Goal: Task Accomplishment & Management: Manage account settings

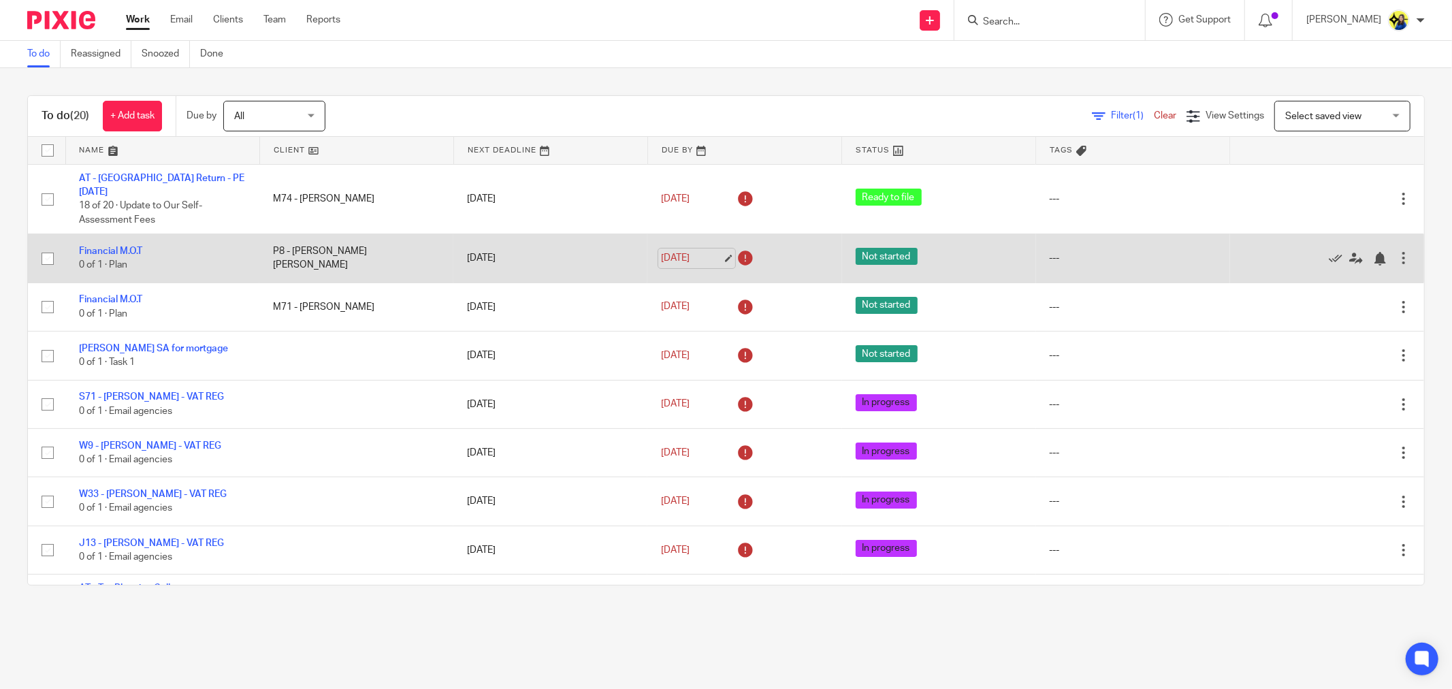
click at [713, 251] on link "12 Aug 2025" at bounding box center [691, 258] width 61 height 14
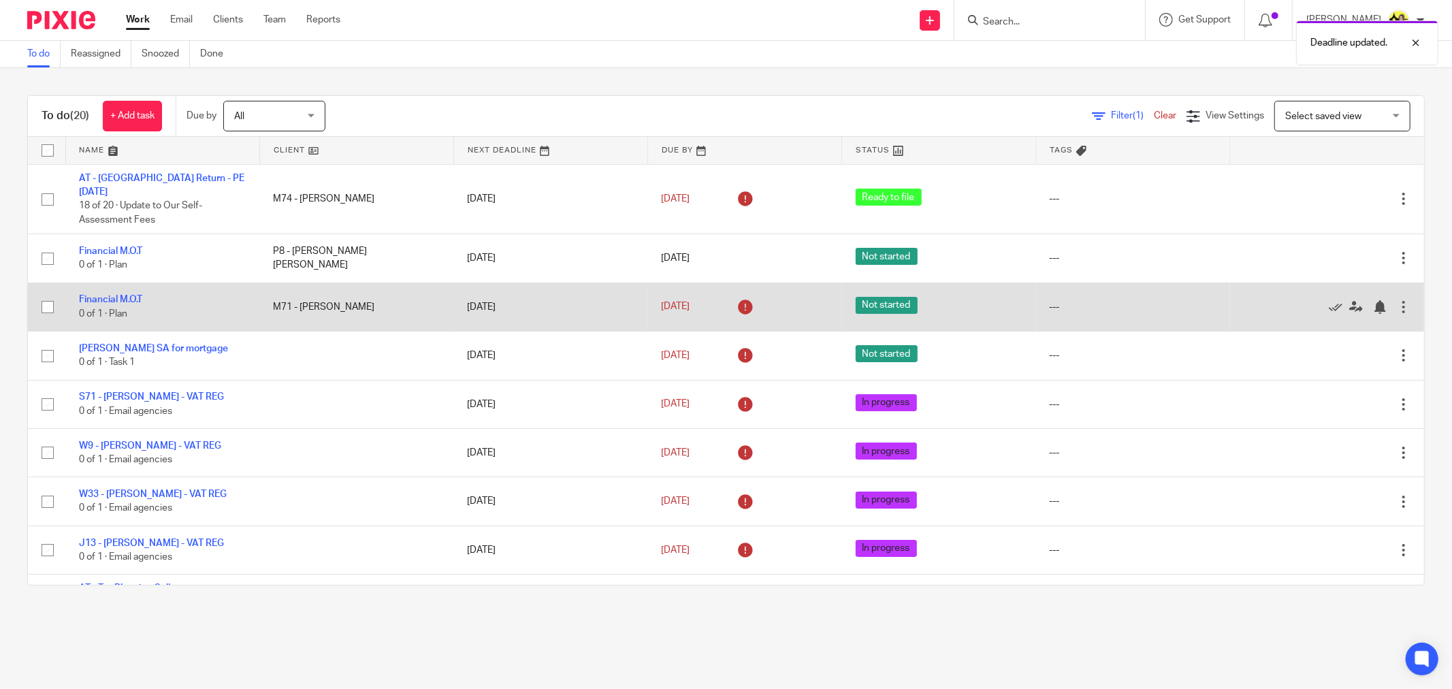
click at [734, 296] on icon at bounding box center [745, 307] width 22 height 22
click at [683, 299] on link "[DATE]" at bounding box center [691, 306] width 61 height 14
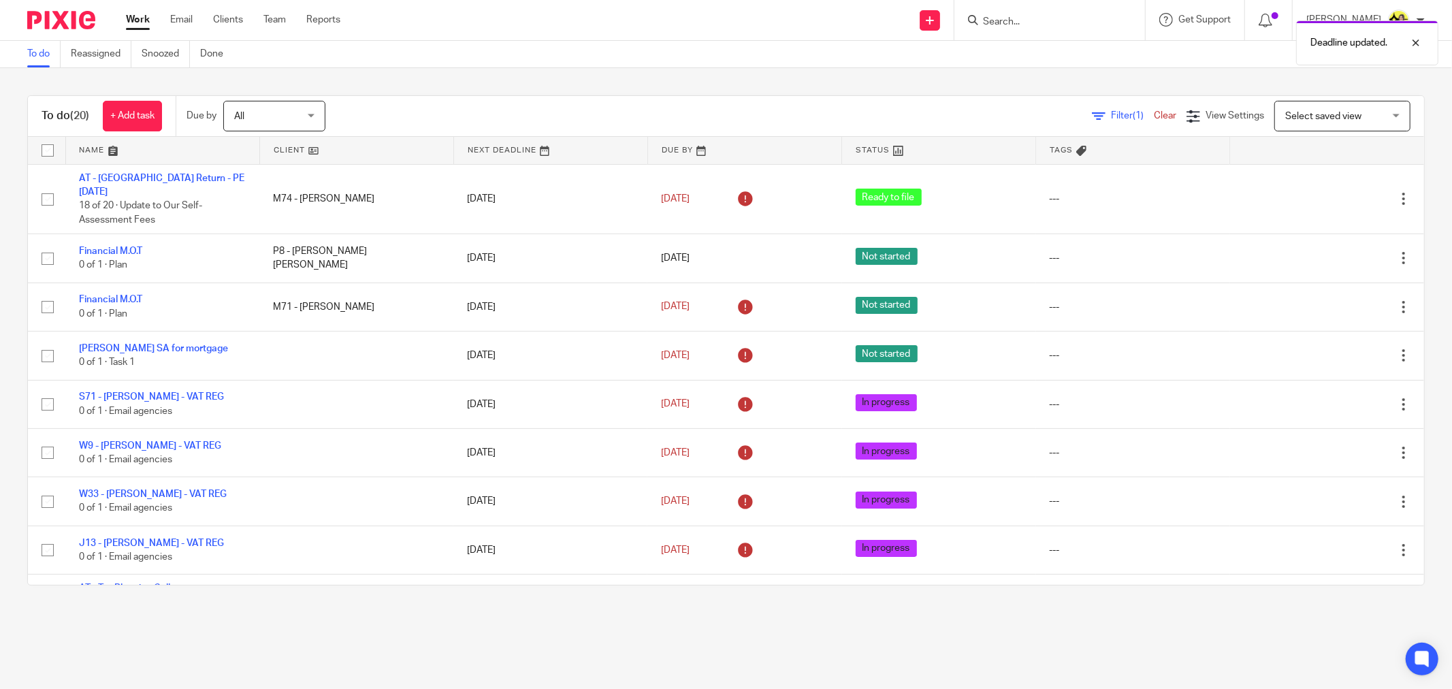
click at [1071, 23] on div "Deadline updated." at bounding box center [1082, 40] width 713 height 52
click at [1068, 20] on div "Deadline updated." at bounding box center [1082, 40] width 713 height 52
click at [1064, 14] on div "Deadline updated." at bounding box center [1082, 40] width 713 height 52
click at [1062, 20] on input "Search" at bounding box center [1042, 22] width 123 height 12
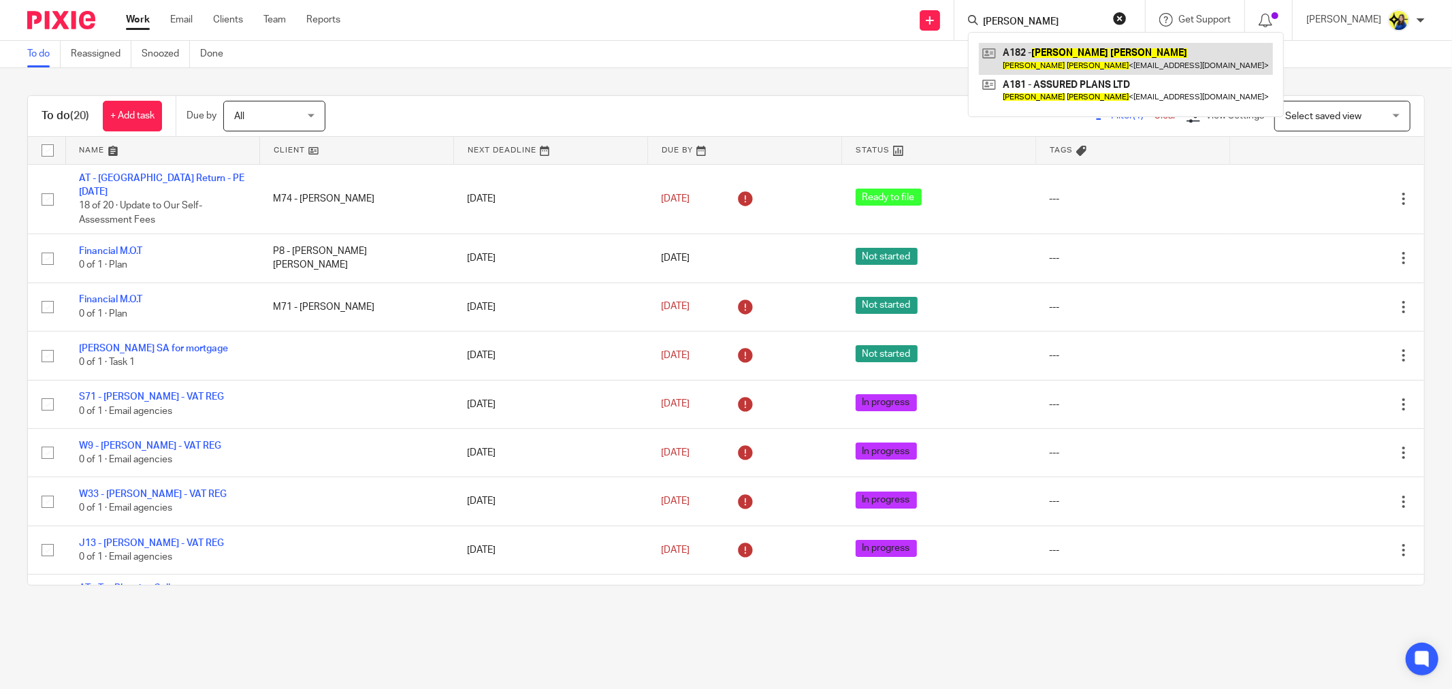
type input "jennifer allen"
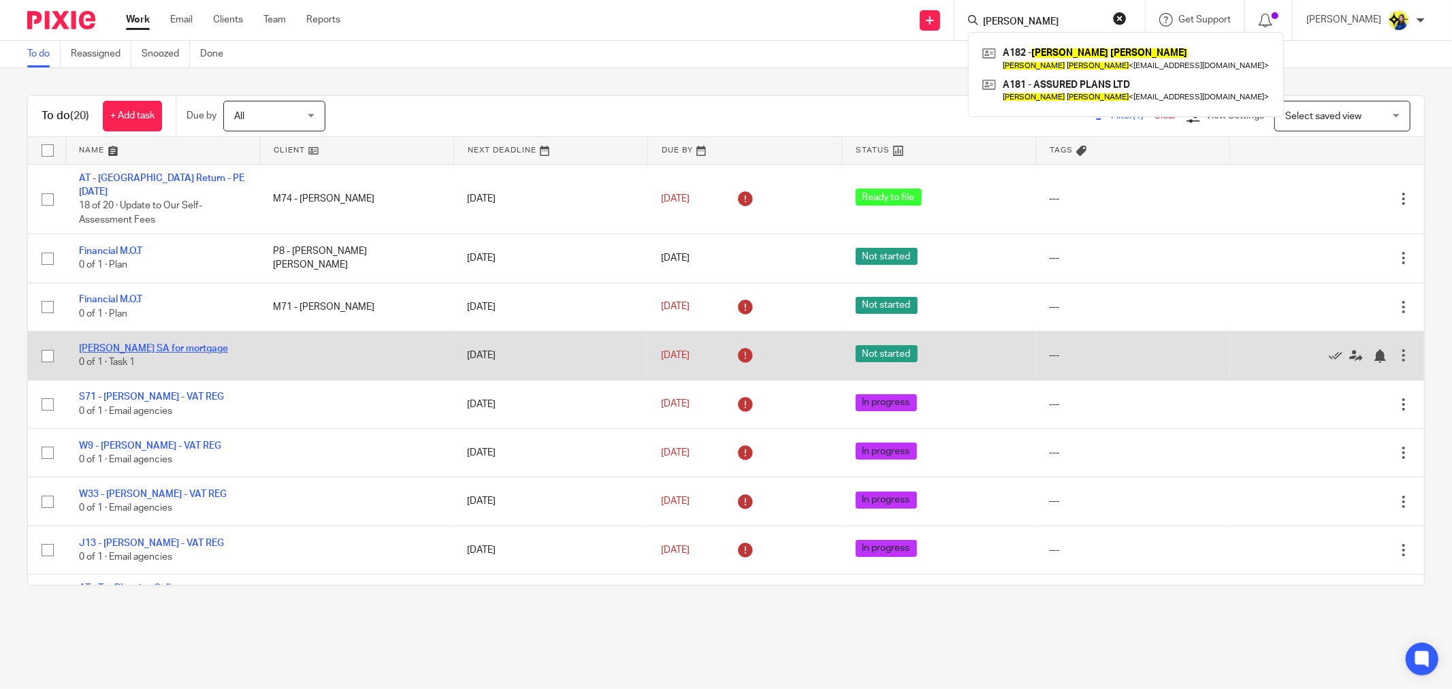
scroll to position [76, 0]
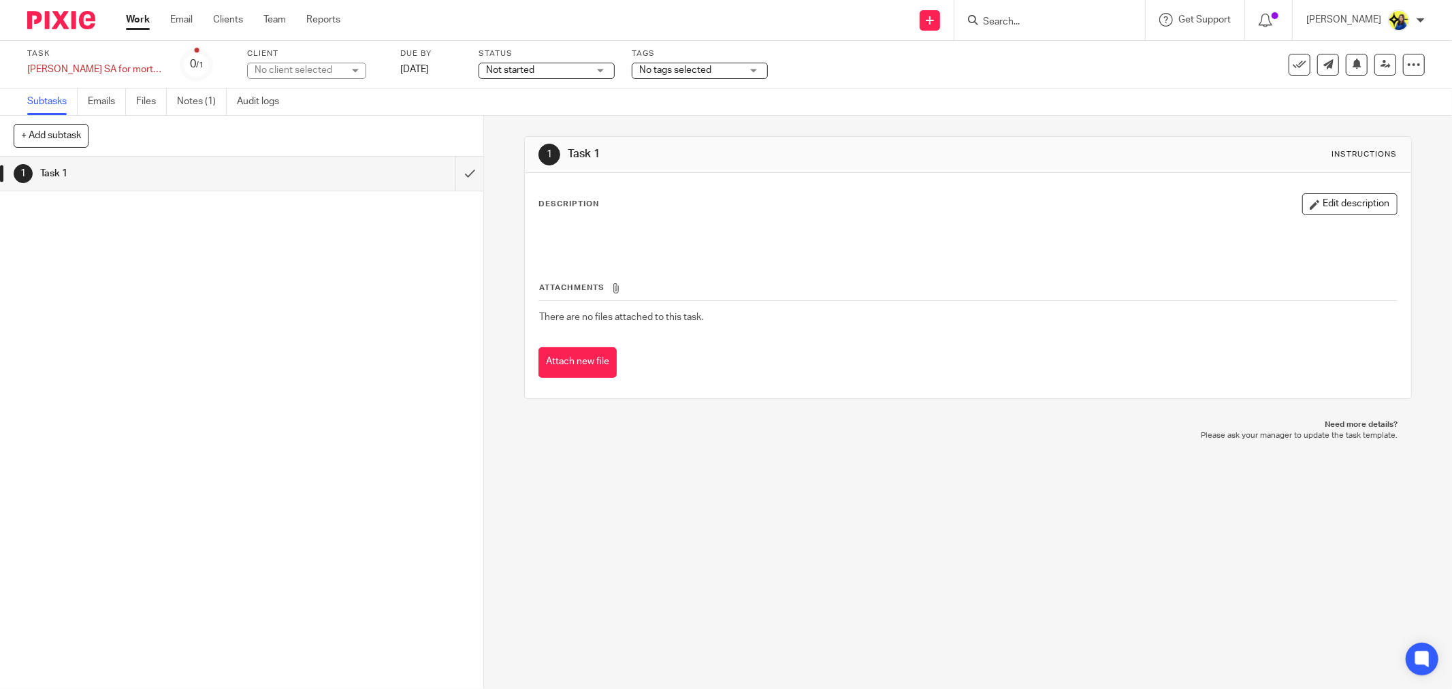
drag, startPoint x: 1289, startPoint y: 62, endPoint x: 1181, endPoint y: 46, distance: 108.8
click at [1292, 62] on icon at bounding box center [1299, 65] width 14 height 14
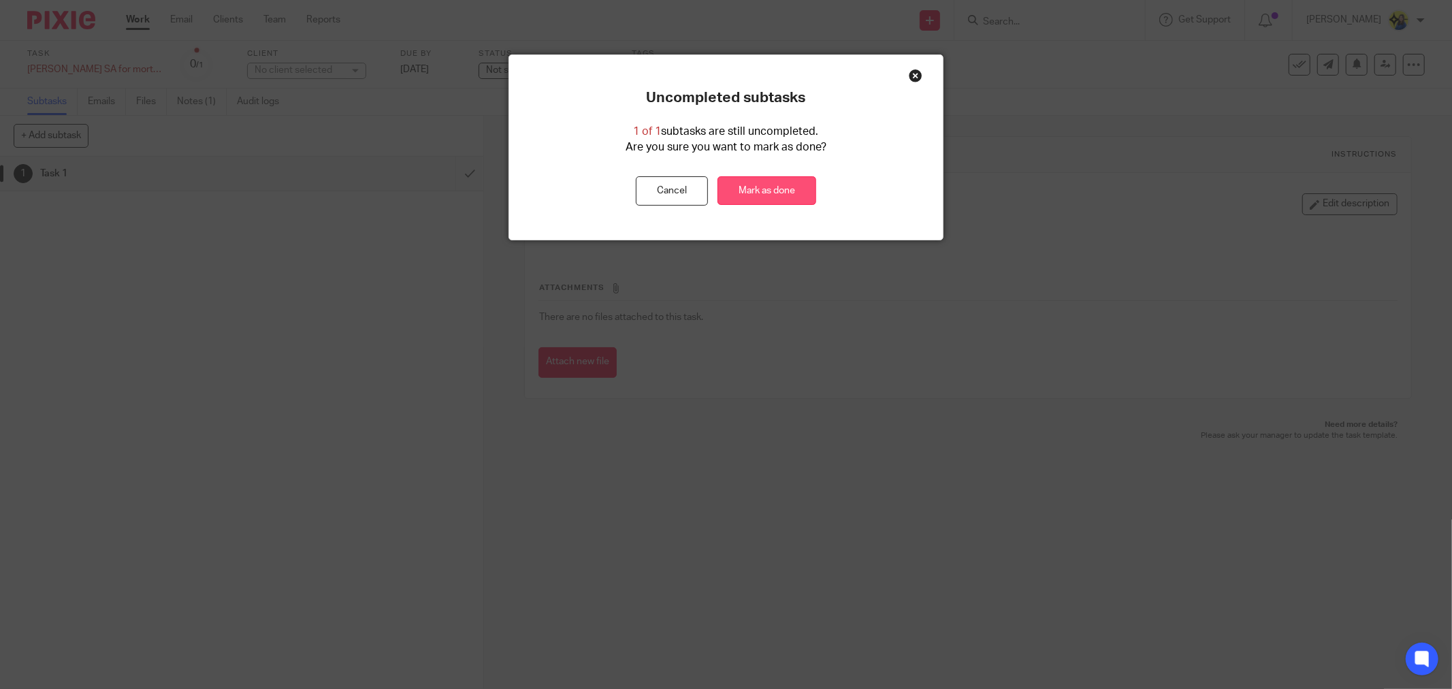
click at [788, 186] on link "Mark as done" at bounding box center [766, 190] width 99 height 29
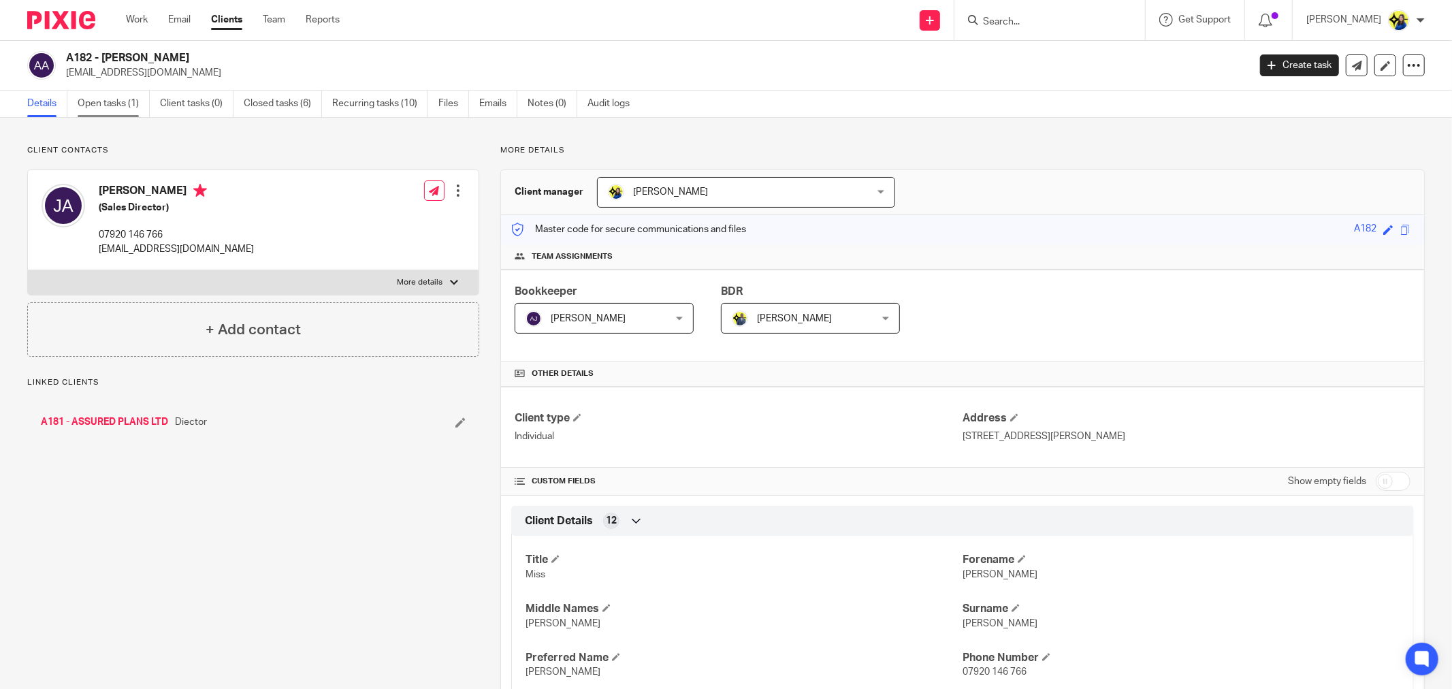
click at [125, 101] on link "Open tasks (1)" at bounding box center [114, 104] width 72 height 27
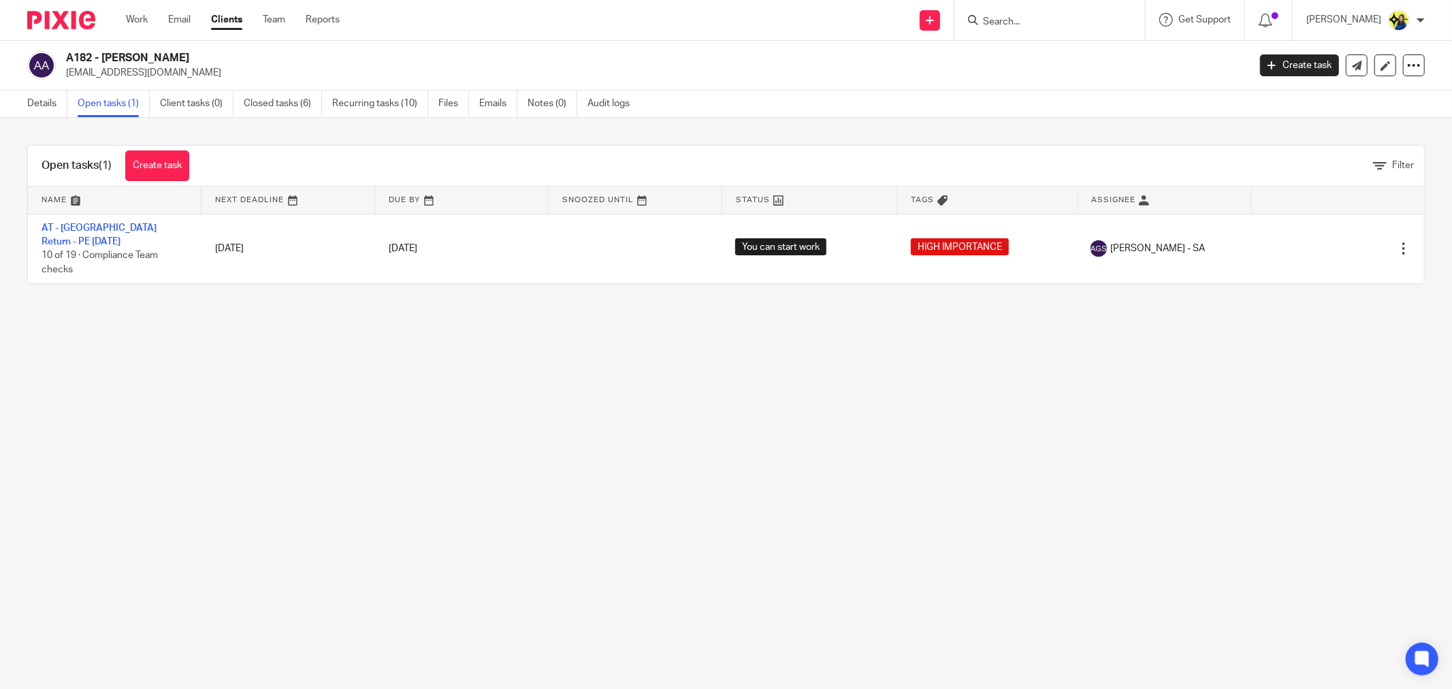
click at [222, 302] on main "A182 - JENNIFER ALLEN info@assuredplans.co.uk Create task Update from Companies…" at bounding box center [726, 344] width 1452 height 689
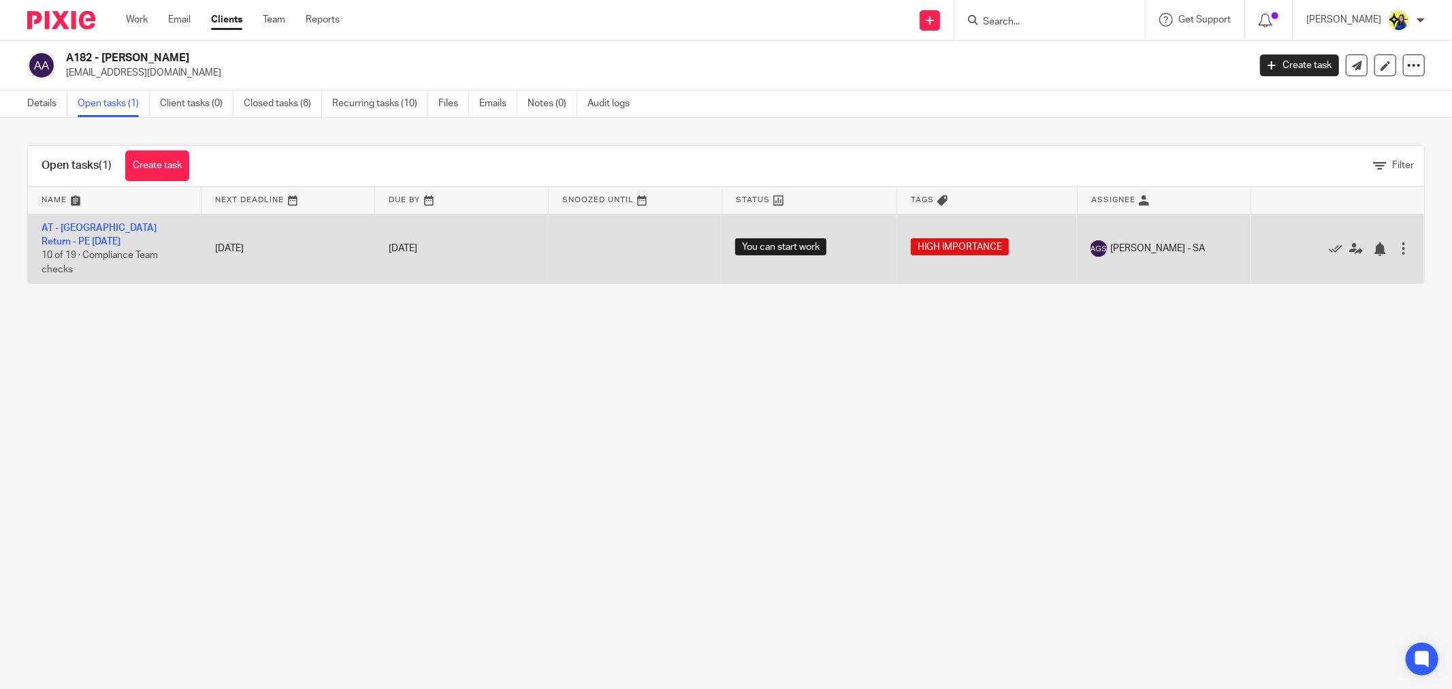
click at [165, 221] on td "AT - SA Return - PE 05-04-2025 10 of 19 · Compliance Team checks" at bounding box center [115, 248] width 174 height 69
click at [157, 227] on link "AT - SA Return - PE 05-04-2025" at bounding box center [99, 234] width 115 height 23
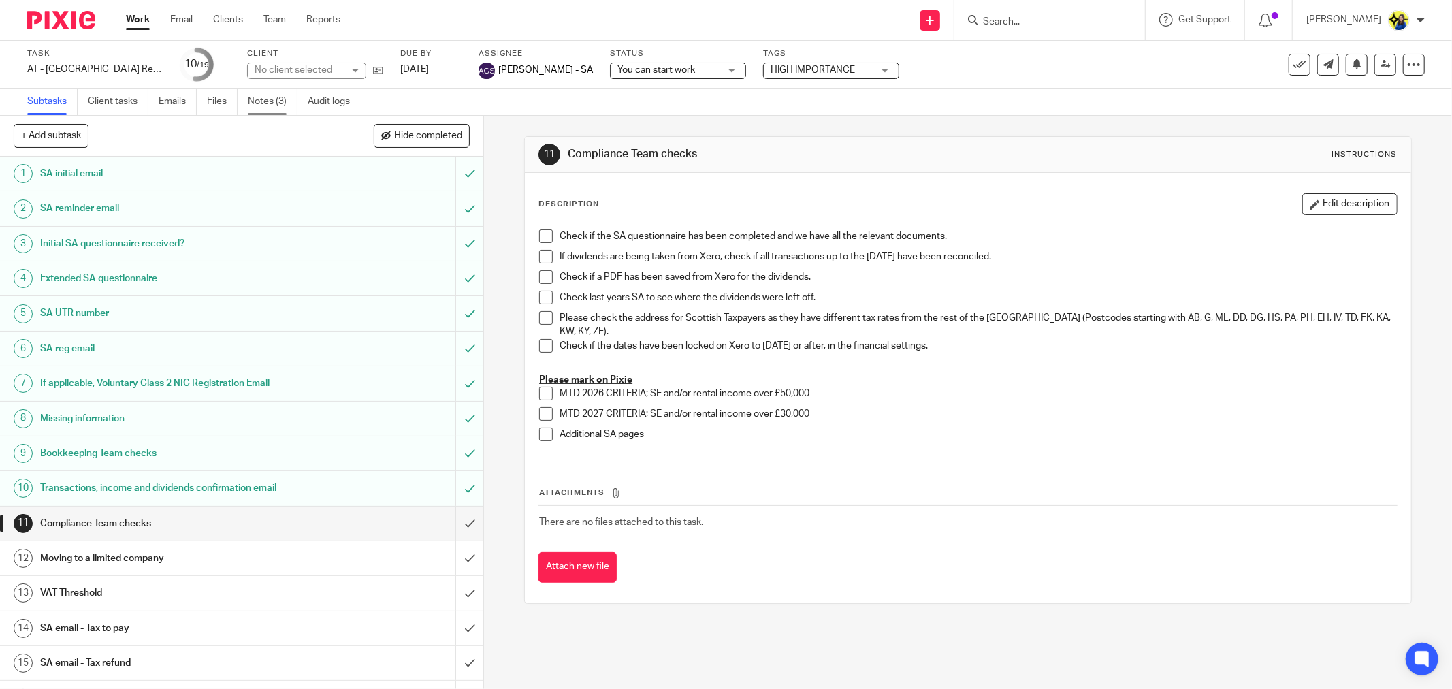
click at [266, 99] on link "Notes (3)" at bounding box center [273, 101] width 50 height 27
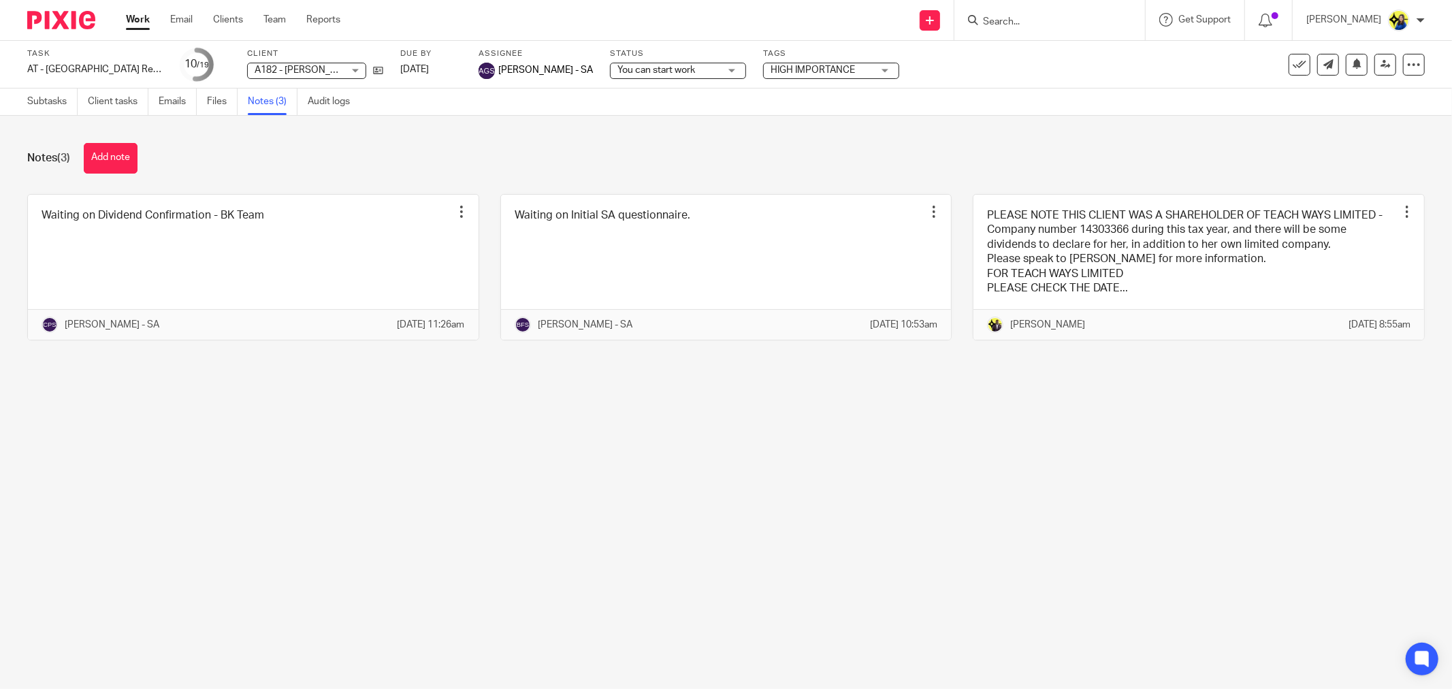
click at [241, 165] on div "Notes (3) Add note" at bounding box center [725, 158] width 1397 height 31
drag, startPoint x: 753, startPoint y: 536, endPoint x: 787, endPoint y: 629, distance: 98.8
click at [753, 536] on main "Task AT - SA Return - PE 05-04-2025 Save AT - SA Return - PE 05-04-2025 10 /19 …" at bounding box center [726, 344] width 1452 height 689
click at [851, 130] on div "Notes (3) Add note Waiting on Dividend Confirmation - BK Team Edit note Delete …" at bounding box center [726, 252] width 1452 height 272
drag, startPoint x: 858, startPoint y: 157, endPoint x: 842, endPoint y: 145, distance: 19.5
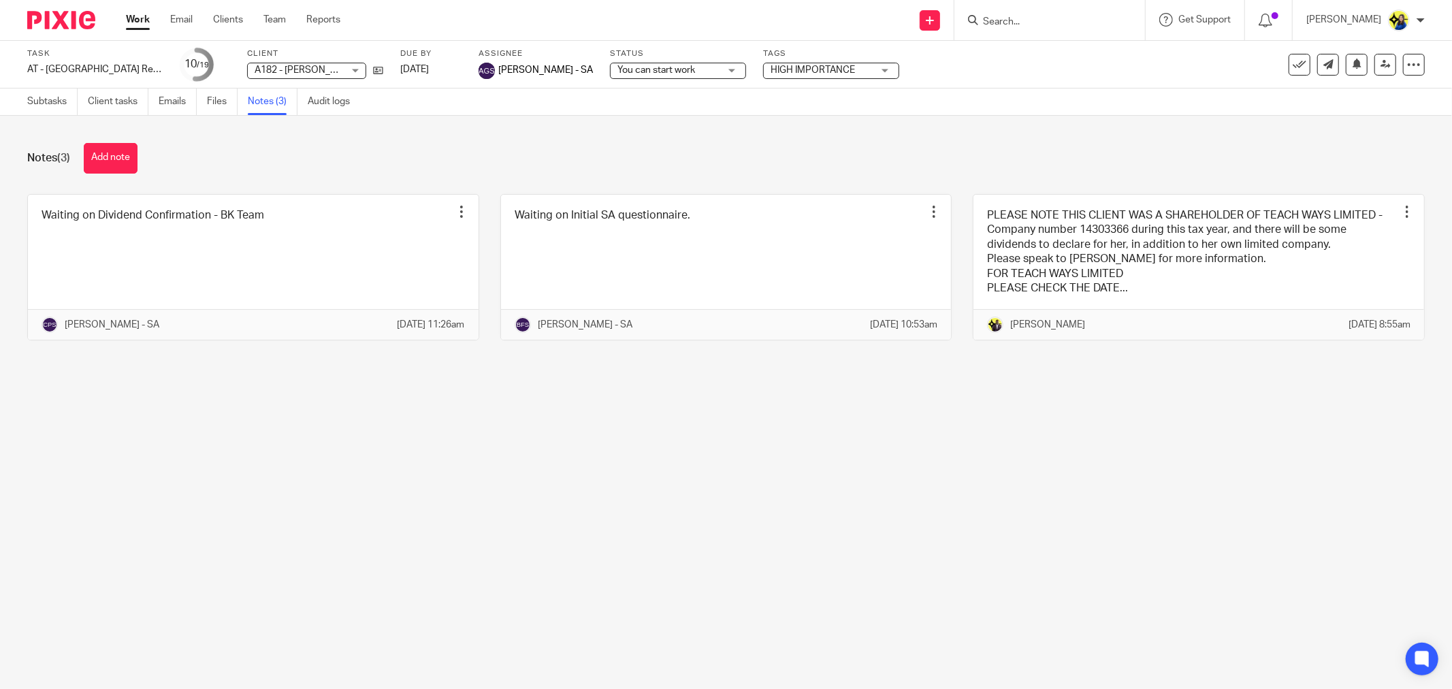
click at [853, 152] on div "Notes (3) Add note" at bounding box center [725, 158] width 1397 height 31
click at [112, 157] on button "Add note" at bounding box center [111, 158] width 54 height 31
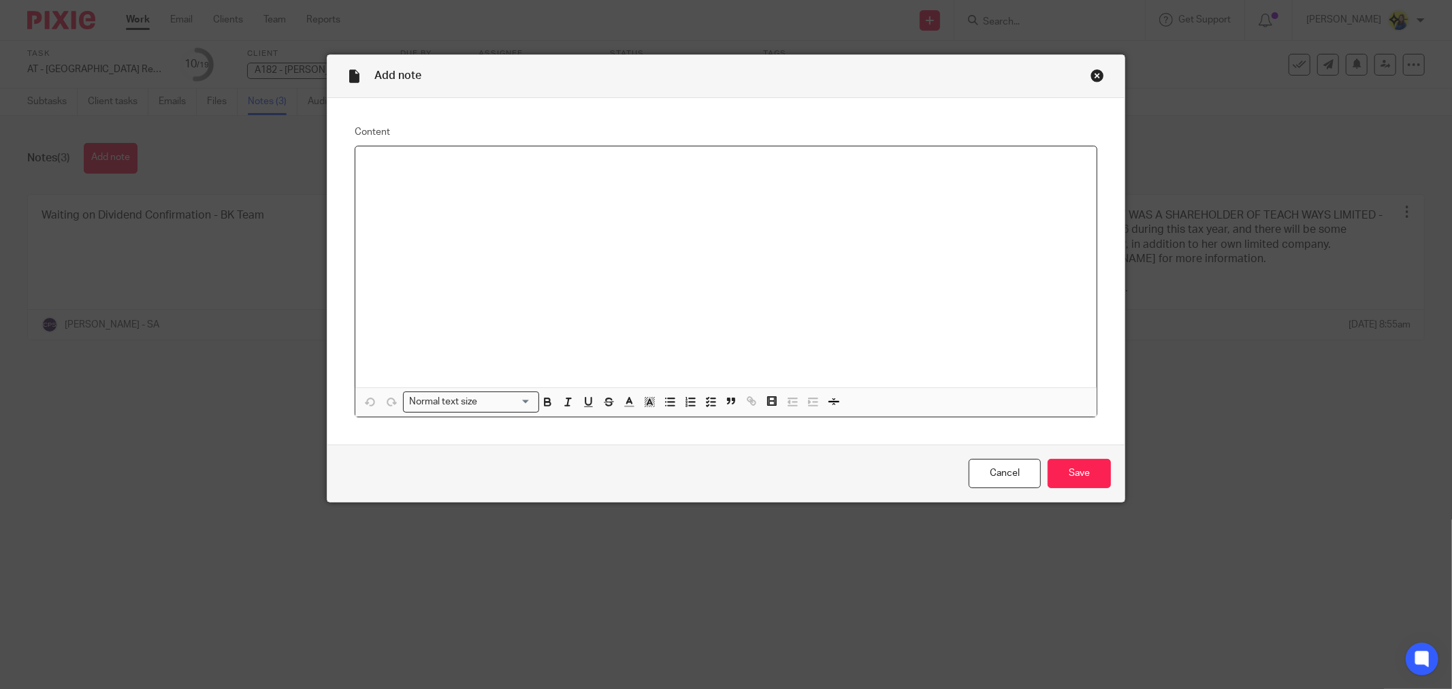
drag, startPoint x: 598, startPoint y: 246, endPoint x: 627, endPoint y: 233, distance: 32.4
click at [599, 246] on div at bounding box center [725, 266] width 741 height 241
drag, startPoint x: 628, startPoint y: 161, endPoint x: 368, endPoint y: 168, distance: 260.1
click at [329, 165] on div "Content PLEASE COMPLETE THIS ASAP Normal text size Loading... Remove Edit Inser…" at bounding box center [725, 271] width 797 height 347
click at [1094, 470] on input "Save" at bounding box center [1078, 473] width 63 height 29
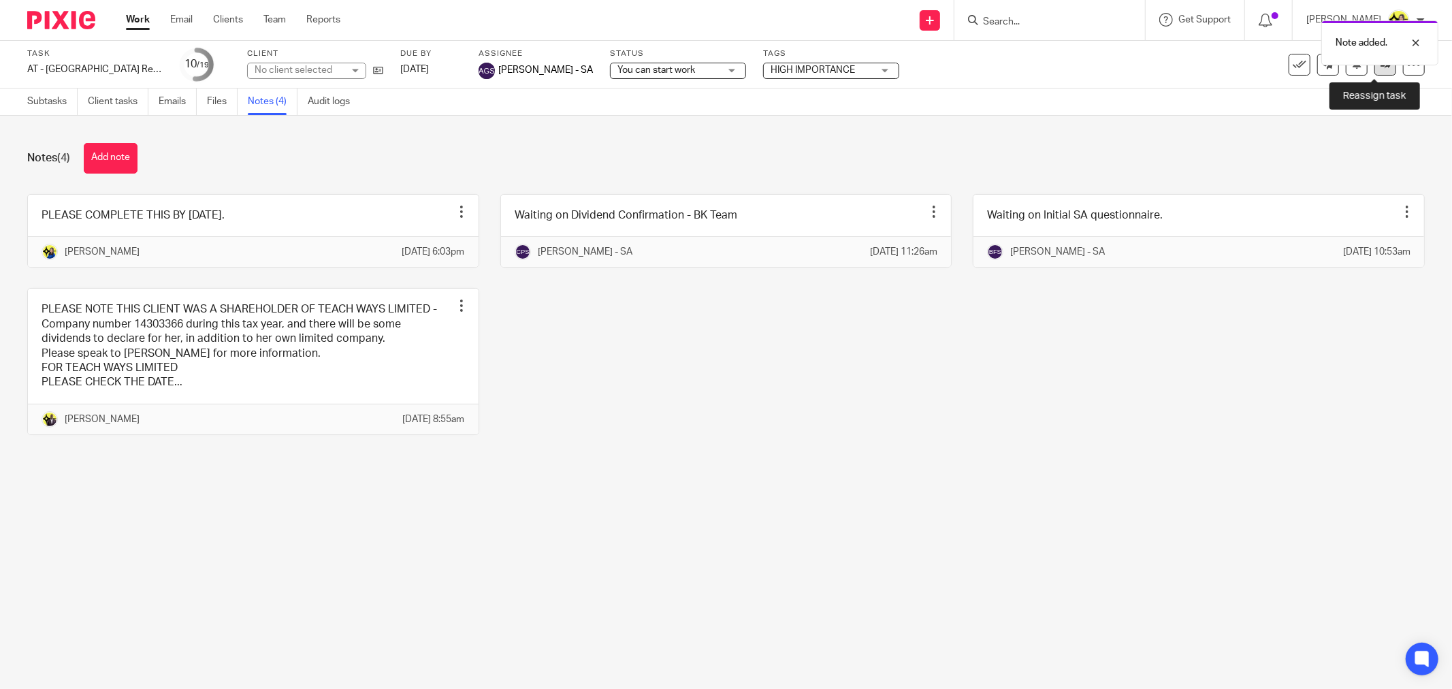
click at [1374, 72] on link at bounding box center [1385, 65] width 22 height 22
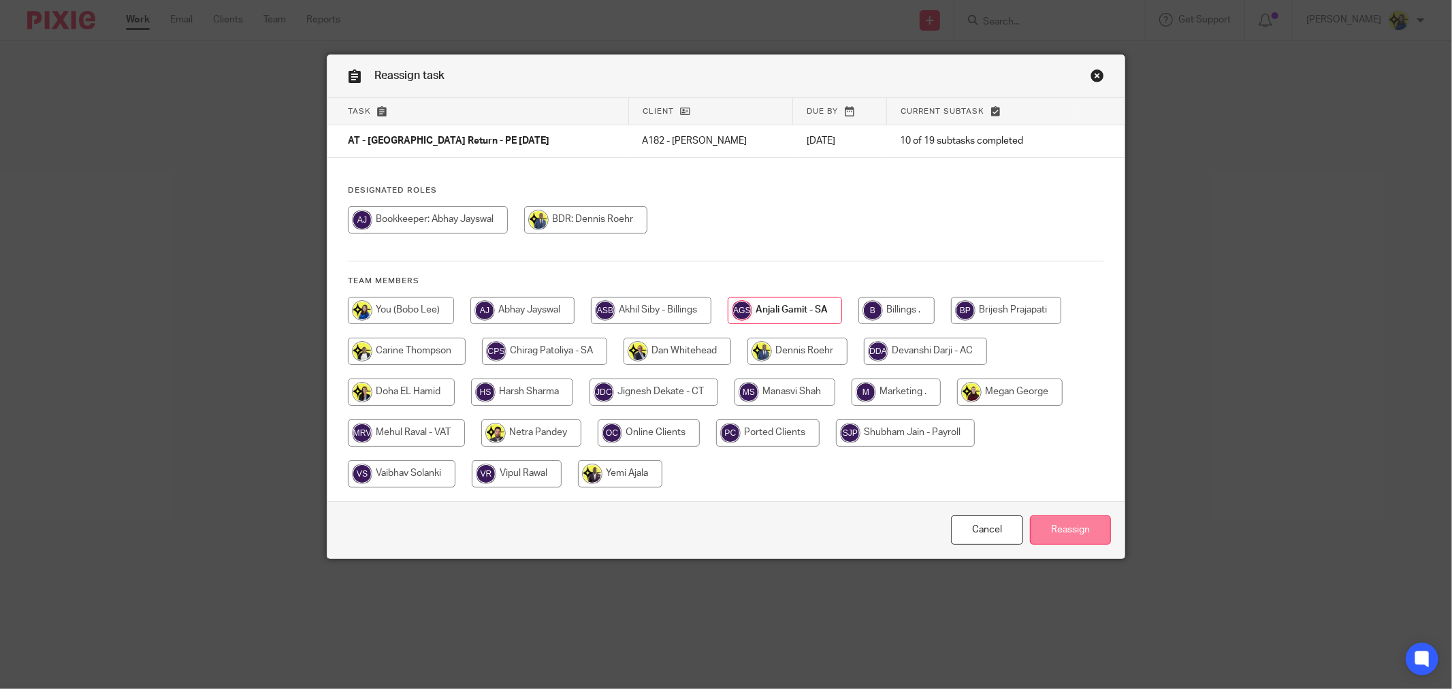
click at [1049, 527] on input "Reassign" at bounding box center [1070, 529] width 81 height 29
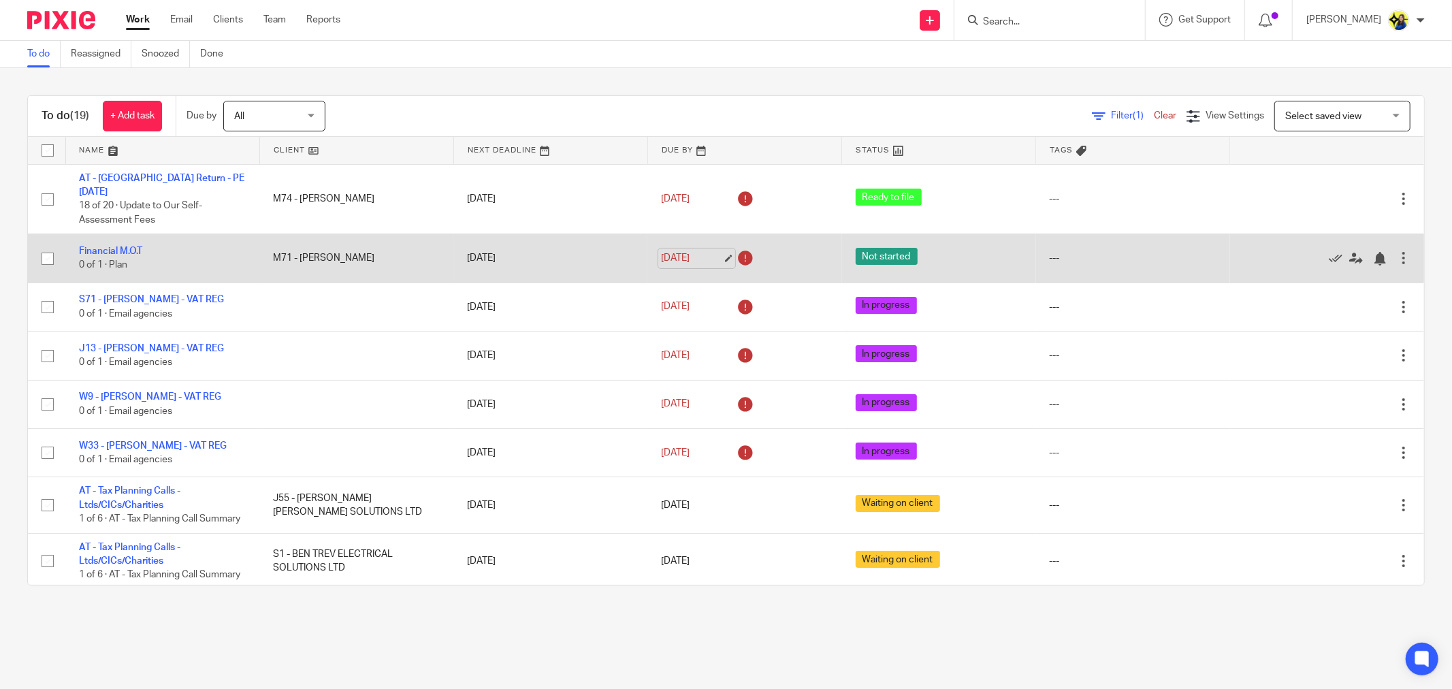
click at [683, 251] on link "14 Aug 2025" at bounding box center [691, 258] width 61 height 14
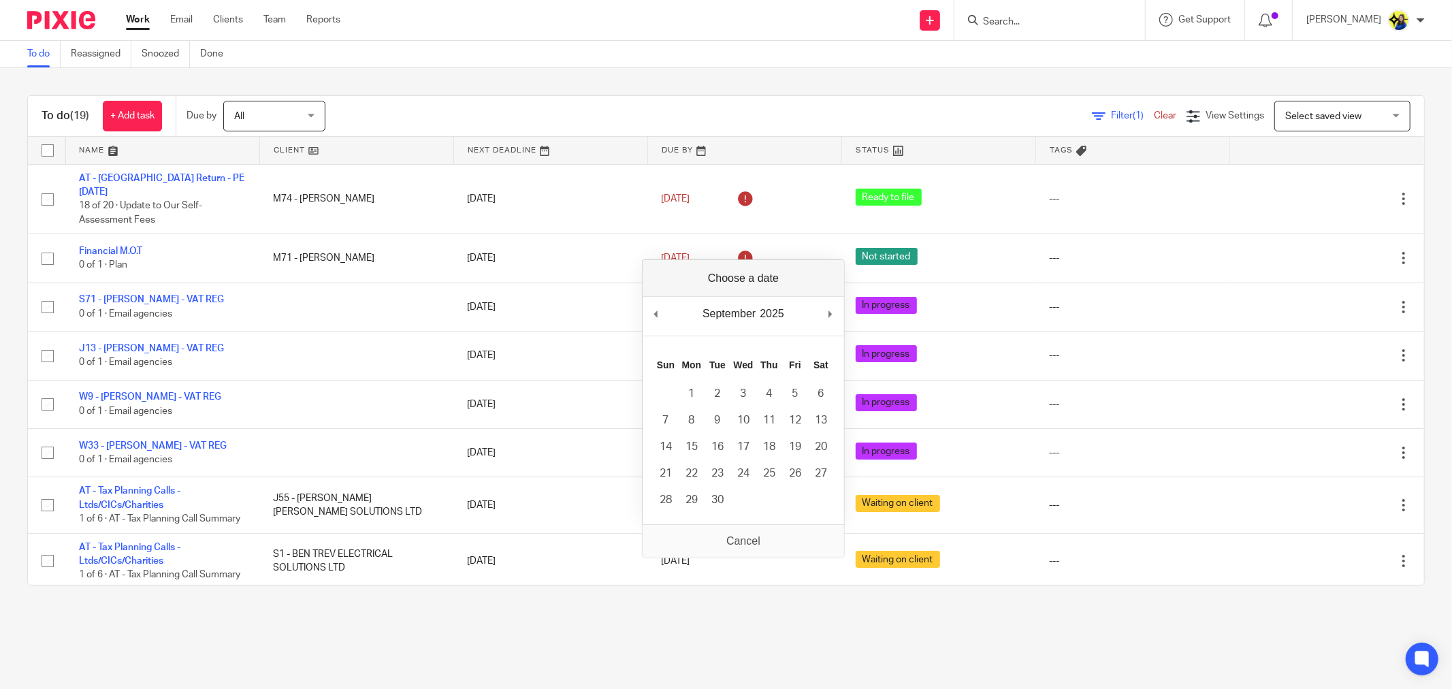
drag, startPoint x: 634, startPoint y: 661, endPoint x: 641, endPoint y: 650, distance: 12.8
click at [635, 661] on main "To do Reassigned Snoozed Done To do (19) + Add task Due by All All Today Tomorr…" at bounding box center [726, 344] width 1452 height 689
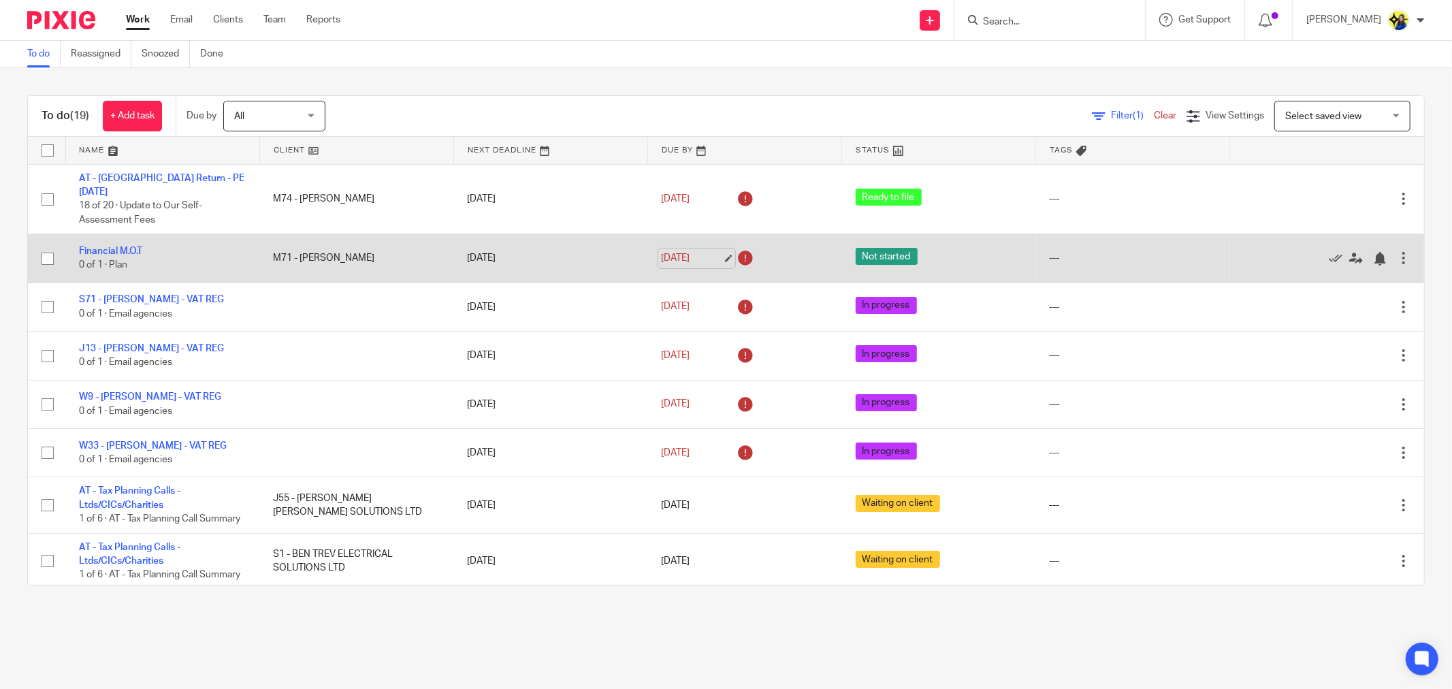
click at [664, 251] on link "14 Aug 2025" at bounding box center [691, 258] width 61 height 14
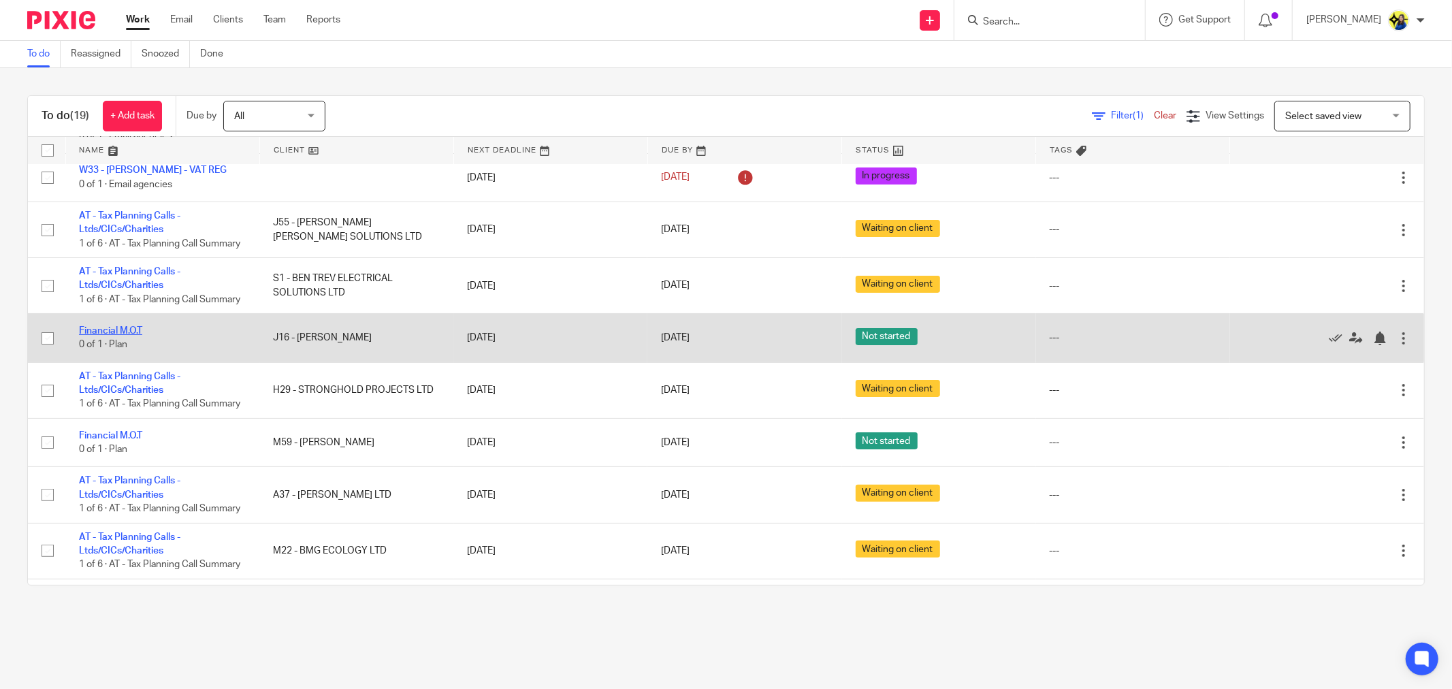
scroll to position [302, 0]
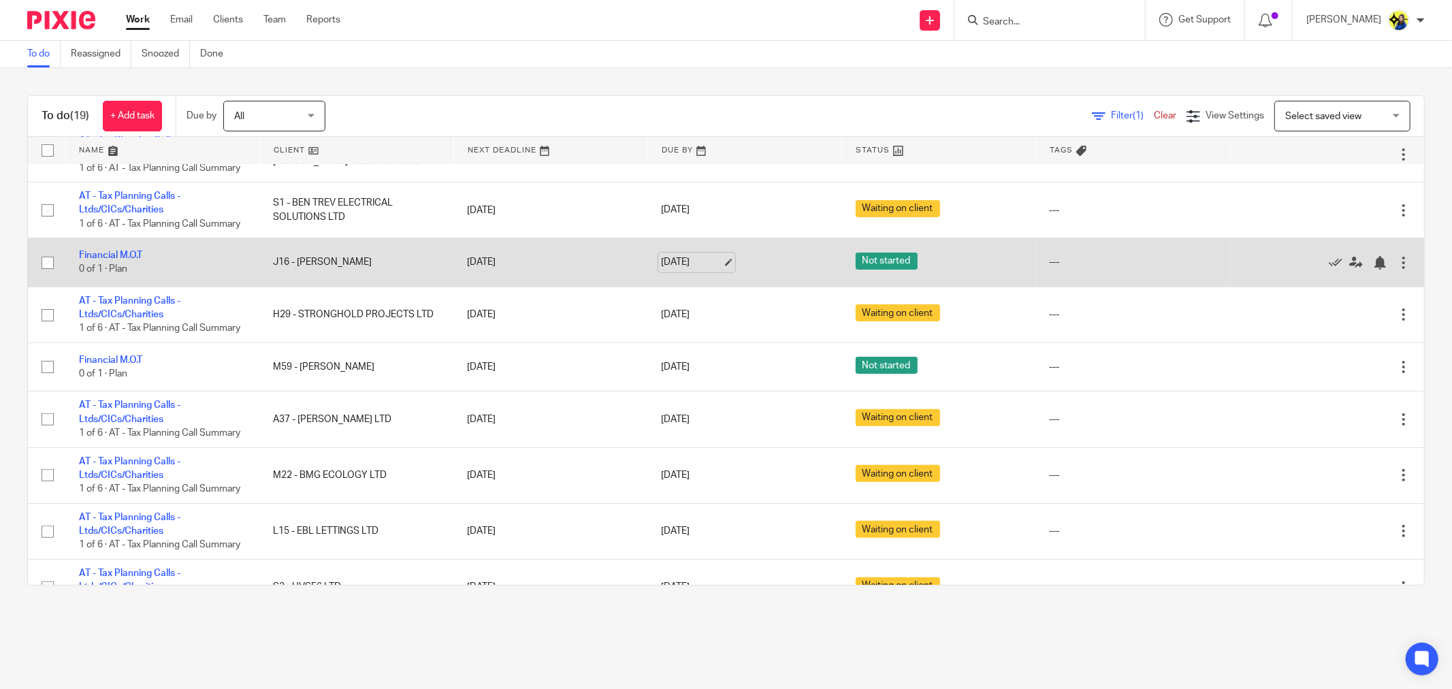
click at [711, 270] on link "[DATE]" at bounding box center [691, 262] width 61 height 14
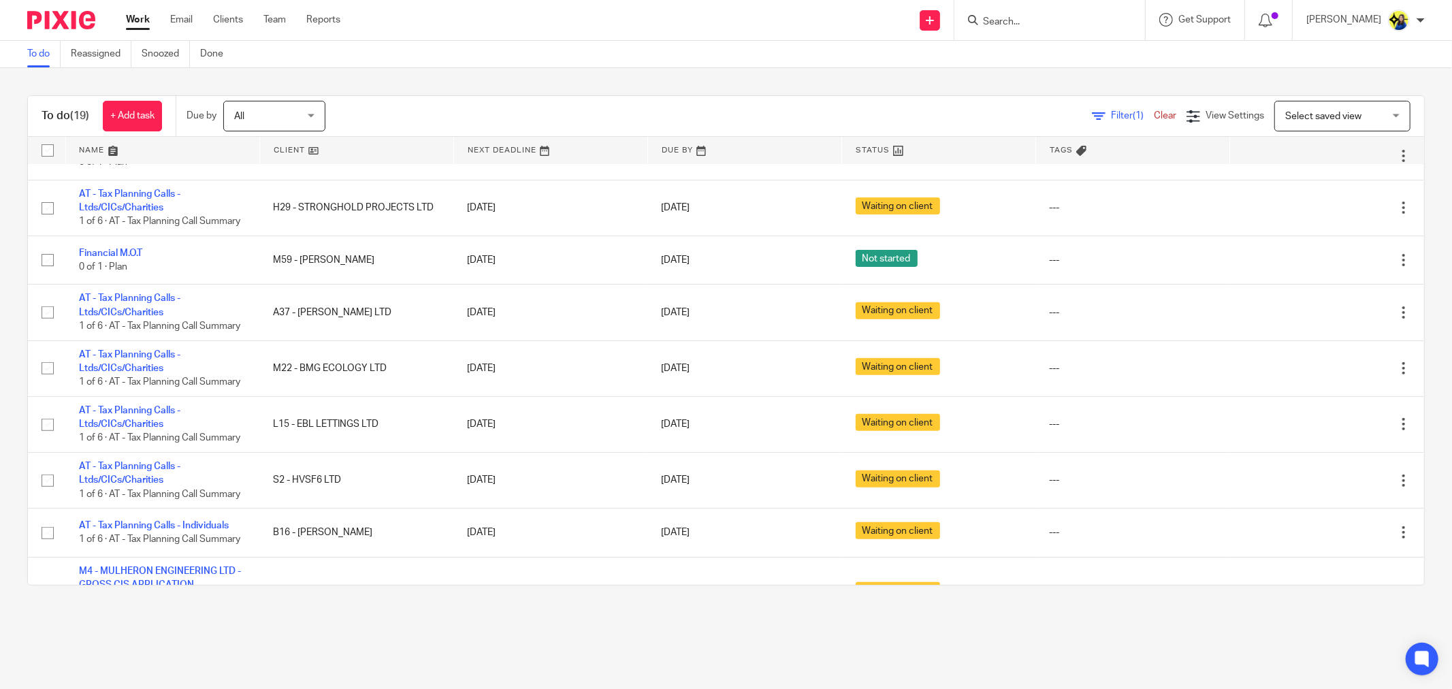
scroll to position [329, 0]
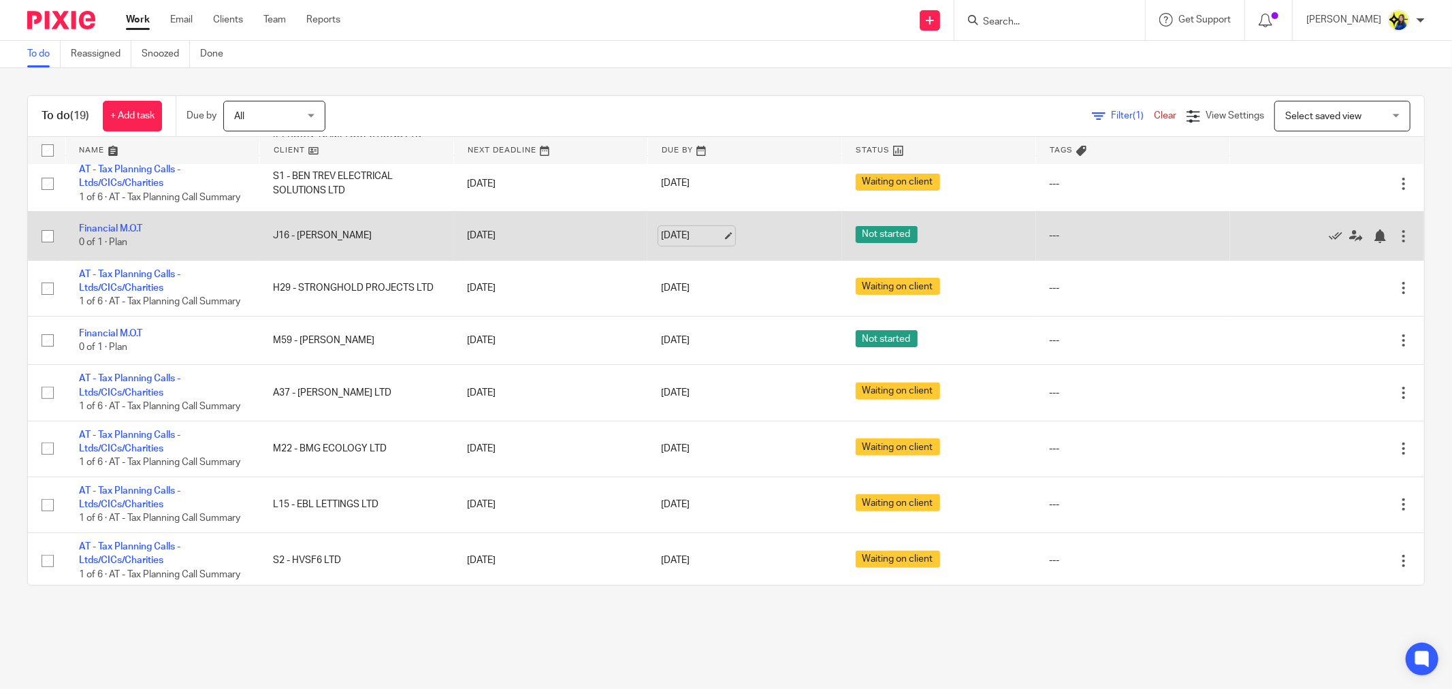
click at [679, 243] on link "19 Sep 2025" at bounding box center [691, 236] width 61 height 14
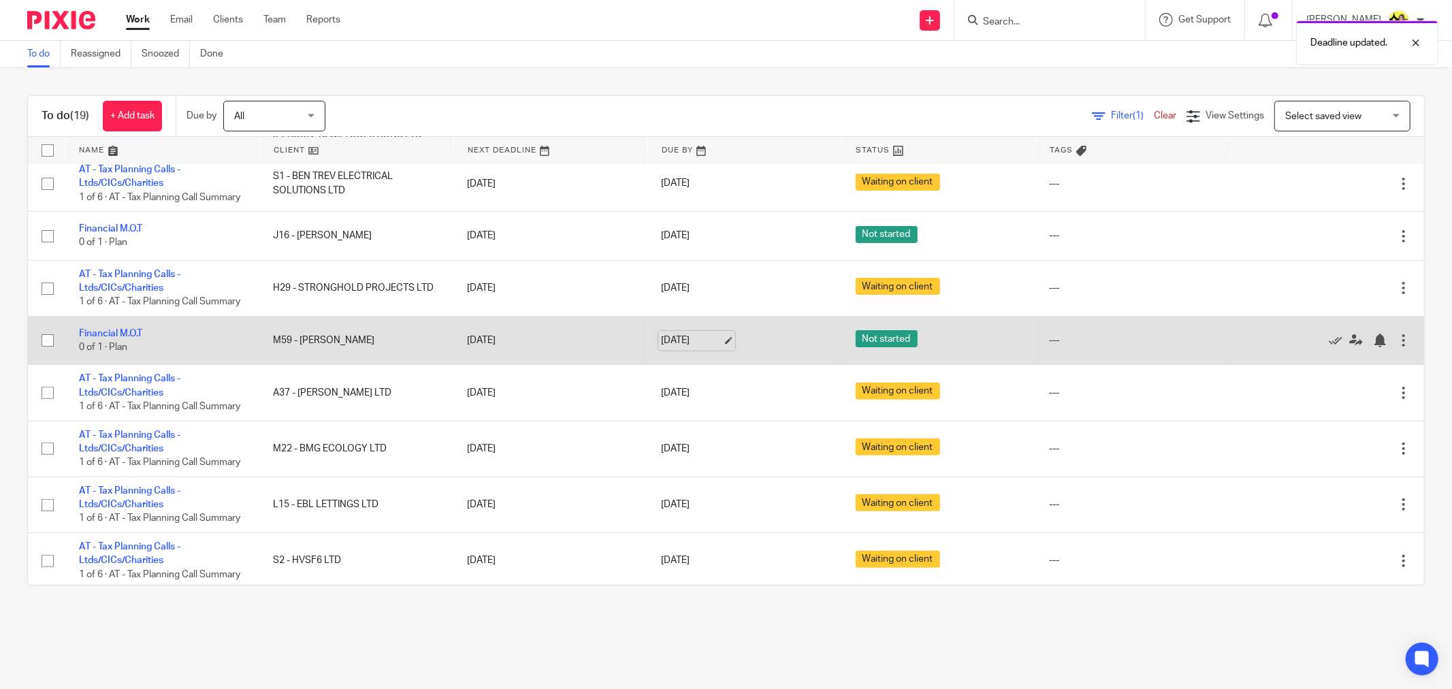
click at [676, 348] on link "28 Aug 2025" at bounding box center [691, 340] width 61 height 14
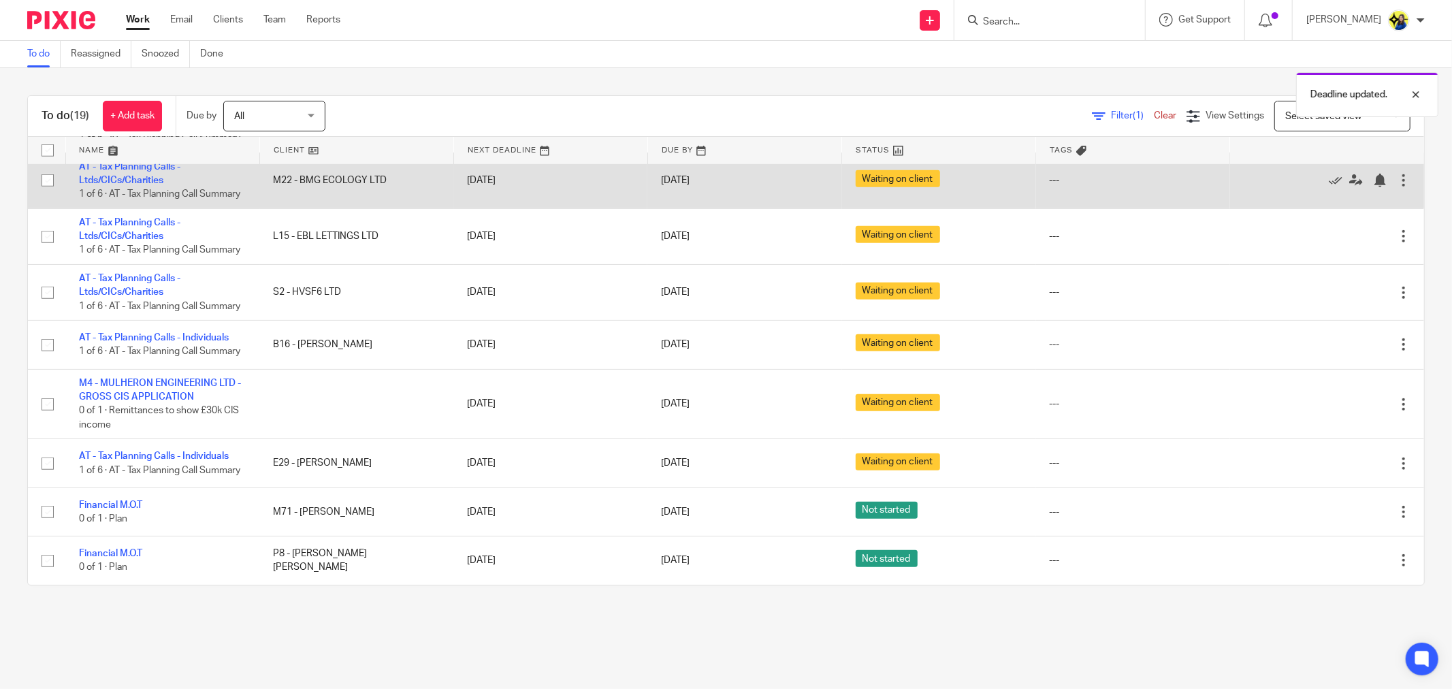
scroll to position [706, 0]
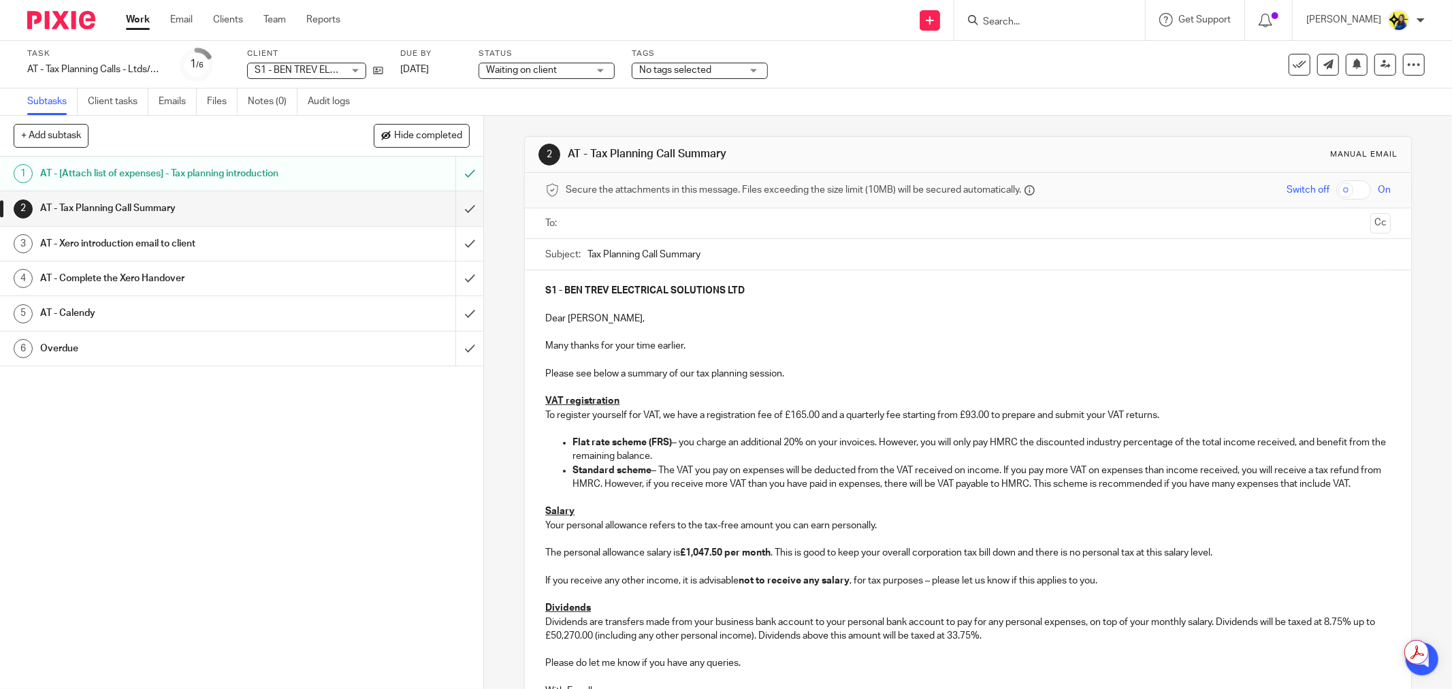
click at [341, 230] on link "3 AT - Xero introduction email to client" at bounding box center [227, 244] width 455 height 34
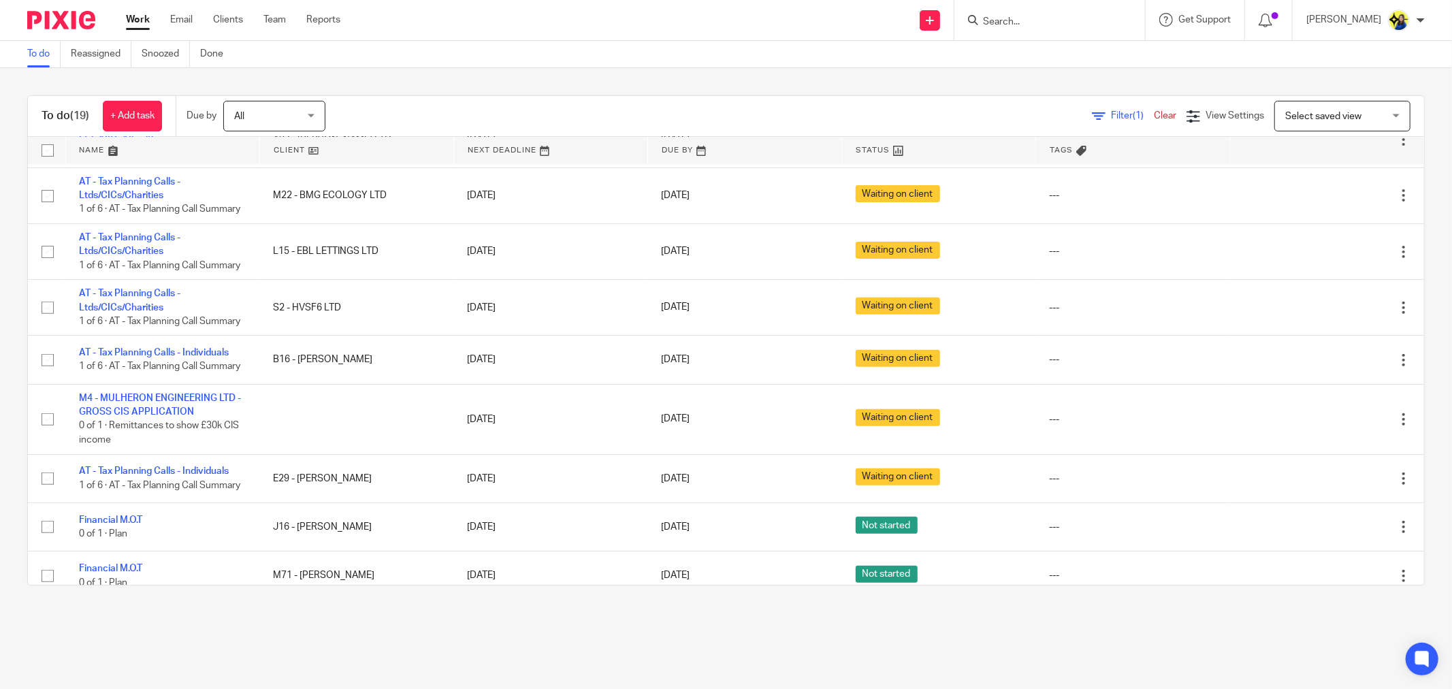
scroll to position [480, 0]
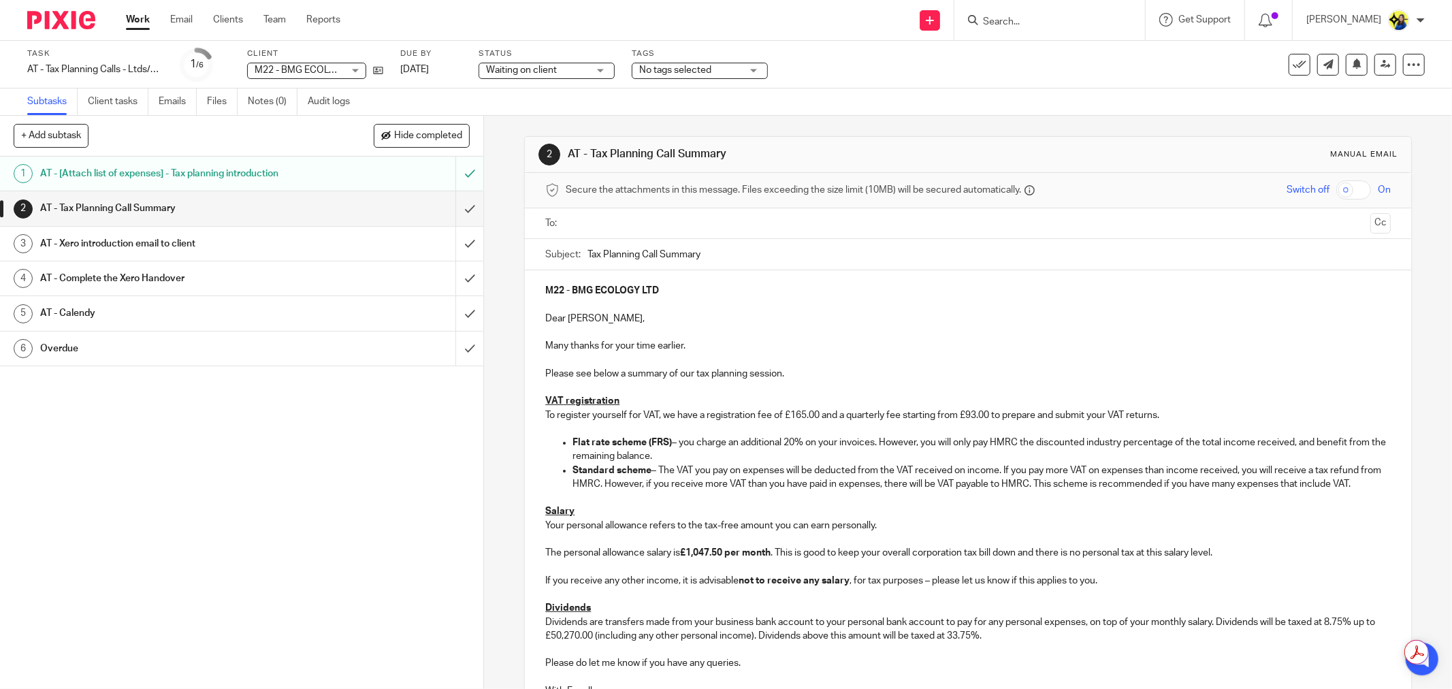
click at [644, 307] on p at bounding box center [967, 304] width 845 height 14
click at [642, 227] on input "text" at bounding box center [967, 224] width 794 height 16
click at [508, 355] on div "2 AT - Tax Planning Call Summary Manual email Secure the attachments in this me…" at bounding box center [968, 402] width 968 height 573
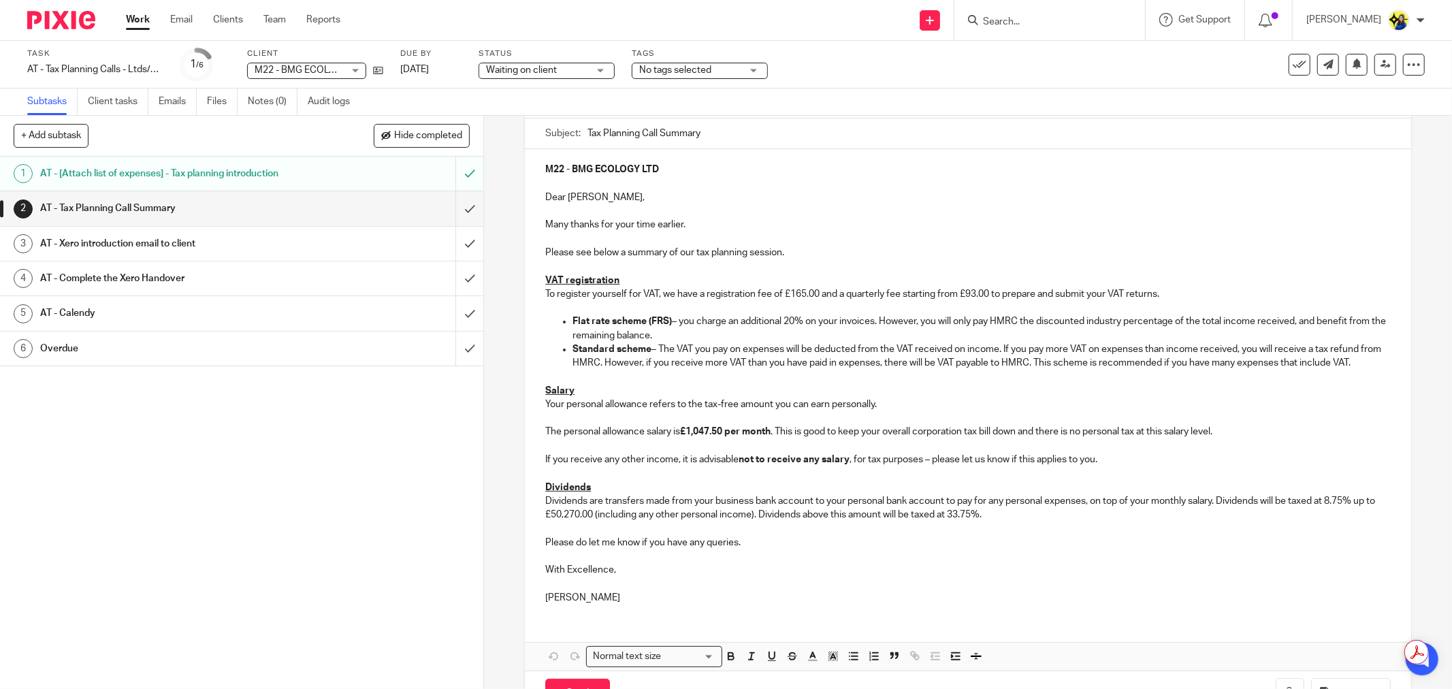
scroll to position [151, 0]
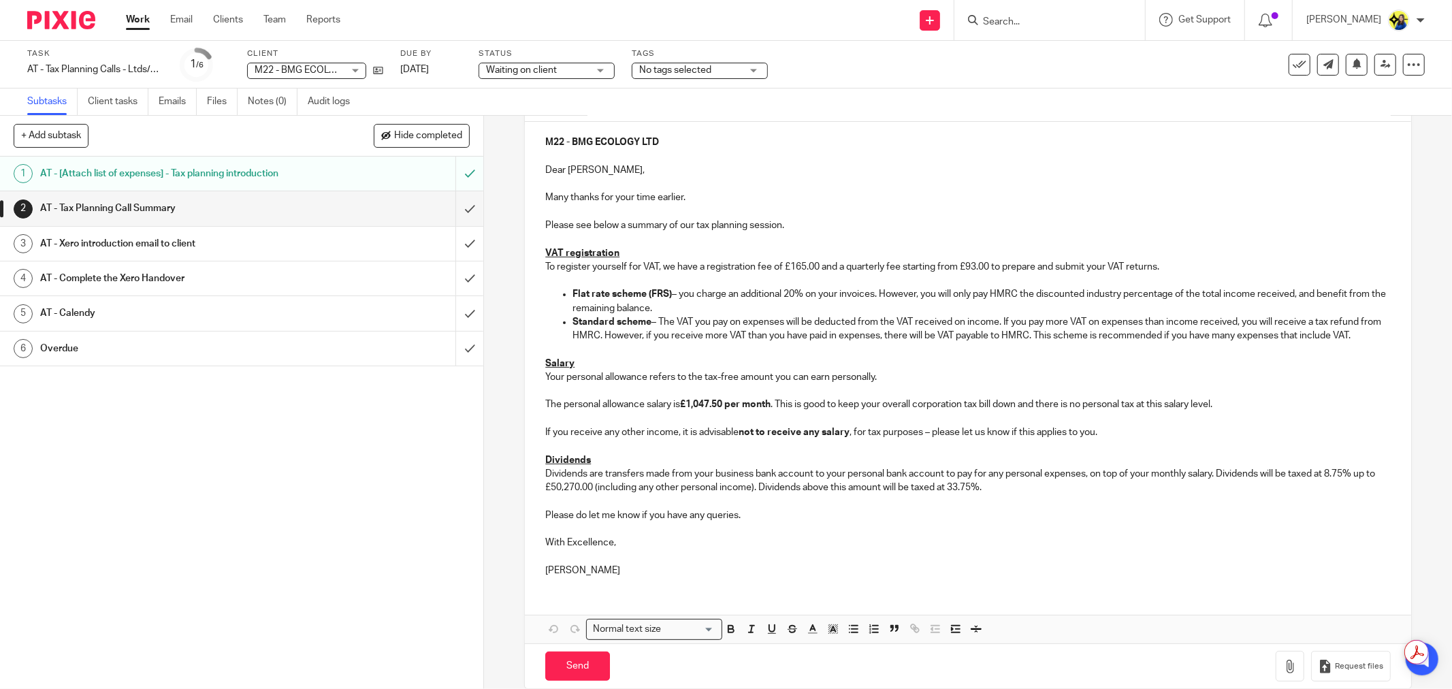
click at [595, 397] on p at bounding box center [967, 391] width 845 height 14
click at [466, 202] on input "submit" at bounding box center [241, 208] width 483 height 34
click at [460, 242] on input "submit" at bounding box center [241, 244] width 483 height 34
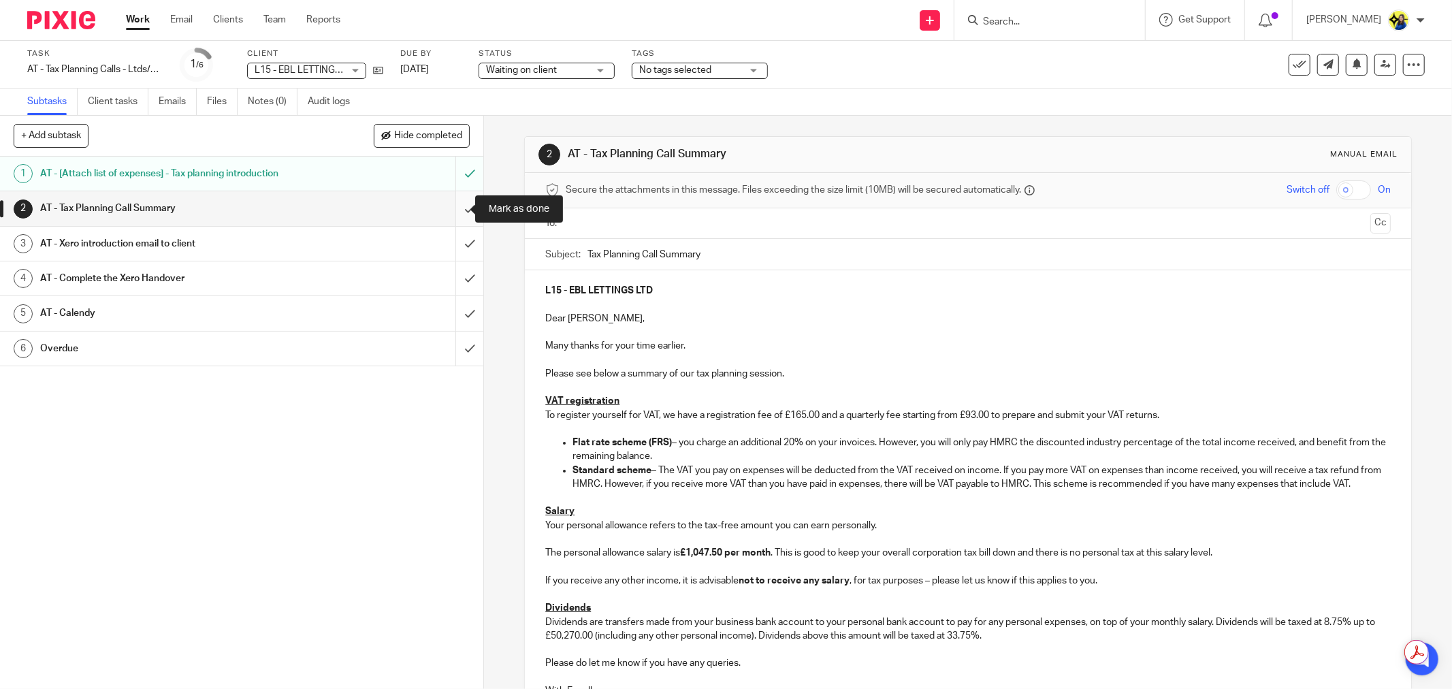
click at [452, 204] on input "submit" at bounding box center [241, 208] width 483 height 34
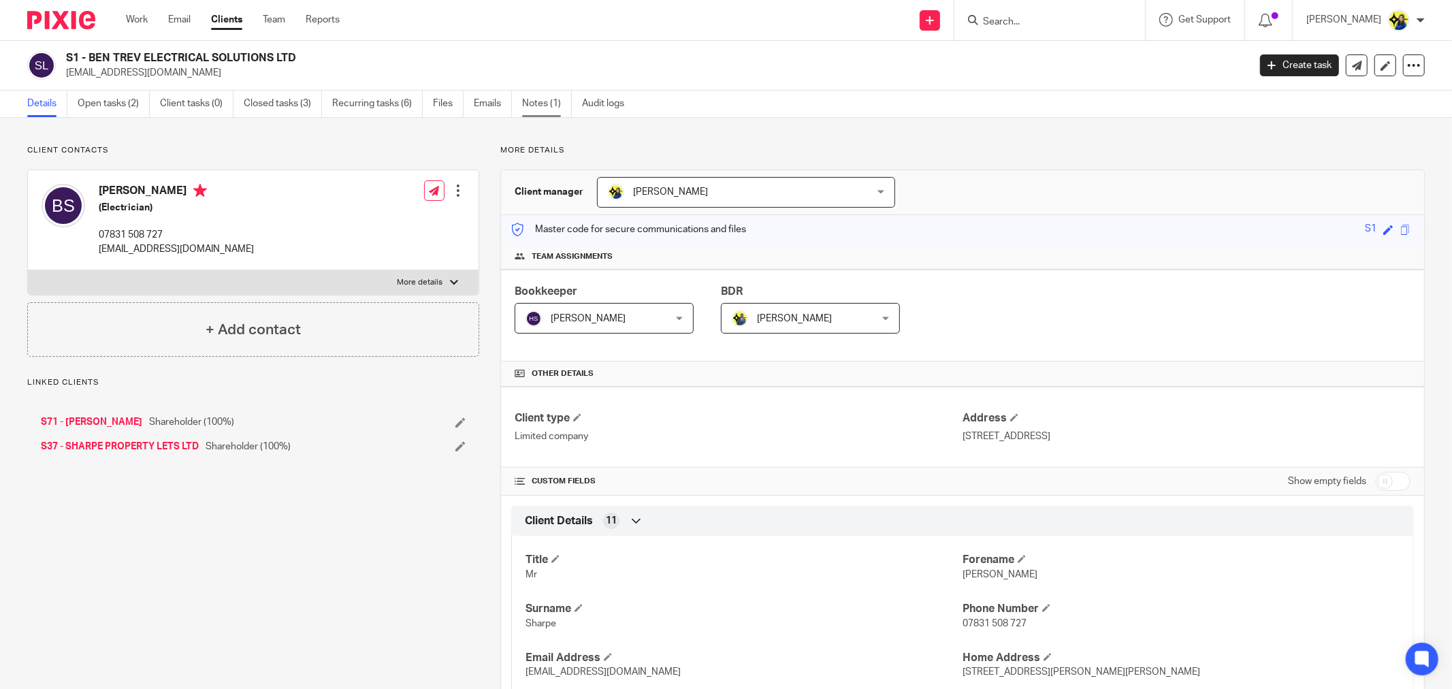
click at [547, 105] on link "Notes (1)" at bounding box center [547, 104] width 50 height 27
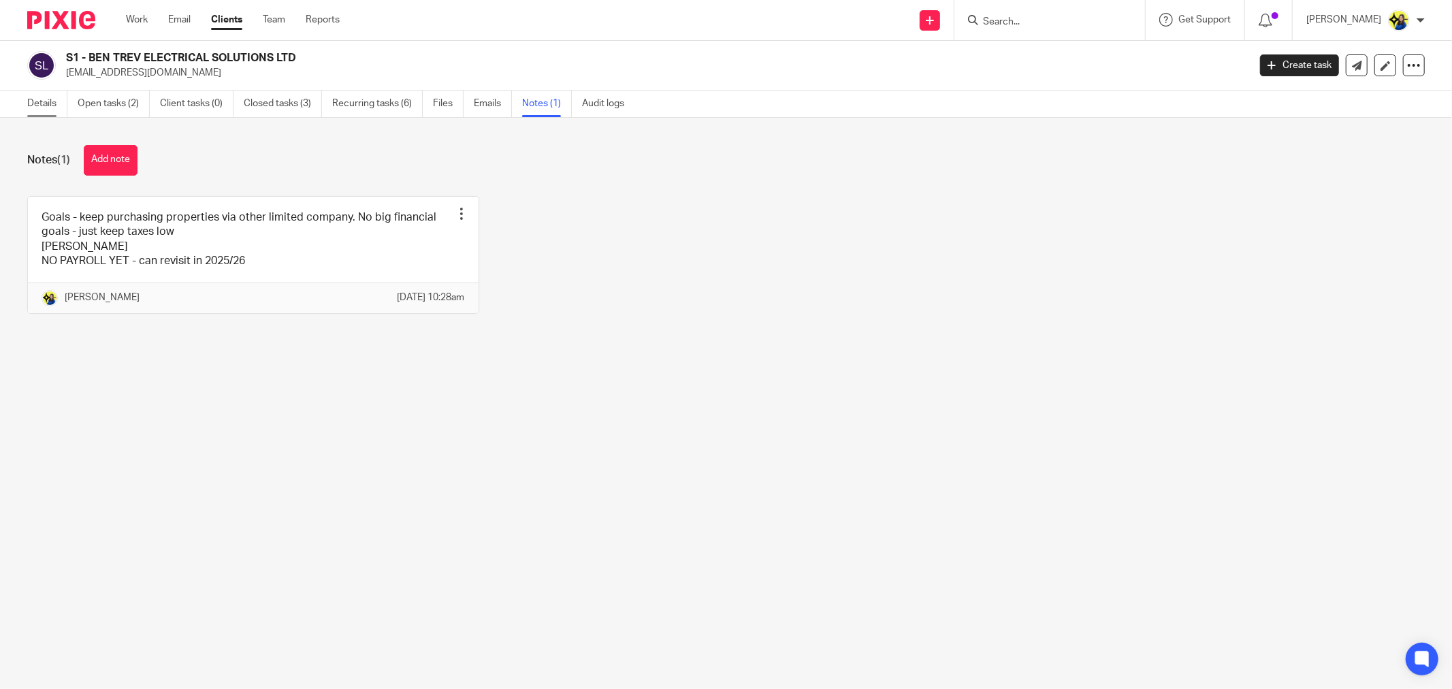
click at [44, 104] on link "Details" at bounding box center [47, 104] width 40 height 27
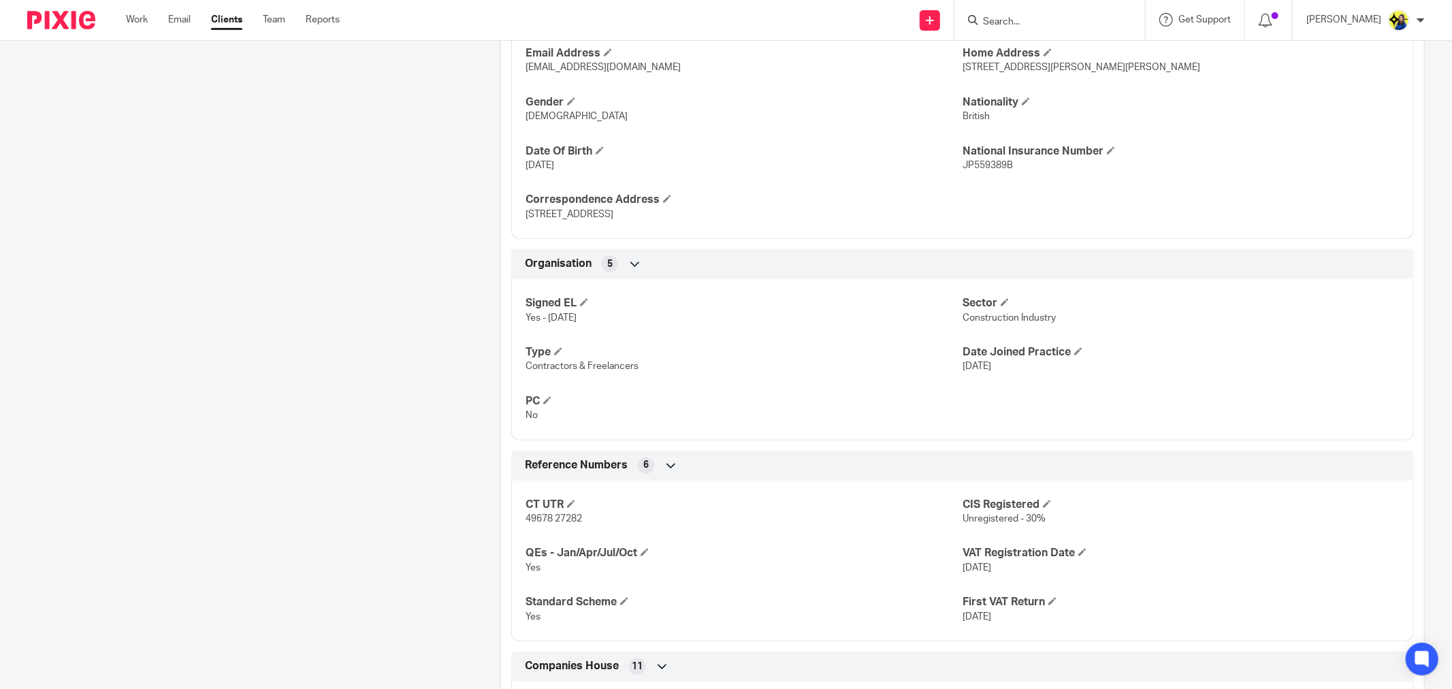
scroll to position [832, 0]
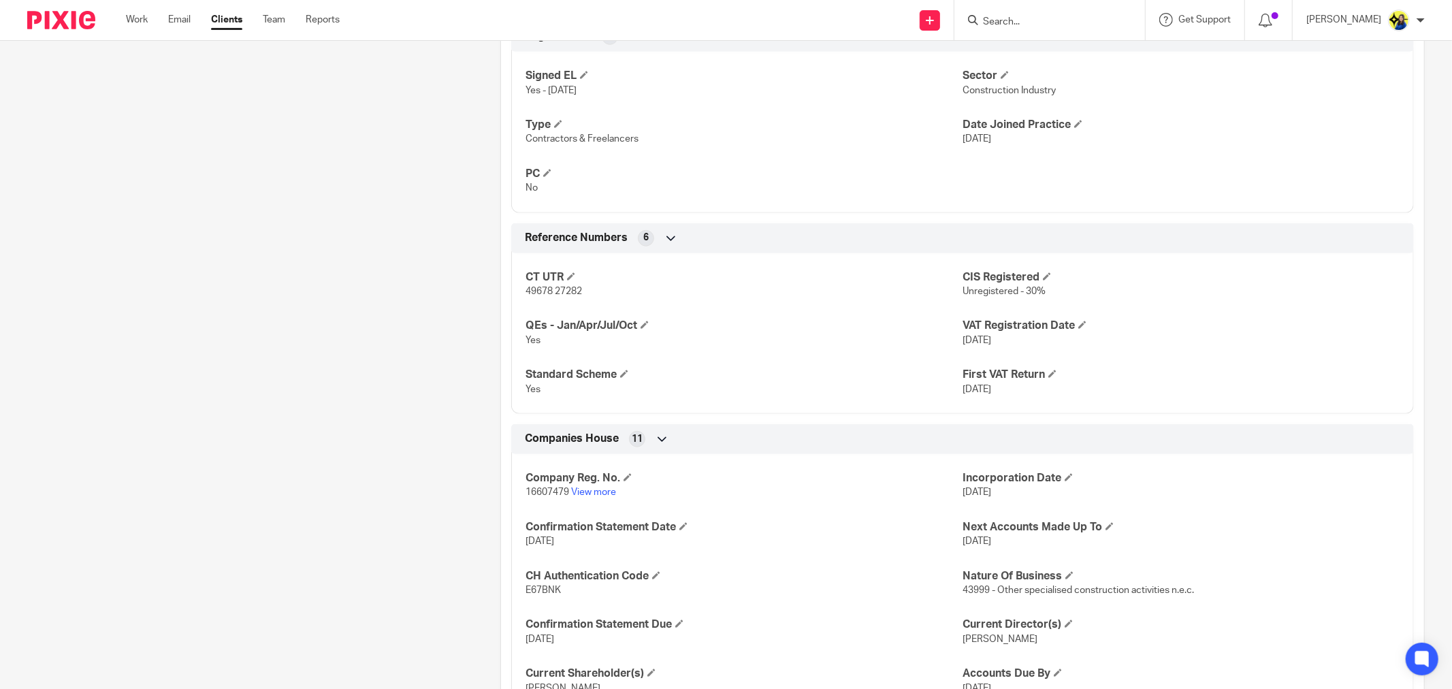
click at [446, 391] on div "Client contacts [PERSON_NAME] (Electrician) 07831 508 727 [EMAIL_ADDRESS][DOMAI…" at bounding box center [242, 62] width 473 height 1499
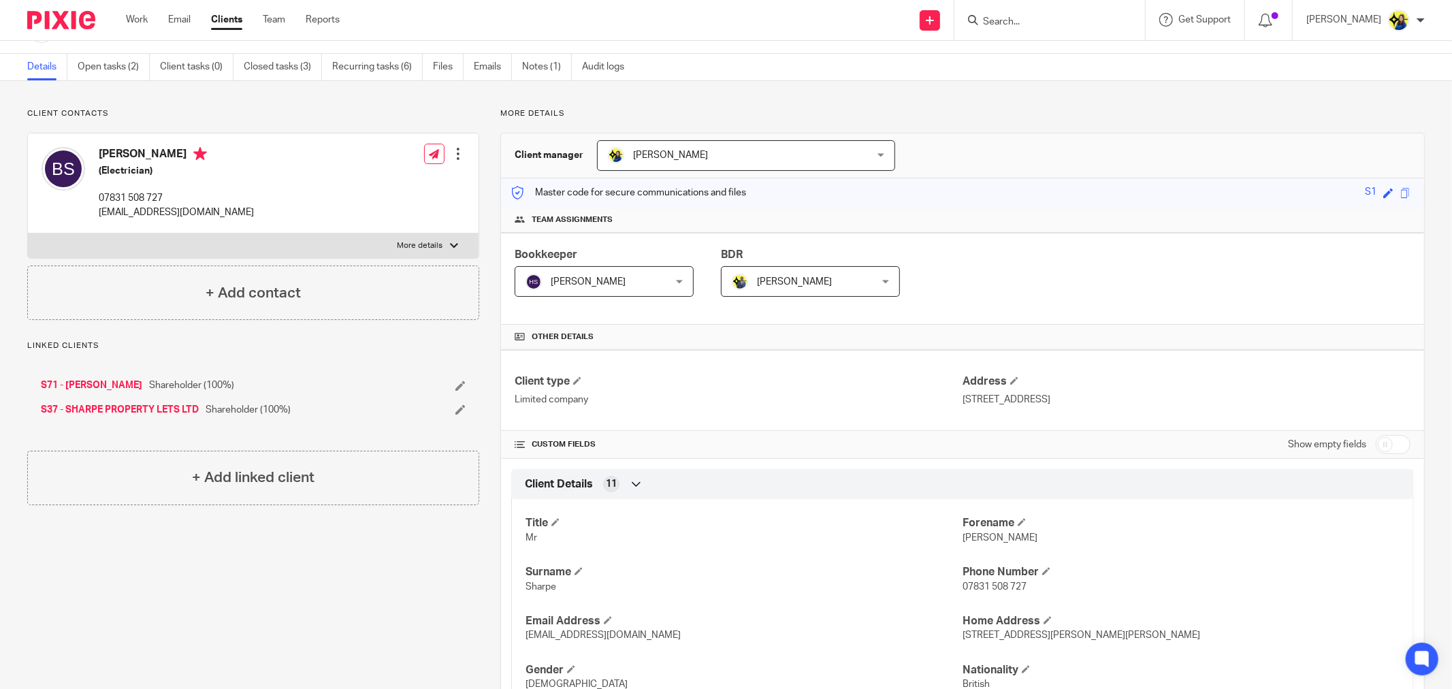
scroll to position [0, 0]
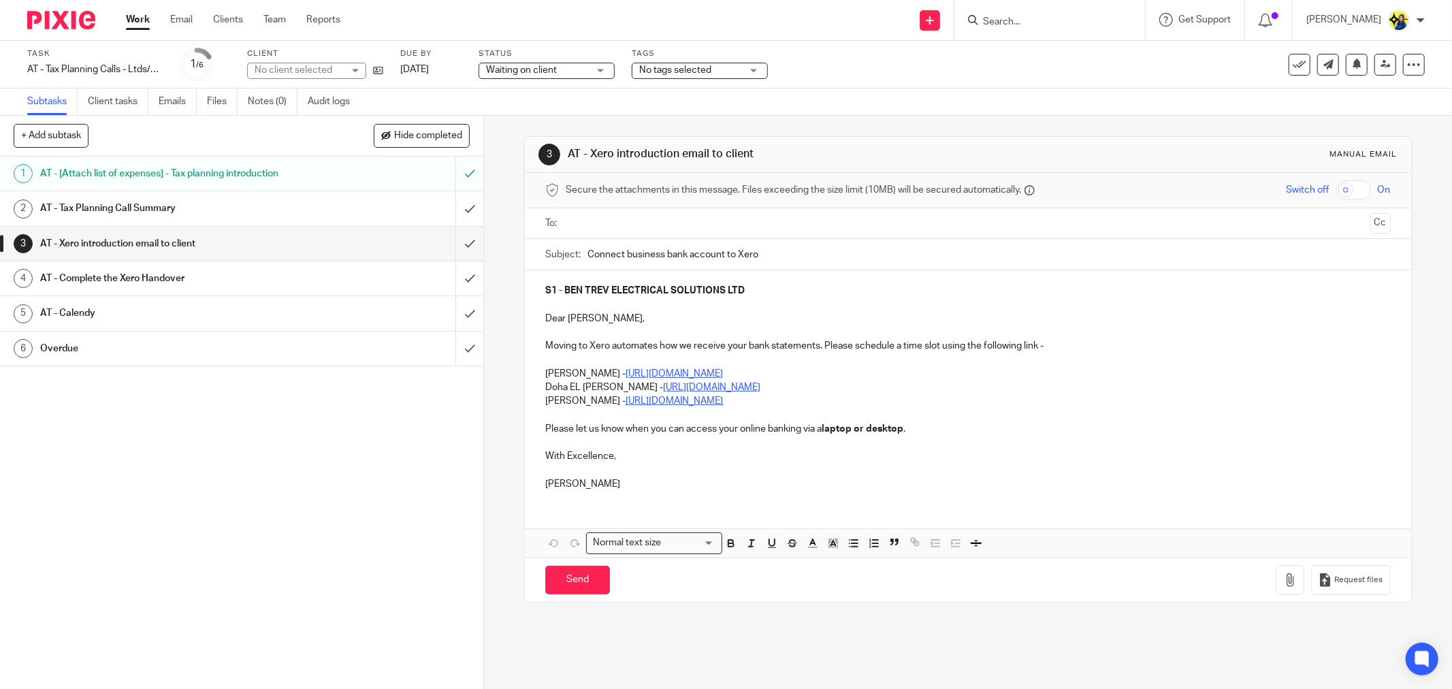
click at [622, 226] on input "text" at bounding box center [967, 224] width 794 height 16
click at [545, 359] on p at bounding box center [967, 363] width 845 height 14
drag, startPoint x: 540, startPoint y: 374, endPoint x: 1008, endPoint y: 387, distance: 468.4
click at [1008, 387] on div "S1 - BEN TREV ELECTRICAL SOLUTIONS LTD Dear [PERSON_NAME], Moving to Xero autom…" at bounding box center [968, 388] width 886 height 231
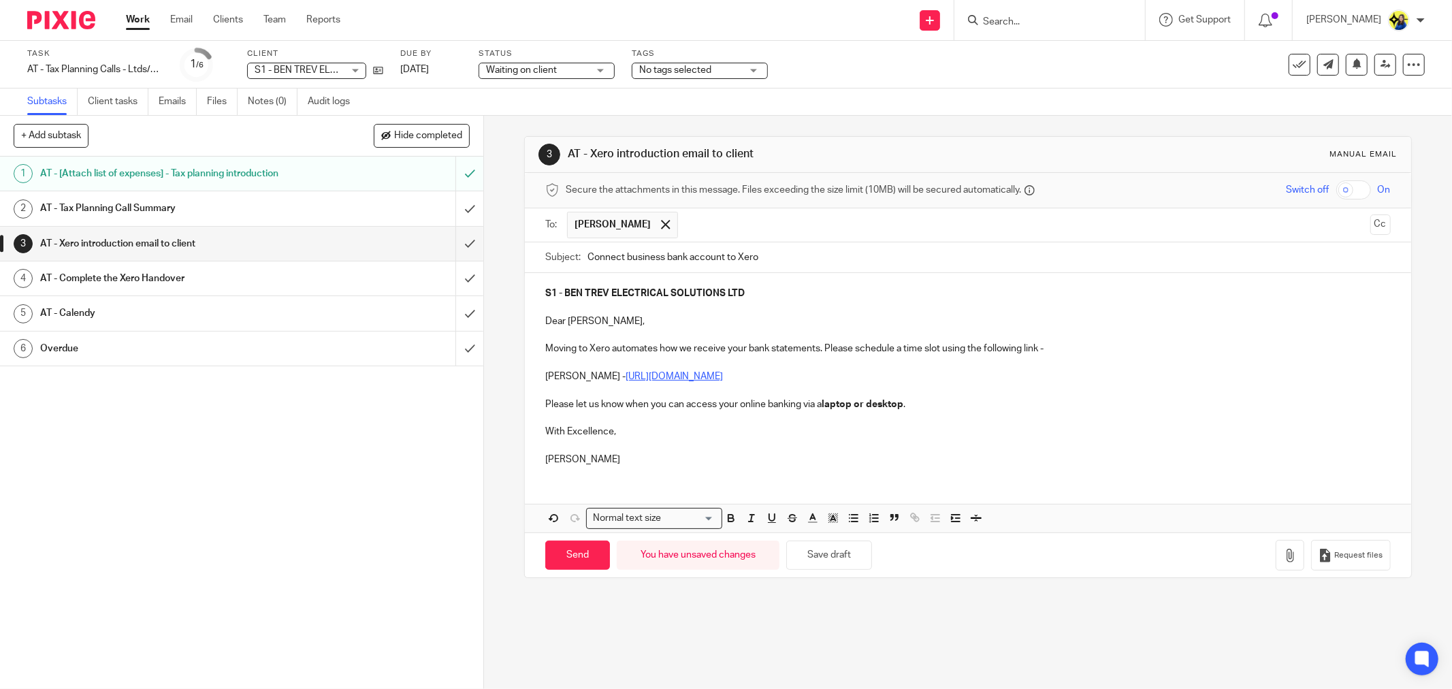
click at [955, 438] on p at bounding box center [967, 445] width 845 height 14
click at [589, 550] on input "Send" at bounding box center [577, 554] width 65 height 29
type input "Sent"
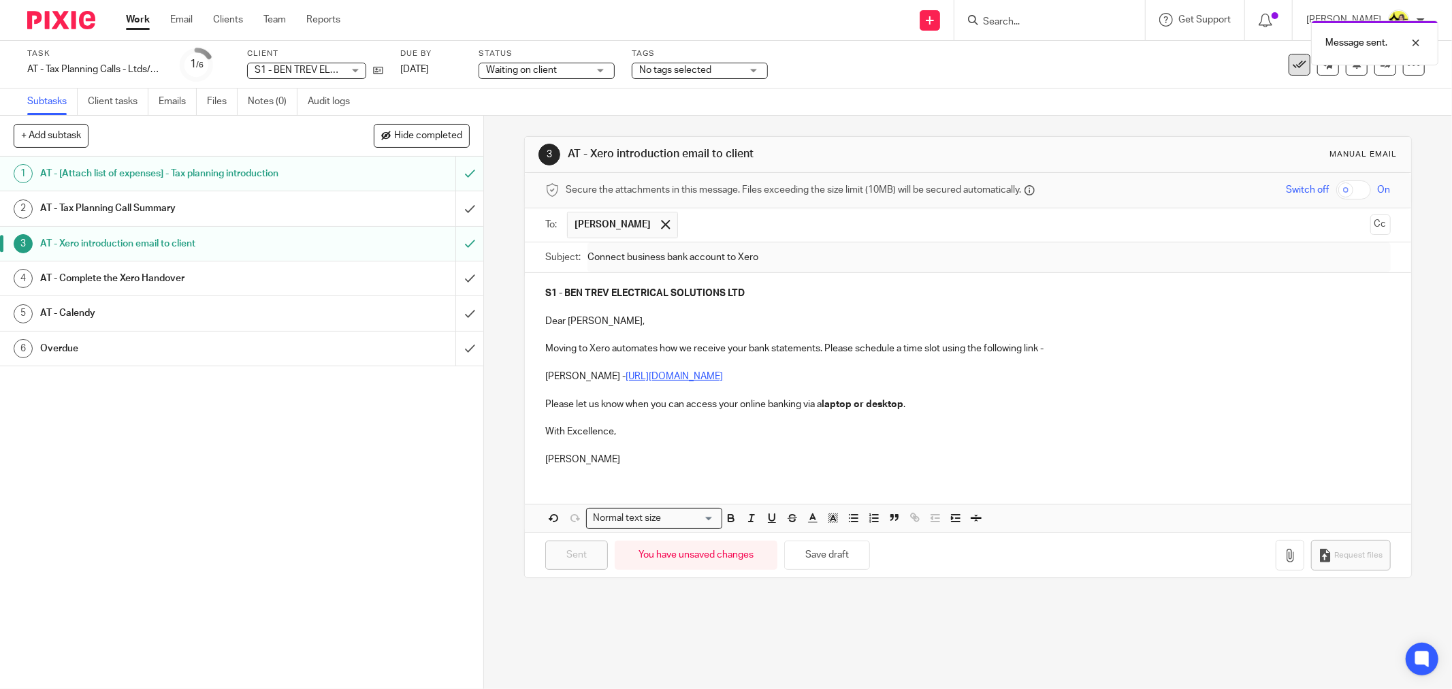
click at [1292, 66] on icon at bounding box center [1299, 65] width 14 height 14
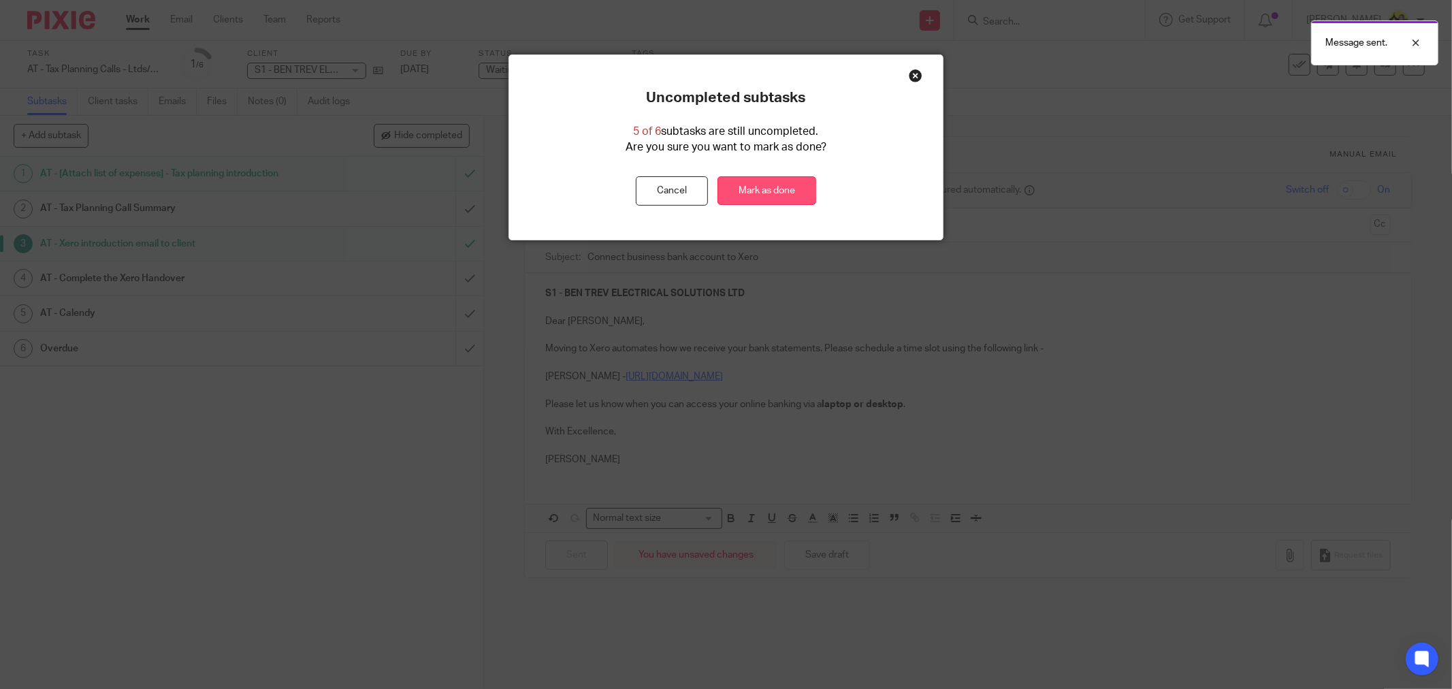
click at [767, 191] on link "Mark as done" at bounding box center [766, 190] width 99 height 29
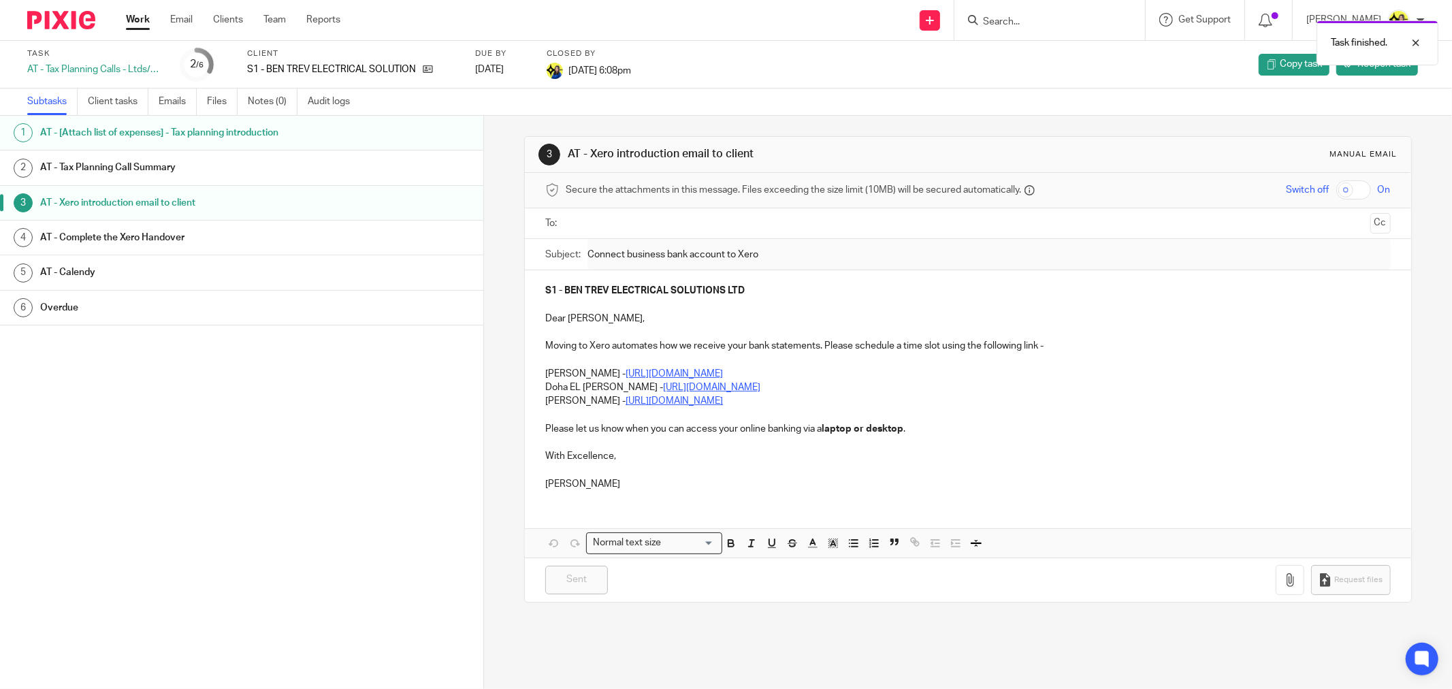
click at [772, 654] on div "3 AT - Xero introduction email to client Manual email Secure the attachments in…" at bounding box center [968, 402] width 968 height 573
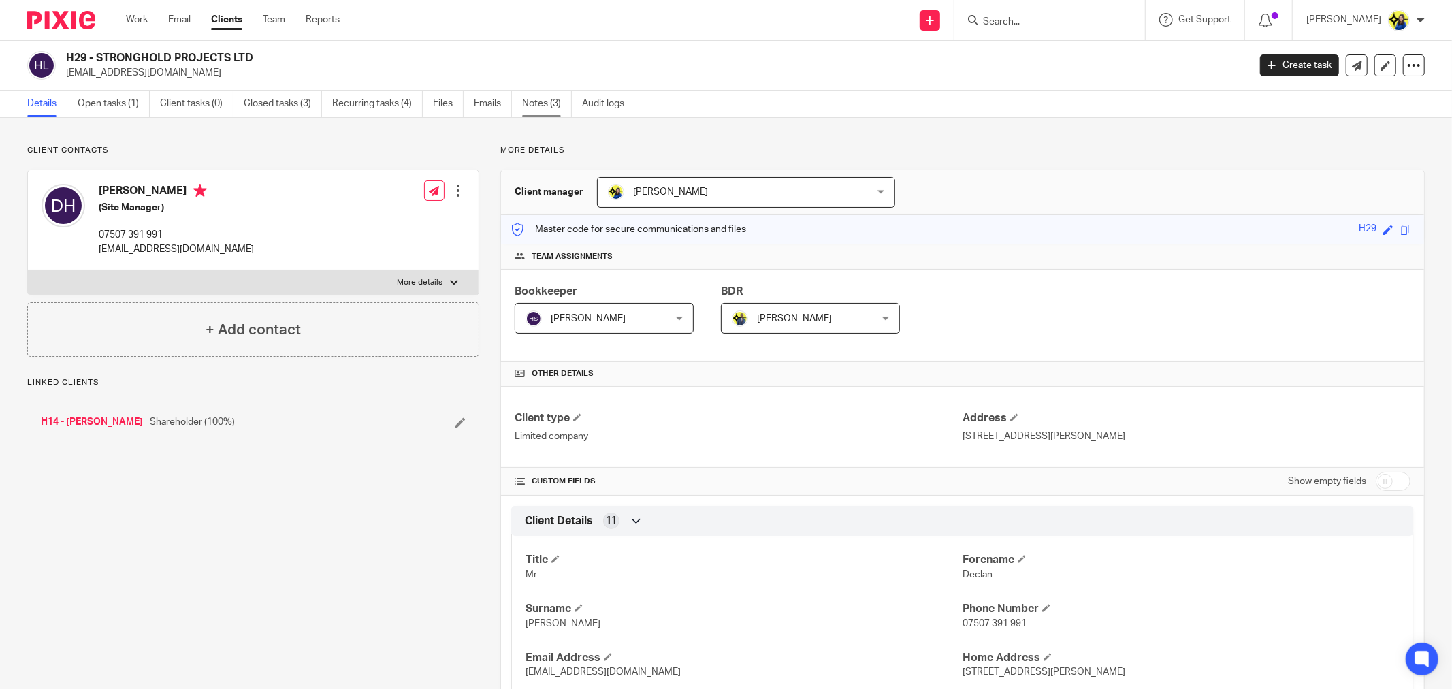
click at [534, 105] on link "Notes (3)" at bounding box center [547, 104] width 50 height 27
click at [543, 107] on link "Notes (6)" at bounding box center [547, 104] width 50 height 27
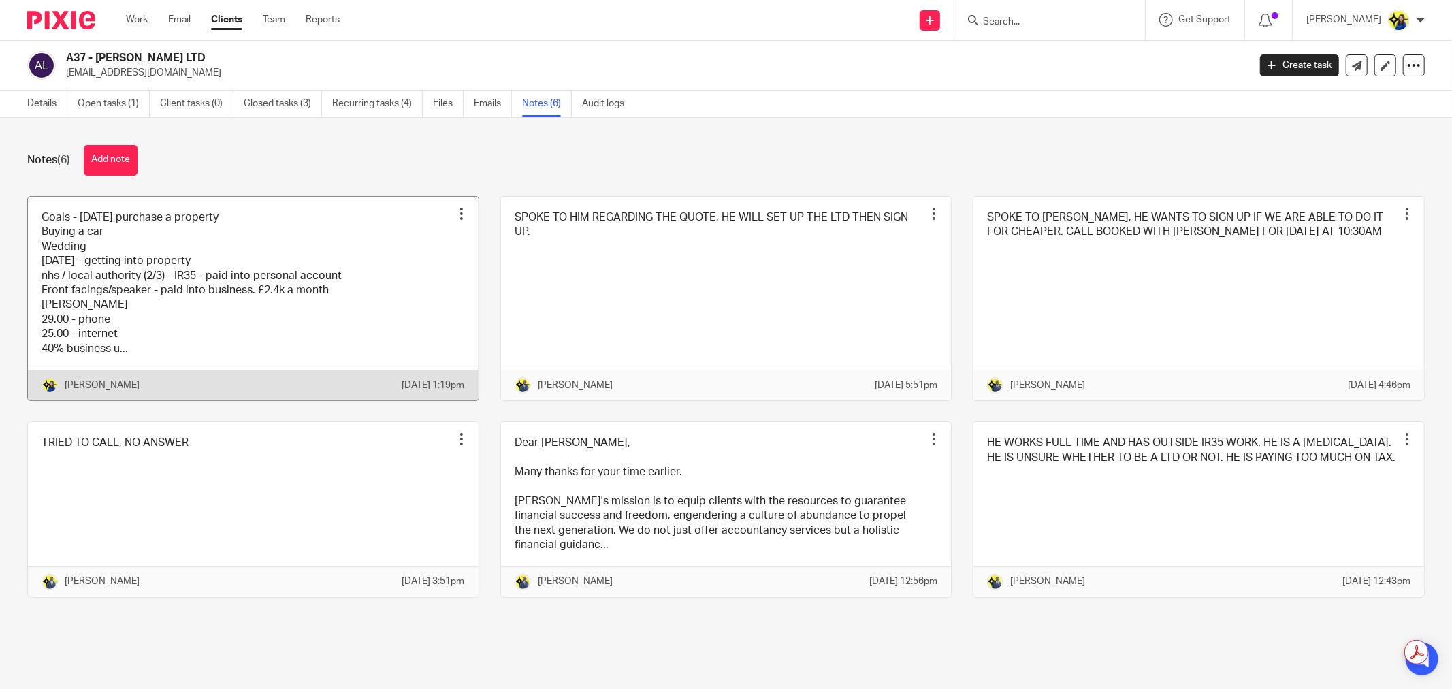
click at [287, 287] on link at bounding box center [253, 298] width 451 height 203
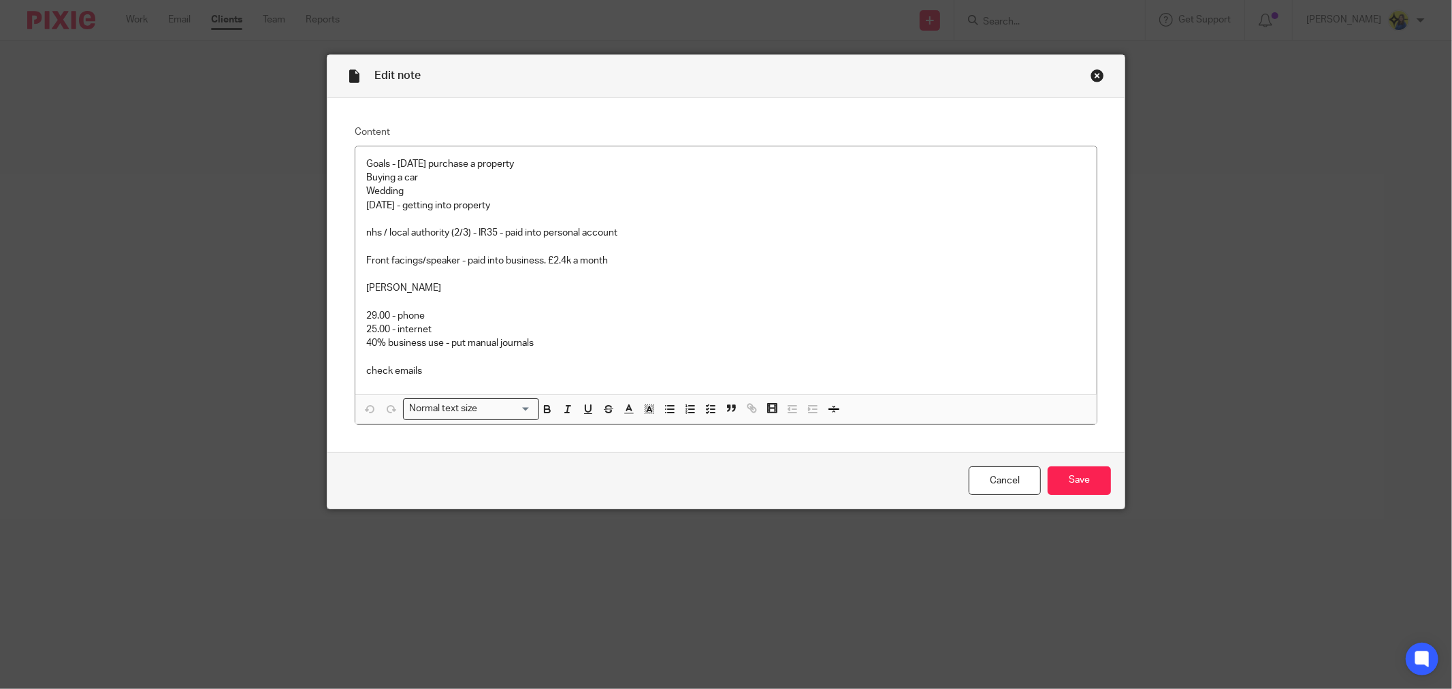
click at [1092, 77] on div "Close this dialog window" at bounding box center [1097, 76] width 14 height 14
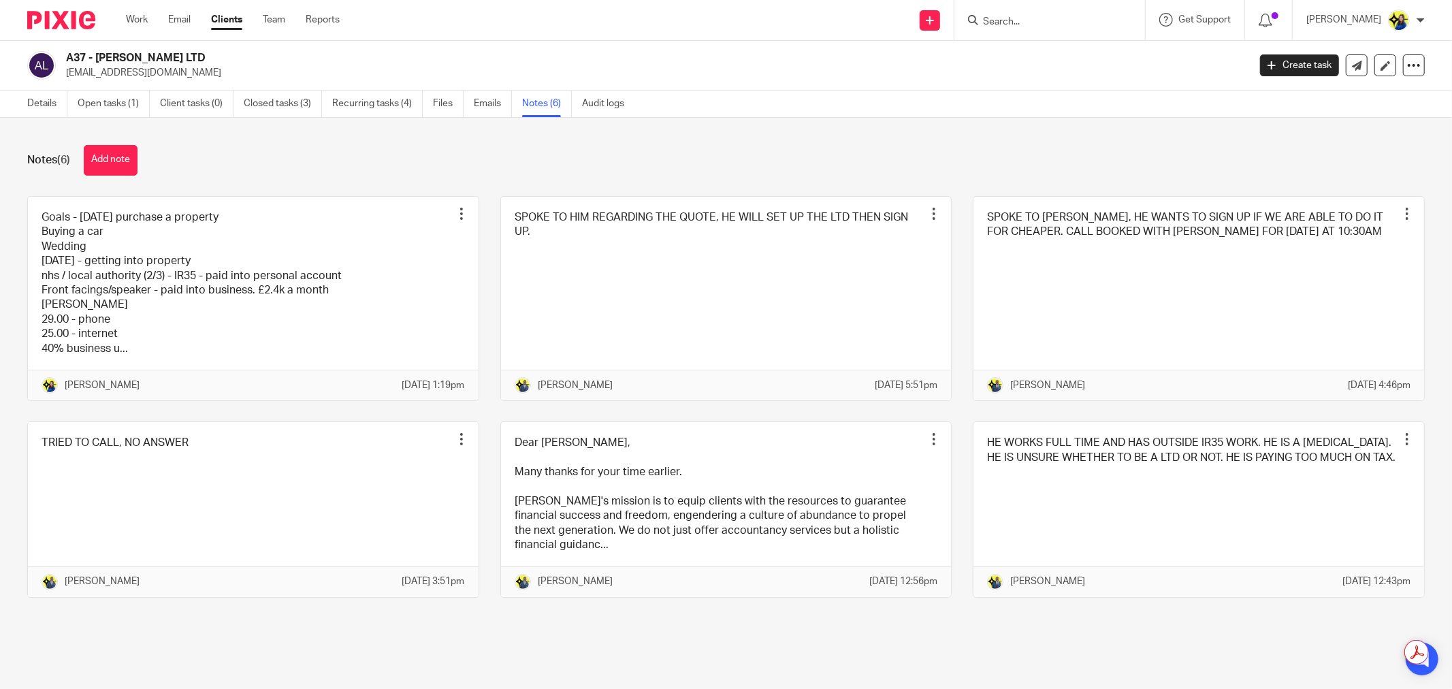
click at [259, 163] on div "Notes (6) Add note" at bounding box center [725, 160] width 1397 height 31
click at [184, 145] on div "Notes (6) Add note" at bounding box center [725, 160] width 1397 height 31
click at [99, 102] on link "Open tasks (1)" at bounding box center [114, 104] width 72 height 27
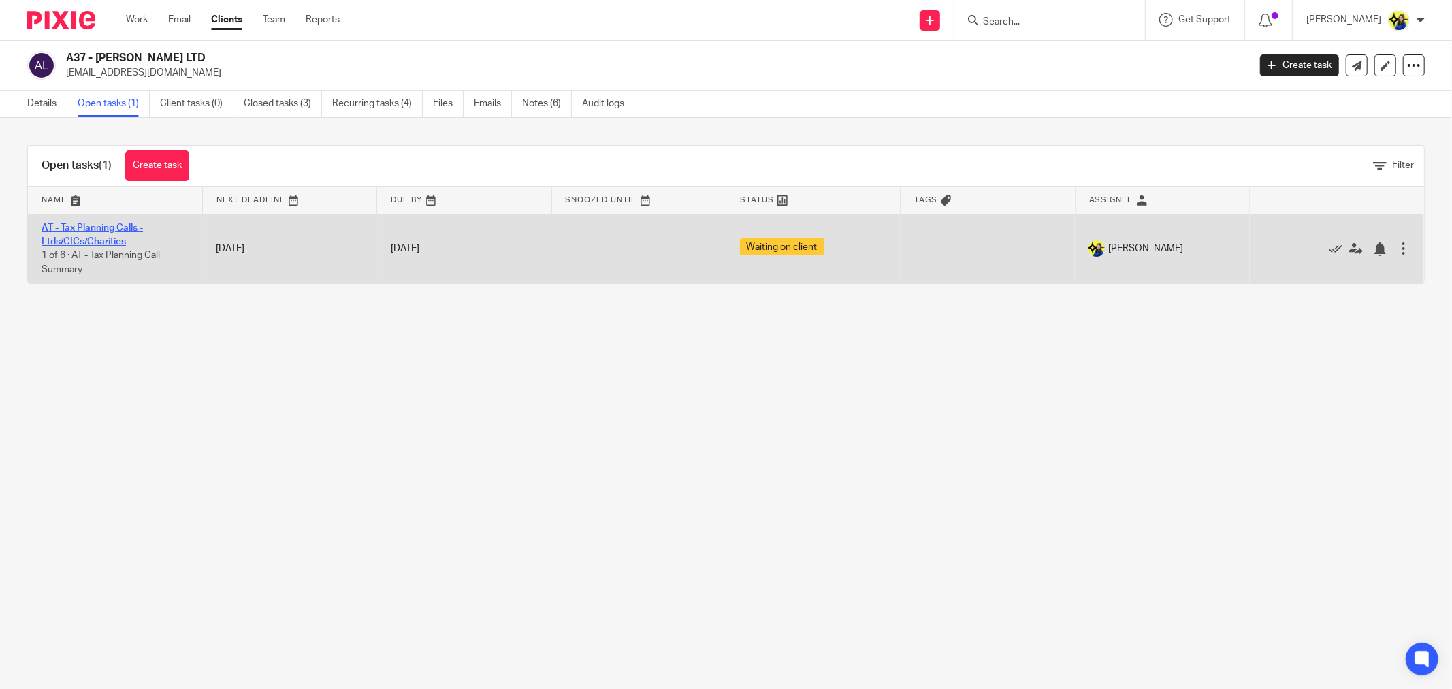
click at [92, 226] on link "AT - Tax Planning Calls - Ltds/CICs/Charities" at bounding box center [92, 234] width 101 height 23
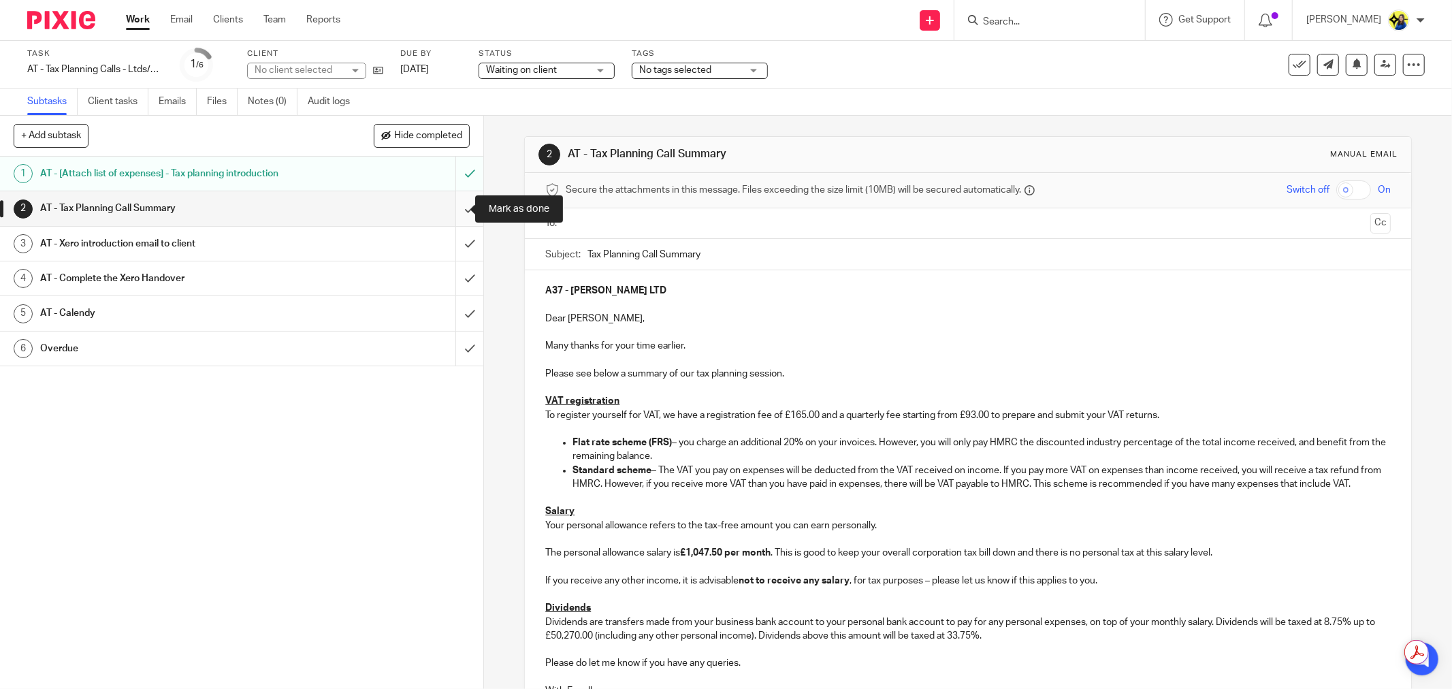
click at [451, 208] on input "submit" at bounding box center [241, 208] width 483 height 34
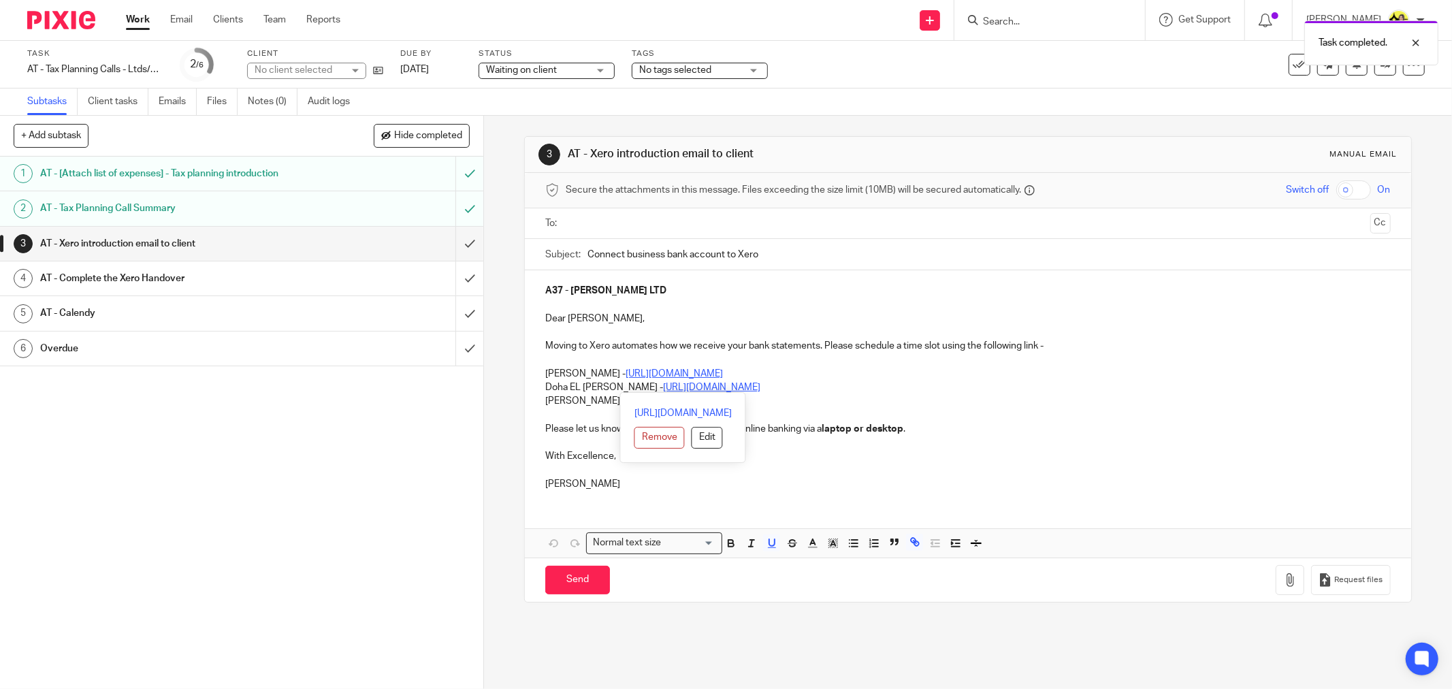
drag, startPoint x: 538, startPoint y: 365, endPoint x: 929, endPoint y: 384, distance: 391.8
click at [929, 384] on div "A37 - ZERA LTD Dear Daniel, Moving to Xero automates how we receive your bank s…" at bounding box center [968, 385] width 886 height 231
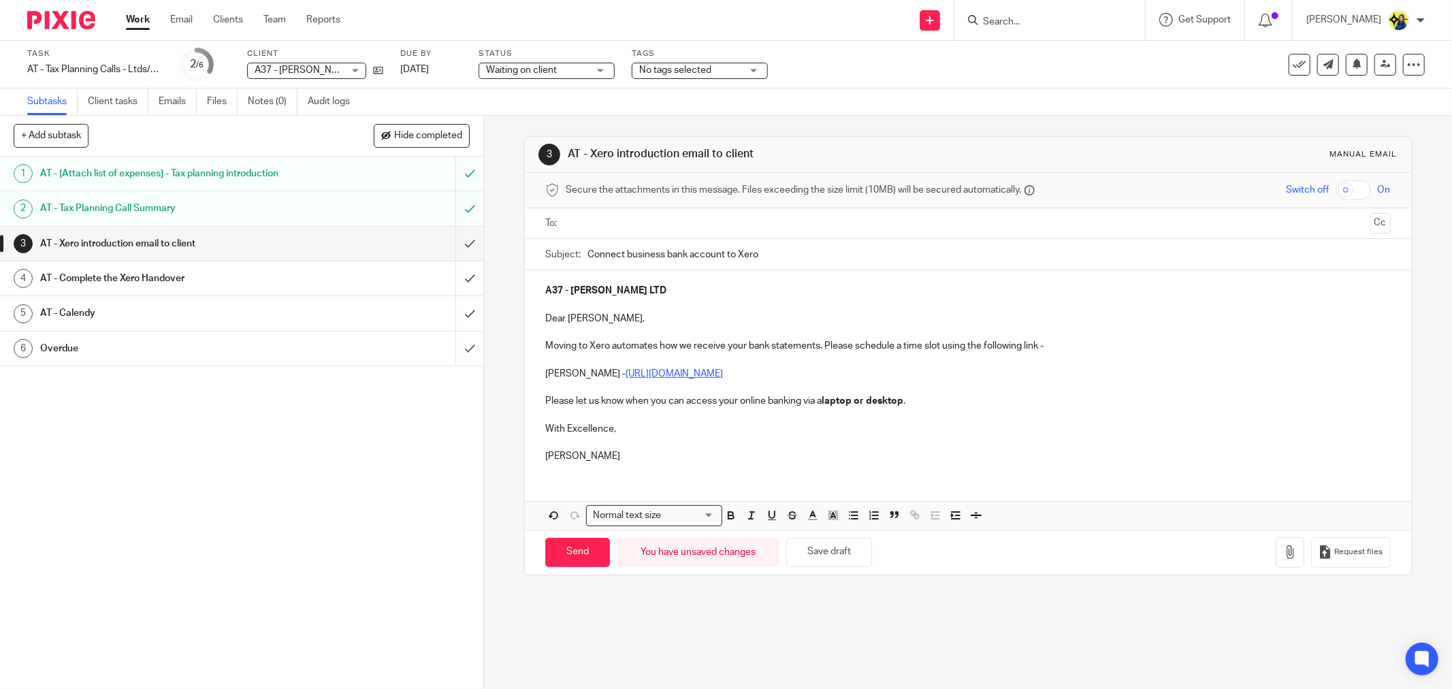
click at [634, 228] on input "text" at bounding box center [967, 224] width 794 height 16
click at [745, 240] on ul "A37 - ZERA LTD" at bounding box center [968, 224] width 803 height 33
click at [746, 233] on input "text" at bounding box center [1046, 225] width 637 height 27
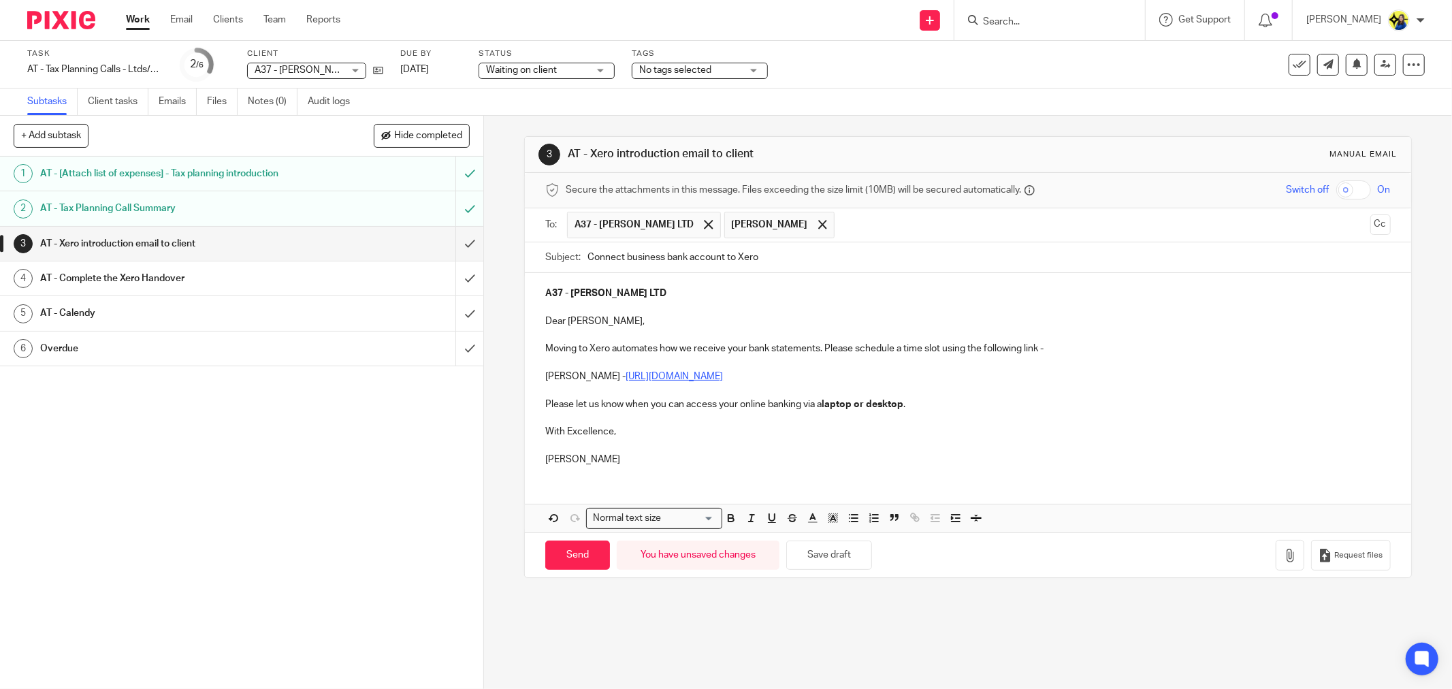
click at [497, 300] on div "3 AT - Xero introduction email to client Manual email Secure the attachments in…" at bounding box center [968, 402] width 968 height 573
click at [578, 555] on input "Send" at bounding box center [577, 554] width 65 height 29
type input "Sent"
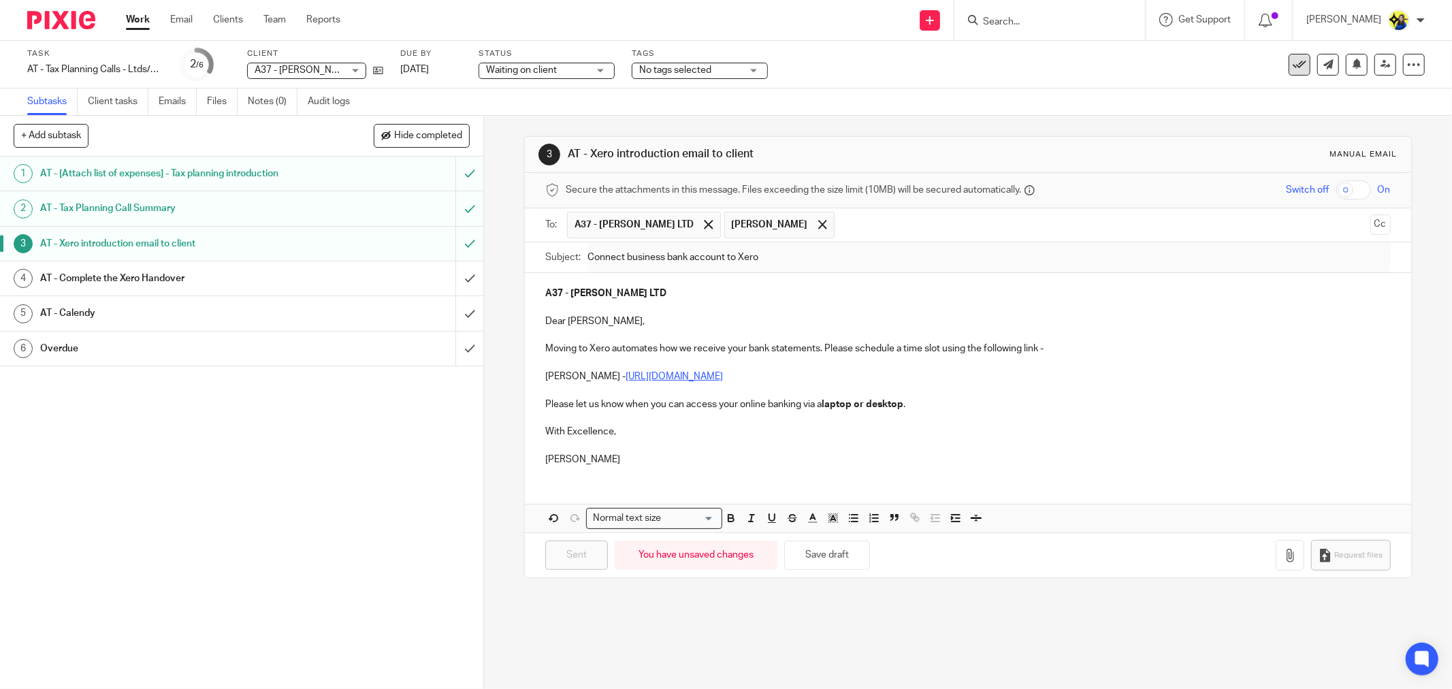
click at [1292, 65] on icon at bounding box center [1299, 65] width 14 height 14
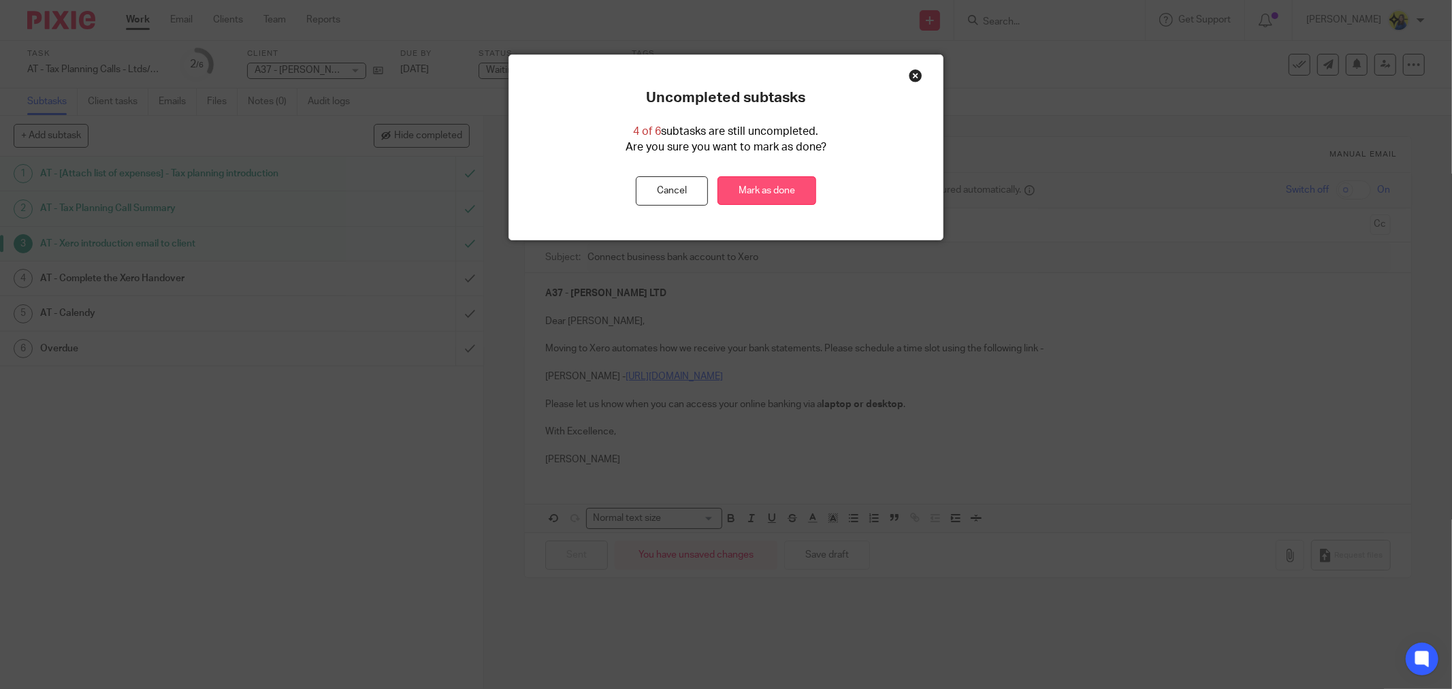
click at [757, 189] on link "Mark as done" at bounding box center [766, 190] width 99 height 29
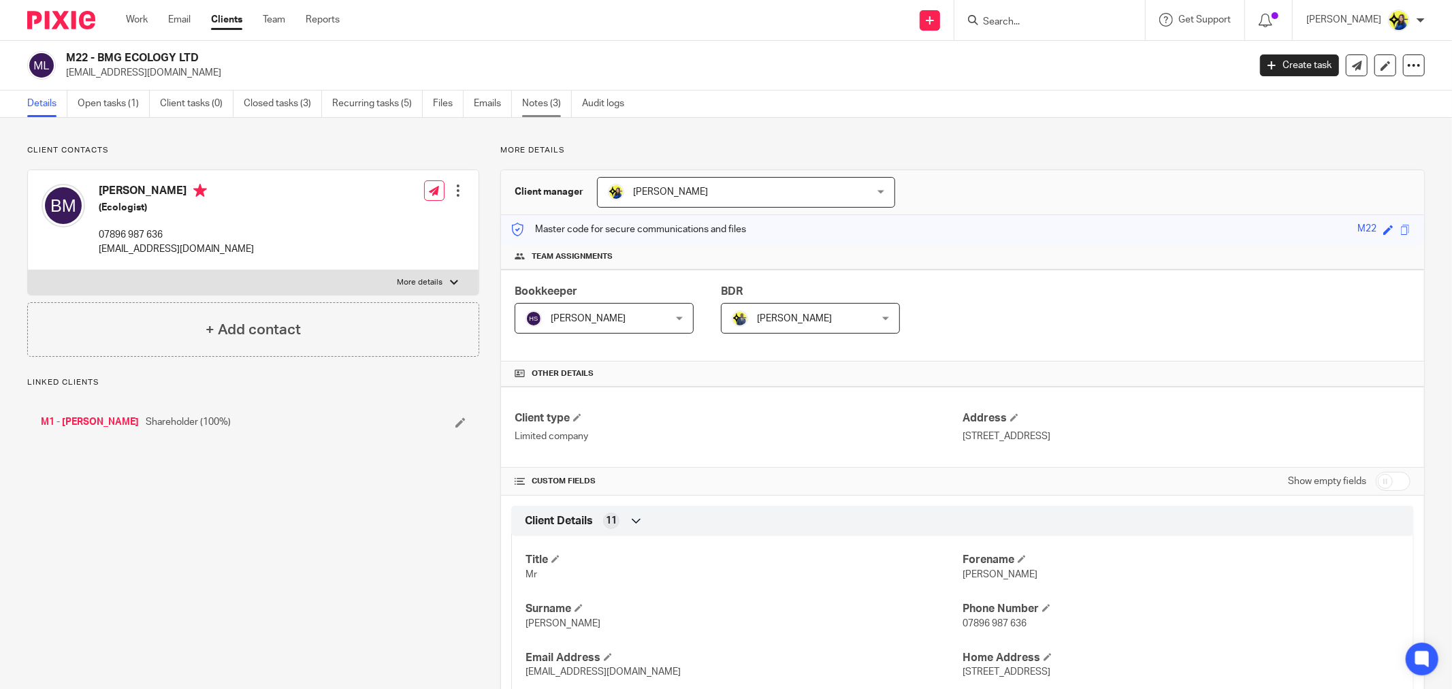
drag, startPoint x: 0, startPoint y: 0, endPoint x: 556, endPoint y: 105, distance: 565.9
click at [556, 105] on link "Notes (3)" at bounding box center [547, 104] width 50 height 27
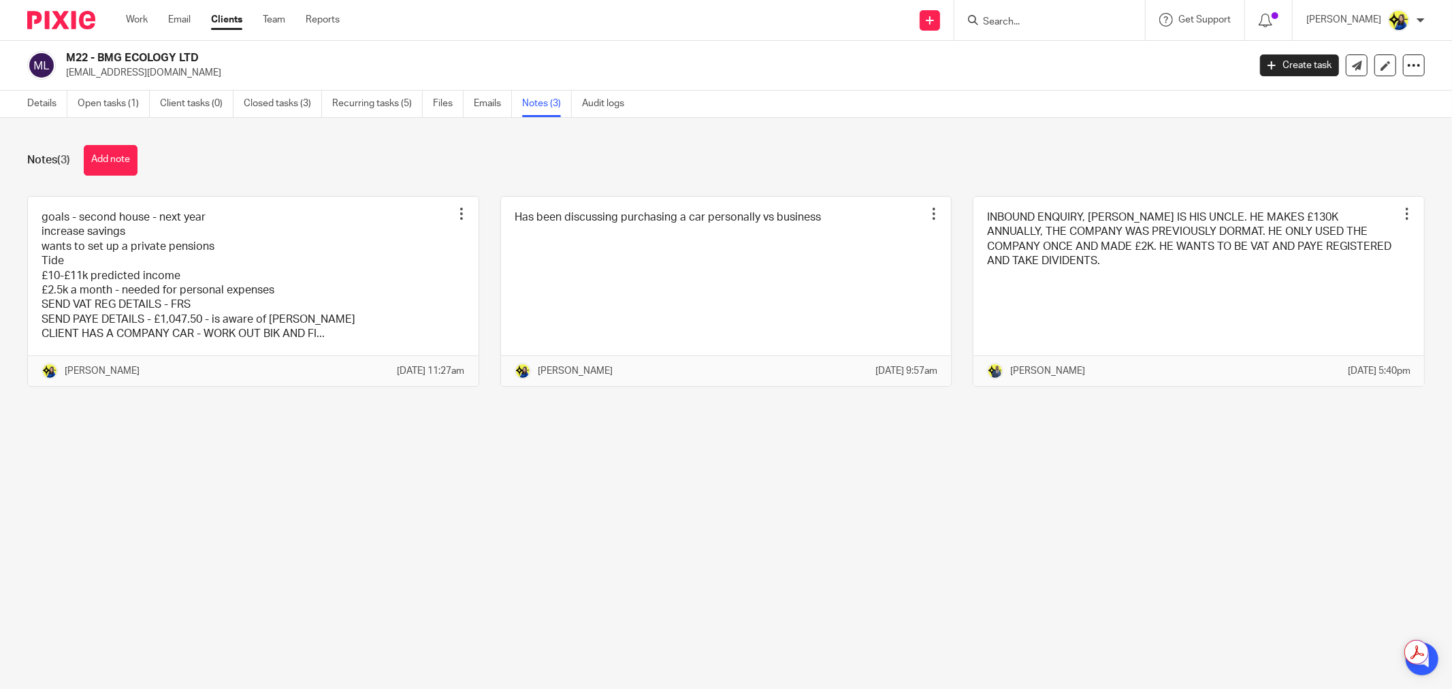
click at [246, 157] on div "Notes (3) Add note" at bounding box center [725, 160] width 1397 height 31
click at [249, 259] on link at bounding box center [253, 291] width 451 height 189
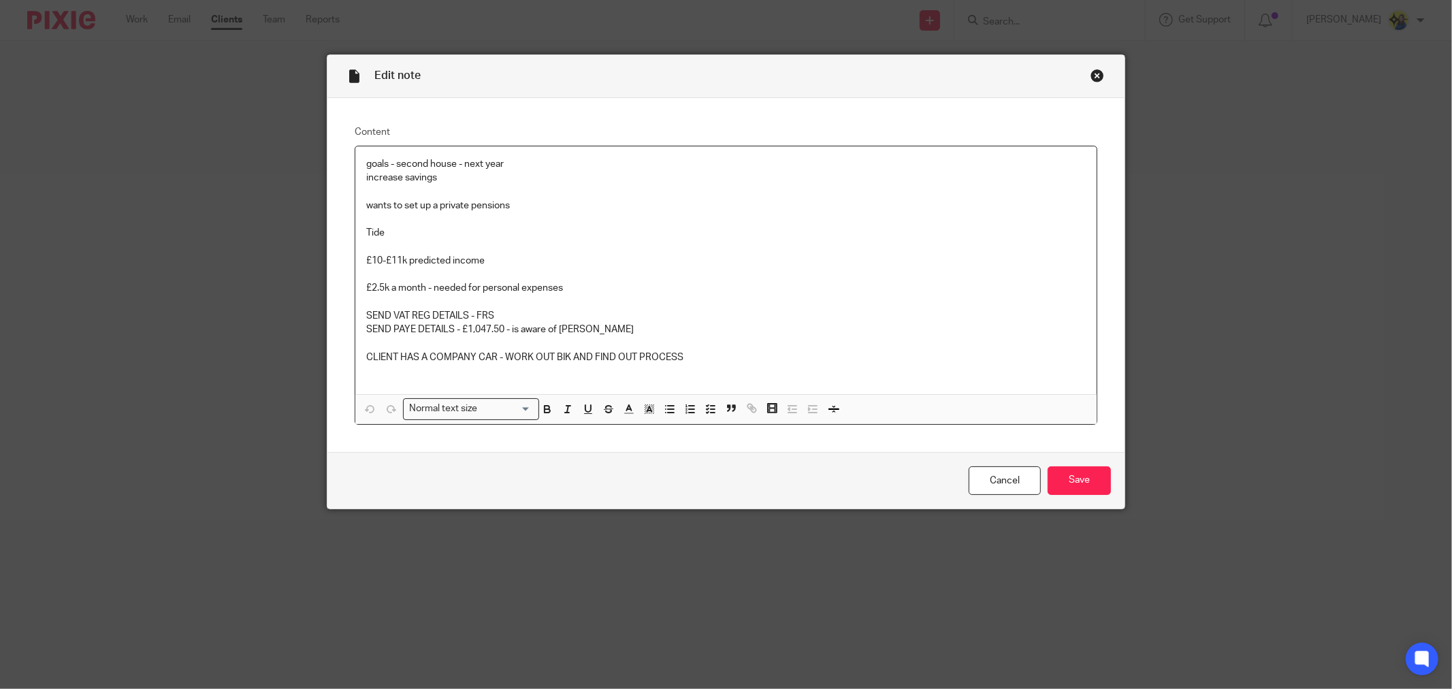
click at [500, 273] on p at bounding box center [725, 274] width 719 height 14
click at [568, 306] on p at bounding box center [725, 302] width 719 height 14
click at [595, 325] on p "SEND PAYE DETAILS - £1,047.50 - is aware of ErNI" at bounding box center [725, 330] width 719 height 14
click at [772, 263] on p "£10-£11k predicted income" at bounding box center [725, 261] width 719 height 14
click at [1091, 73] on div "Close this dialog window" at bounding box center [1097, 76] width 14 height 14
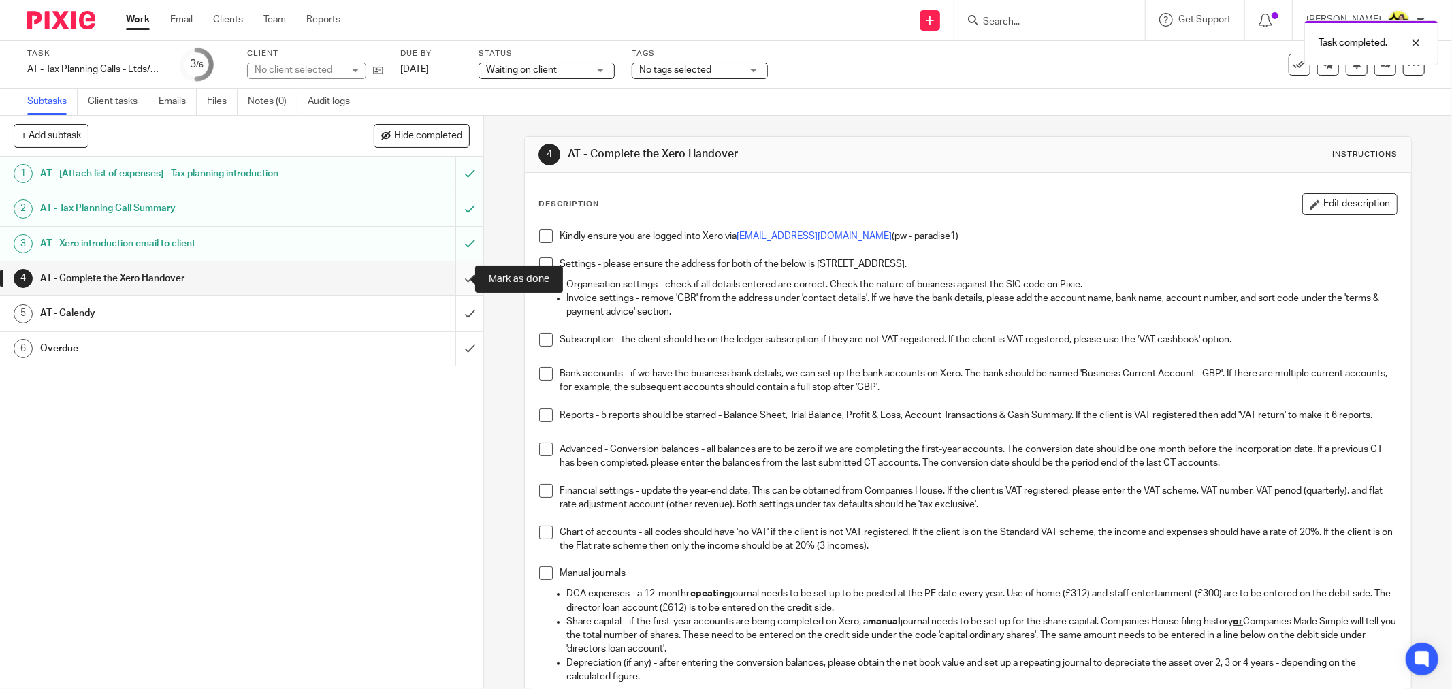
click at [453, 281] on input "submit" at bounding box center [241, 278] width 483 height 34
click at [454, 313] on input "submit" at bounding box center [241, 313] width 483 height 34
click at [454, 344] on input "submit" at bounding box center [241, 348] width 483 height 34
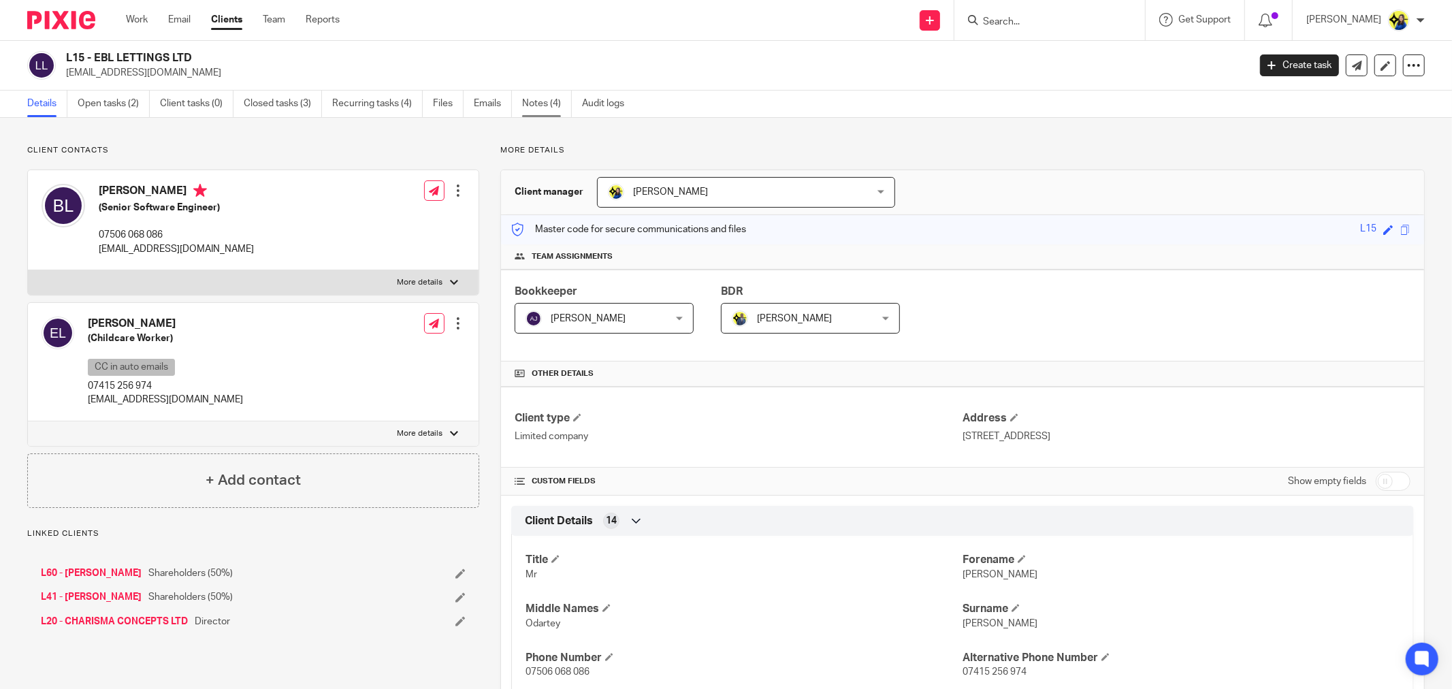
click at [538, 103] on link "Notes (4)" at bounding box center [547, 104] width 50 height 27
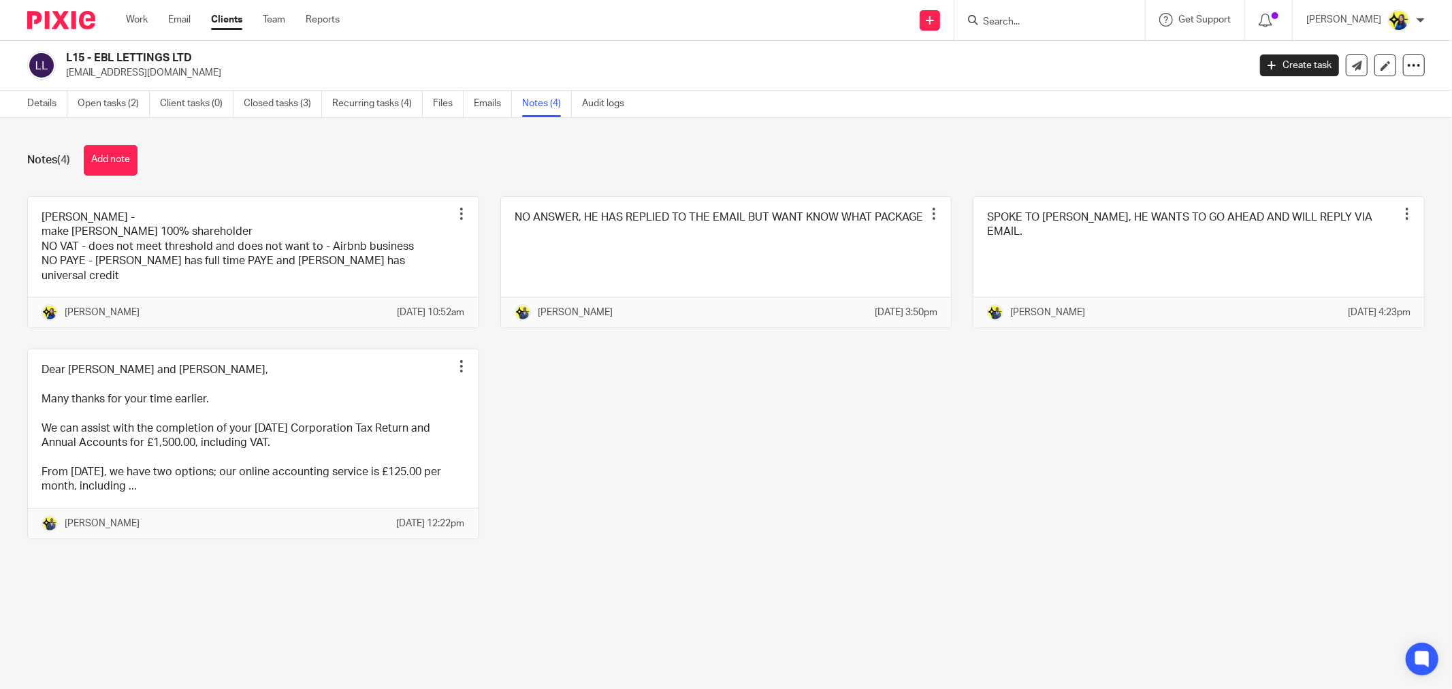
click at [317, 167] on div "Notes (4) Add note" at bounding box center [725, 160] width 1397 height 31
click at [46, 106] on link "Details" at bounding box center [47, 104] width 40 height 27
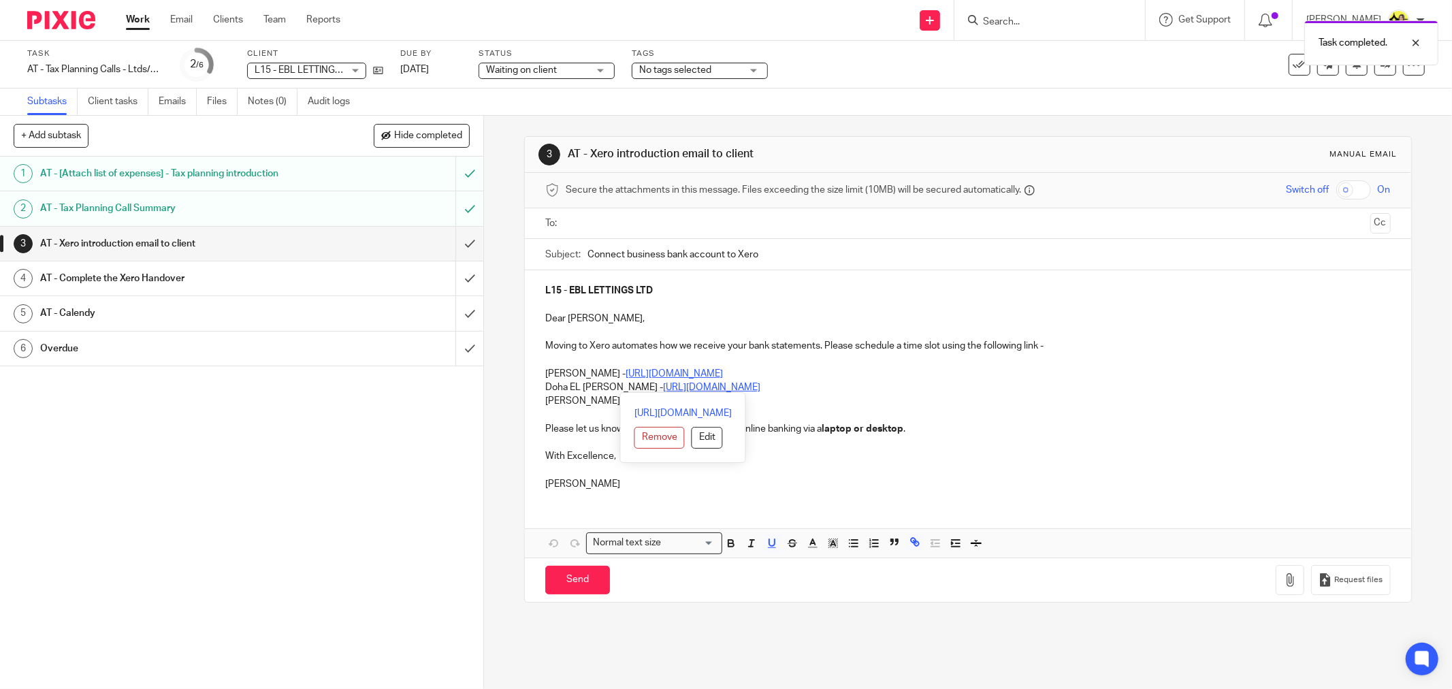
drag, startPoint x: 535, startPoint y: 365, endPoint x: 901, endPoint y: 391, distance: 367.1
click at [901, 391] on div "L15 - EBL LETTINGS LTD Dear [PERSON_NAME], Moving to Xero automates how we rece…" at bounding box center [968, 385] width 886 height 231
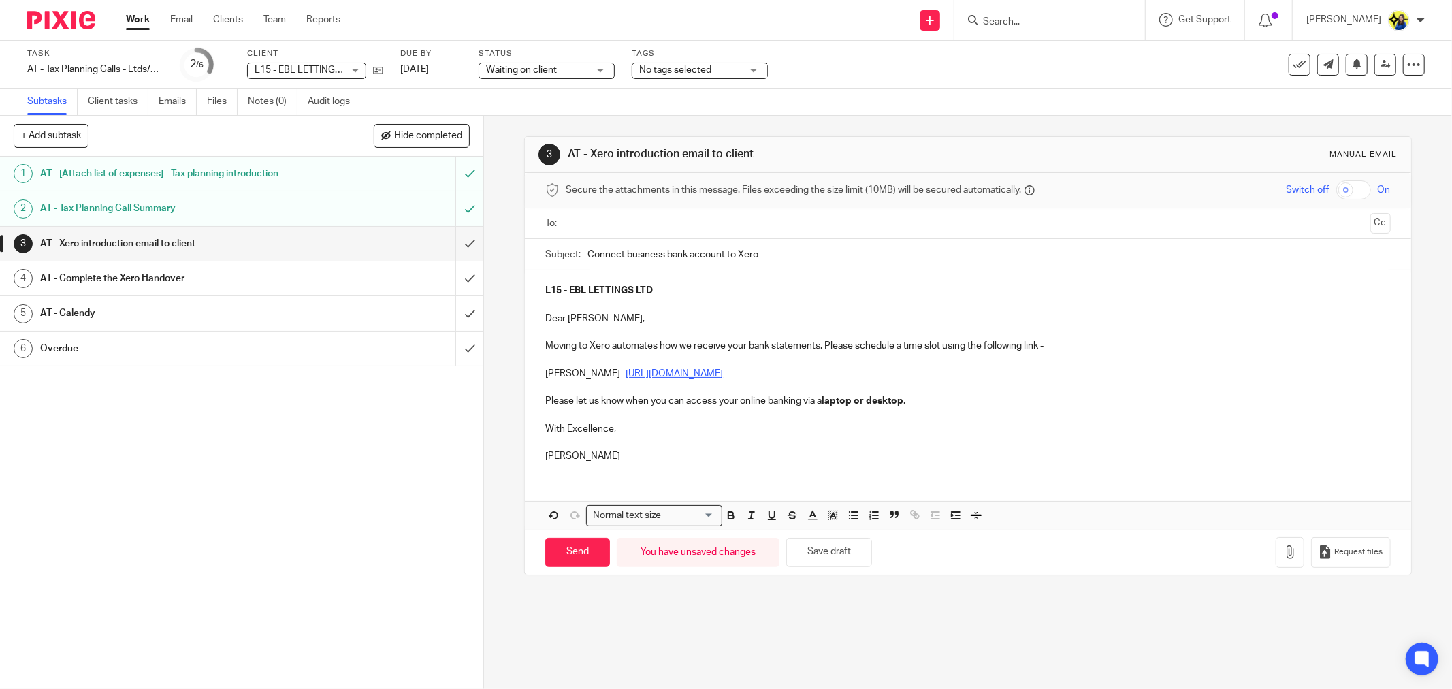
click at [787, 438] on p at bounding box center [967, 443] width 845 height 14
click at [679, 230] on input "text" at bounding box center [967, 224] width 794 height 16
click at [749, 221] on input "text" at bounding box center [1039, 225] width 651 height 27
click at [765, 303] on p at bounding box center [967, 308] width 845 height 14
click at [934, 406] on p "Please let us know when you can access your online banking via a laptop or desk…" at bounding box center [967, 404] width 845 height 14
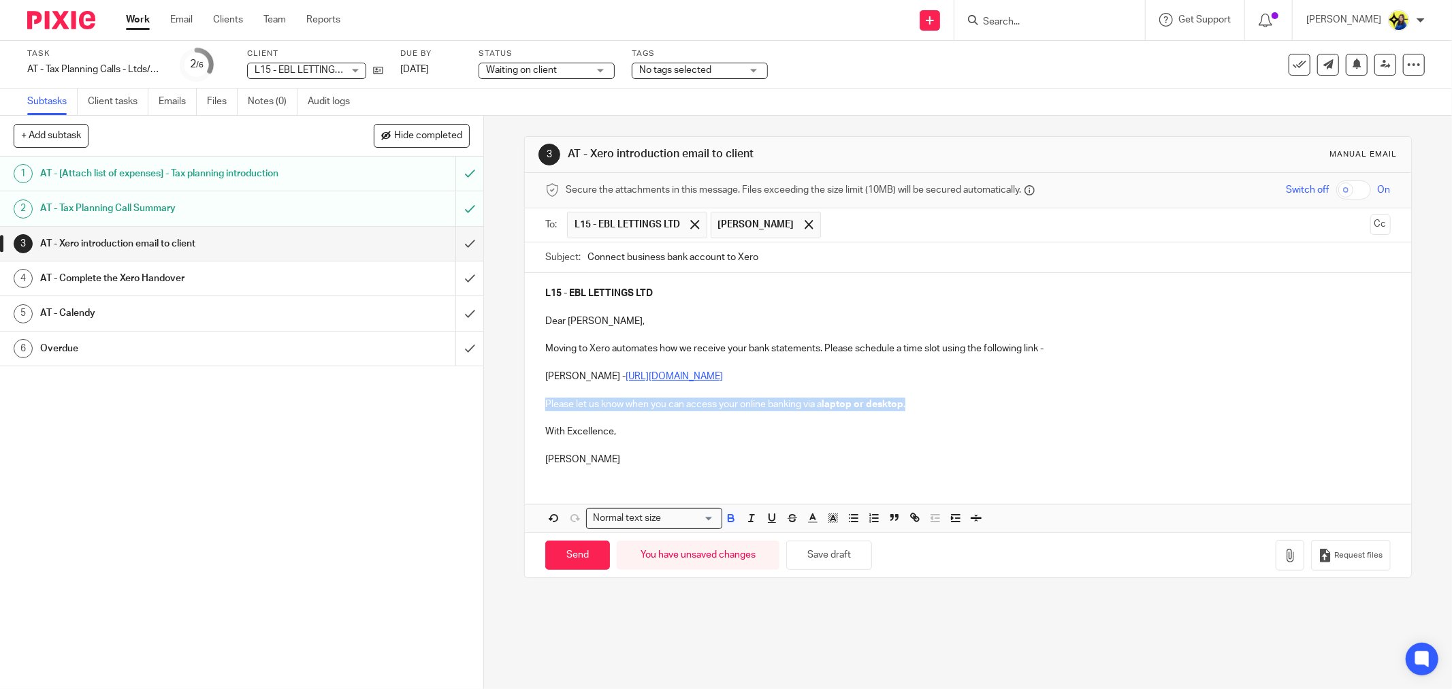
drag, startPoint x: 956, startPoint y: 402, endPoint x: 540, endPoint y: 404, distance: 415.8
click at [545, 404] on p "Please let us know when you can access your online banking via a laptop or desk…" at bounding box center [967, 404] width 845 height 14
click at [1292, 61] on icon at bounding box center [1299, 65] width 14 height 14
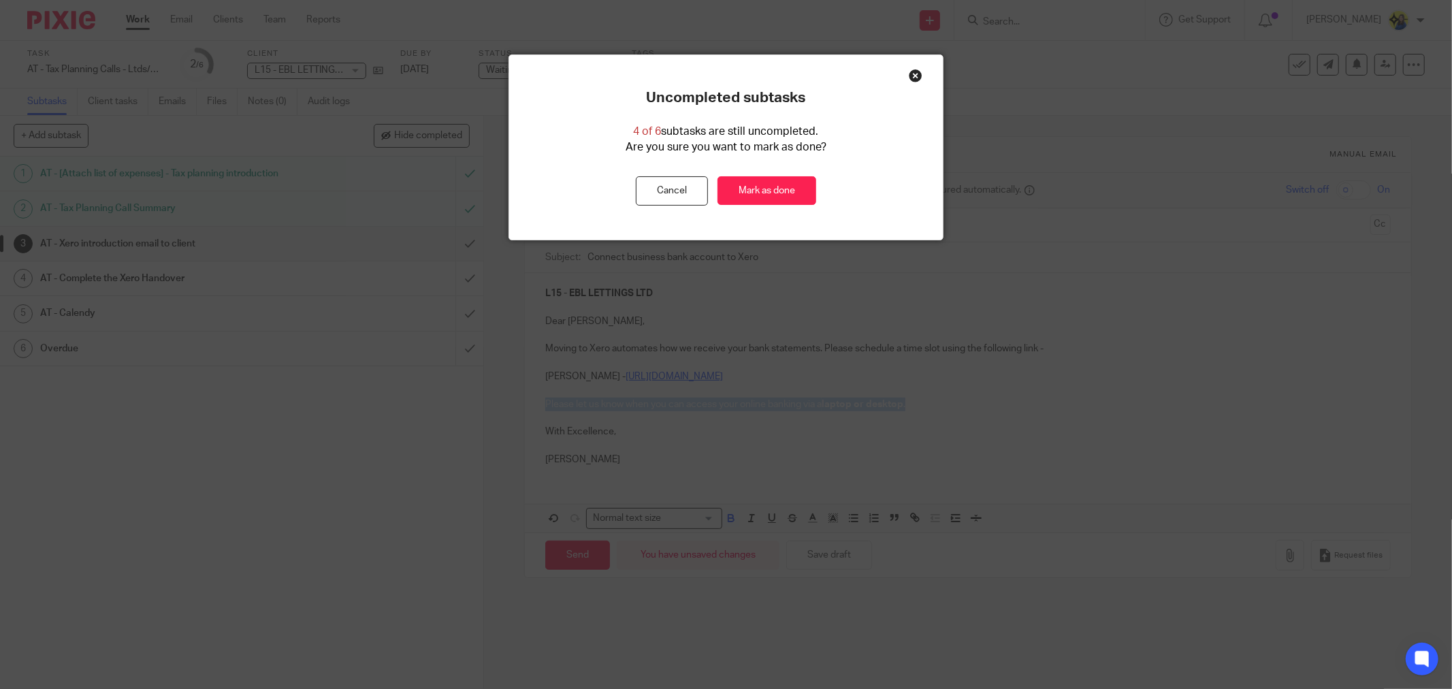
click at [764, 189] on link "Mark as done" at bounding box center [766, 190] width 99 height 29
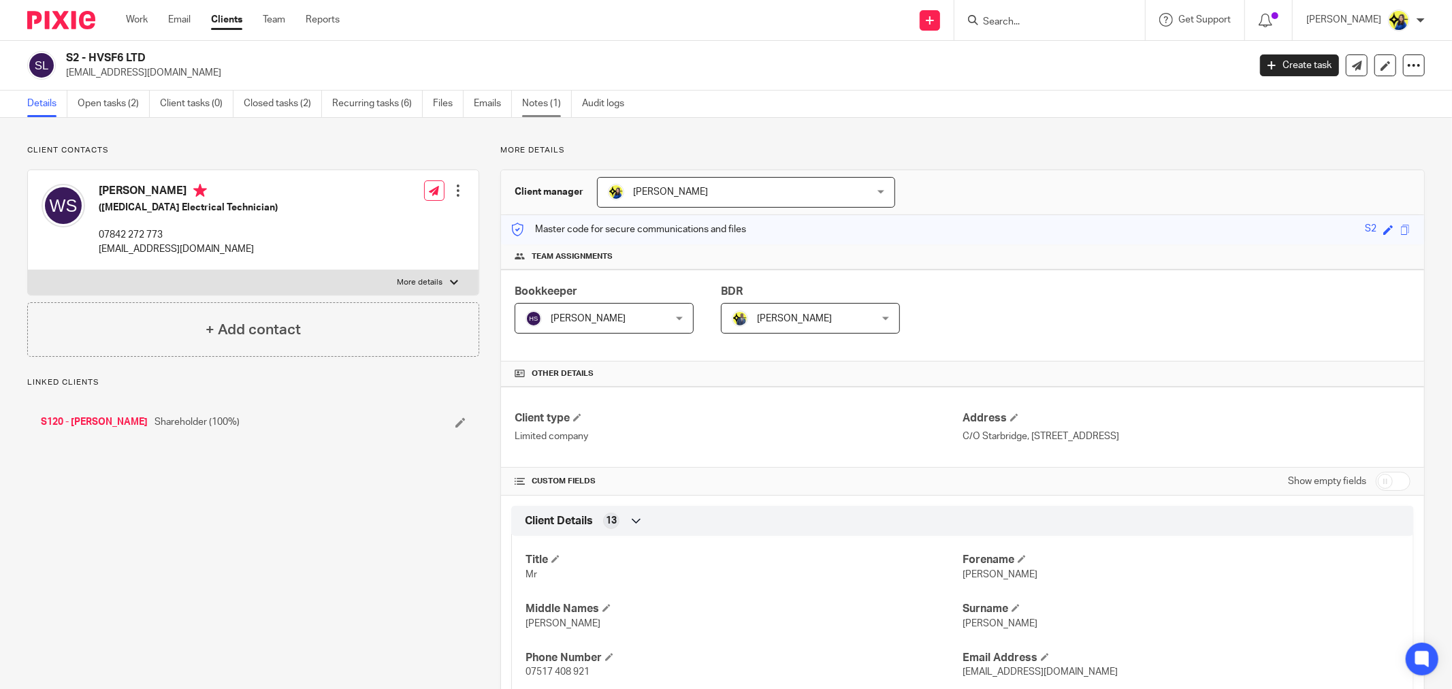
click at [544, 109] on link "Notes (1)" at bounding box center [547, 104] width 50 height 27
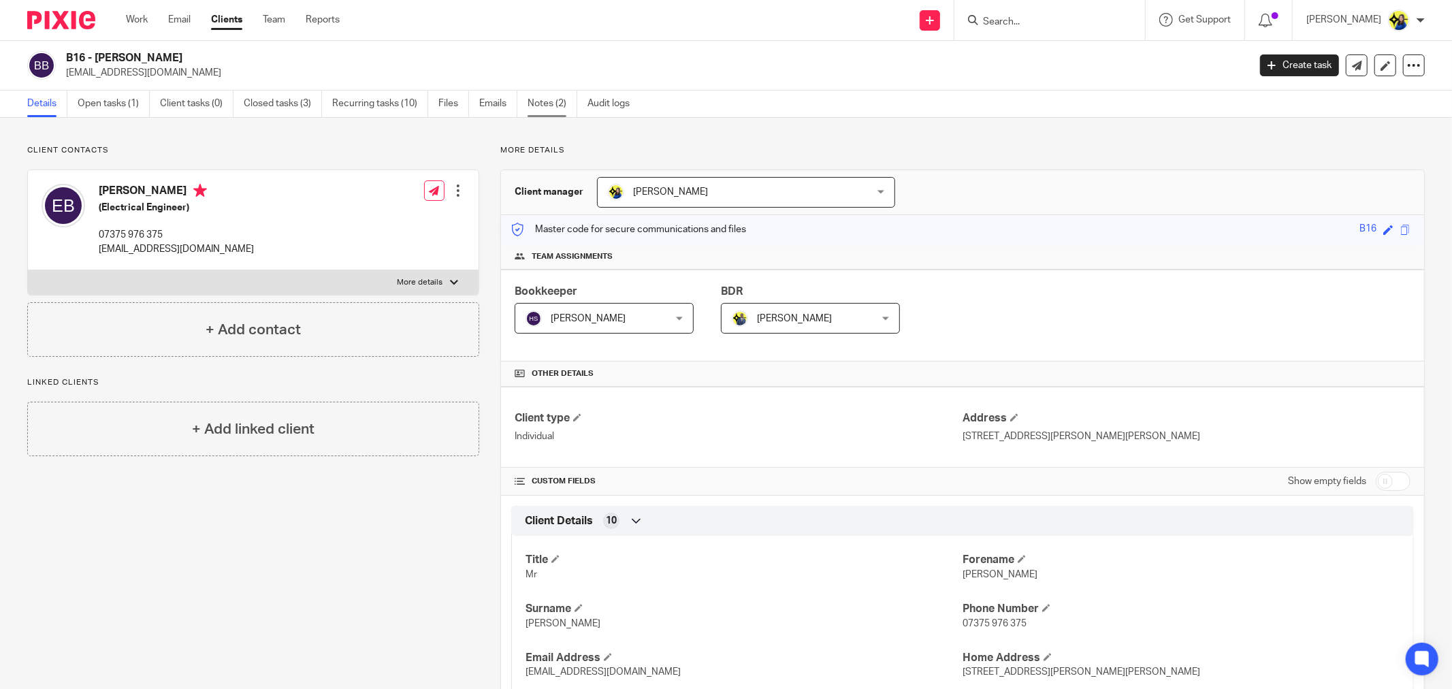
click at [541, 108] on link "Notes (2)" at bounding box center [552, 104] width 50 height 27
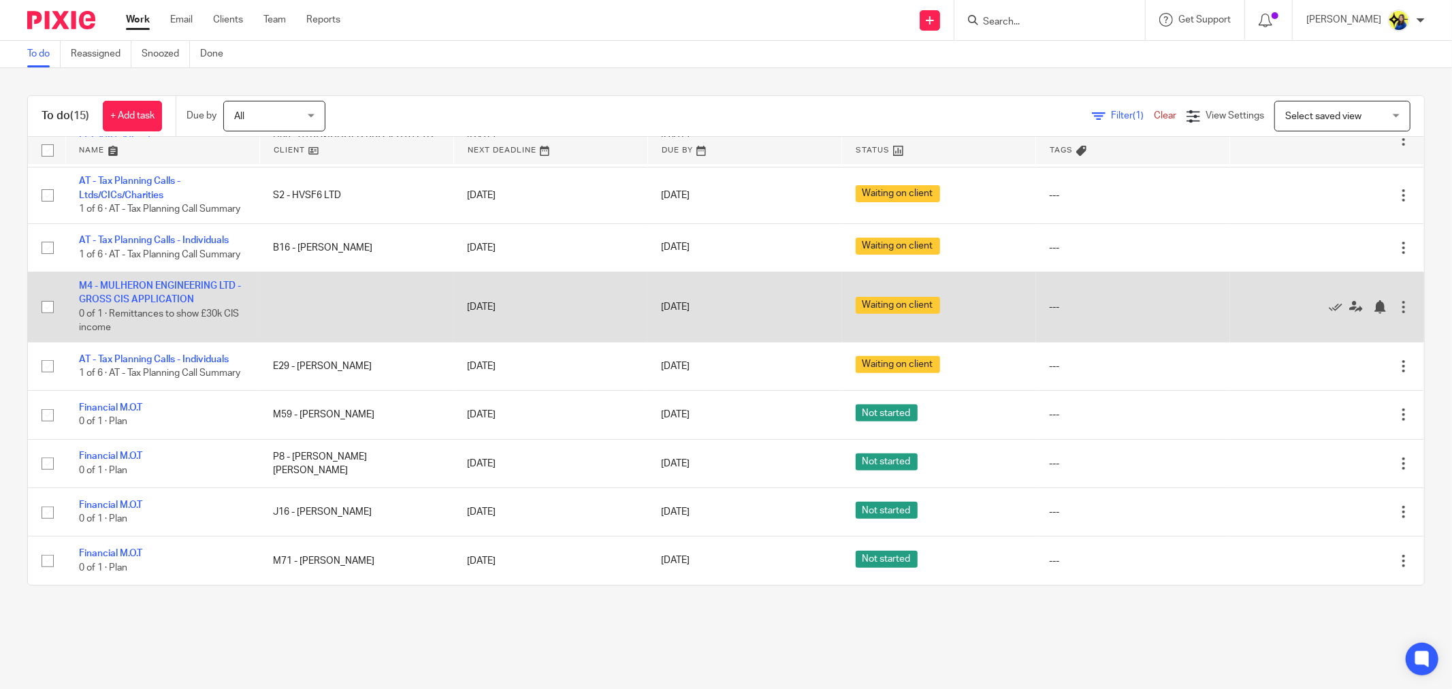
scroll to position [424, 0]
click at [713, 300] on link "12 Sep 2025" at bounding box center [691, 307] width 61 height 14
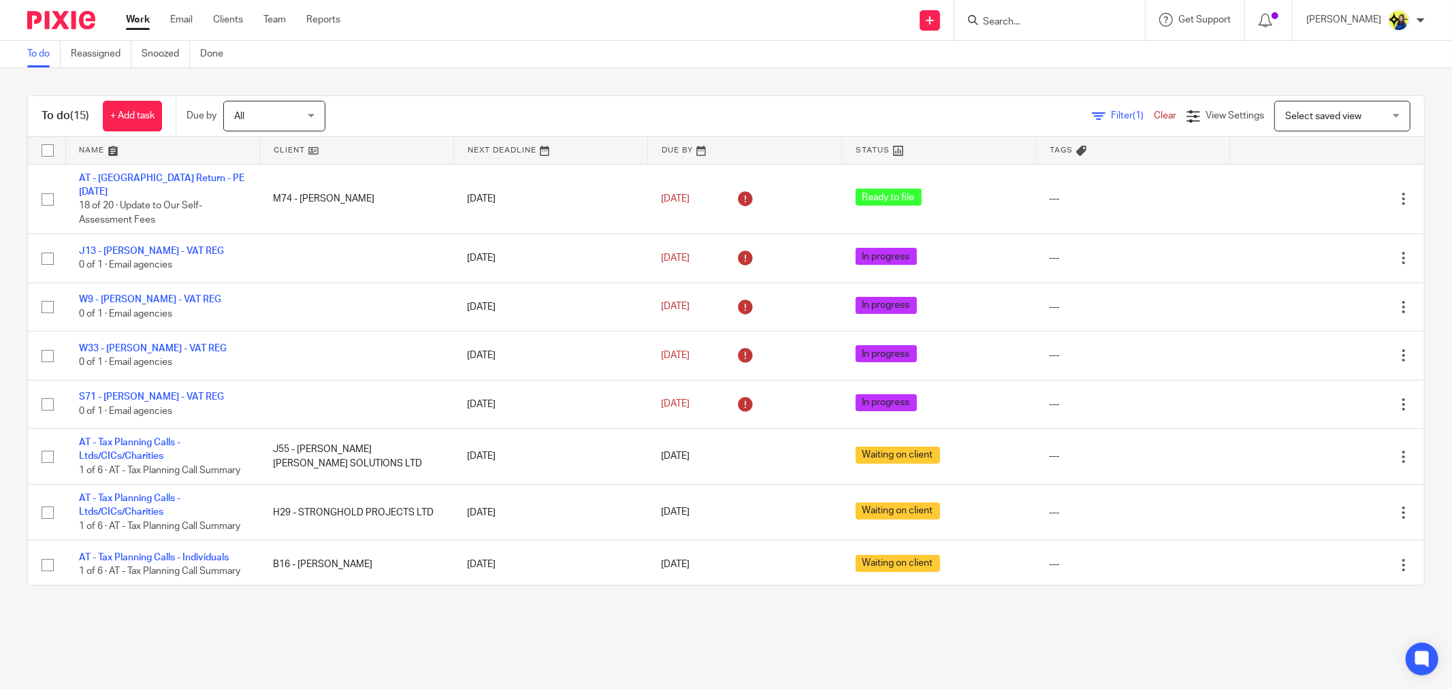
click at [1071, 22] on input "Search" at bounding box center [1042, 22] width 123 height 12
type input "ps cab"
drag, startPoint x: 1071, startPoint y: 22, endPoint x: 943, endPoint y: 16, distance: 127.4
click at [943, 16] on div "Send new email Create task Add client Request signature ps cab No results found…" at bounding box center [906, 20] width 1091 height 40
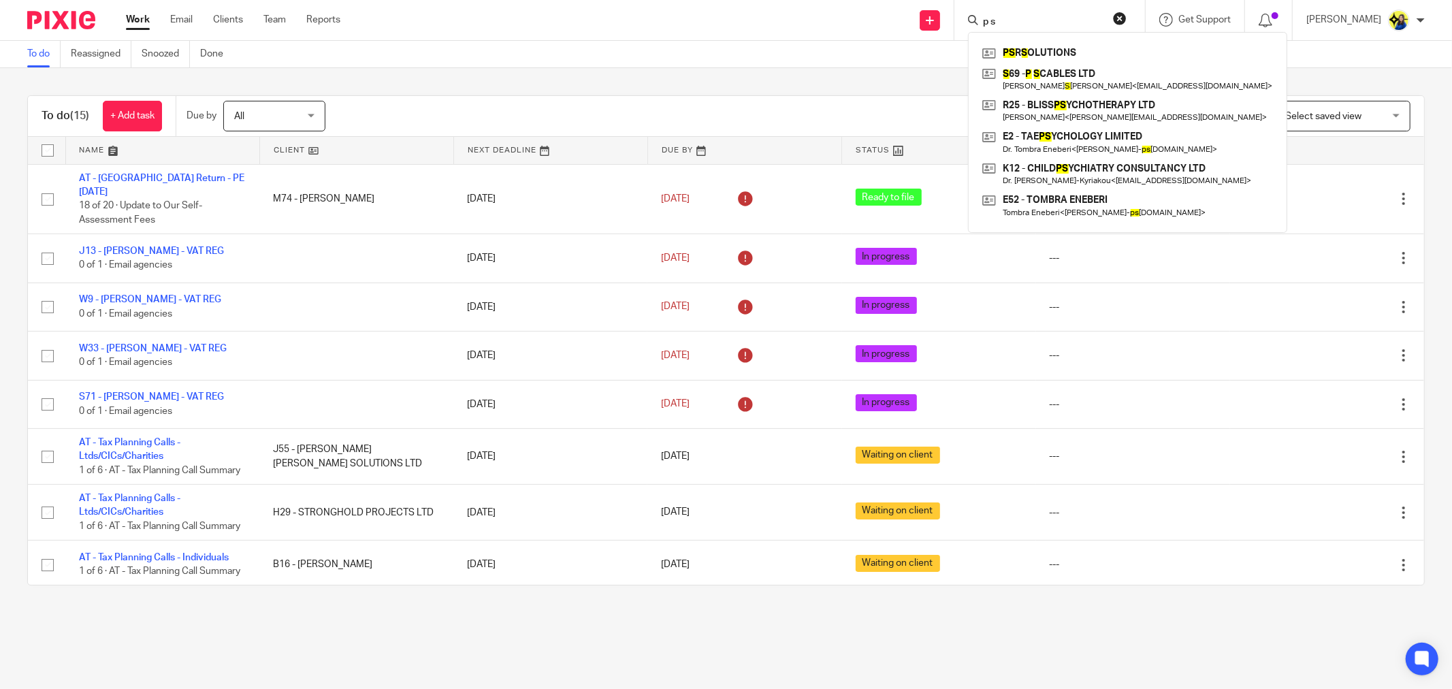
type input "p s"
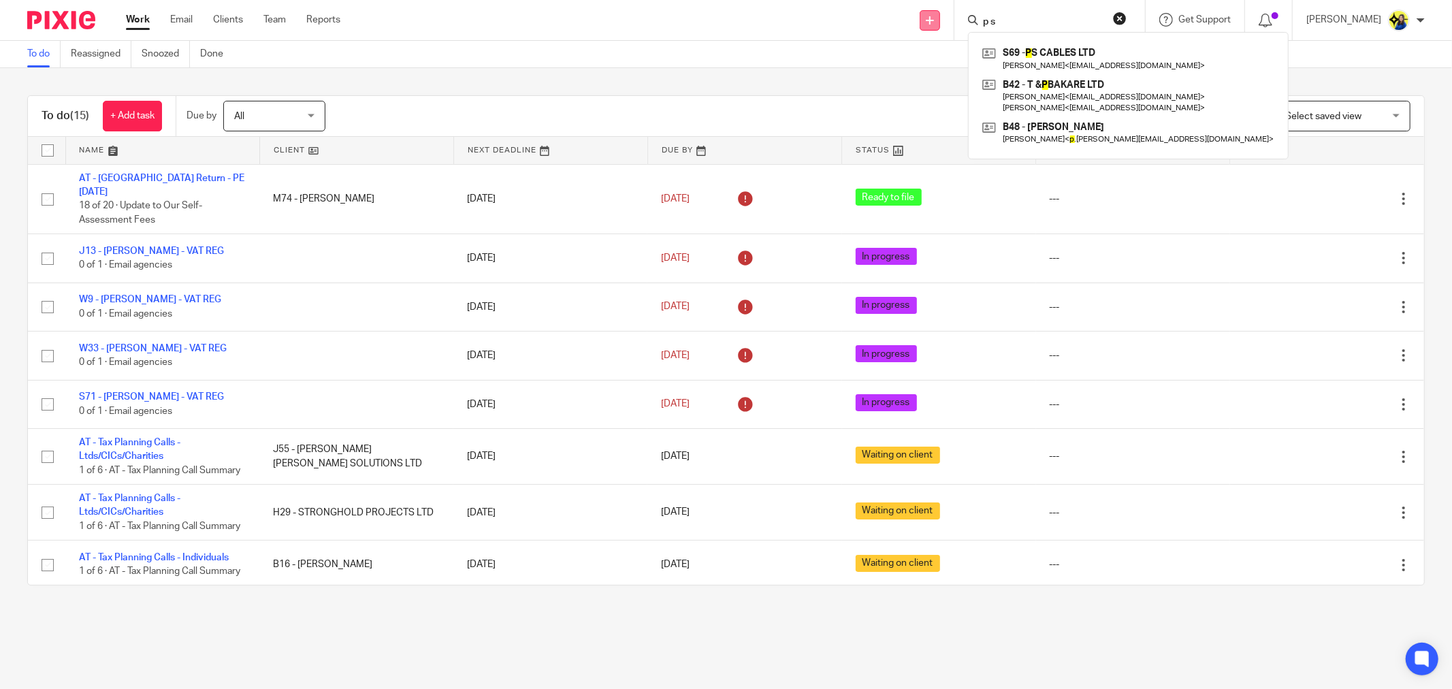
drag, startPoint x: 1022, startPoint y: 12, endPoint x: 951, endPoint y: 12, distance: 70.1
click at [951, 12] on div "Send new email Create task Add client Request signature p s S69 - P S CABLES LT…" at bounding box center [906, 20] width 1091 height 40
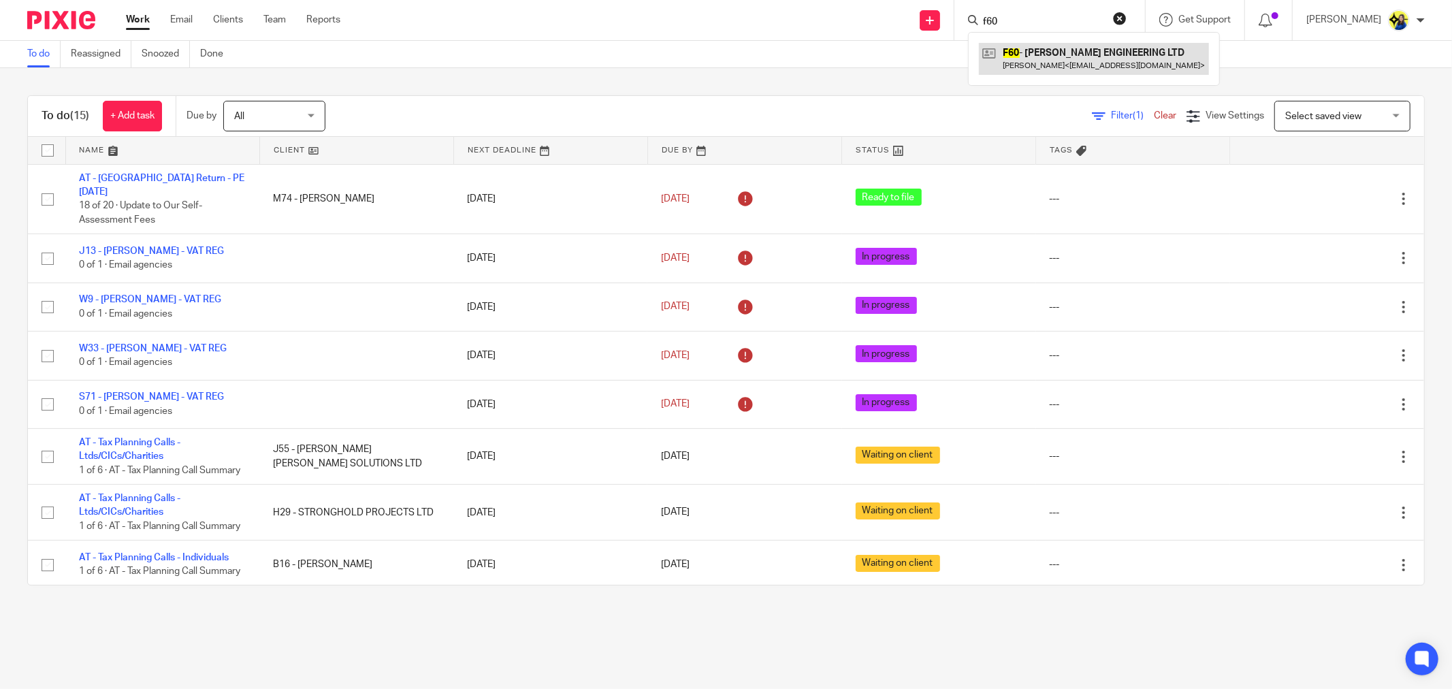
type input "f60"
click at [1084, 52] on link at bounding box center [1094, 58] width 230 height 31
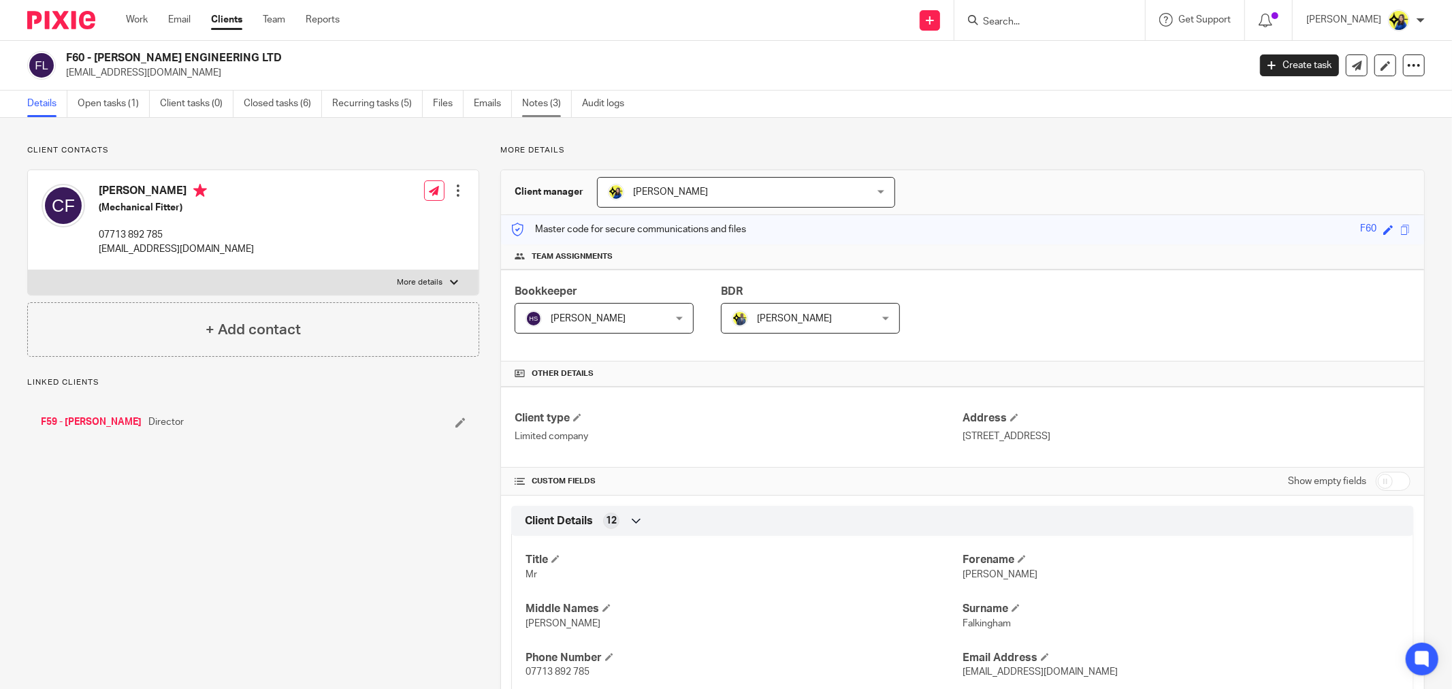
click at [553, 101] on link "Notes (3)" at bounding box center [547, 104] width 50 height 27
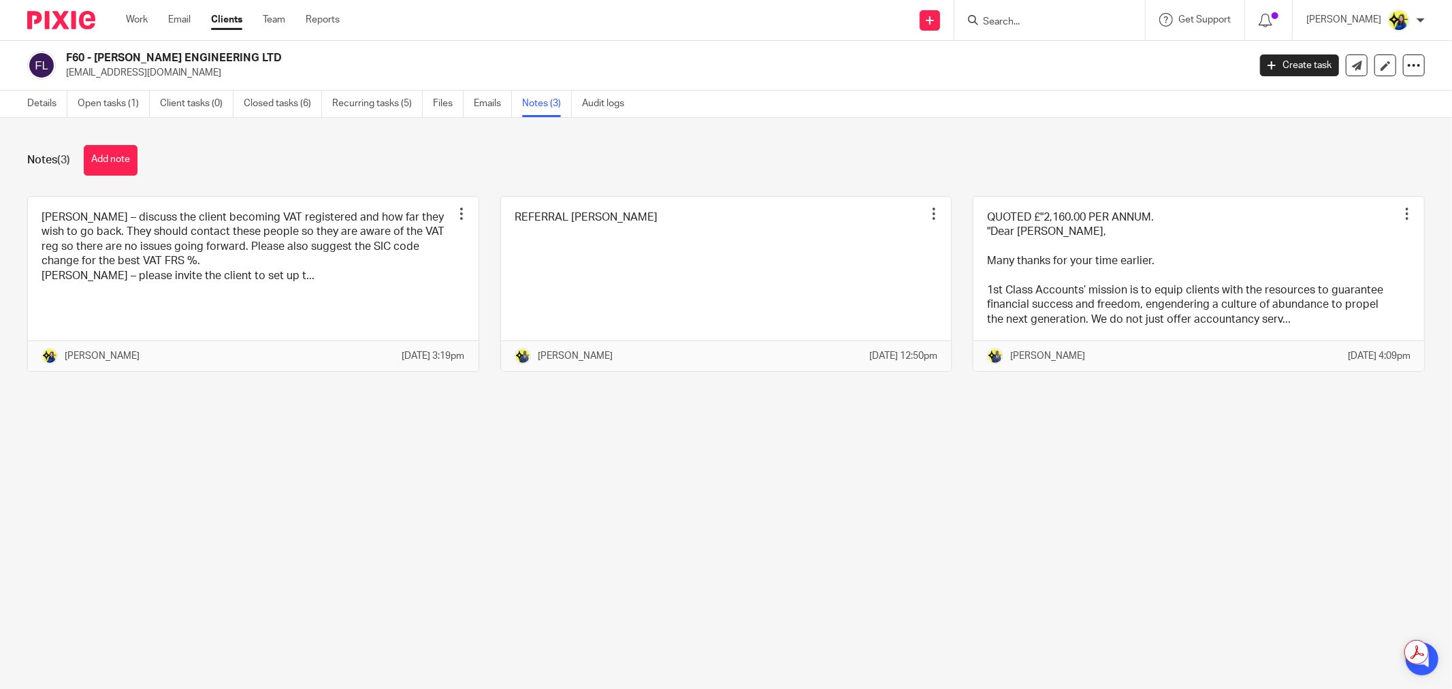
click at [391, 174] on div "Notes (3) Add note" at bounding box center [725, 160] width 1397 height 31
click at [247, 157] on div "Notes (3) Add note" at bounding box center [725, 160] width 1397 height 31
click at [133, 97] on link "Open tasks (1)" at bounding box center [114, 104] width 72 height 27
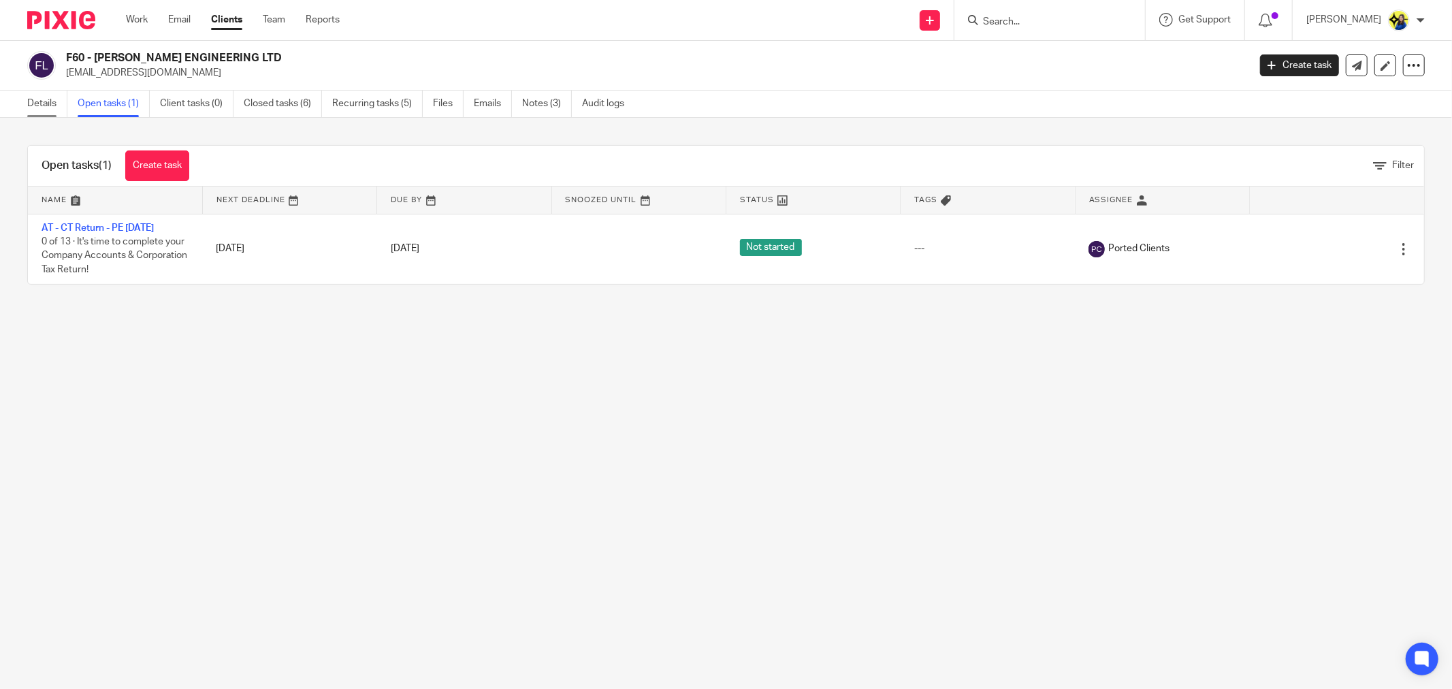
click at [42, 113] on link "Details" at bounding box center [47, 104] width 40 height 27
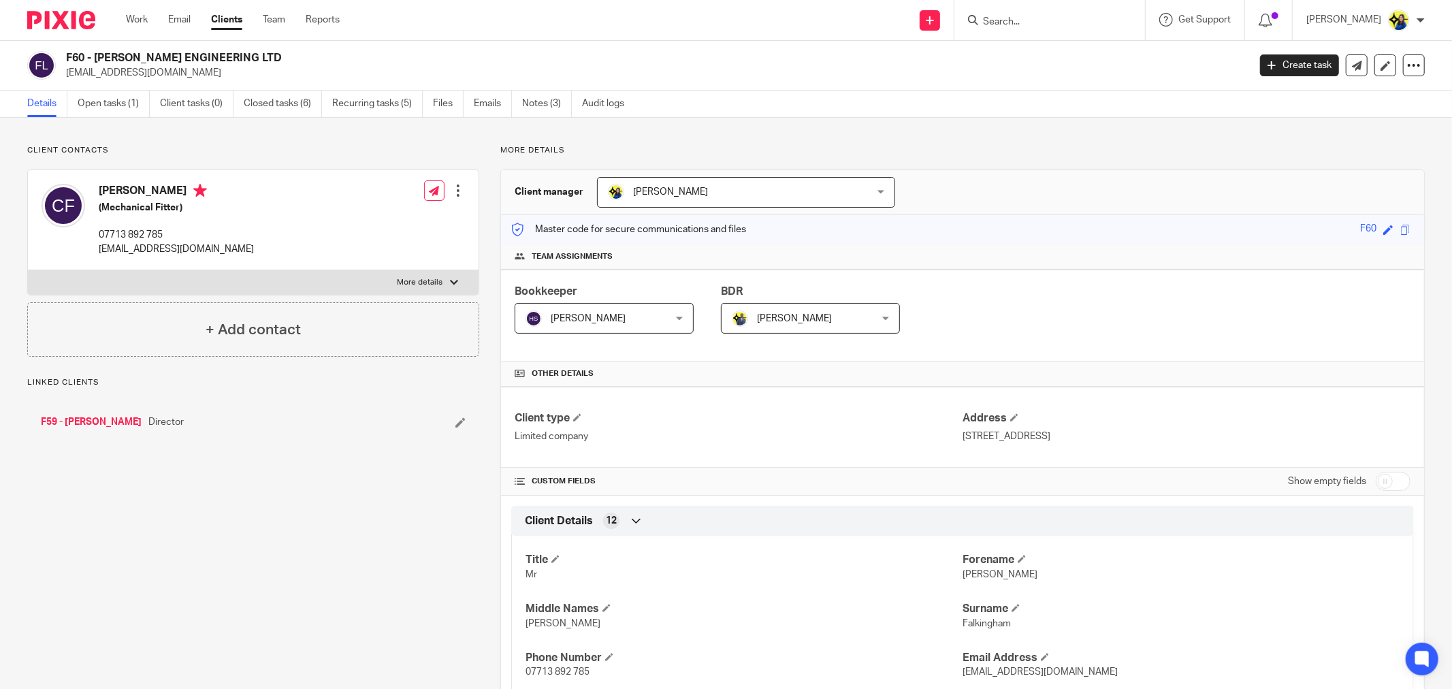
click at [316, 155] on p "Client contacts" at bounding box center [253, 150] width 452 height 11
click at [1079, 25] on input "Search" at bounding box center [1042, 22] width 123 height 12
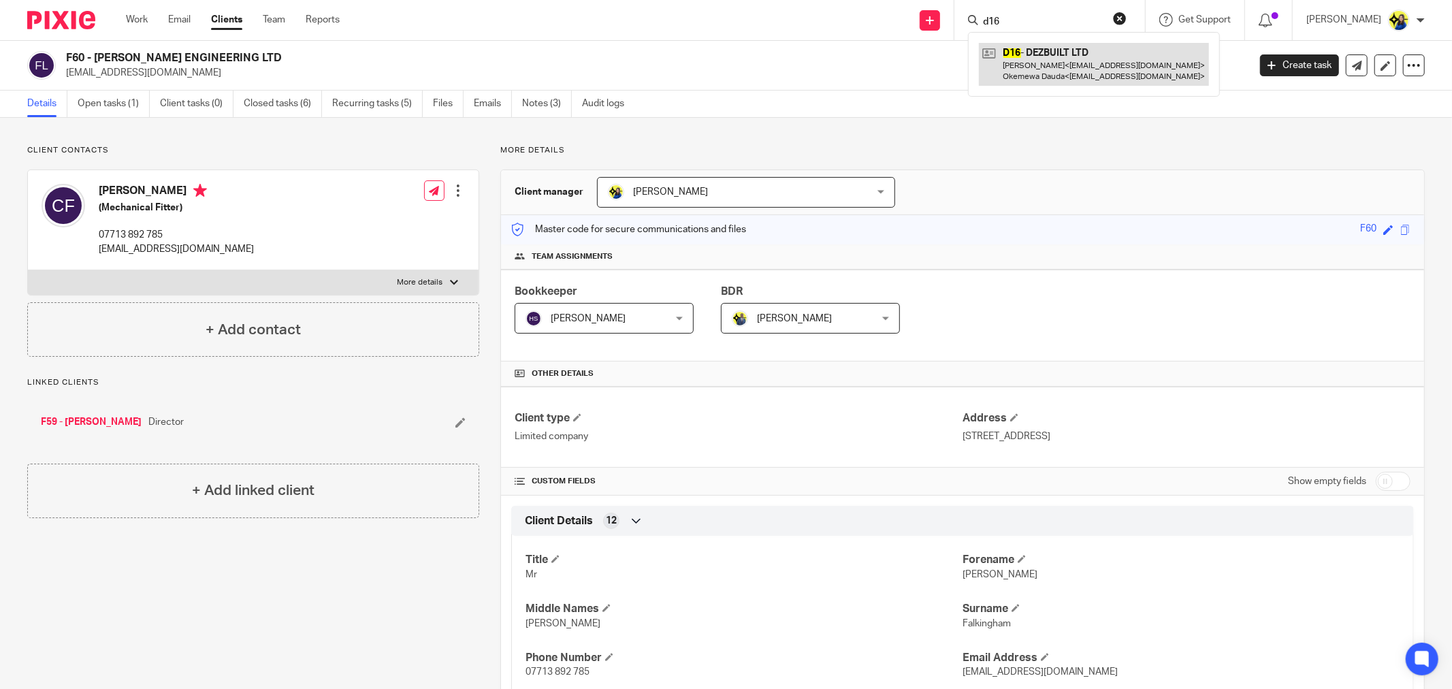
type input "d16"
click at [1085, 53] on link at bounding box center [1094, 64] width 230 height 42
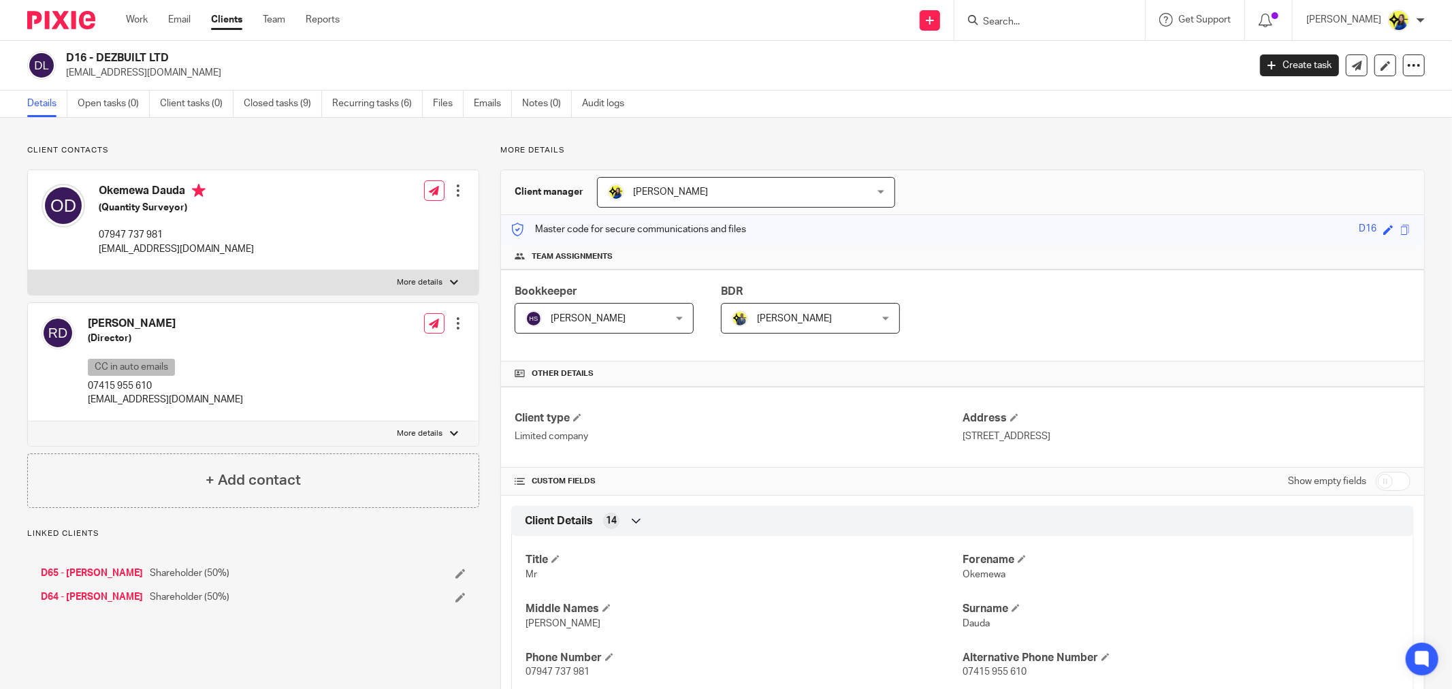
click at [1082, 12] on form at bounding box center [1053, 20] width 145 height 17
click at [1081, 7] on div at bounding box center [1049, 20] width 191 height 40
click at [1089, 22] on input "Search" at bounding box center [1042, 22] width 123 height 12
type input "j1"
click at [1092, 48] on link at bounding box center [1094, 58] width 230 height 31
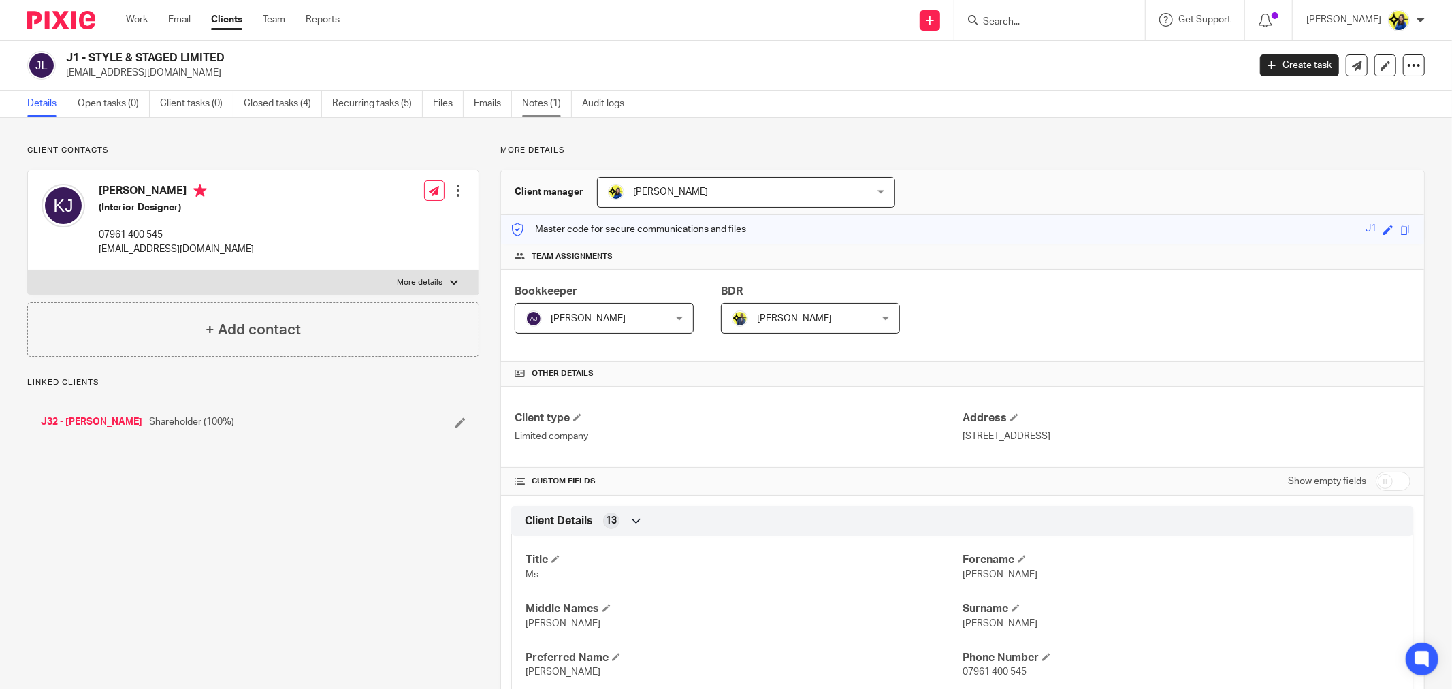
click at [532, 98] on link "Notes (1)" at bounding box center [547, 104] width 50 height 27
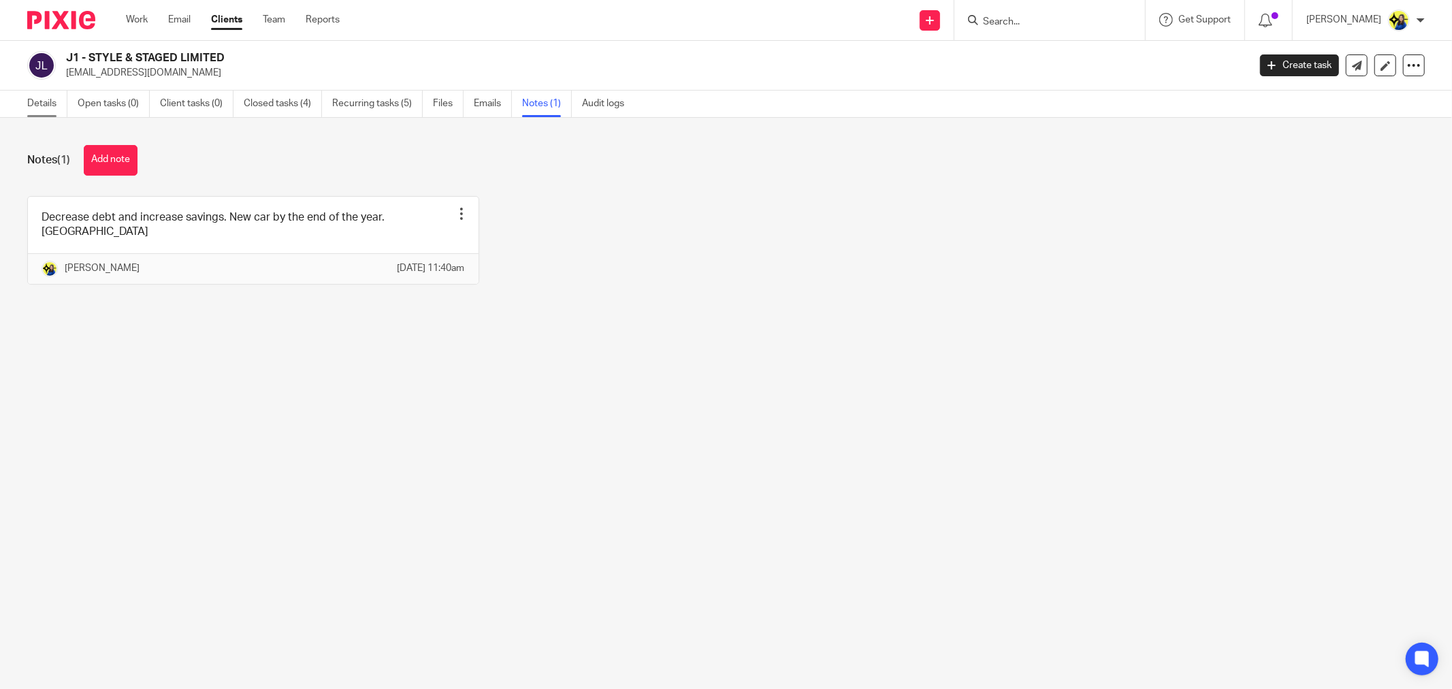
click at [39, 98] on link "Details" at bounding box center [47, 104] width 40 height 27
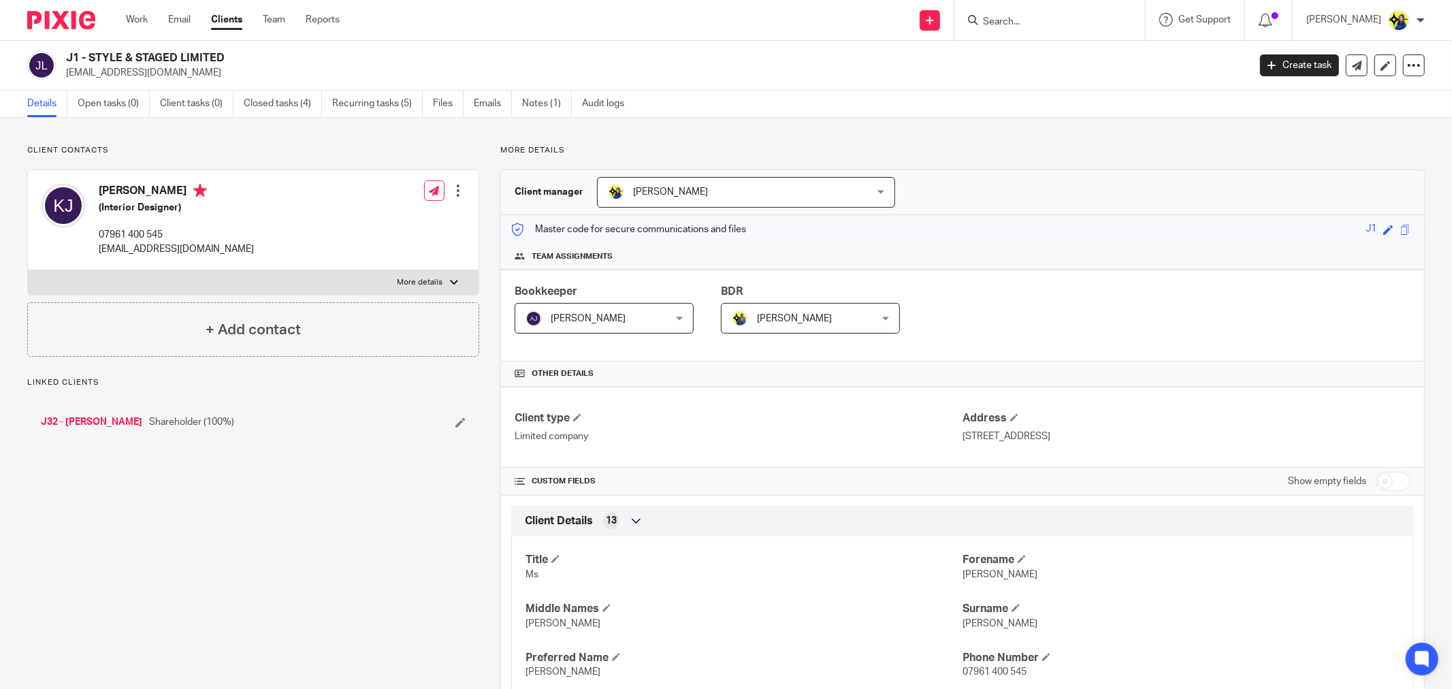
click at [1081, 21] on input "Search" at bounding box center [1042, 22] width 123 height 12
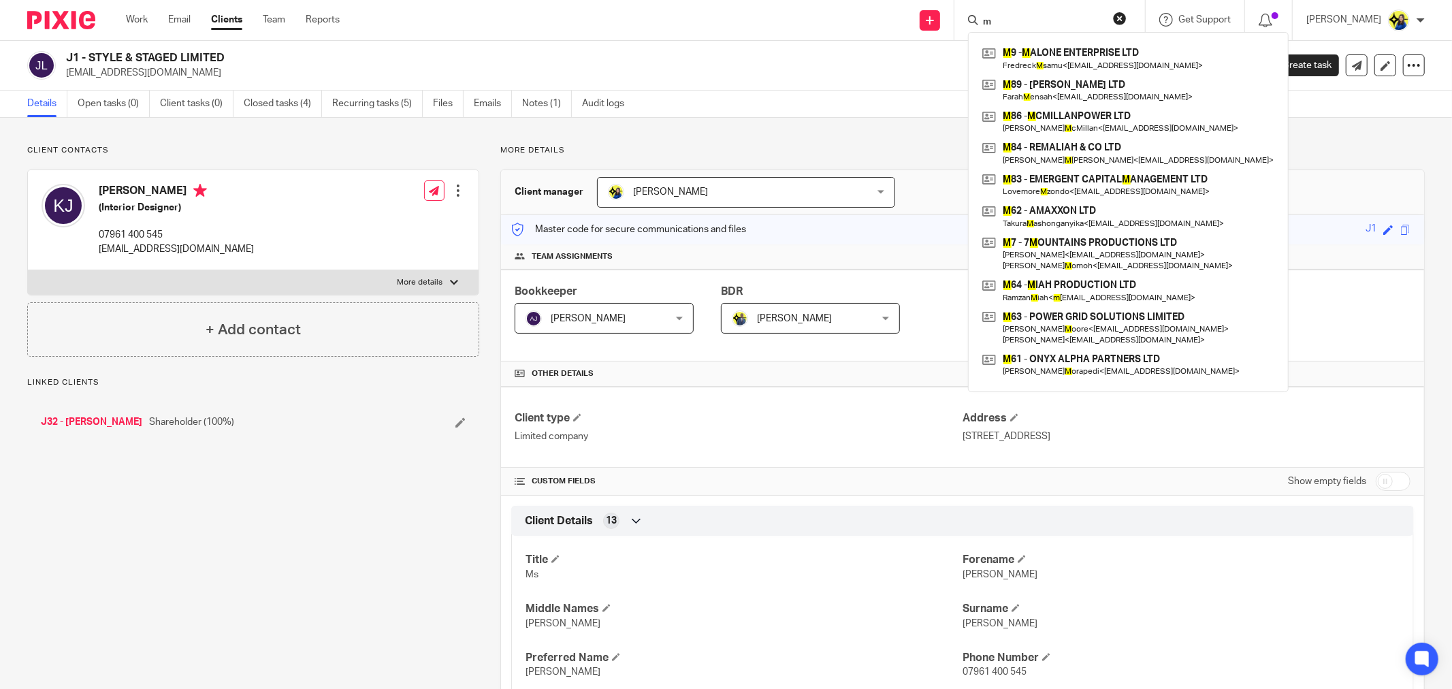
type input "m3"
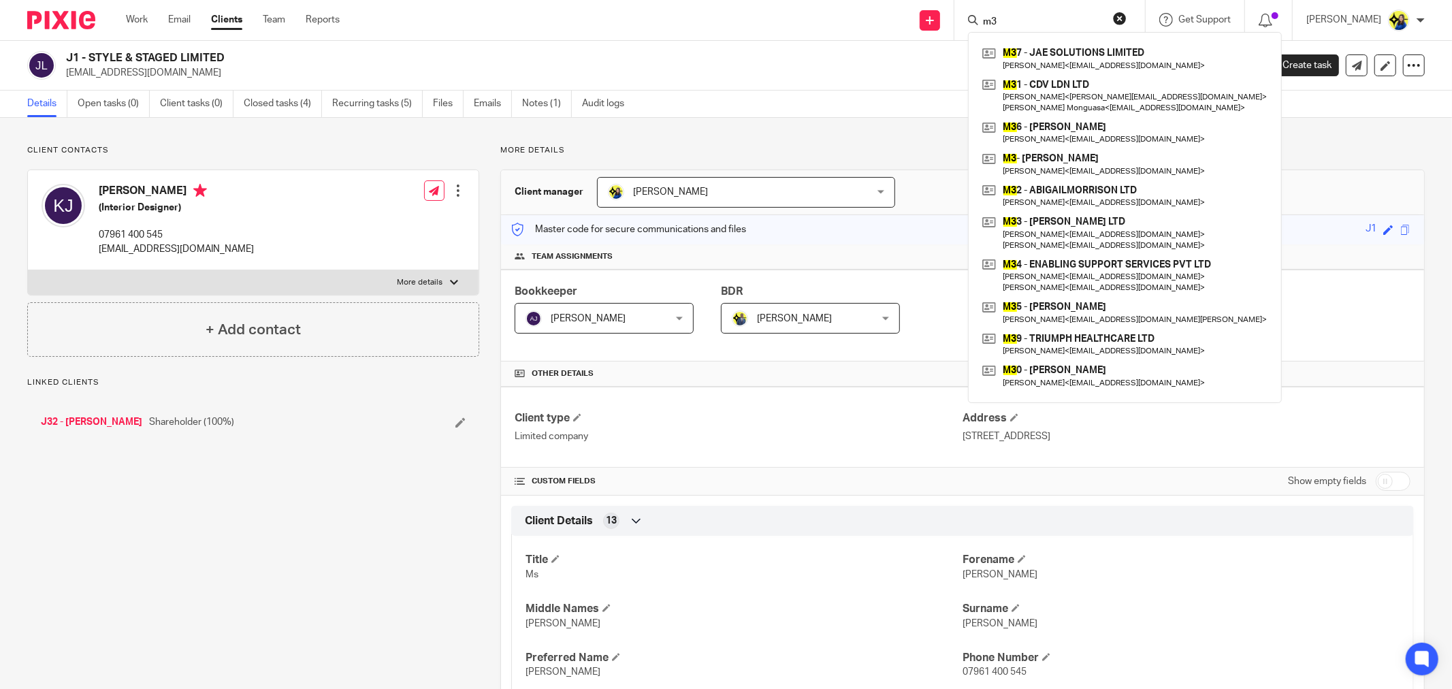
drag, startPoint x: 1064, startPoint y: 21, endPoint x: 802, endPoint y: 16, distance: 262.1
click at [802, 16] on div "Send new email Create task Add client Request signature m3 M3 7 - JAE SOLUTIONS…" at bounding box center [906, 20] width 1092 height 40
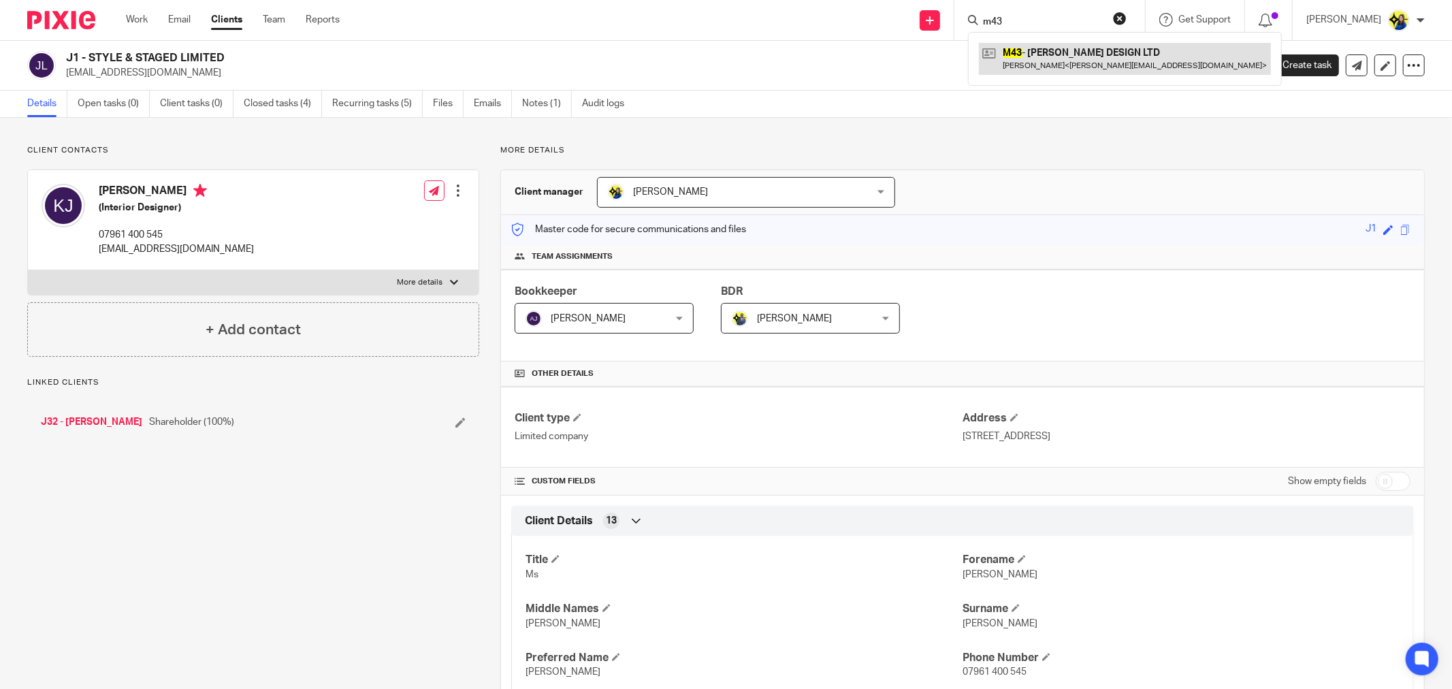
type input "m43"
click at [1071, 53] on link at bounding box center [1125, 58] width 292 height 31
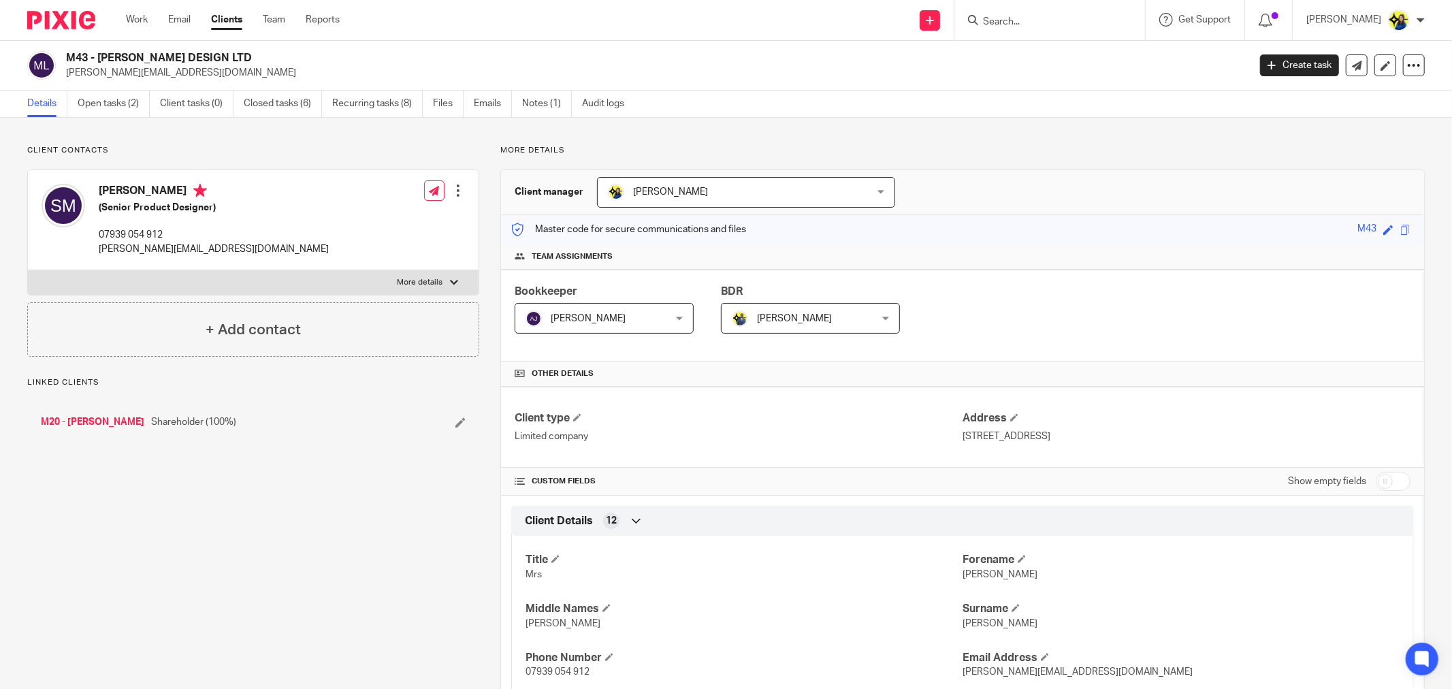
click at [536, 99] on link "Notes (1)" at bounding box center [547, 104] width 50 height 27
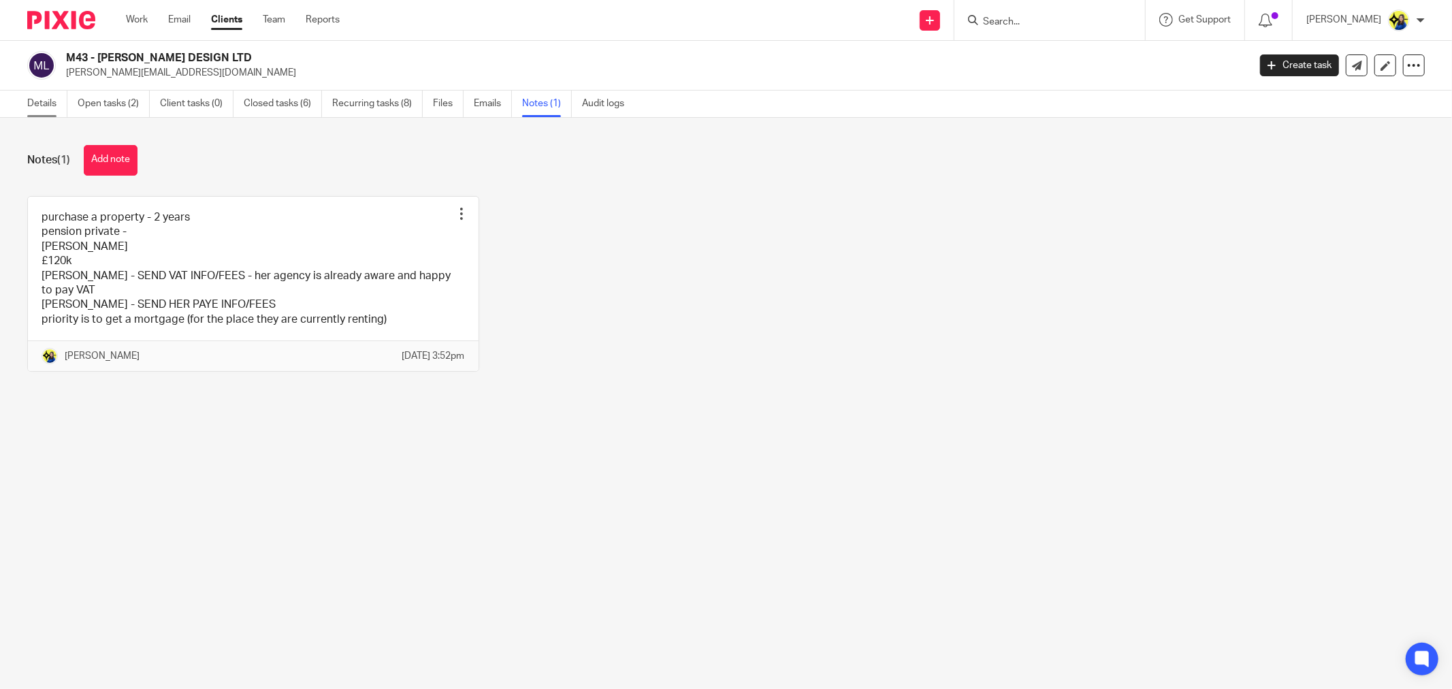
click at [48, 99] on link "Details" at bounding box center [47, 104] width 40 height 27
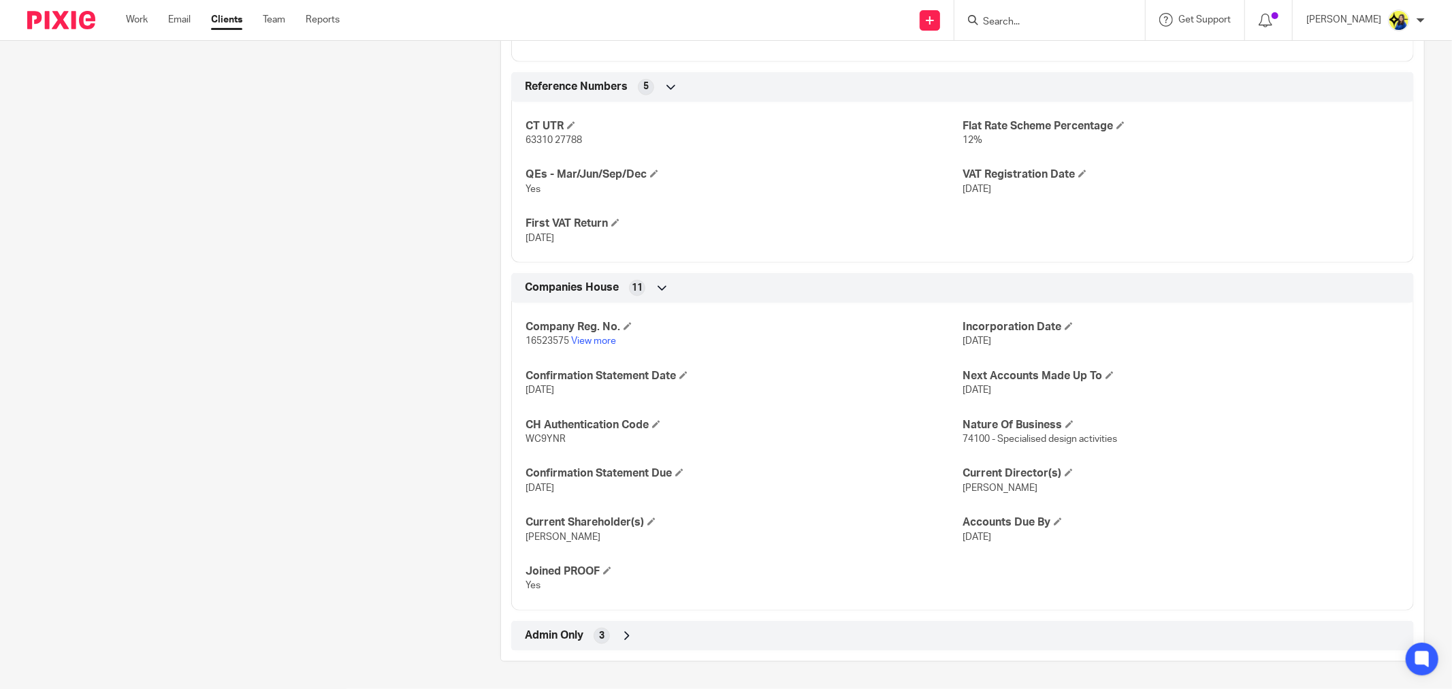
scroll to position [983, 0]
click at [549, 631] on span "Admin Only" at bounding box center [554, 635] width 59 height 14
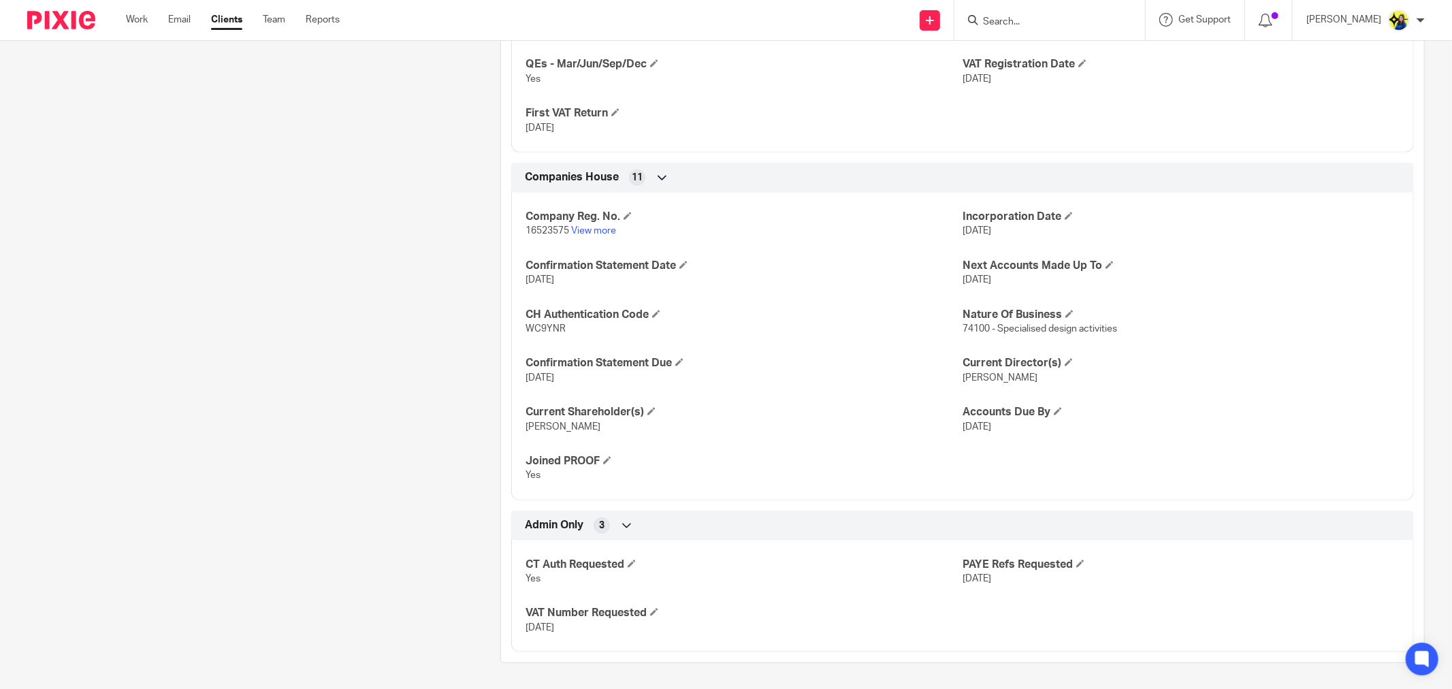
scroll to position [1096, 0]
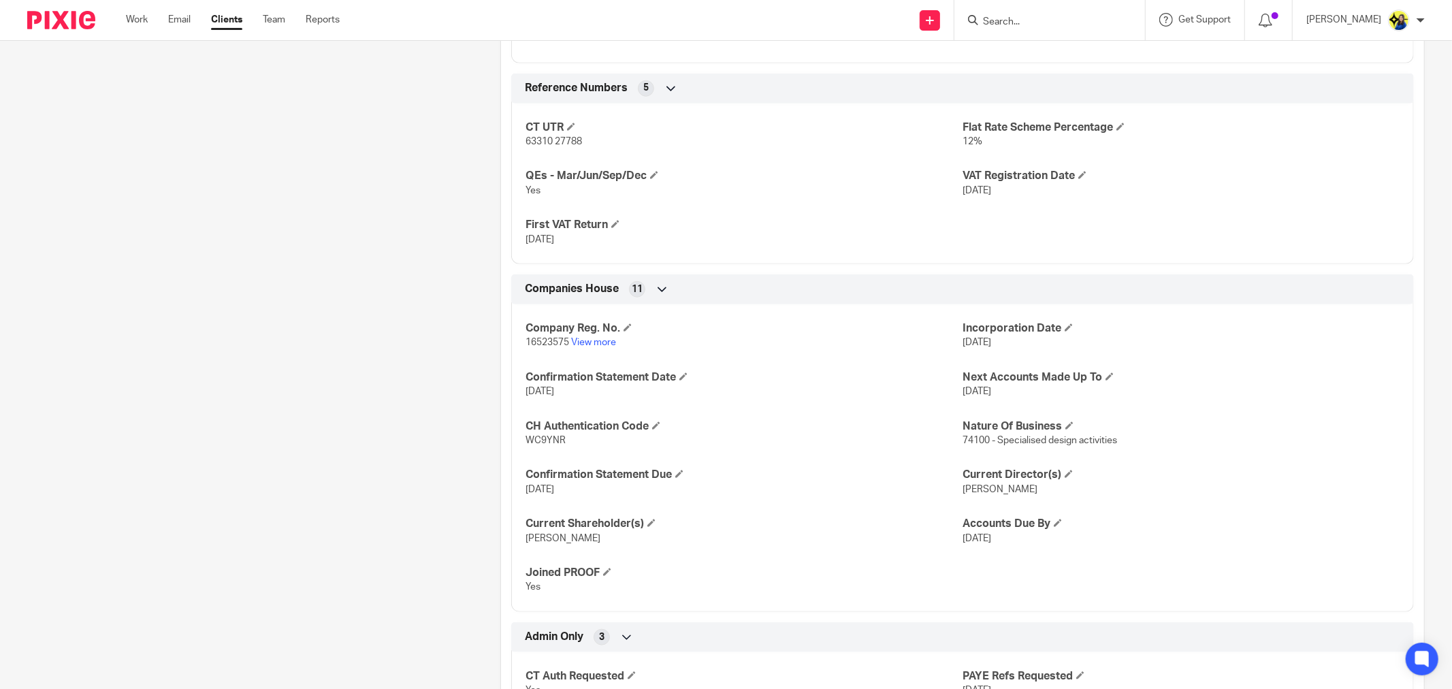
scroll to position [793, 0]
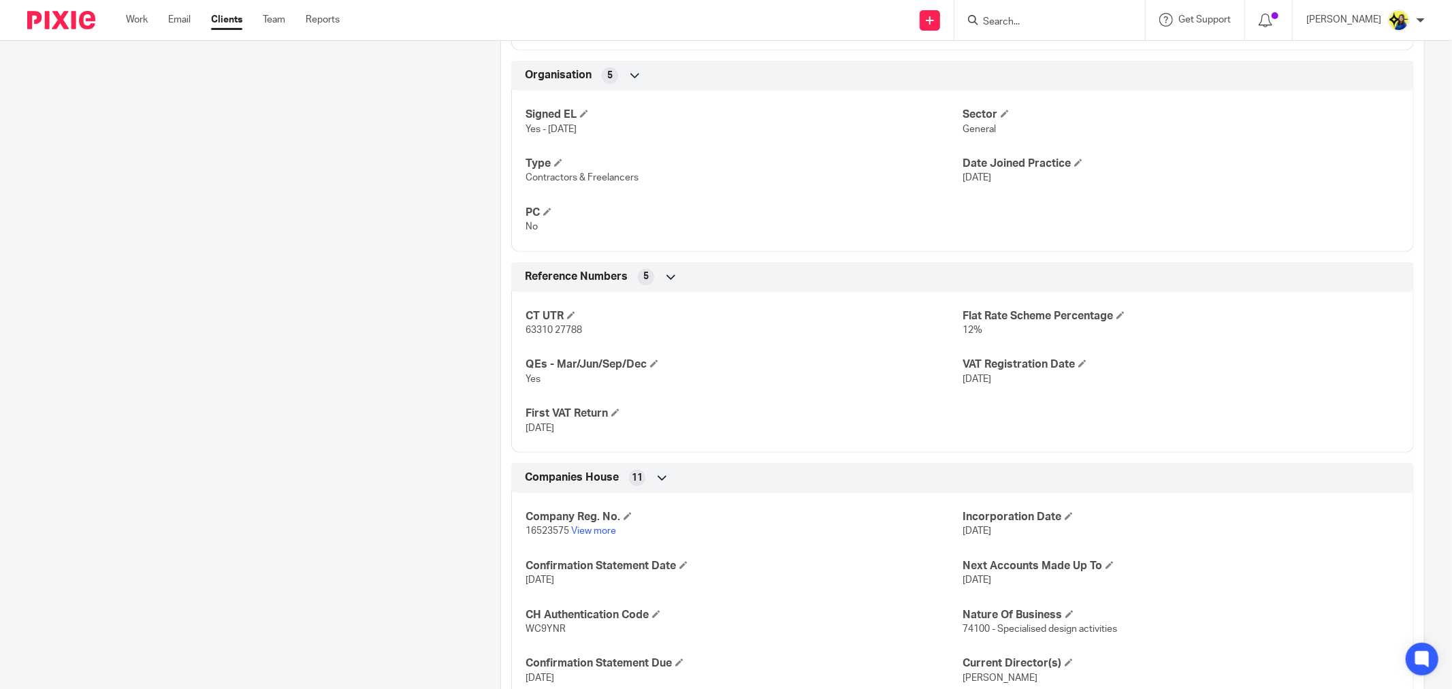
click at [1057, 18] on input "Search" at bounding box center [1042, 22] width 123 height 12
type input "d4"
click at [1097, 52] on link at bounding box center [1094, 58] width 230 height 31
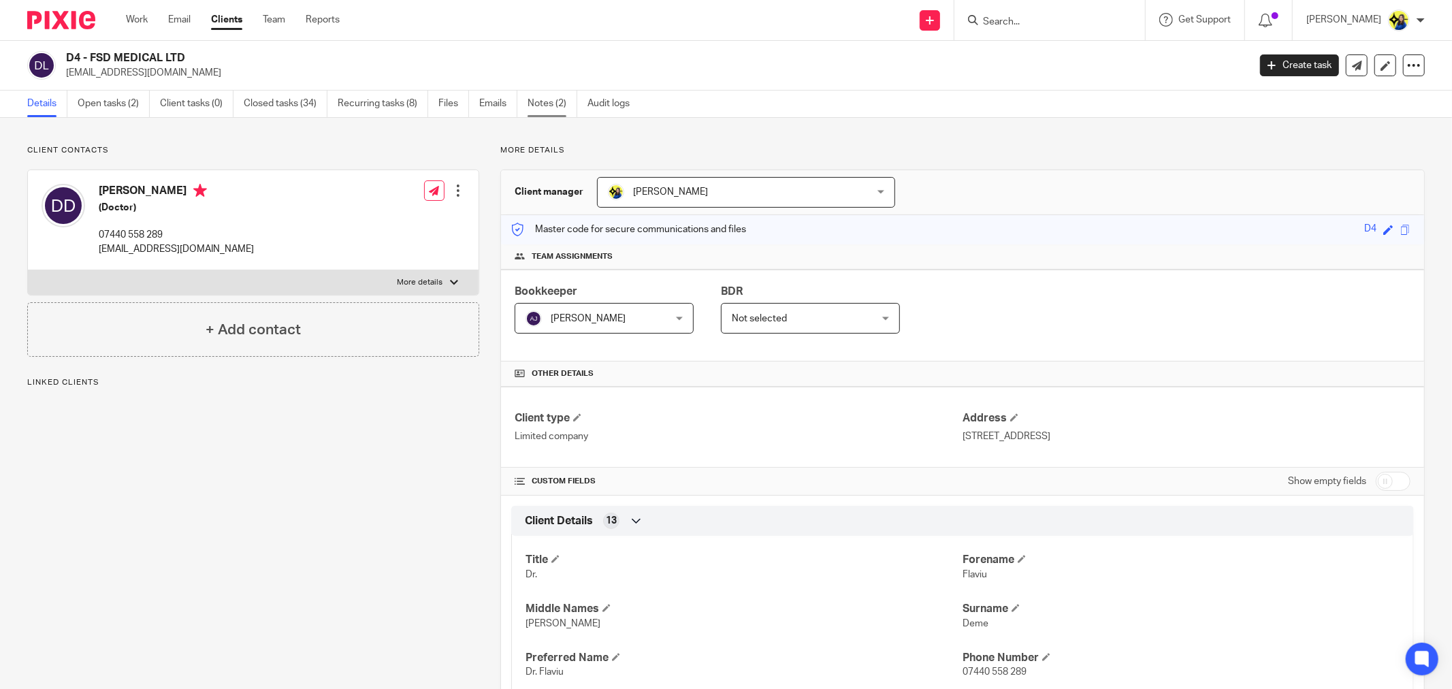
click at [555, 101] on link "Notes (2)" at bounding box center [552, 104] width 50 height 27
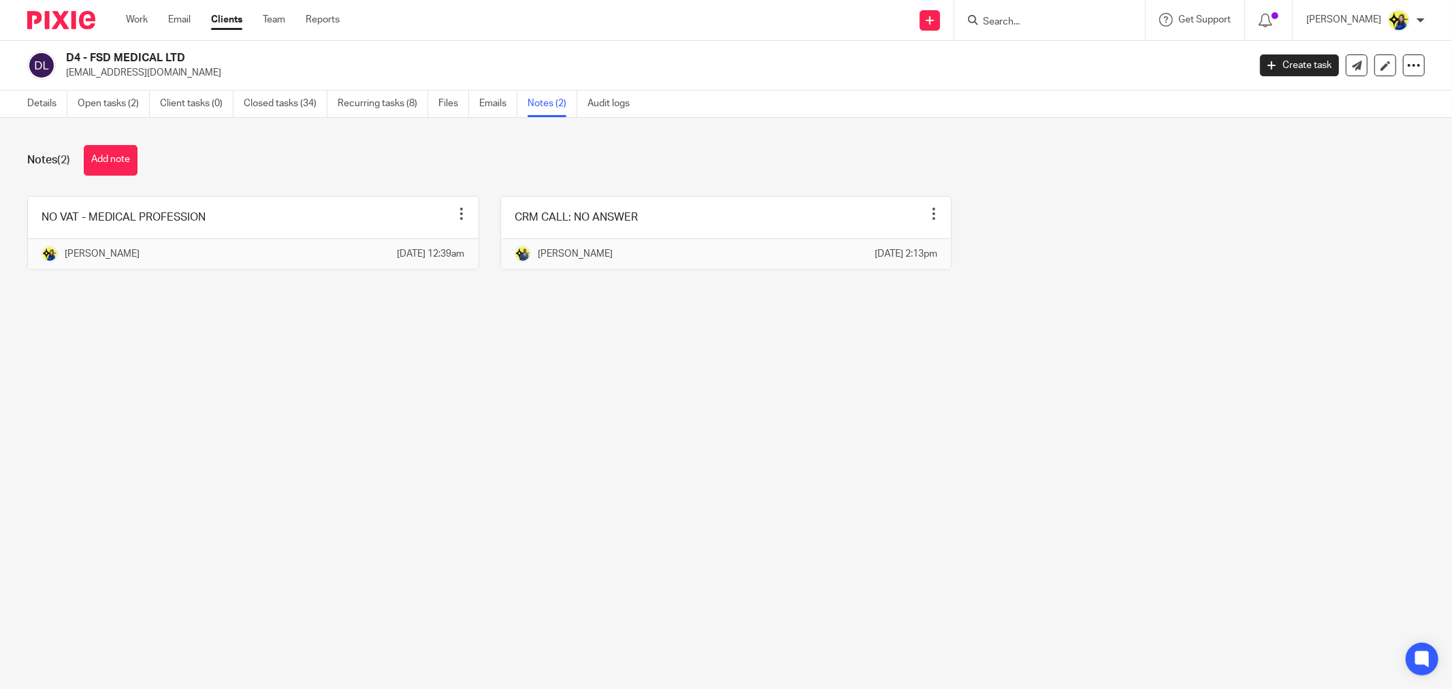
click at [246, 170] on div "Notes (2) Add note" at bounding box center [725, 160] width 1397 height 31
click at [1052, 18] on input "Search" at bounding box center [1042, 22] width 123 height 12
type input "m46"
click at [1128, 62] on link at bounding box center [1094, 58] width 230 height 31
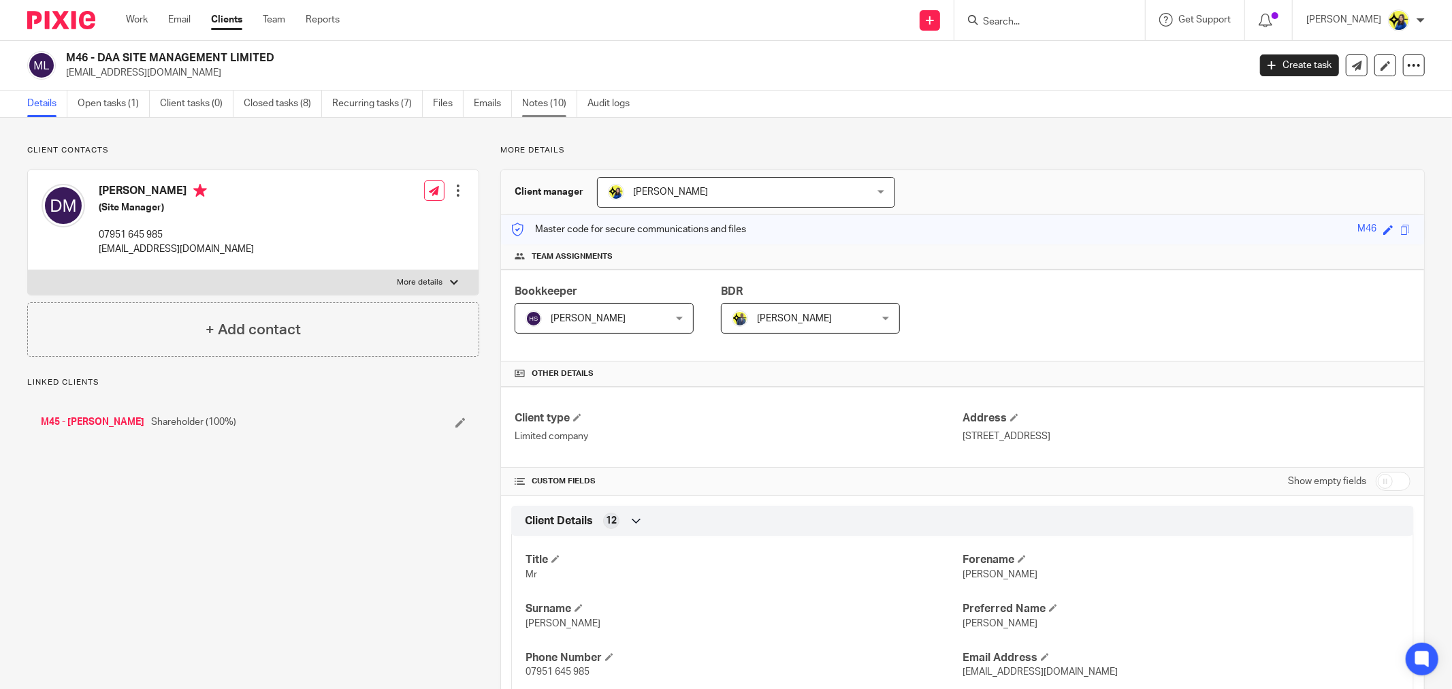
click at [576, 109] on link "Notes (10)" at bounding box center [549, 104] width 55 height 27
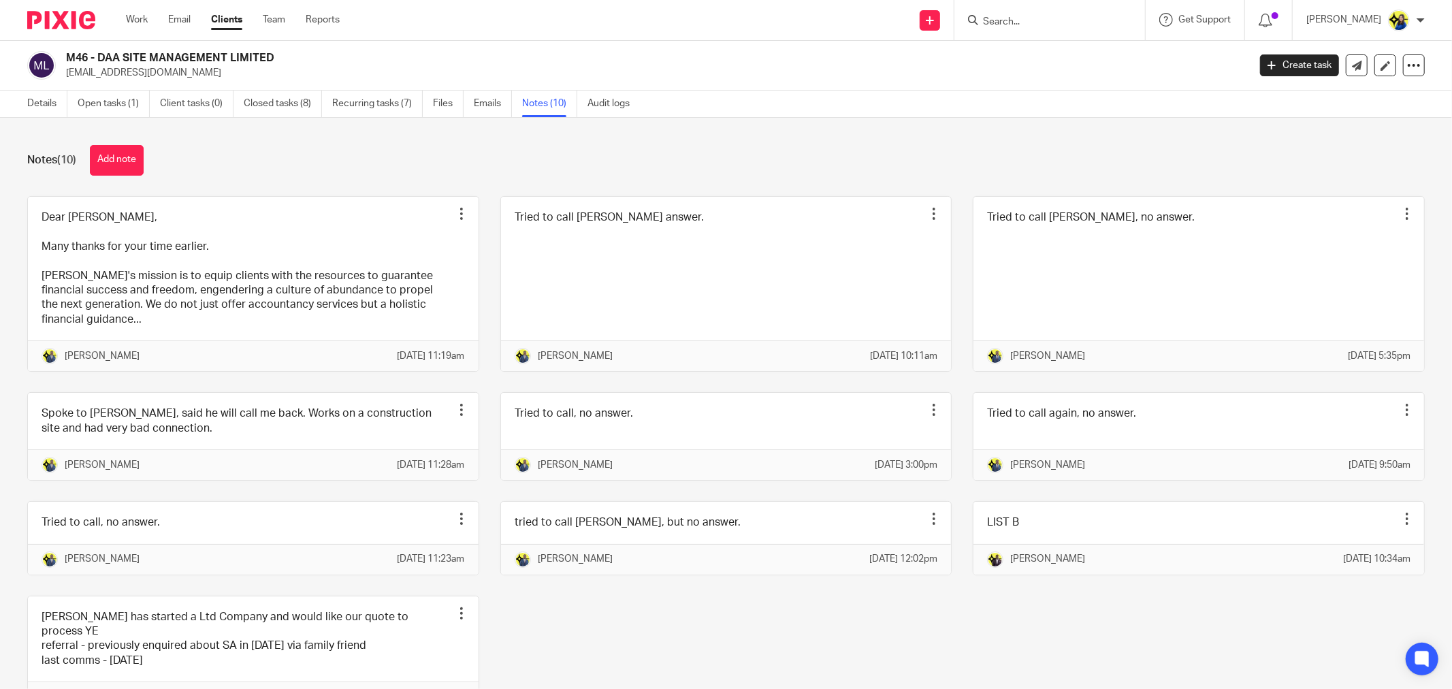
click at [1068, 18] on input "Search" at bounding box center [1042, 22] width 123 height 12
type input "m52"
click at [1085, 50] on link at bounding box center [1094, 58] width 230 height 31
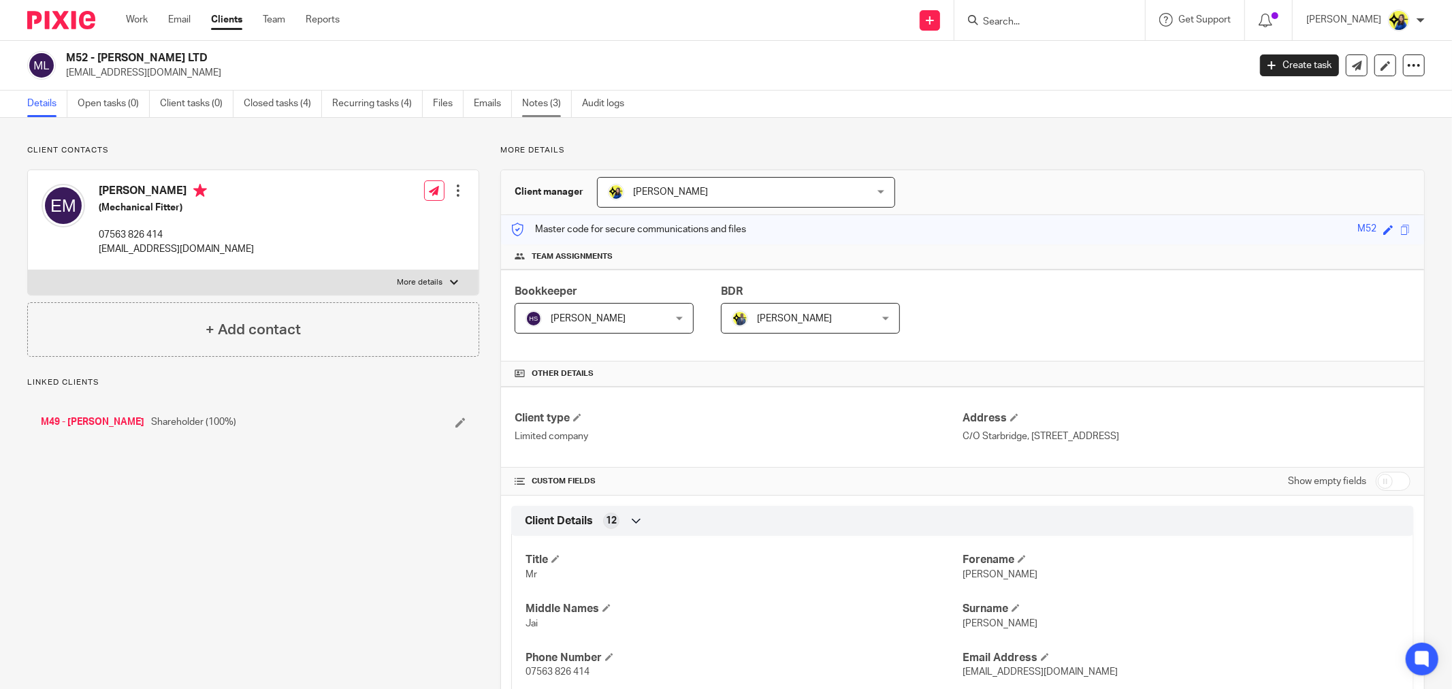
click at [545, 95] on link "Notes (3)" at bounding box center [547, 104] width 50 height 27
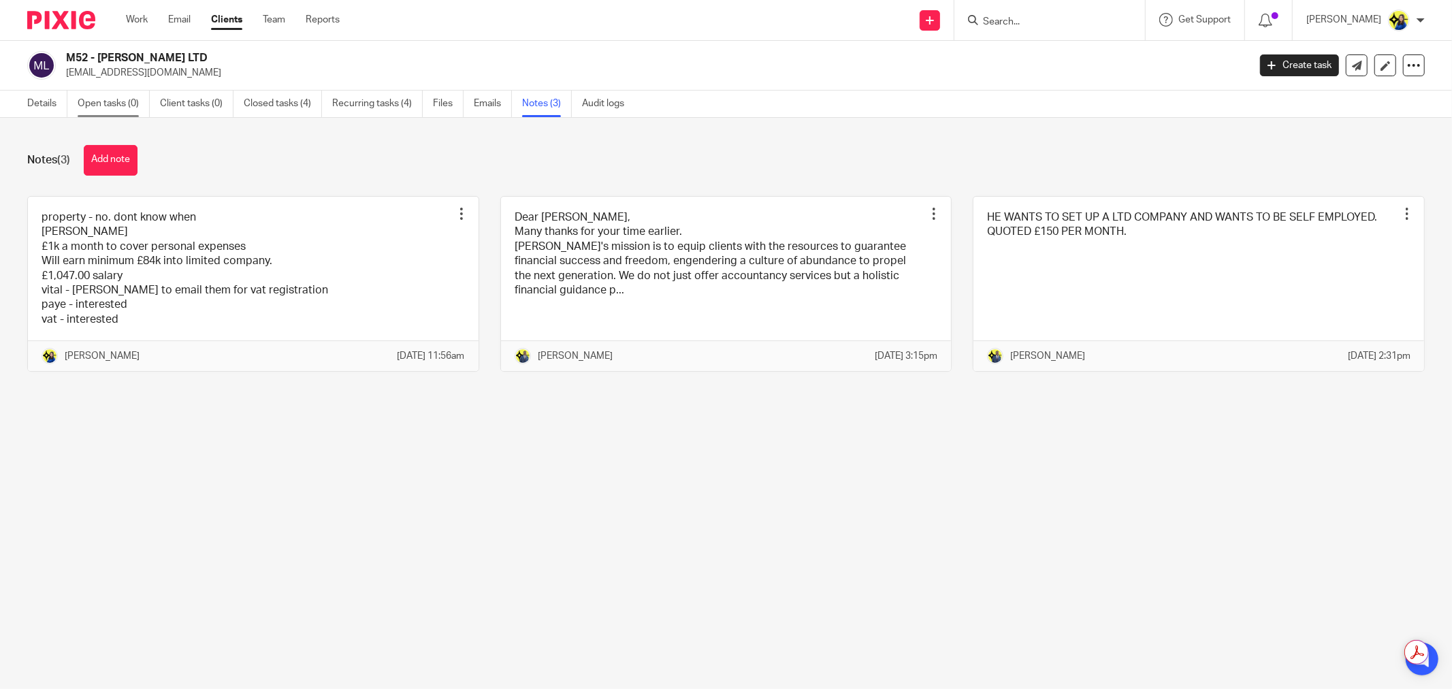
drag, startPoint x: 261, startPoint y: 148, endPoint x: 107, endPoint y: 103, distance: 161.1
click at [253, 145] on div "Notes (3) Add note" at bounding box center [725, 160] width 1397 height 31
click at [35, 102] on link "Details" at bounding box center [47, 104] width 40 height 27
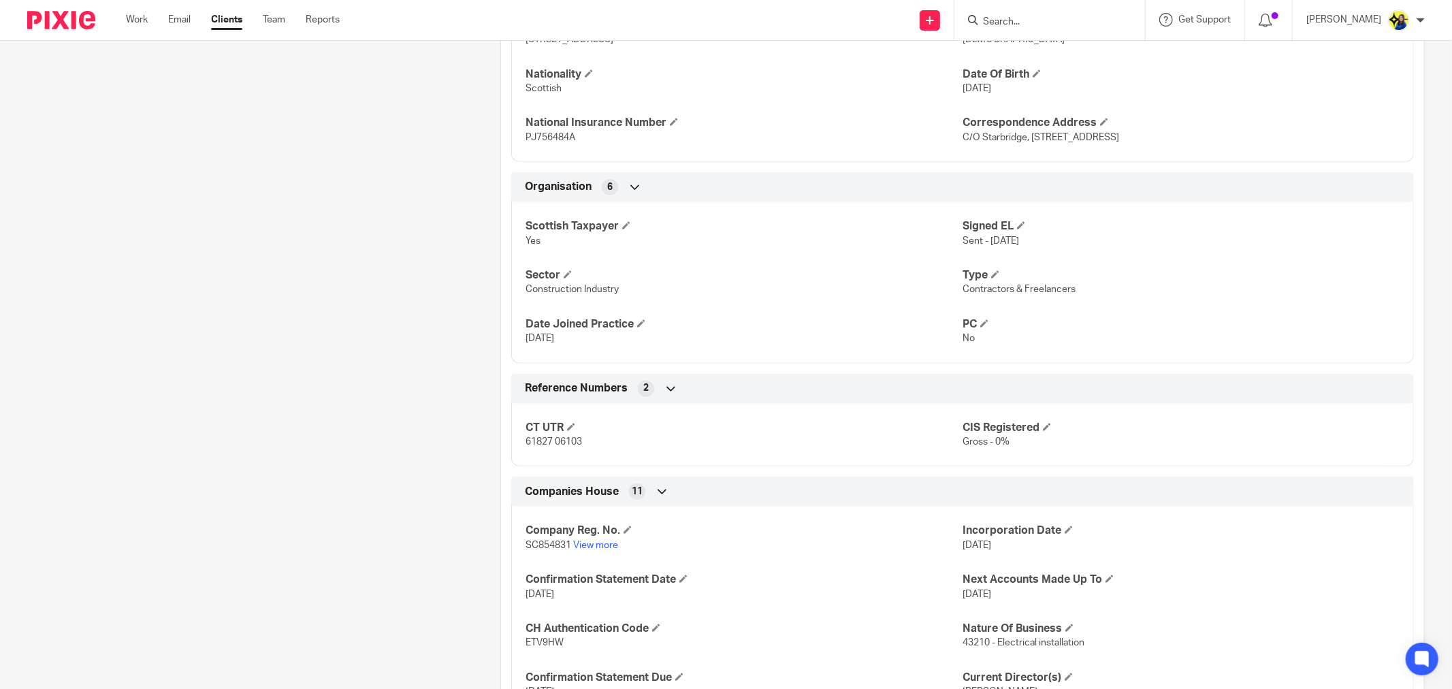
scroll to position [886, 0]
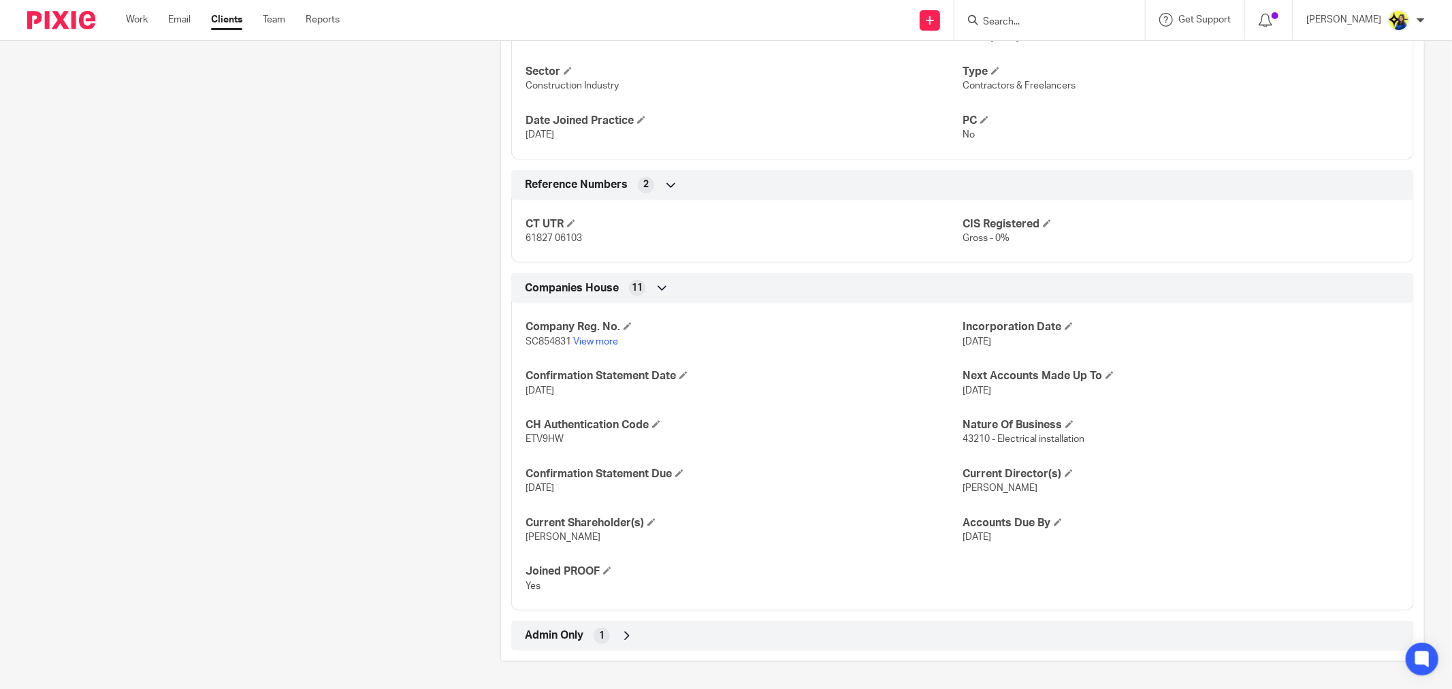
click at [562, 625] on div "Admin Only 1" at bounding box center [962, 635] width 882 height 23
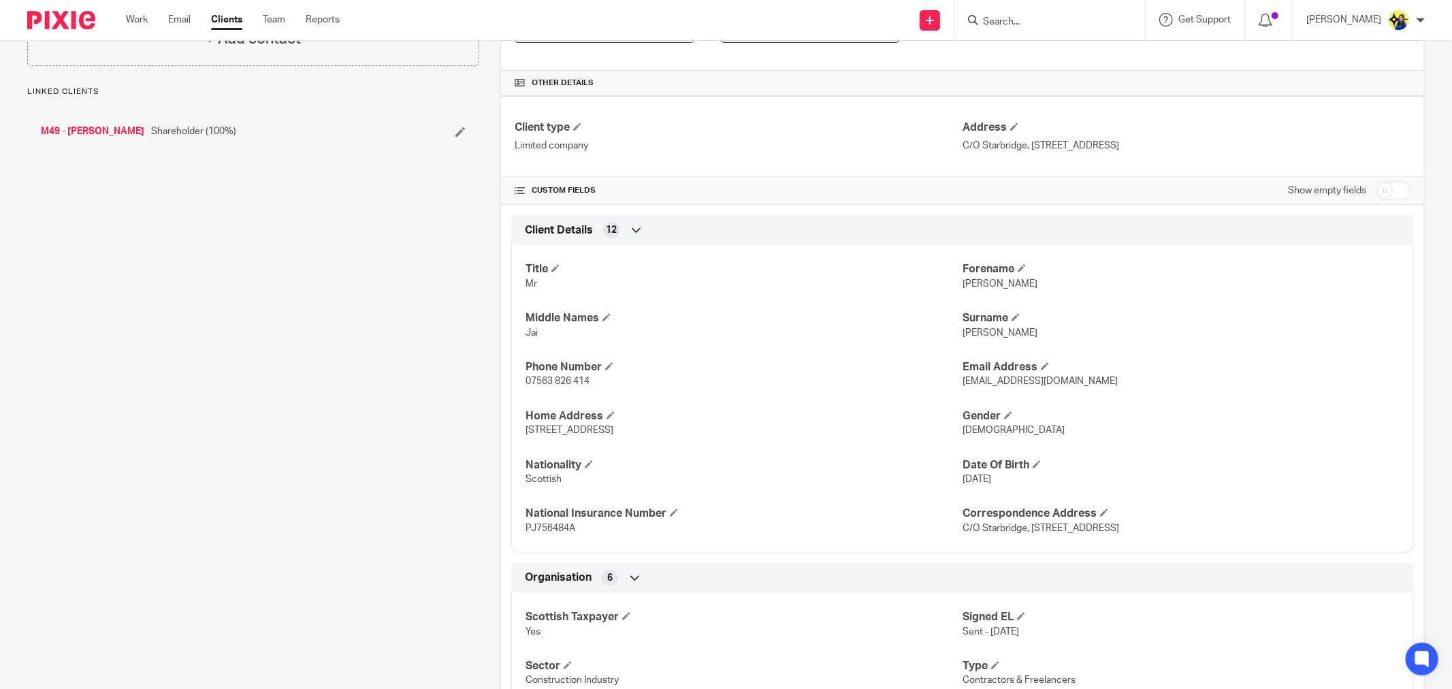
scroll to position [193, 0]
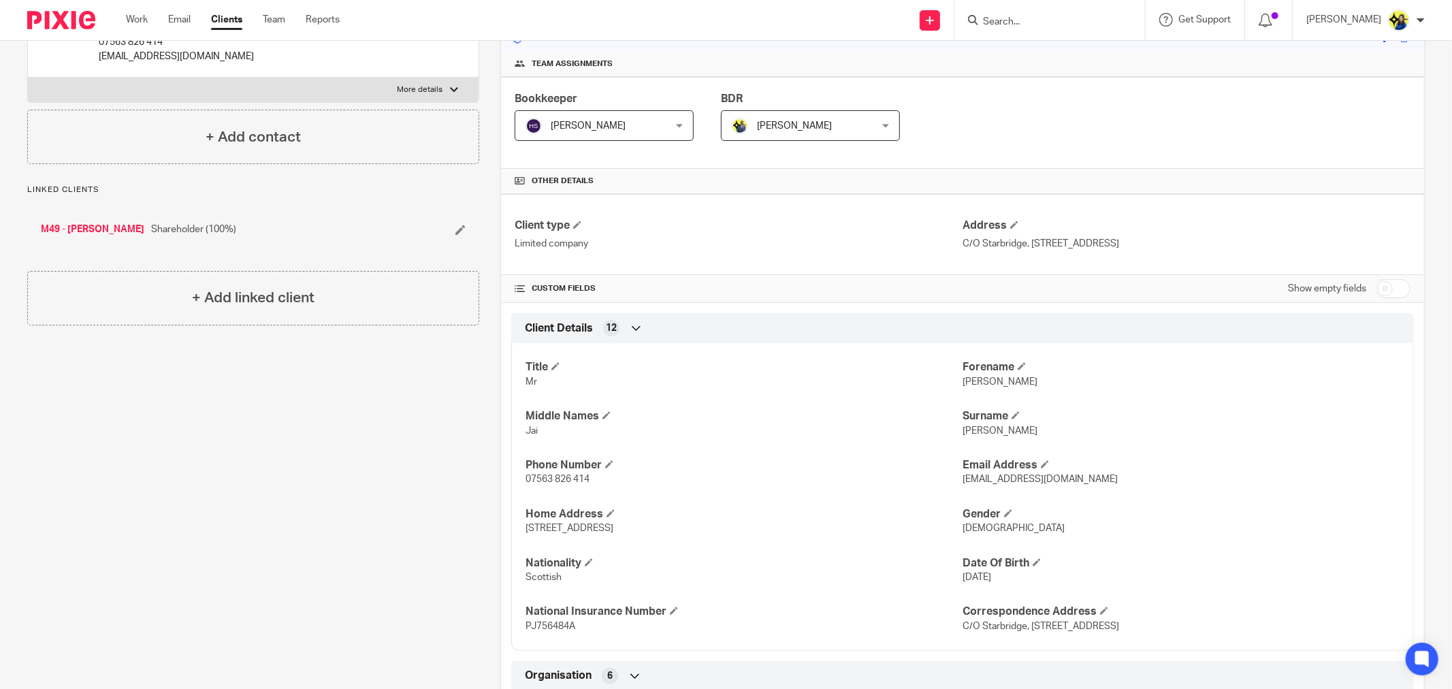
click at [1057, 22] on input "Search" at bounding box center [1042, 22] width 123 height 12
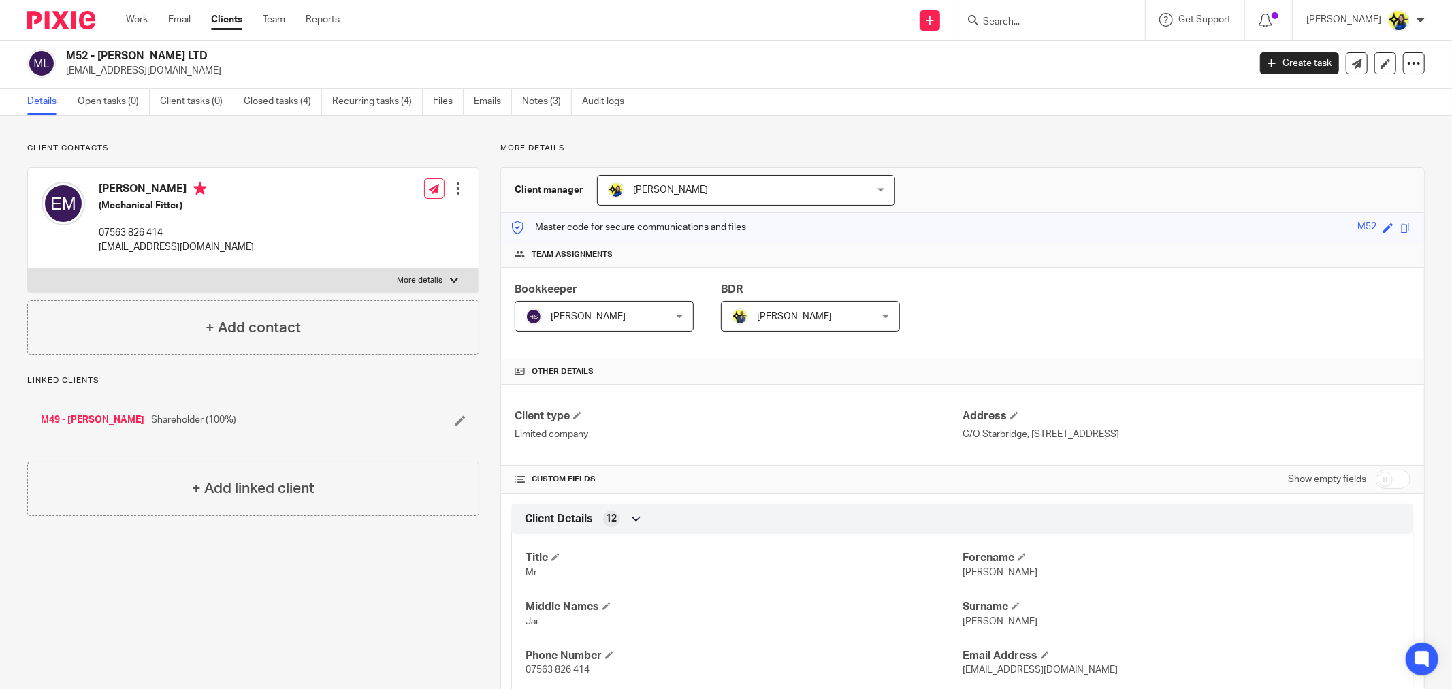
scroll to position [0, 0]
click at [1039, 18] on input "Search" at bounding box center [1042, 22] width 123 height 12
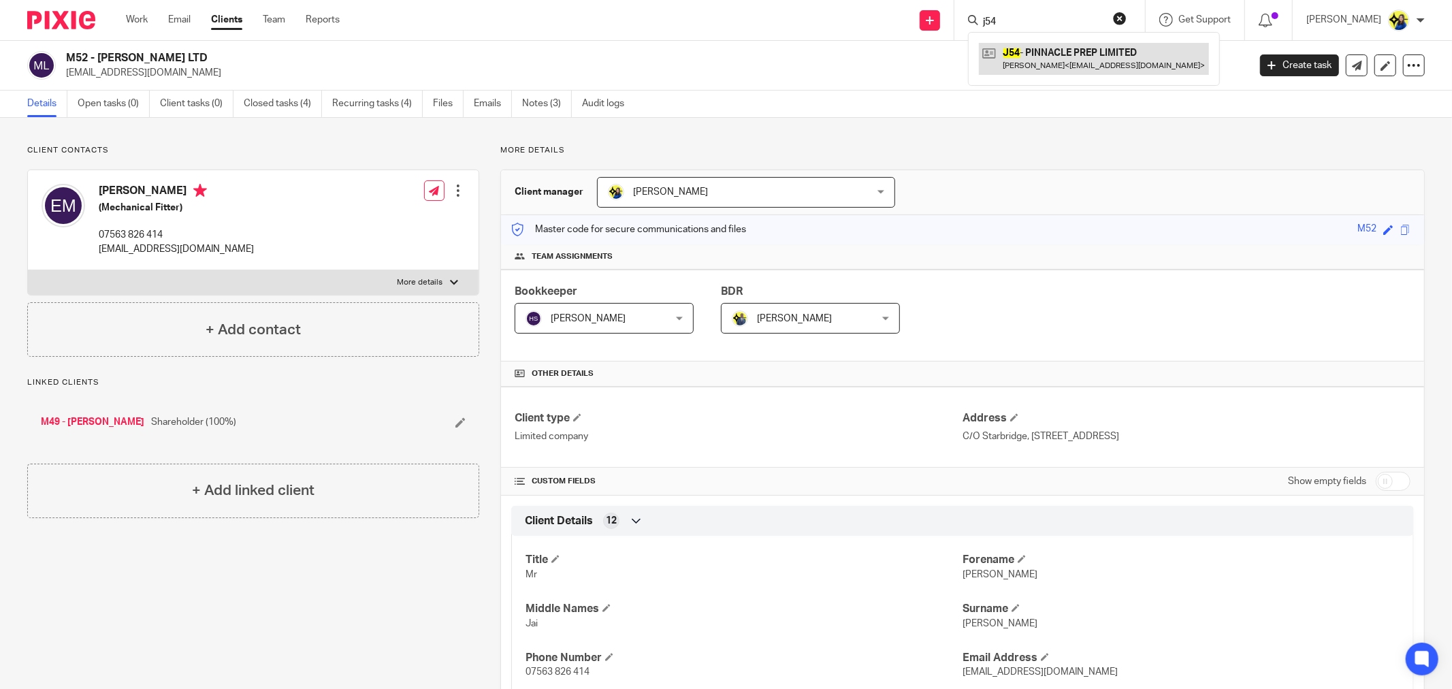
type input "j54"
click at [1043, 48] on link at bounding box center [1094, 58] width 230 height 31
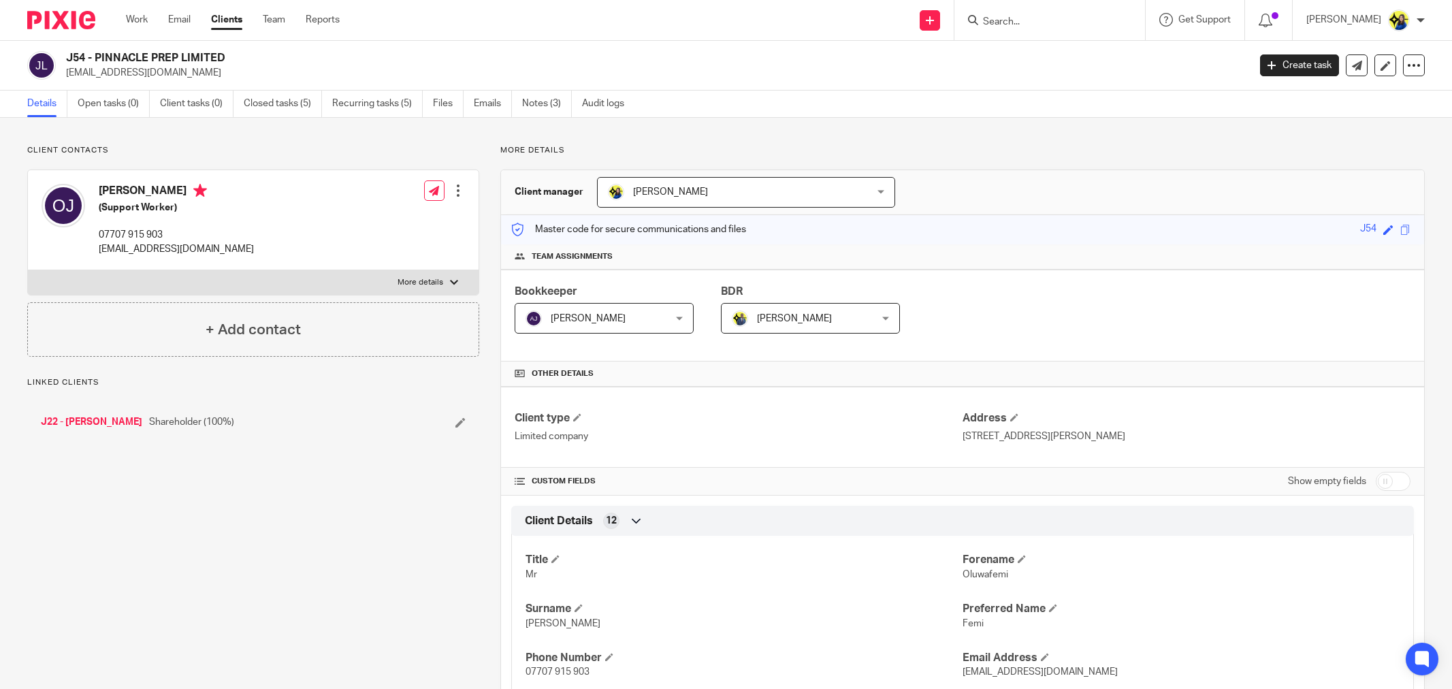
click at [529, 103] on link "Notes (3)" at bounding box center [547, 104] width 50 height 27
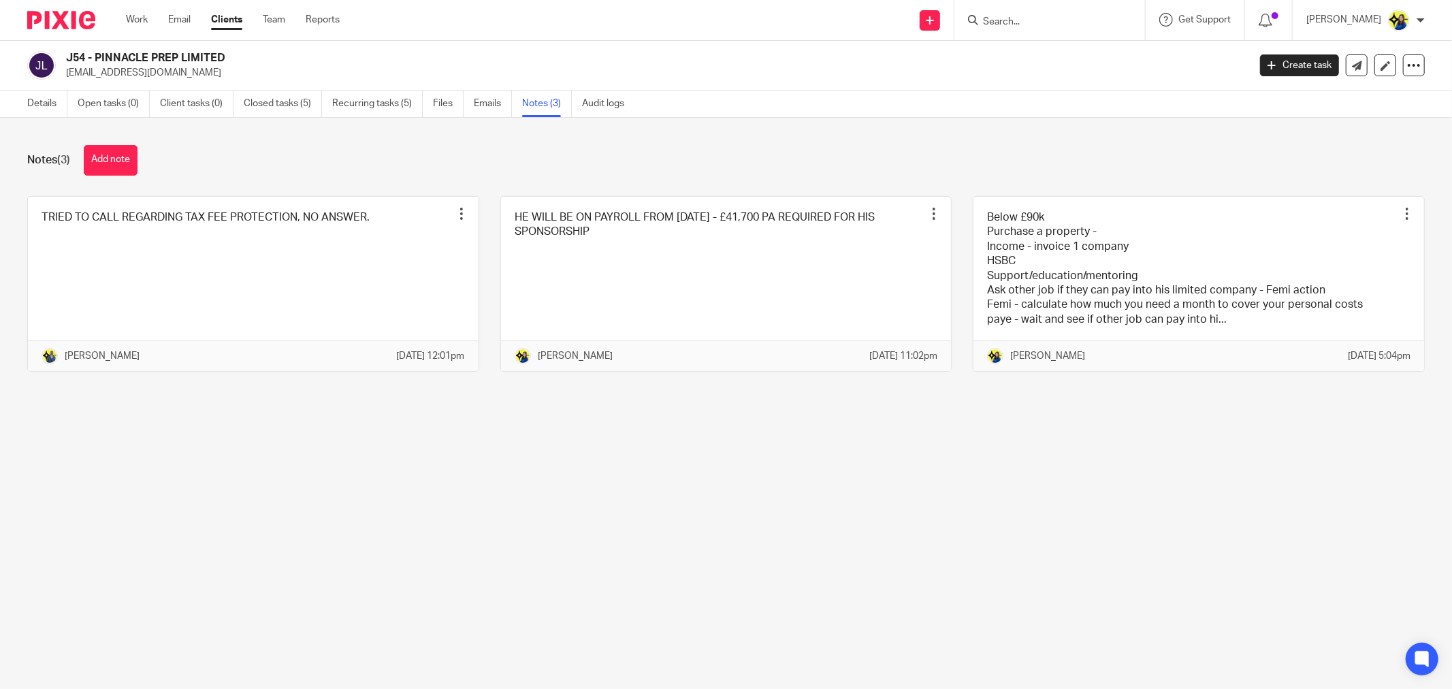
click at [230, 150] on div "Notes (3) Add note" at bounding box center [725, 160] width 1397 height 31
click at [1111, 284] on link at bounding box center [1198, 284] width 451 height 175
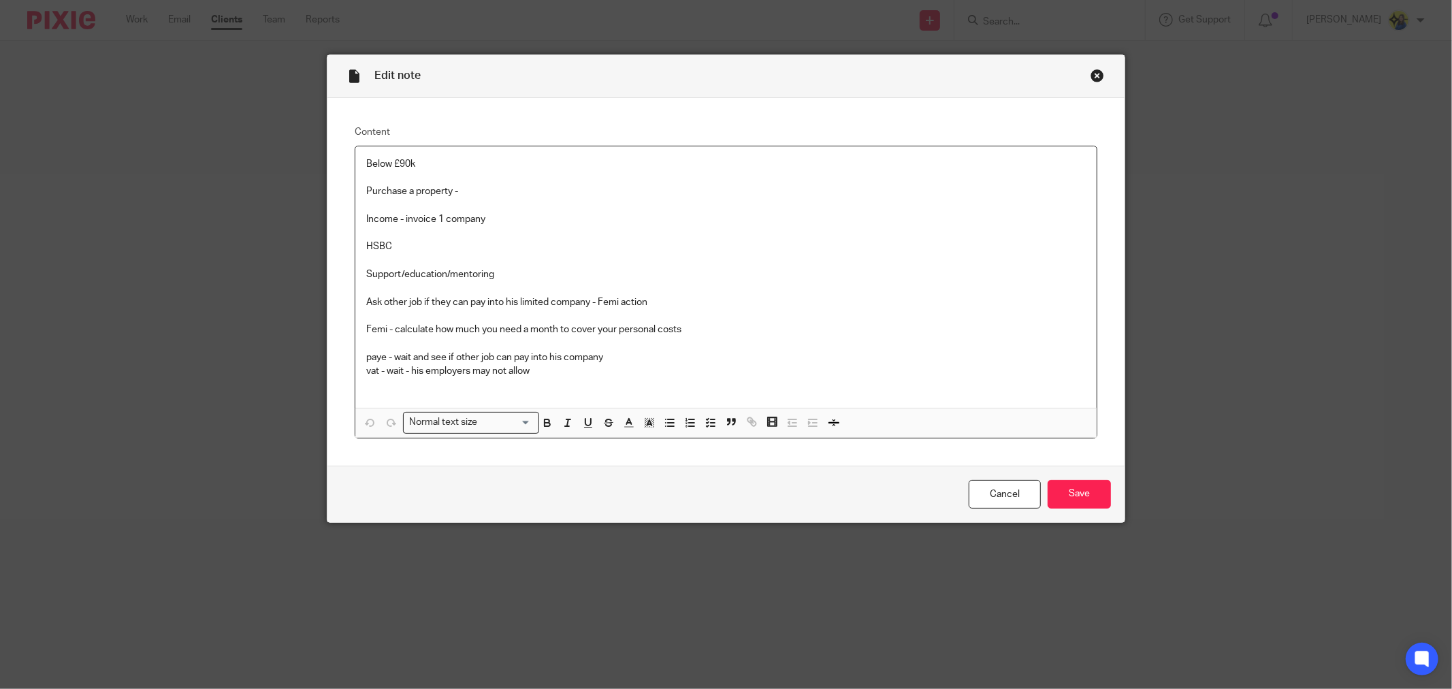
click at [1090, 76] on div "Close this dialog window" at bounding box center [1097, 76] width 14 height 14
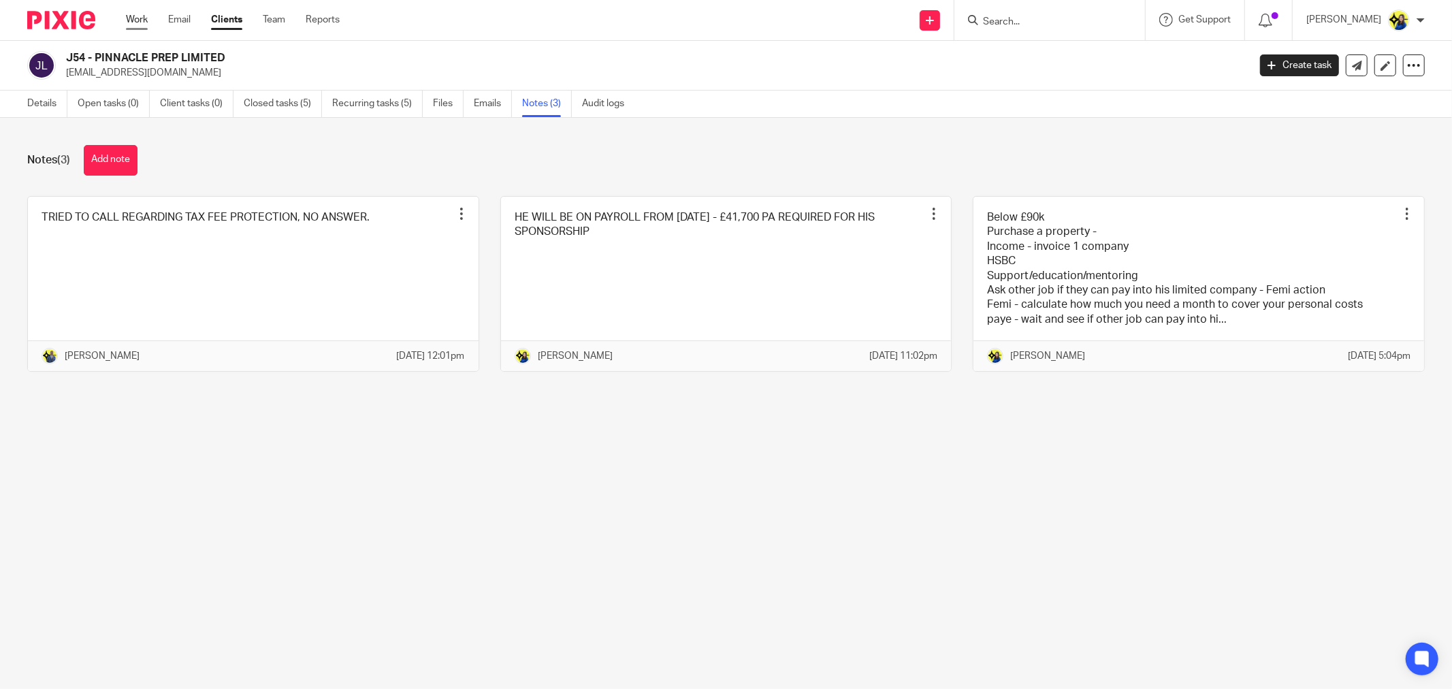
click at [147, 21] on link "Work" at bounding box center [137, 20] width 22 height 14
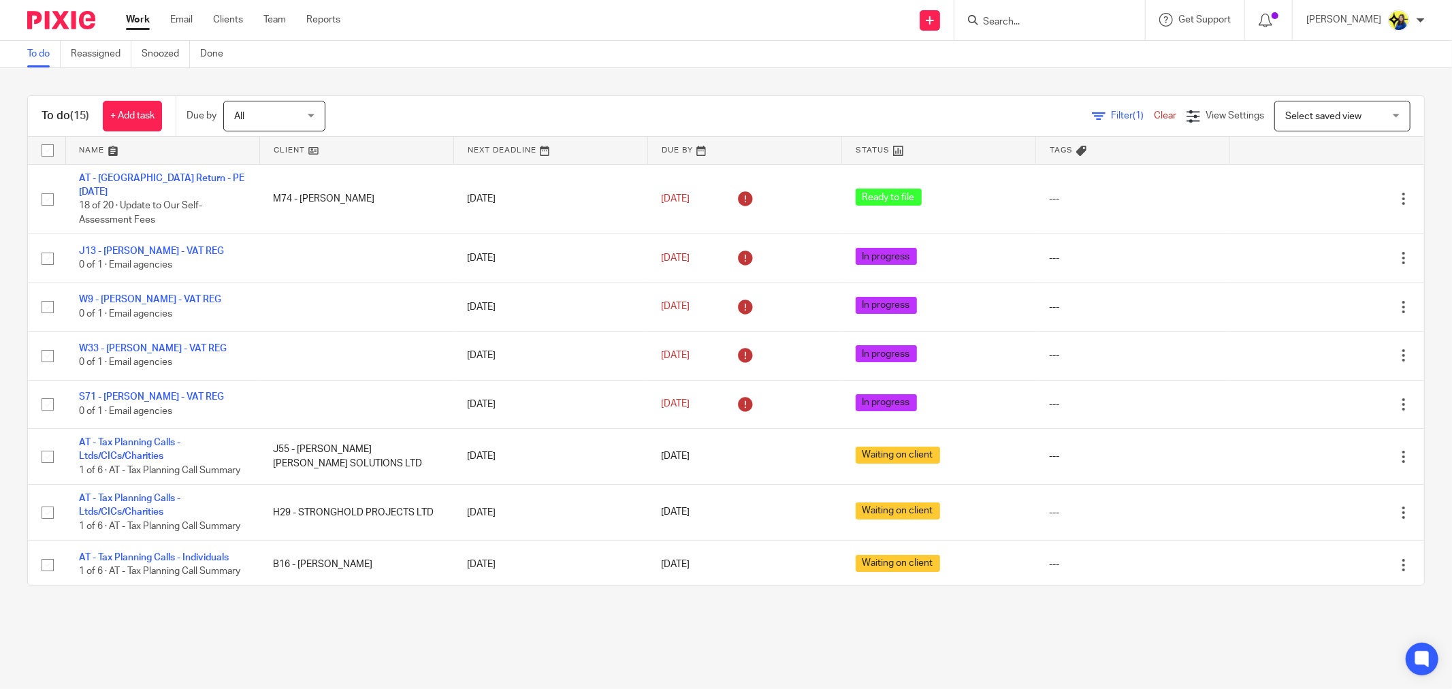
click at [277, 19] on link "Team" at bounding box center [274, 20] width 22 height 14
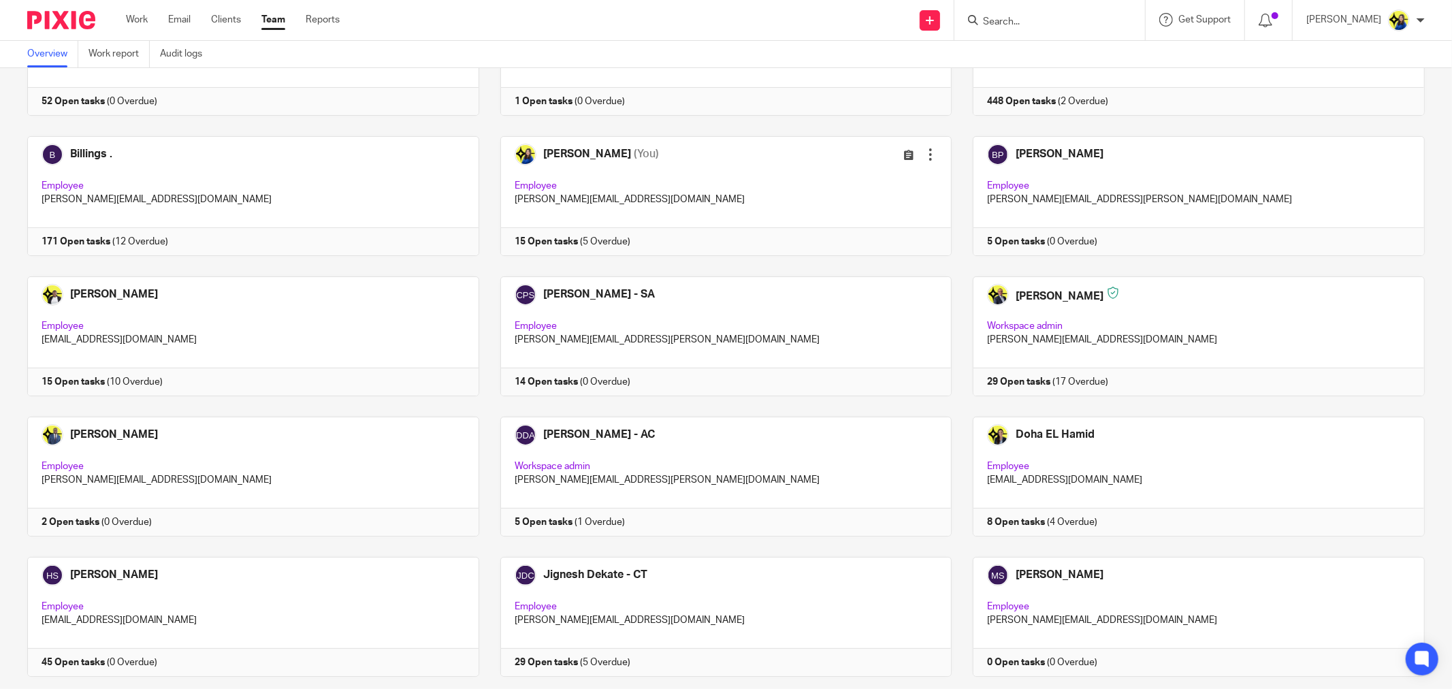
scroll to position [151, 0]
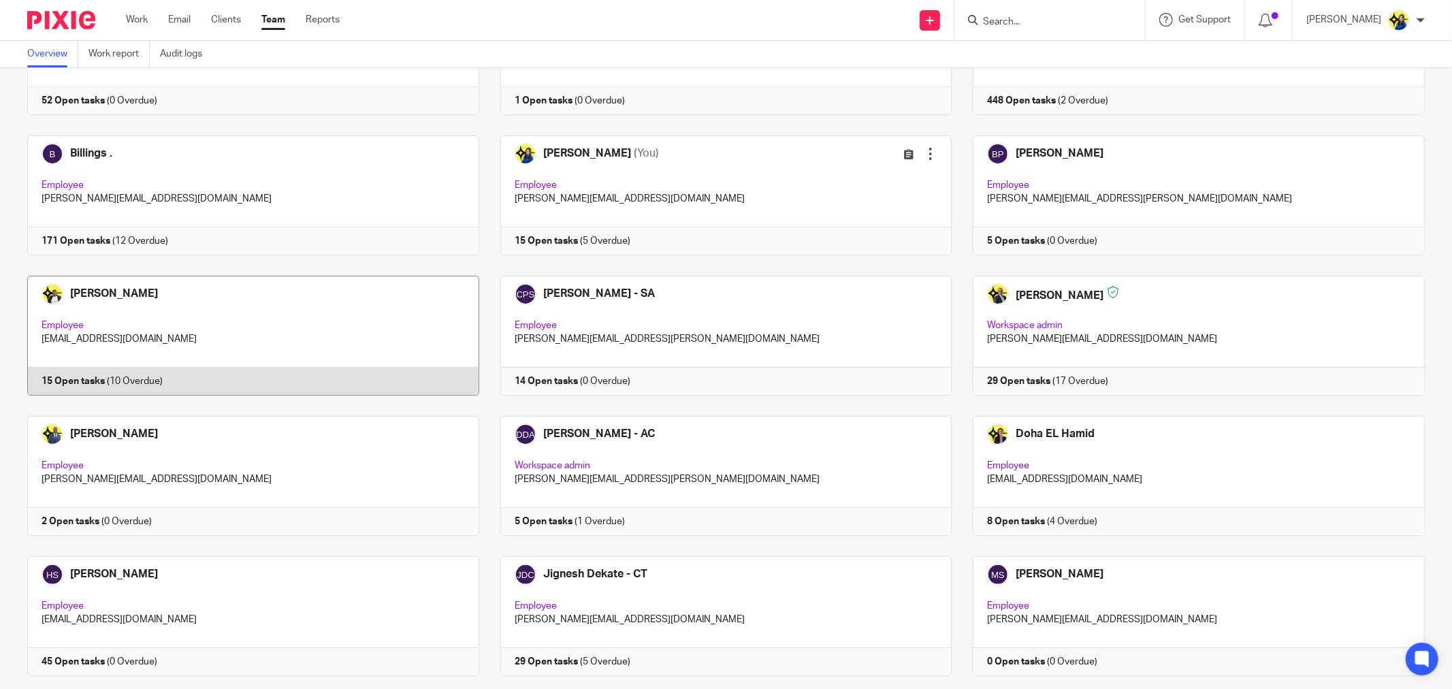
click at [134, 296] on link at bounding box center [242, 336] width 473 height 120
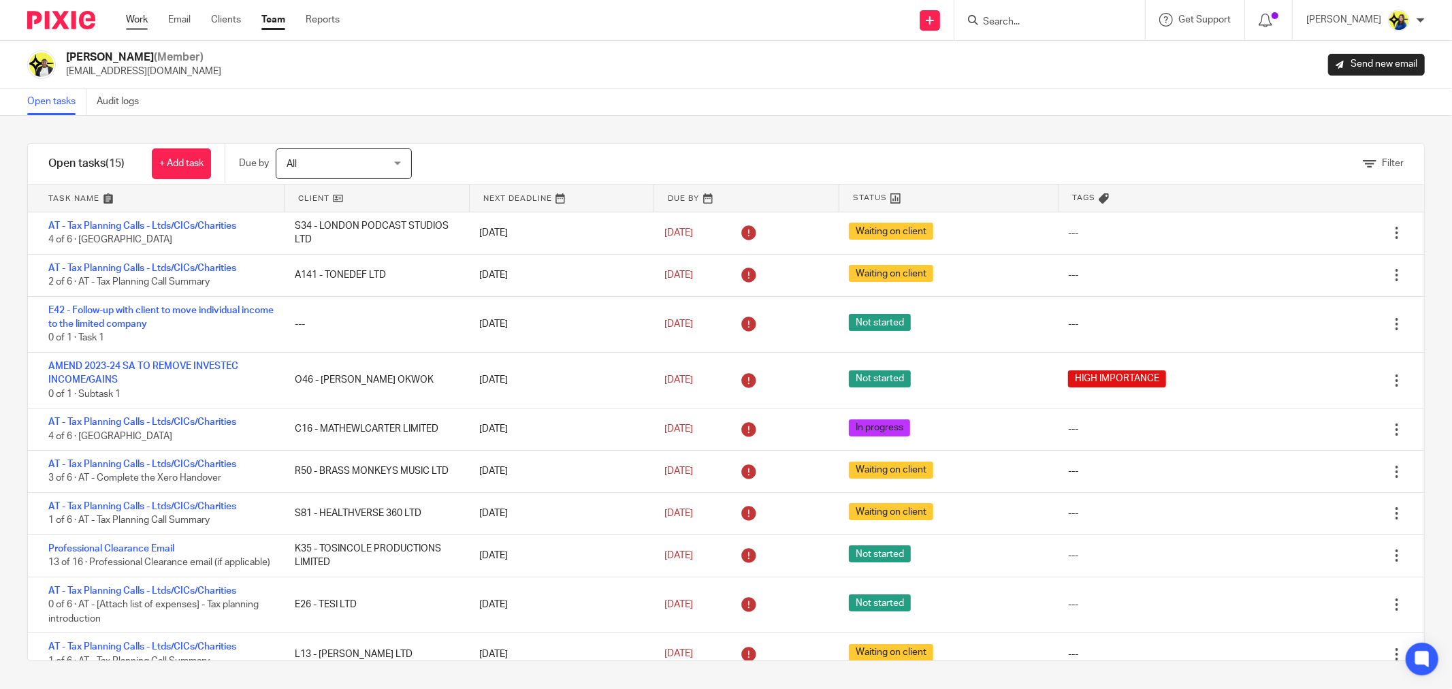
click at [131, 25] on link "Work" at bounding box center [137, 20] width 22 height 14
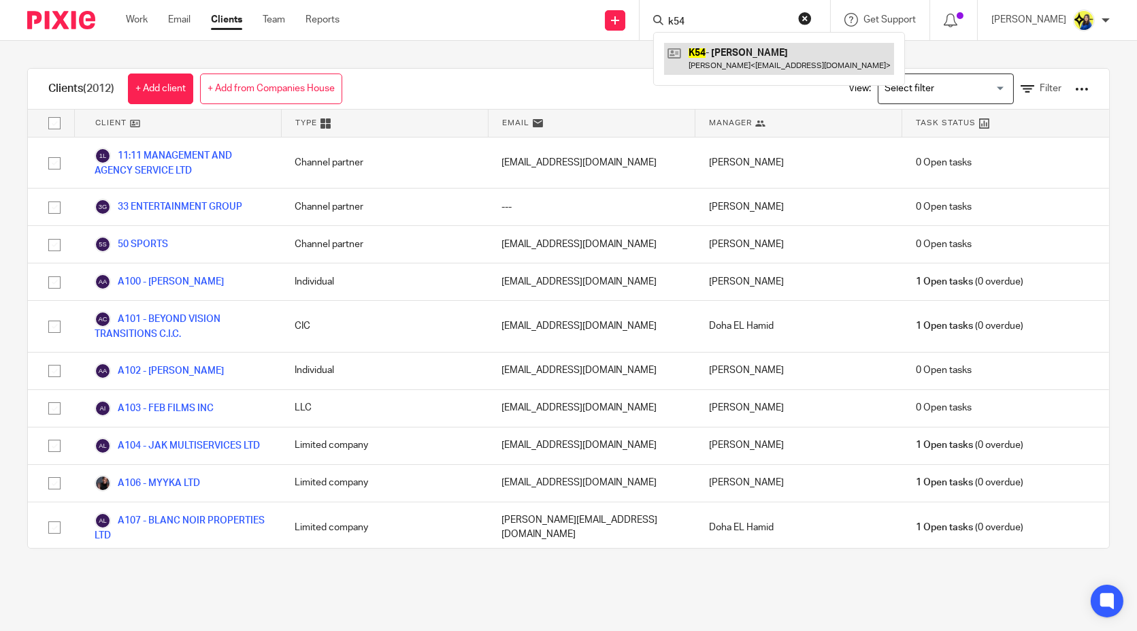
type input "k54"
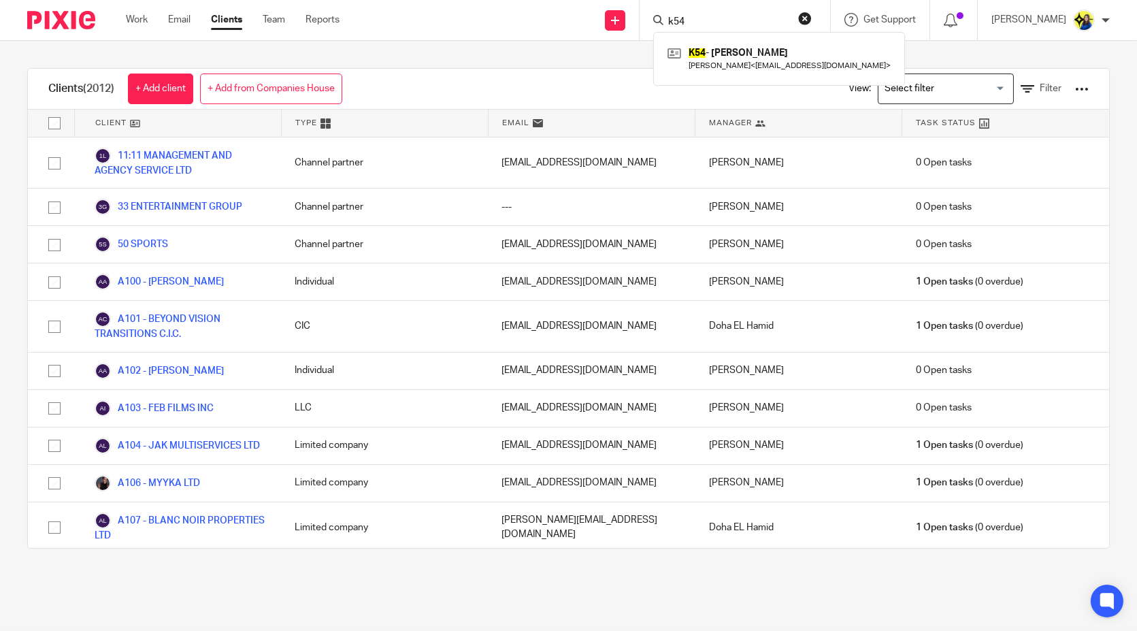
drag, startPoint x: 767, startPoint y: 20, endPoint x: 593, endPoint y: 20, distance: 174.2
click at [593, 20] on div "Send new email Create task Add client Request signature k54 K54 - [PERSON_NAME]…" at bounding box center [748, 20] width 777 height 40
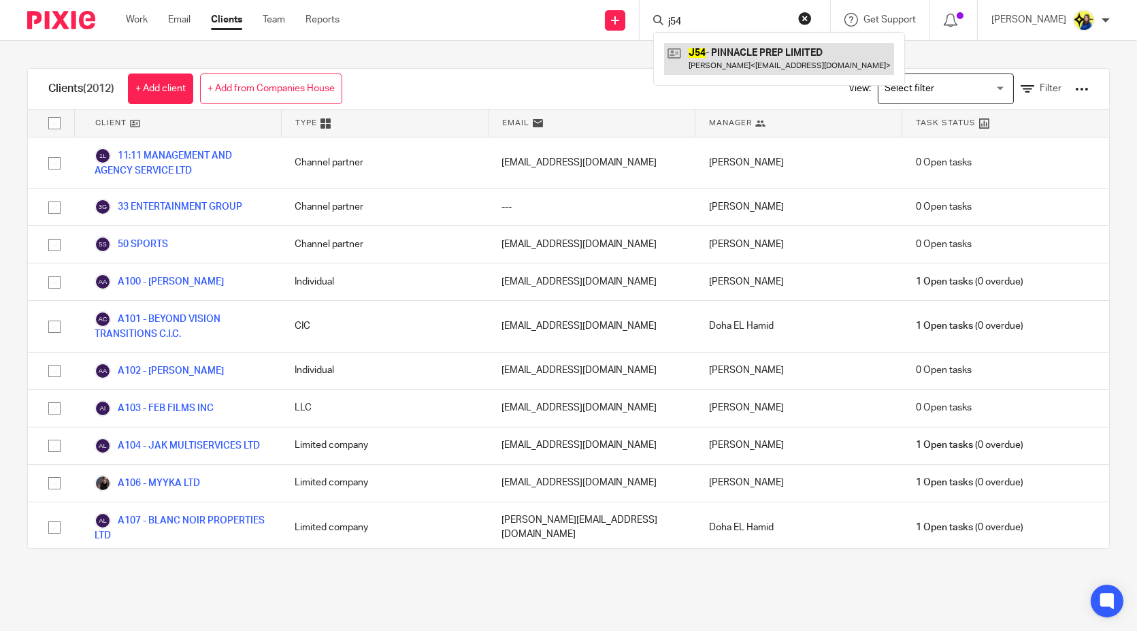
type input "j54"
click at [752, 47] on link at bounding box center [779, 58] width 230 height 31
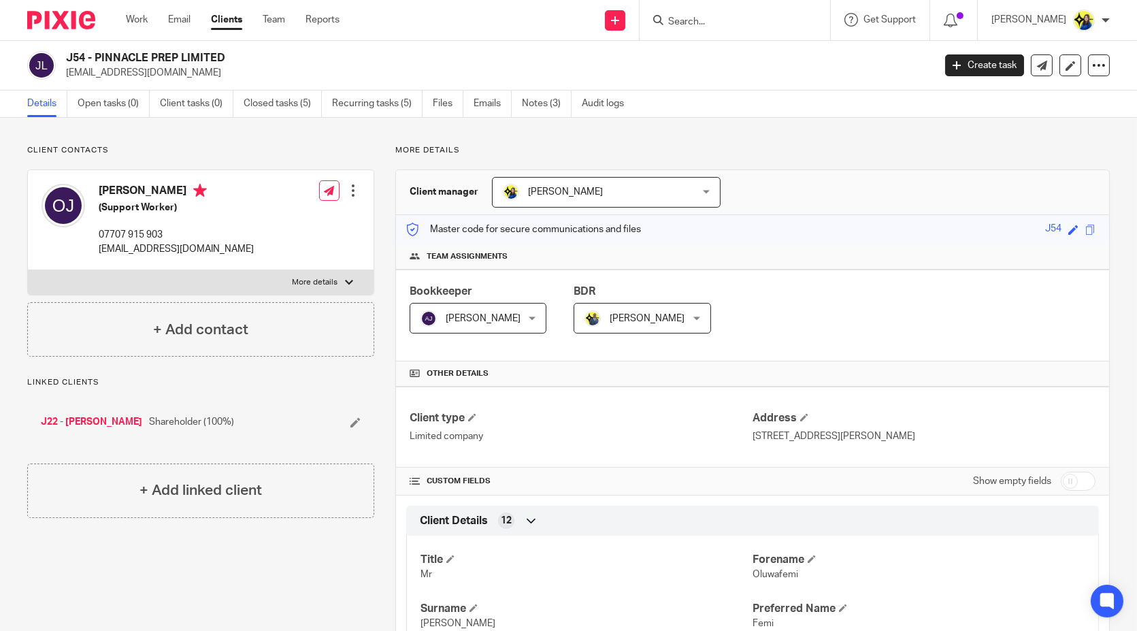
click at [776, 20] on input "Search" at bounding box center [728, 22] width 123 height 12
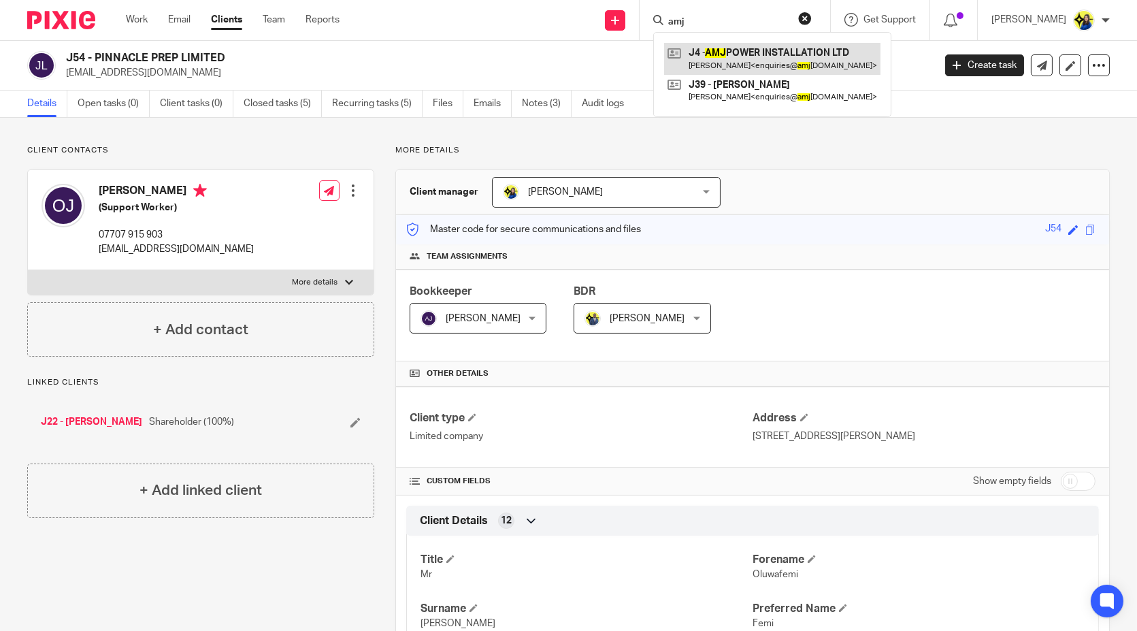
type input "amj"
drag, startPoint x: 70, startPoint y: 51, endPoint x: 233, endPoint y: 57, distance: 163.4
click at [233, 57] on h2 "J54 - PINNACLE PREP LIMITED" at bounding box center [409, 58] width 687 height 14
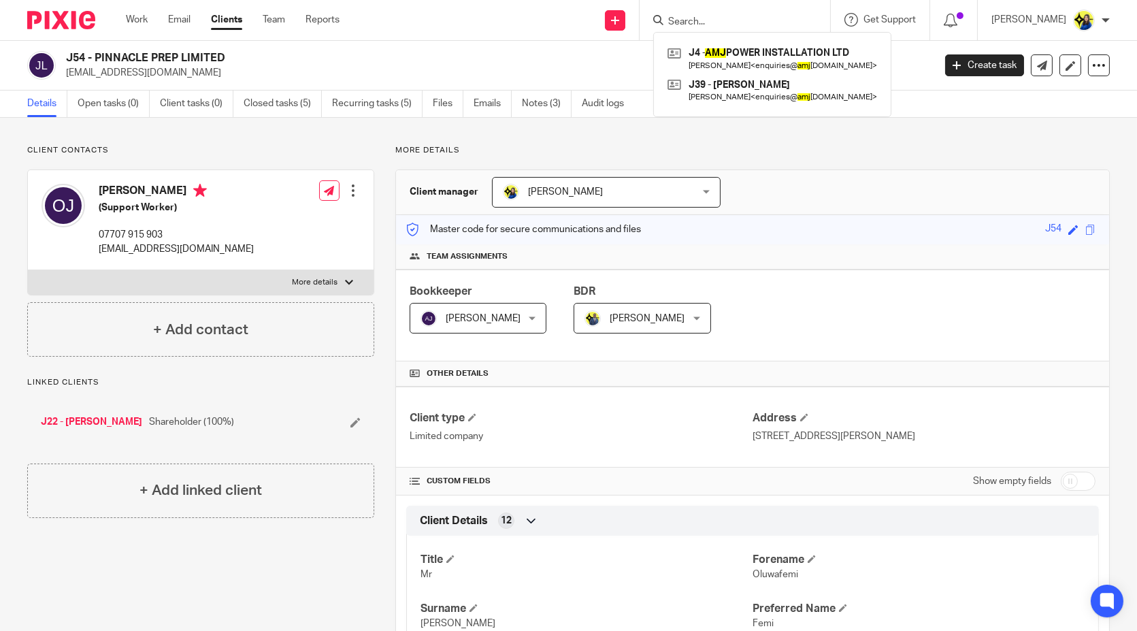
copy h2 "54 - PINNACLE PREP LIMITED"
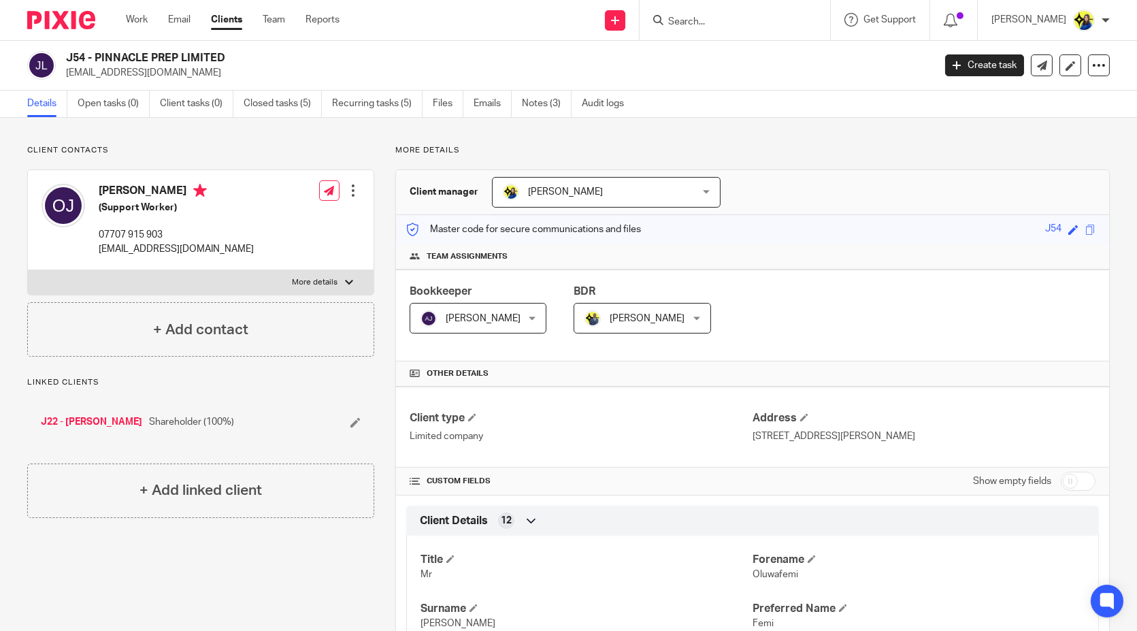
click at [745, 18] on input "Search" at bounding box center [728, 22] width 123 height 12
type input "n48"
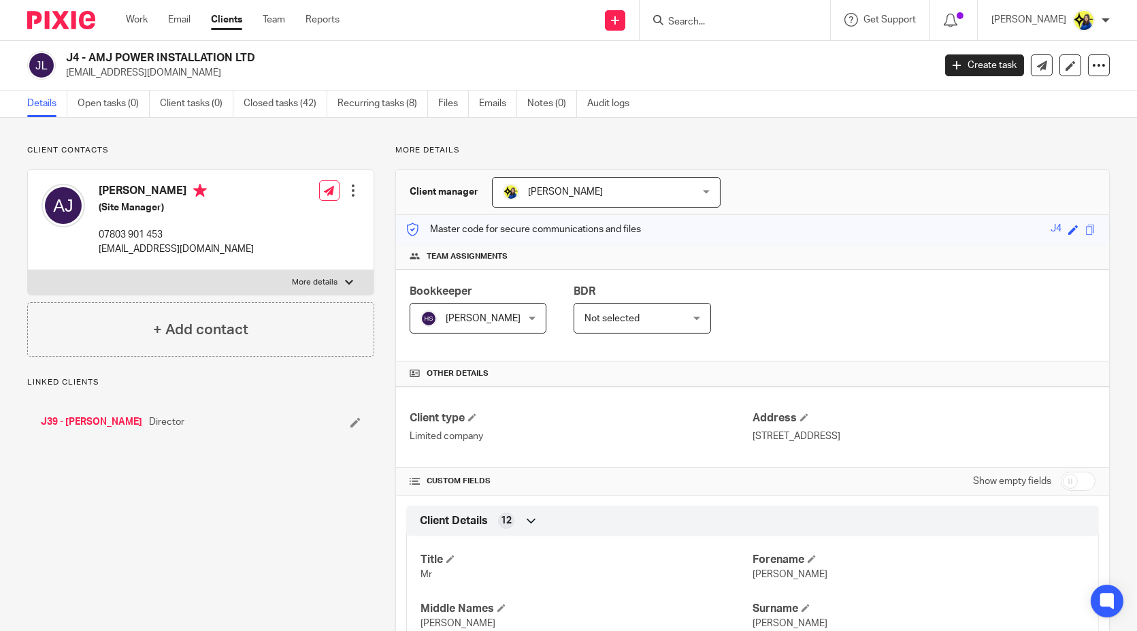
drag, startPoint x: 68, startPoint y: 59, endPoint x: 261, endPoint y: 55, distance: 192.6
click at [261, 55] on h2 "J4 - AMJ POWER INSTALLATION LTD" at bounding box center [409, 58] width 687 height 14
copy h2 "J4 - AMJ POWER INSTALLATION LTD"
click at [974, 67] on link "Create task" at bounding box center [984, 65] width 79 height 22
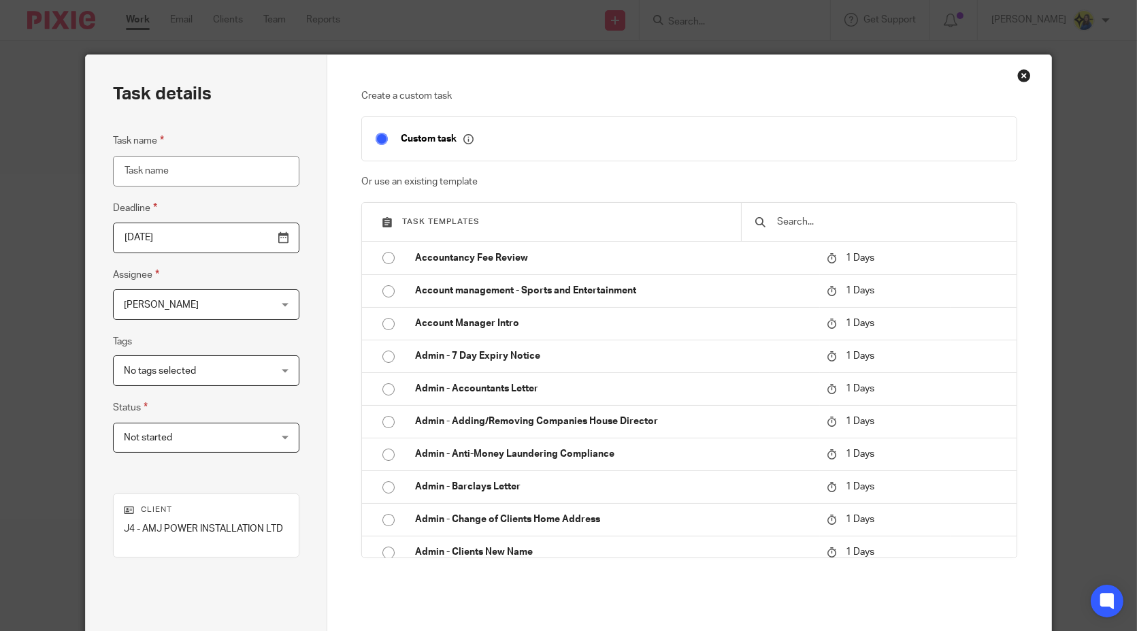
click at [806, 224] on input "text" at bounding box center [889, 221] width 227 height 15
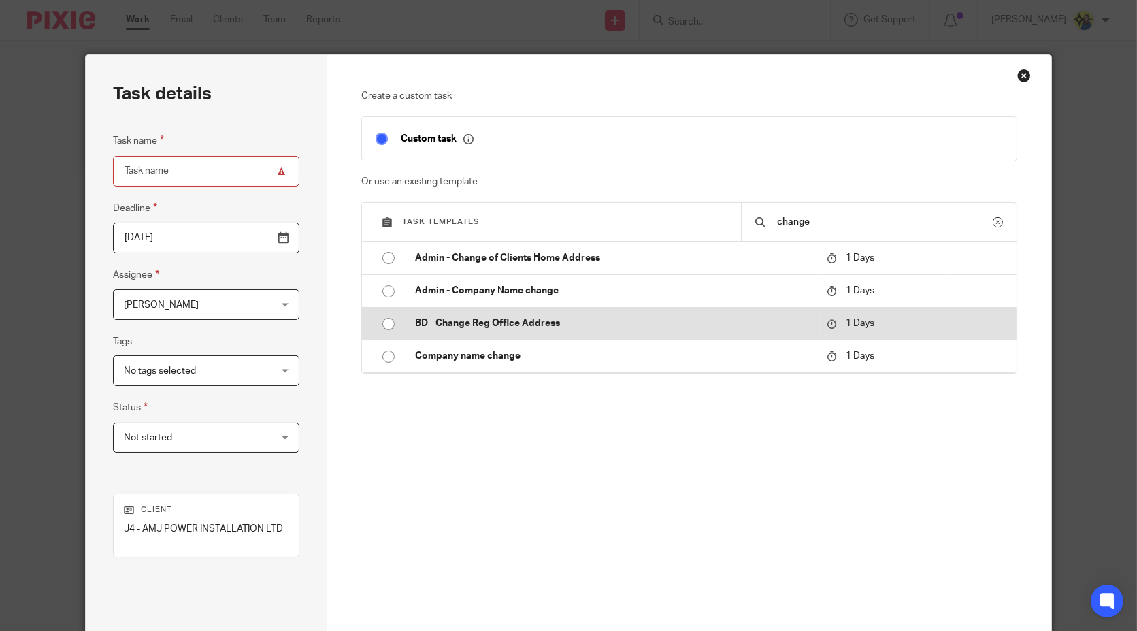
type input "change"
click at [598, 314] on td "BD - Change Reg Office Address" at bounding box center [611, 323] width 419 height 33
type input "[DATE]"
type input "BD - Change Reg Office Address"
checkbox input "false"
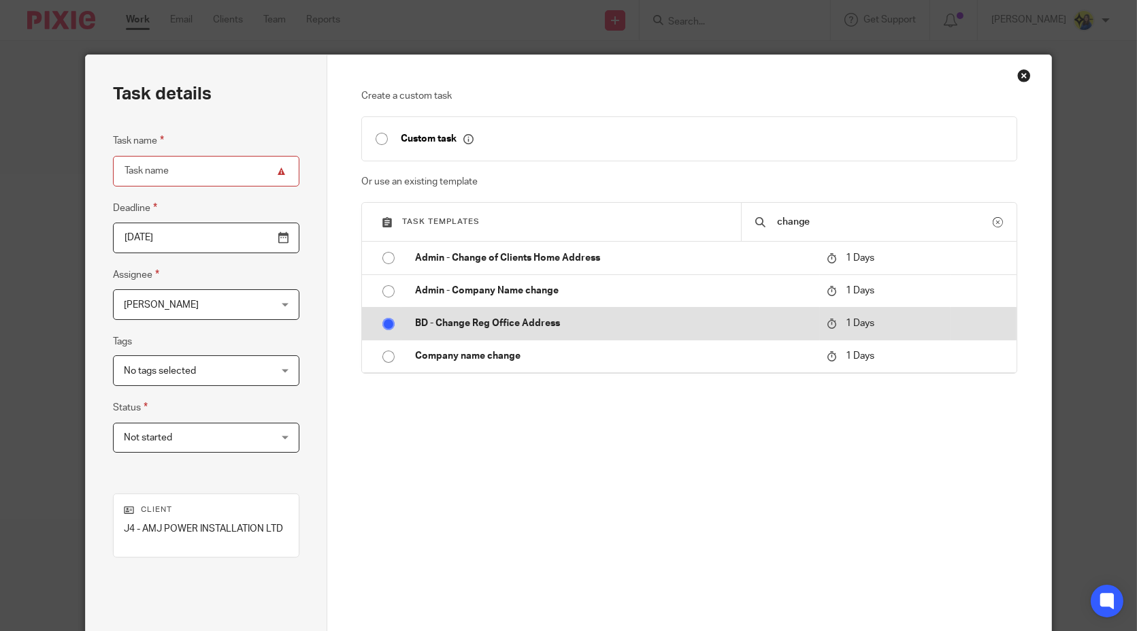
radio input "true"
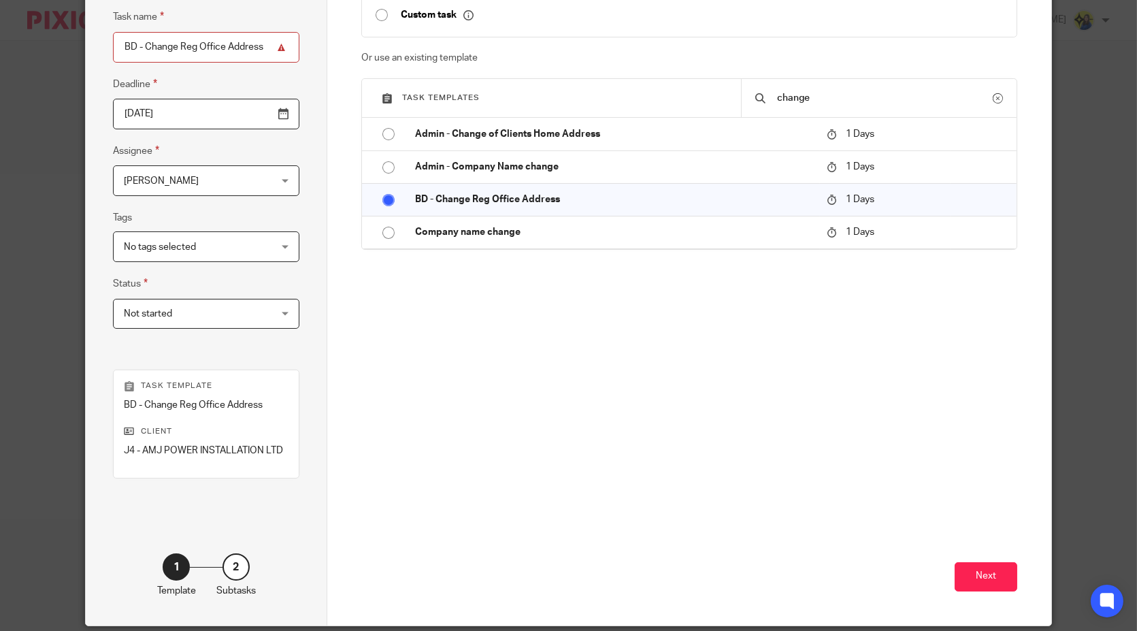
scroll to position [173, 0]
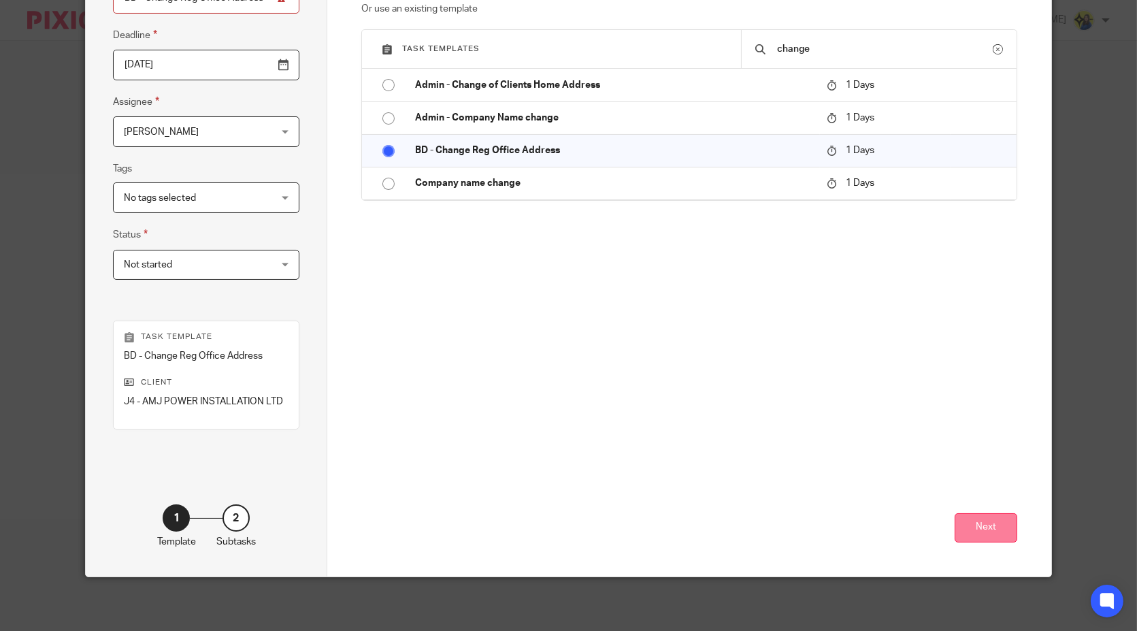
click at [997, 523] on button "Next" at bounding box center [986, 527] width 63 height 29
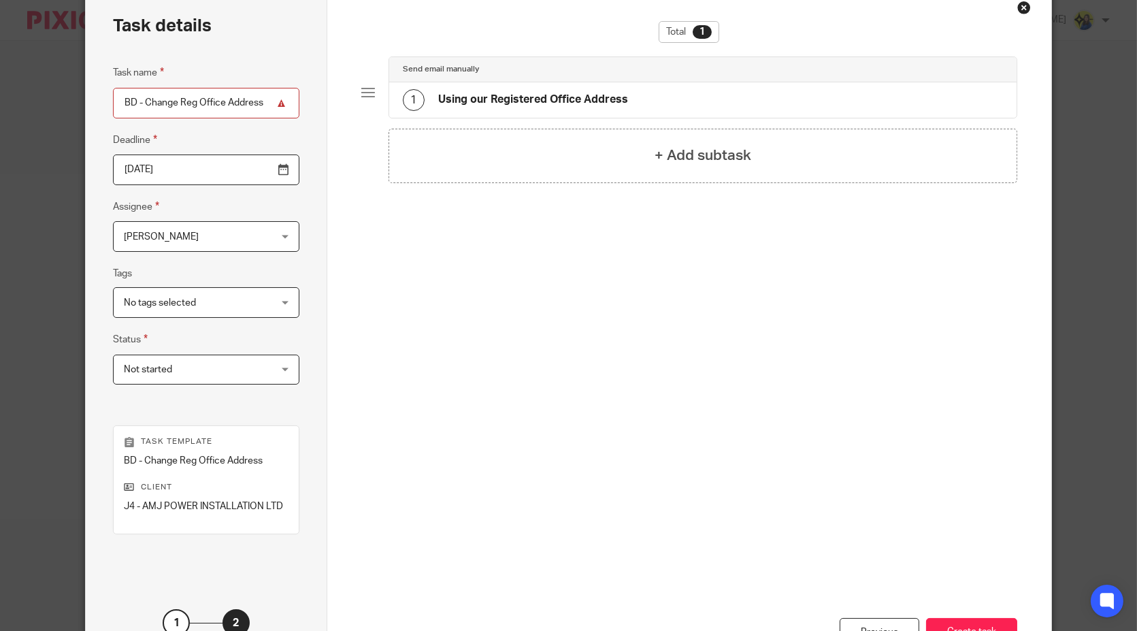
scroll to position [0, 0]
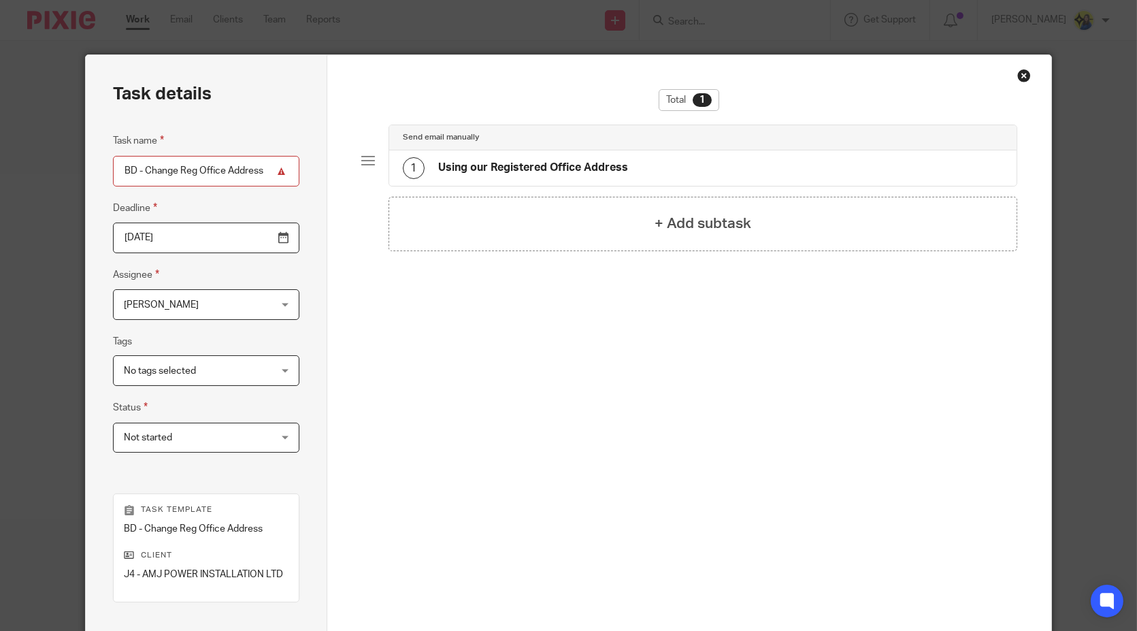
click at [610, 170] on h4 "Using our Registered Office Address" at bounding box center [533, 168] width 190 height 14
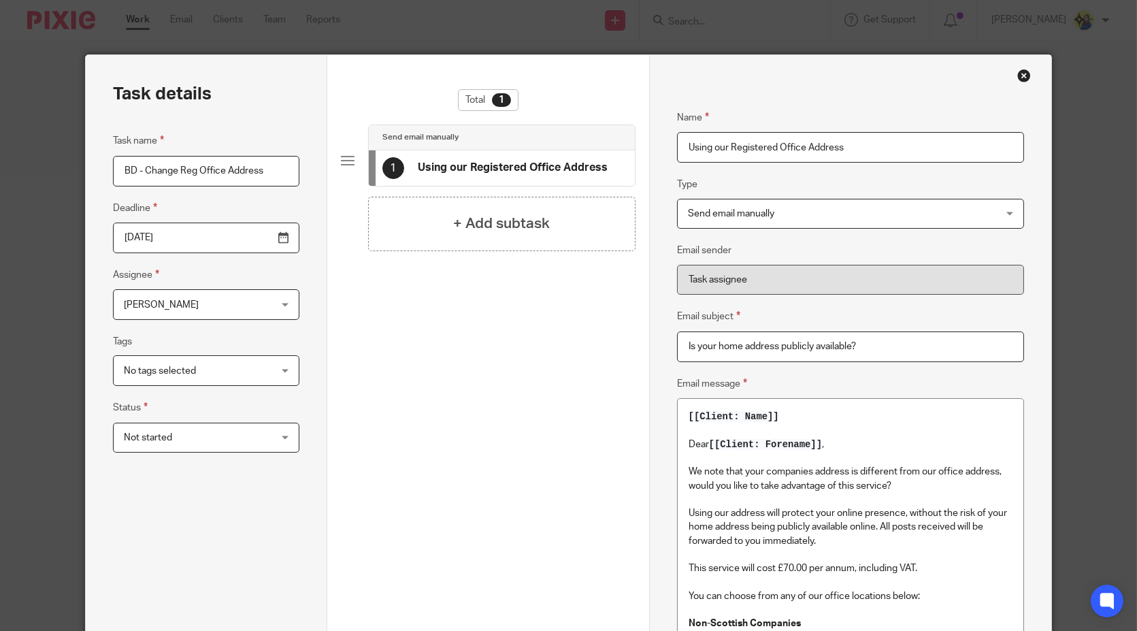
click at [1020, 75] on div "Close this dialog window" at bounding box center [1024, 76] width 14 height 14
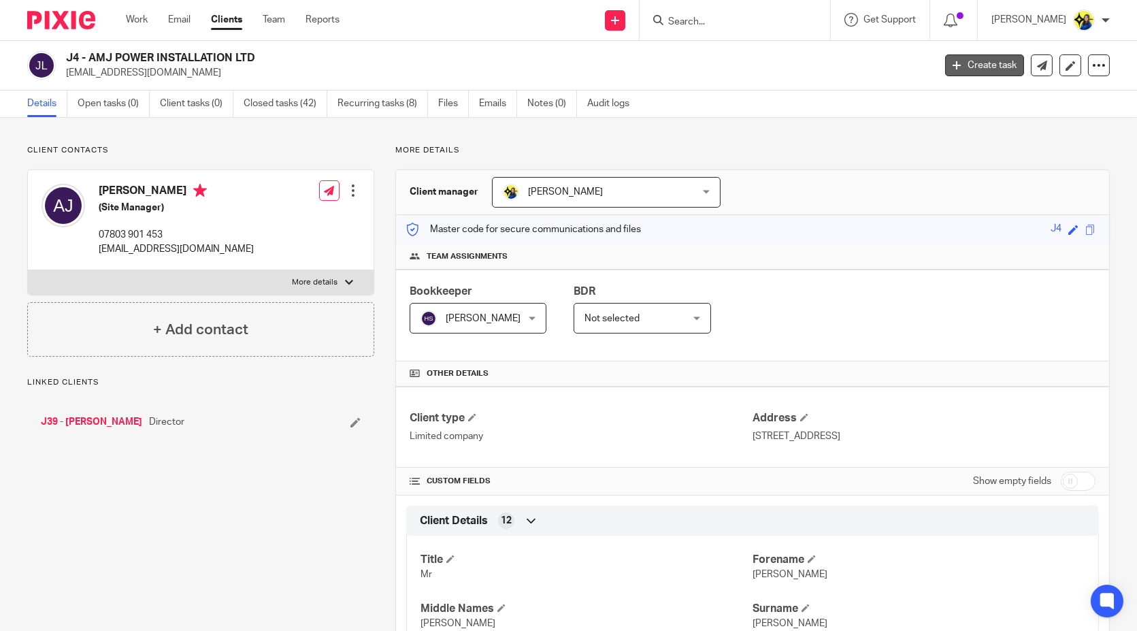
click at [961, 65] on link "Create task" at bounding box center [984, 65] width 79 height 22
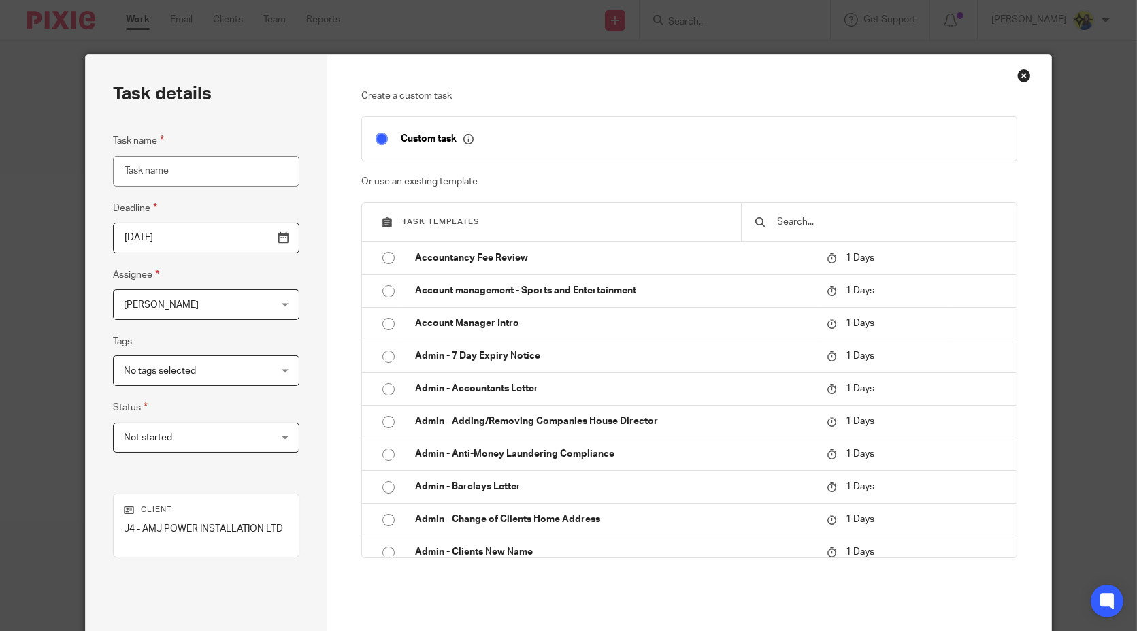
click at [838, 221] on input "text" at bounding box center [889, 221] width 227 height 15
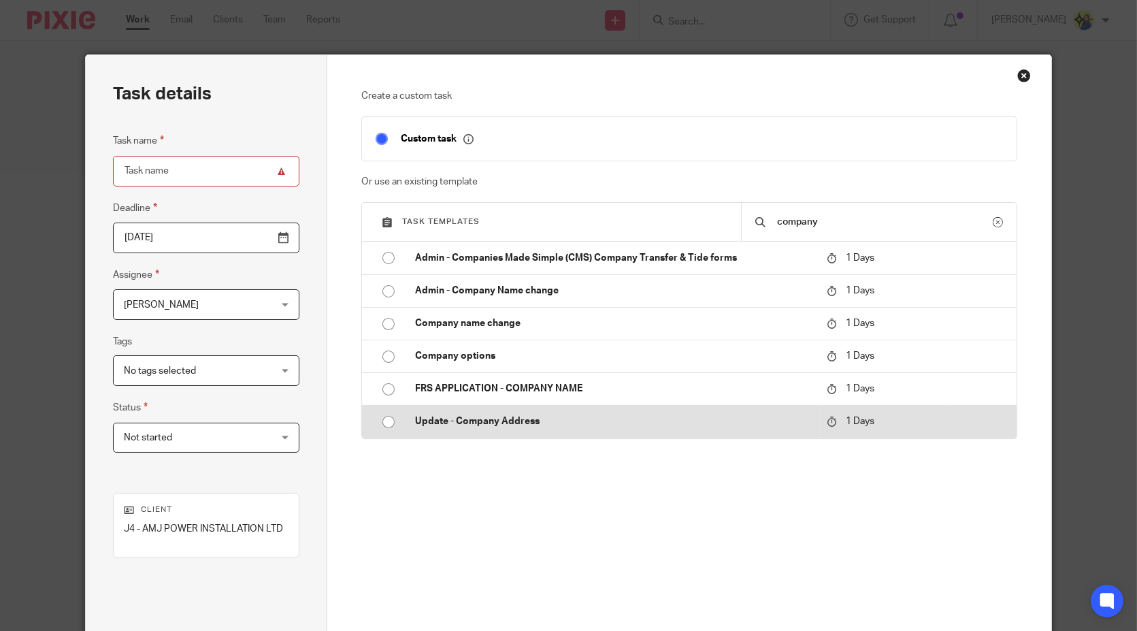
type input "company"
click at [564, 421] on p "Update - Company Address" at bounding box center [614, 421] width 398 height 14
type input "2025-08-24"
type input "Update - Company Address"
checkbox input "false"
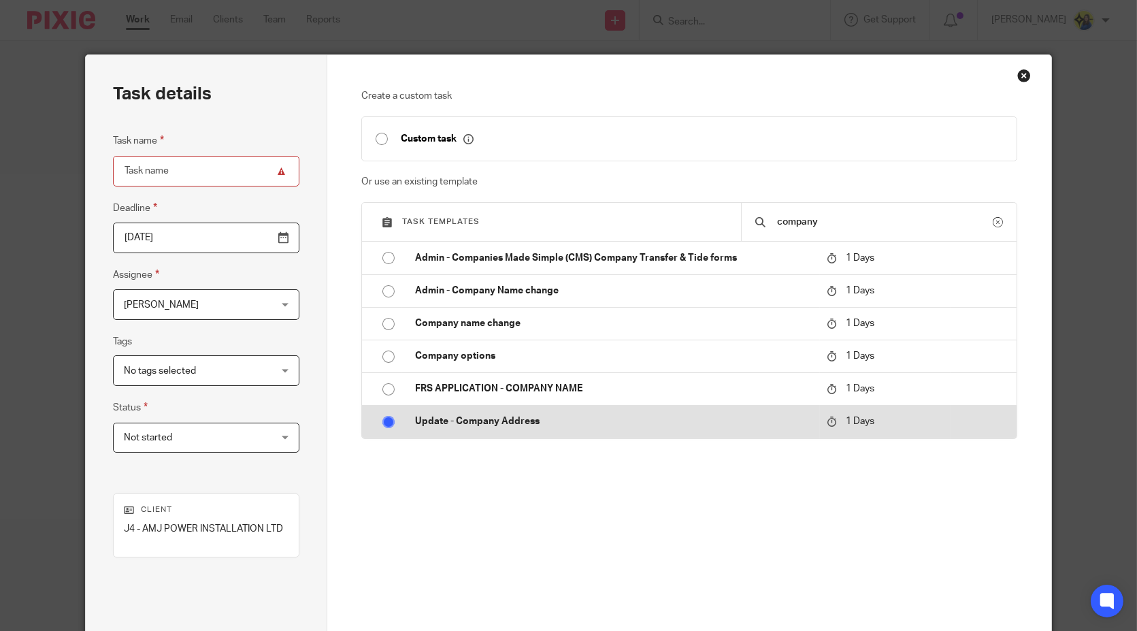
radio input "true"
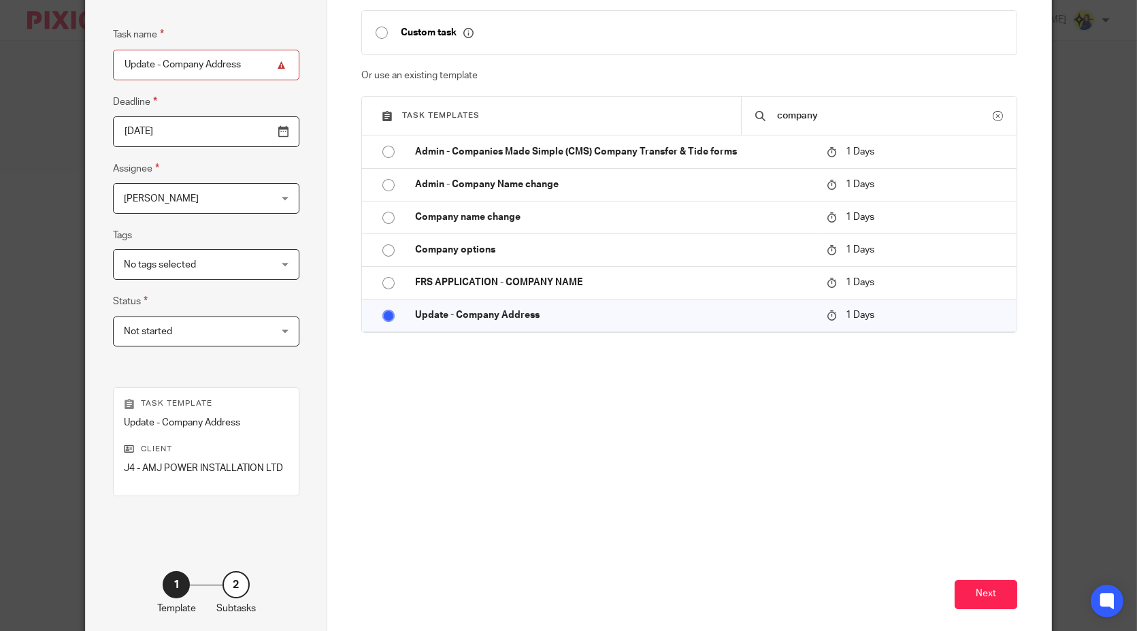
scroll to position [173, 0]
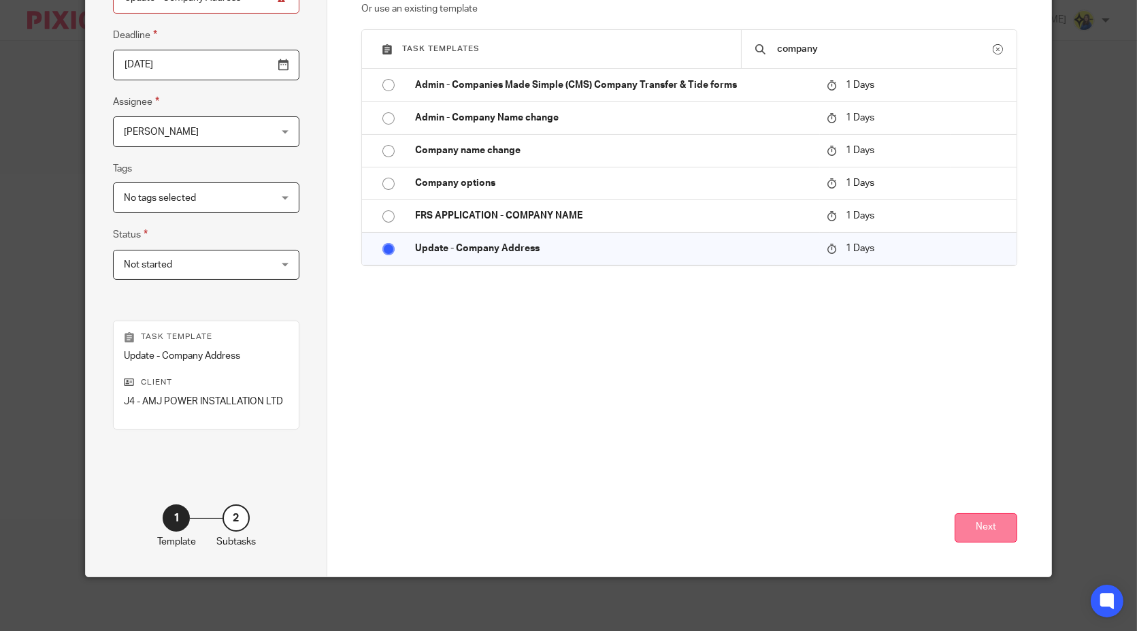
click at [990, 524] on button "Next" at bounding box center [986, 527] width 63 height 29
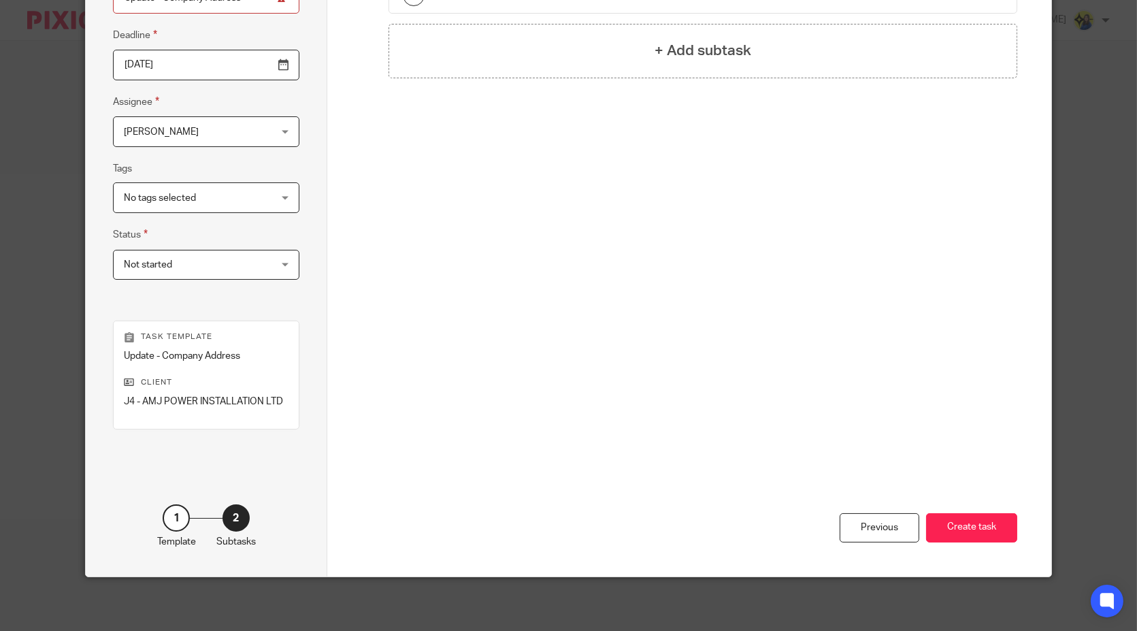
scroll to position [0, 0]
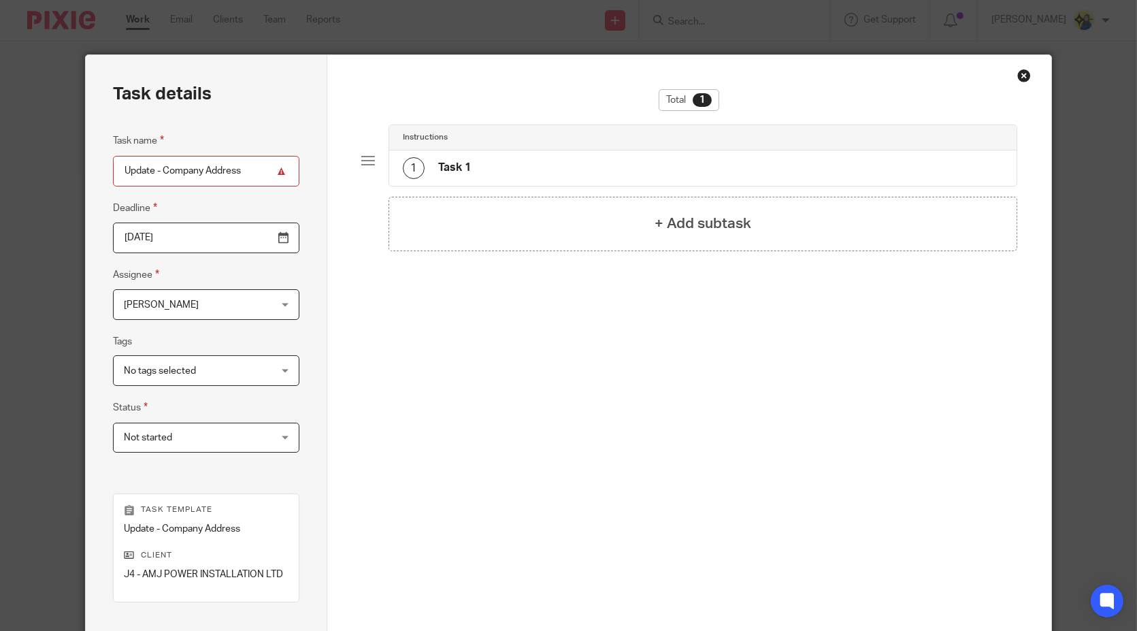
click at [702, 169] on div "1 Task 1" at bounding box center [702, 167] width 627 height 35
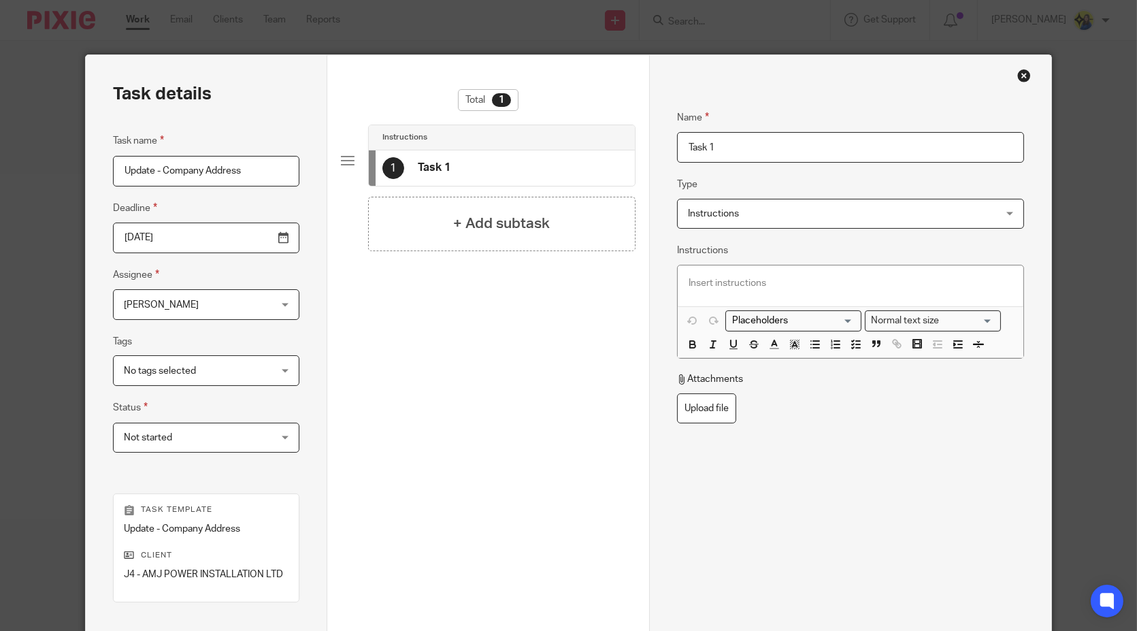
click at [1020, 73] on div "Close this dialog window" at bounding box center [1024, 76] width 14 height 14
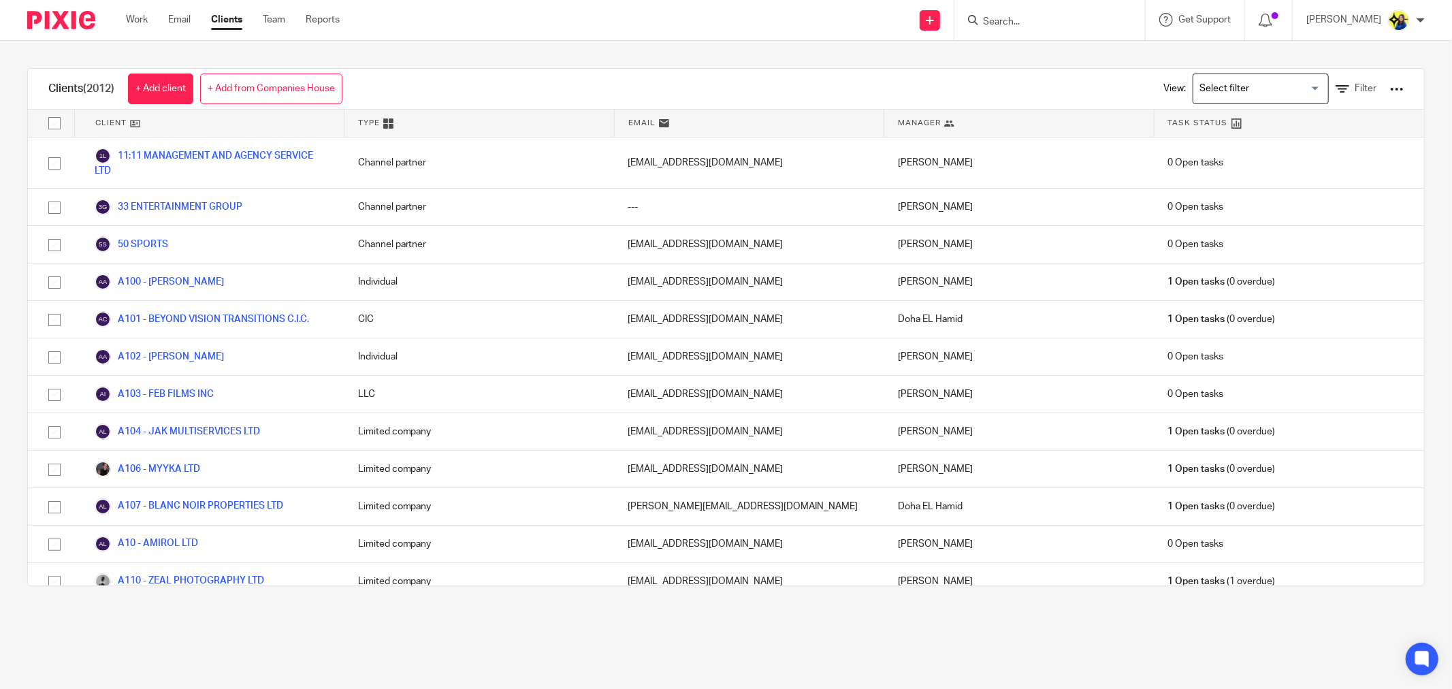
click at [1073, 25] on input "Search" at bounding box center [1042, 22] width 123 height 12
click at [1046, 19] on input "Search" at bounding box center [1042, 22] width 123 height 12
click at [1045, 19] on input "Search" at bounding box center [1042, 22] width 123 height 12
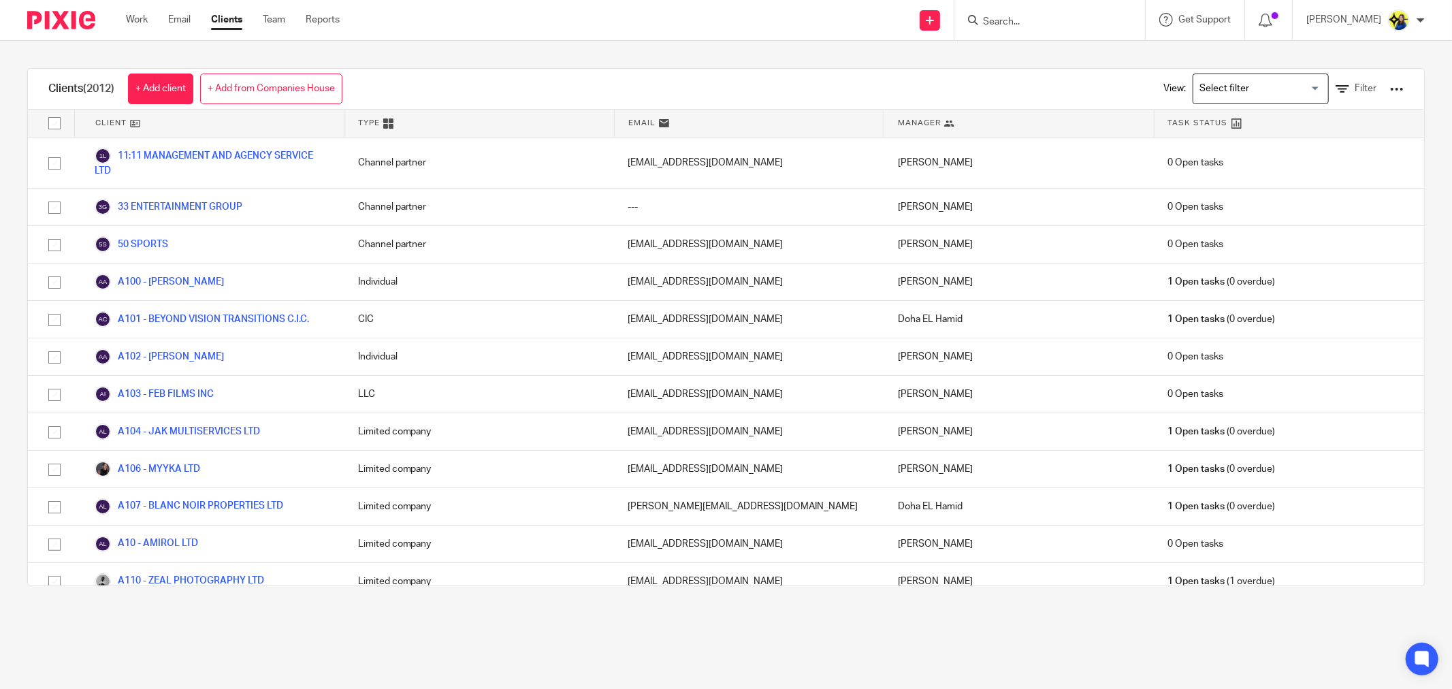
click at [1038, 18] on input "Search" at bounding box center [1042, 22] width 123 height 12
click at [1056, 21] on input "Search" at bounding box center [1042, 22] width 123 height 12
type input "sunner"
click at [1109, 66] on link at bounding box center [1088, 58] width 218 height 31
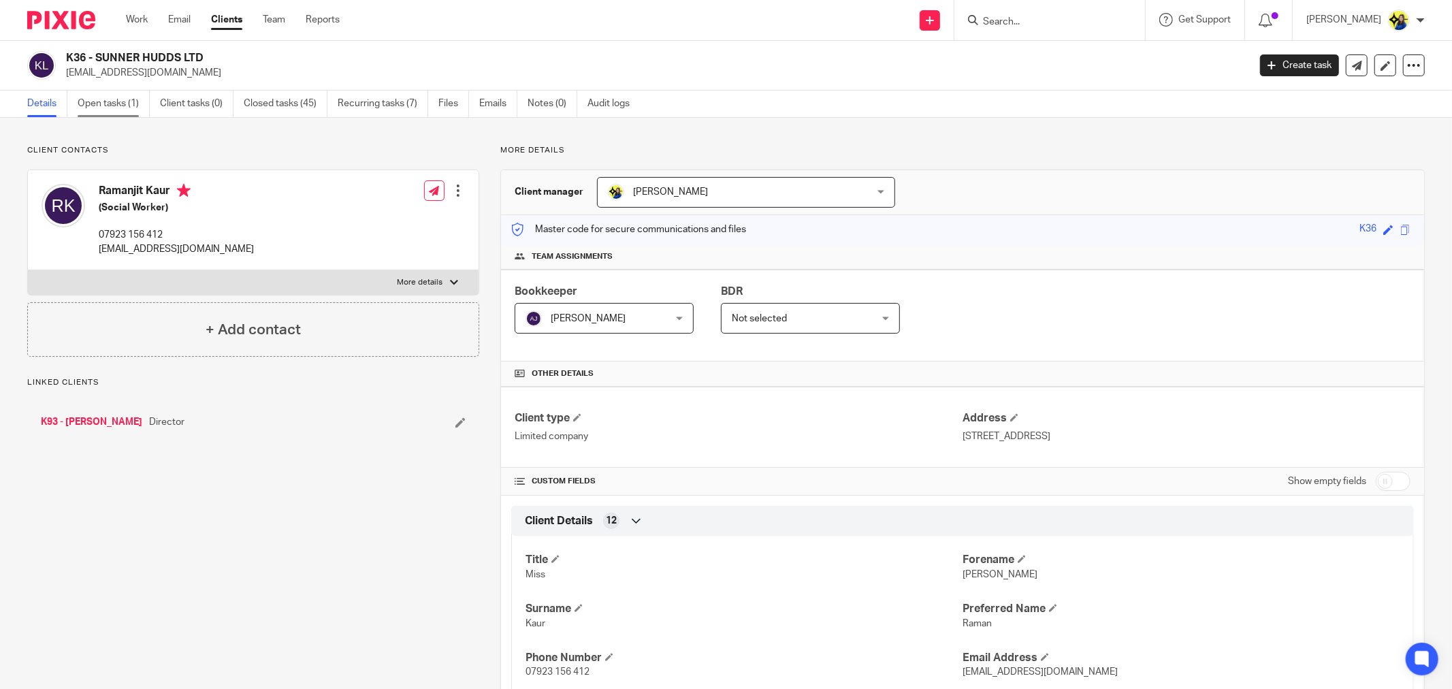
click at [120, 105] on link "Open tasks (1)" at bounding box center [114, 104] width 72 height 27
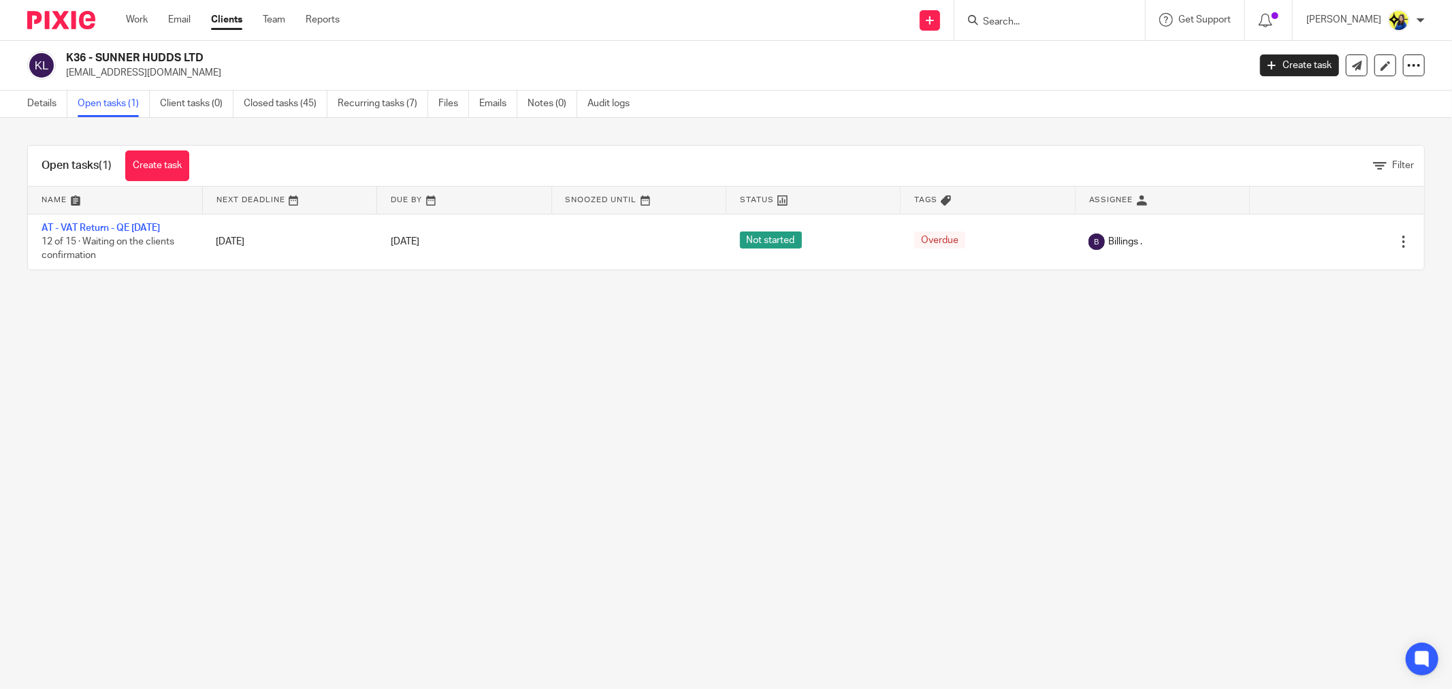
click at [476, 129] on div "Open tasks (1) Create task Filter Name Next Deadline Due By Snoozed Until Statu…" at bounding box center [726, 208] width 1452 height 180
click at [48, 108] on link "Details" at bounding box center [47, 104] width 40 height 27
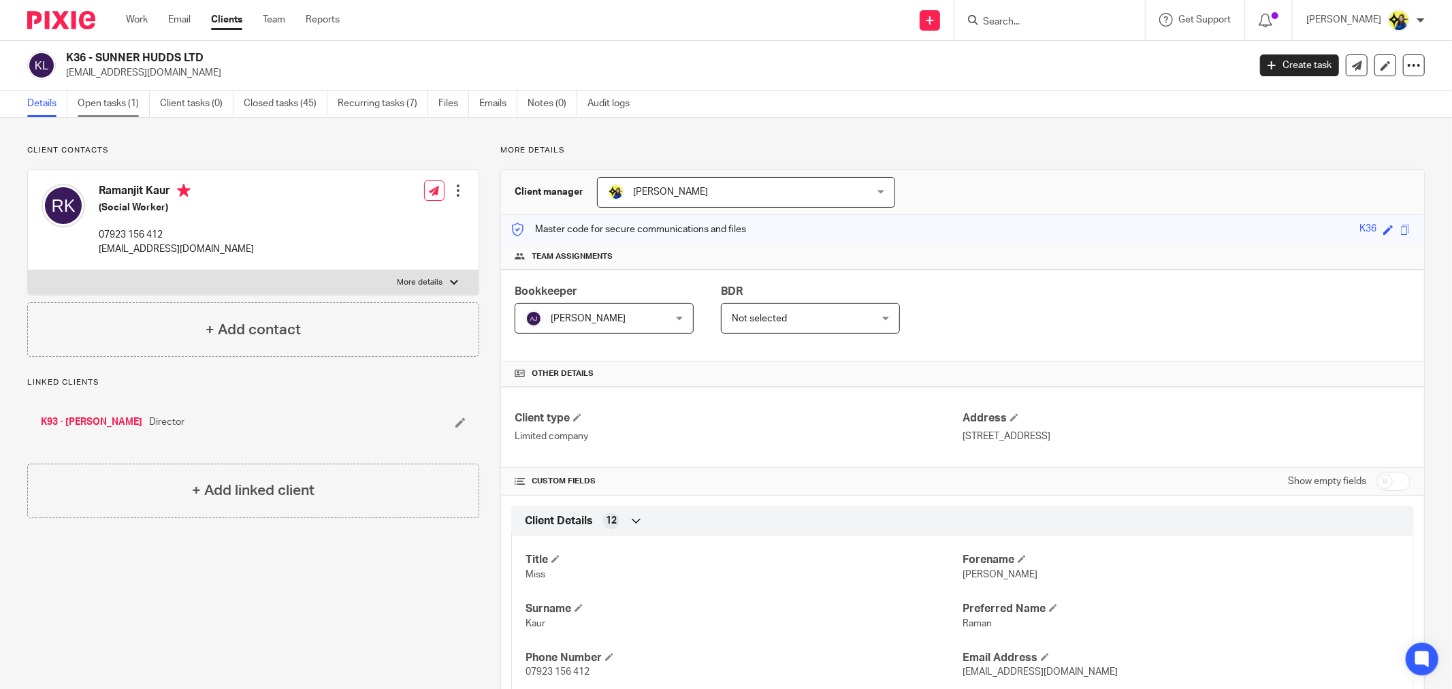
click at [103, 105] on link "Open tasks (1)" at bounding box center [114, 104] width 72 height 27
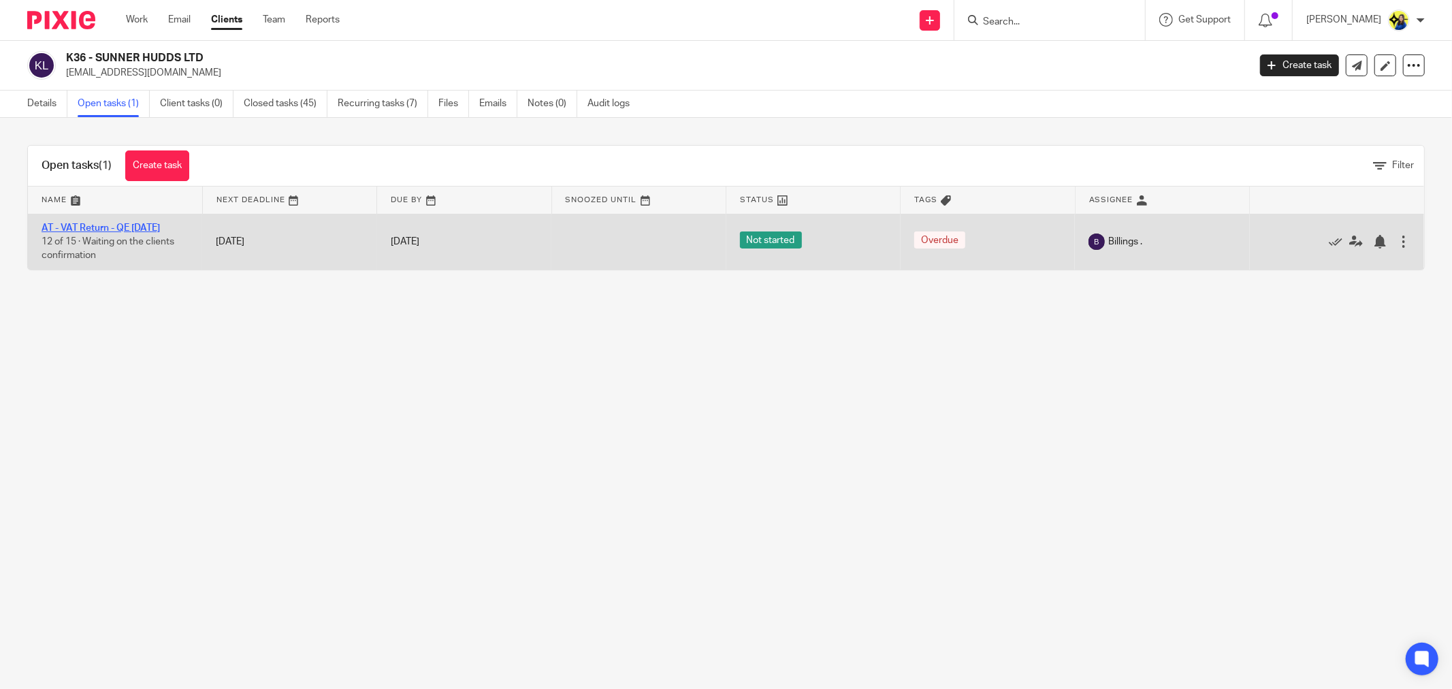
click at [118, 227] on link "AT - VAT Return - QE 31-05-2025" at bounding box center [101, 228] width 118 height 10
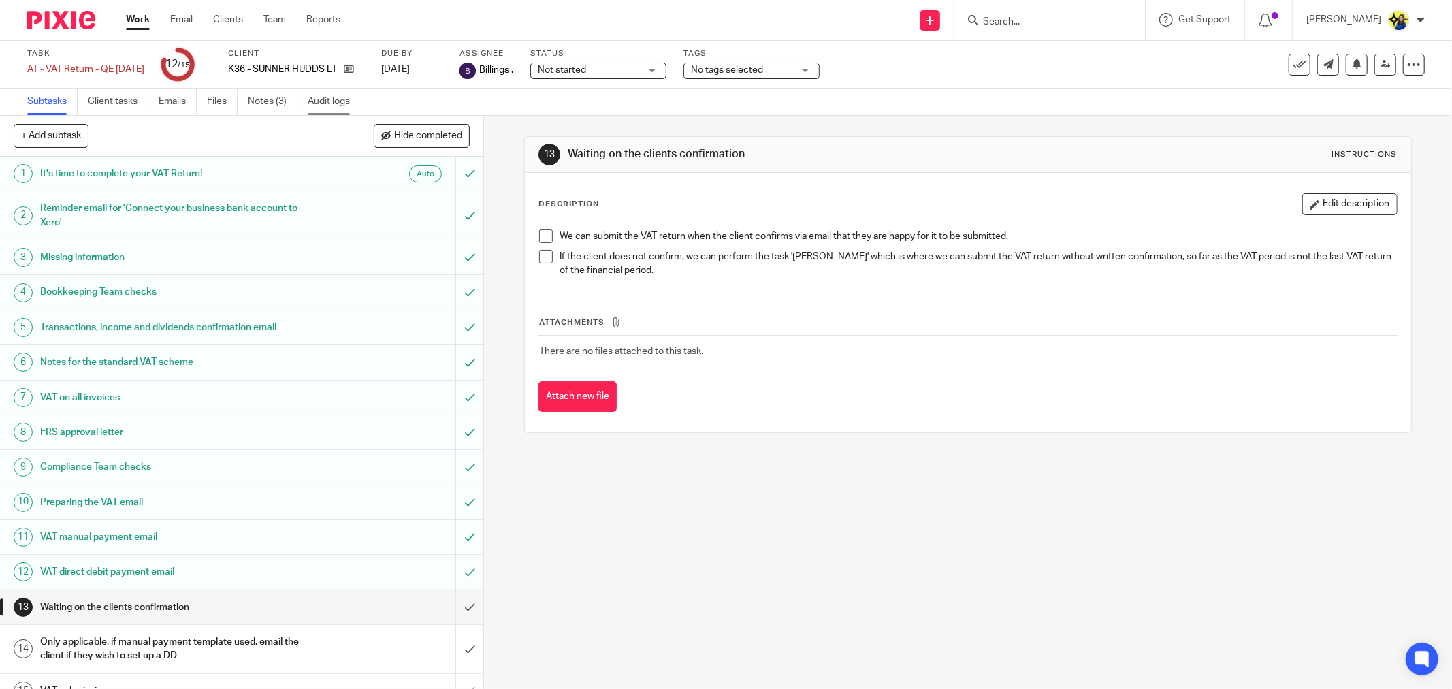
click at [328, 99] on link "Audit logs" at bounding box center [334, 101] width 52 height 27
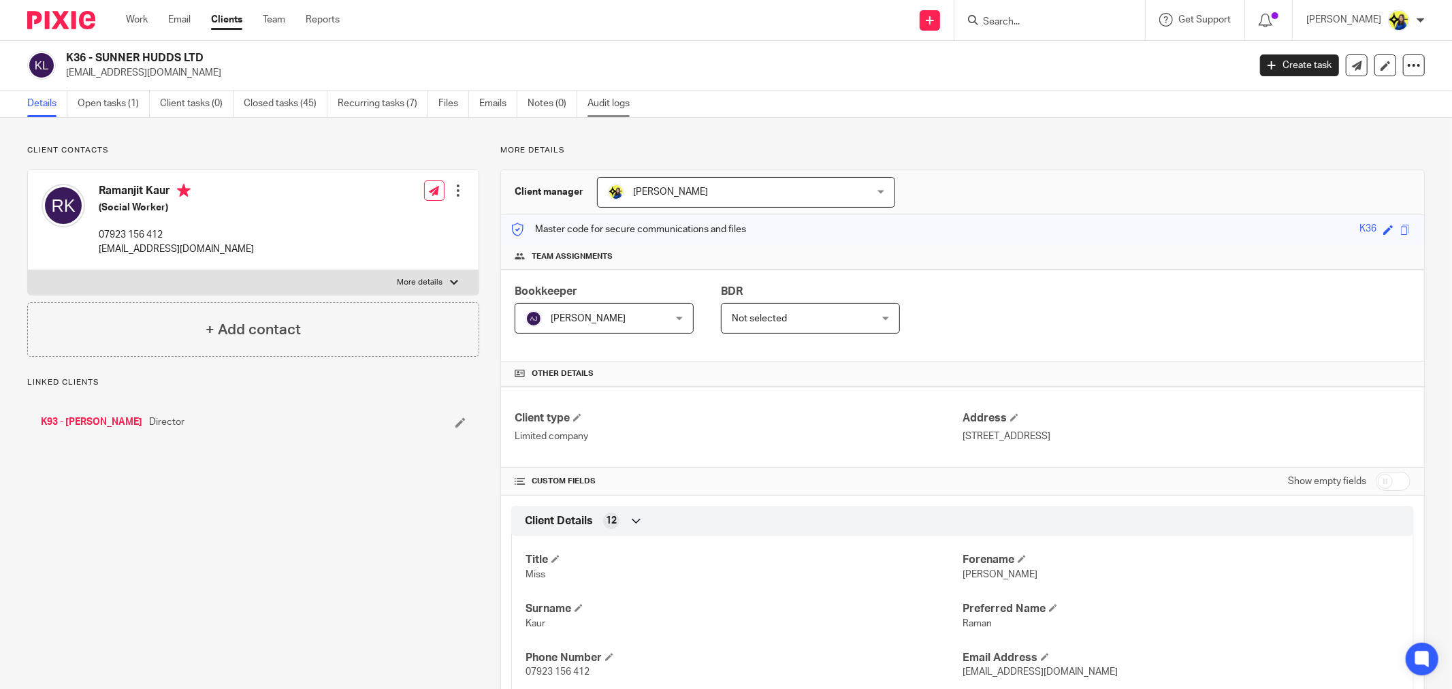
click at [596, 97] on link "Audit logs" at bounding box center [613, 104] width 52 height 27
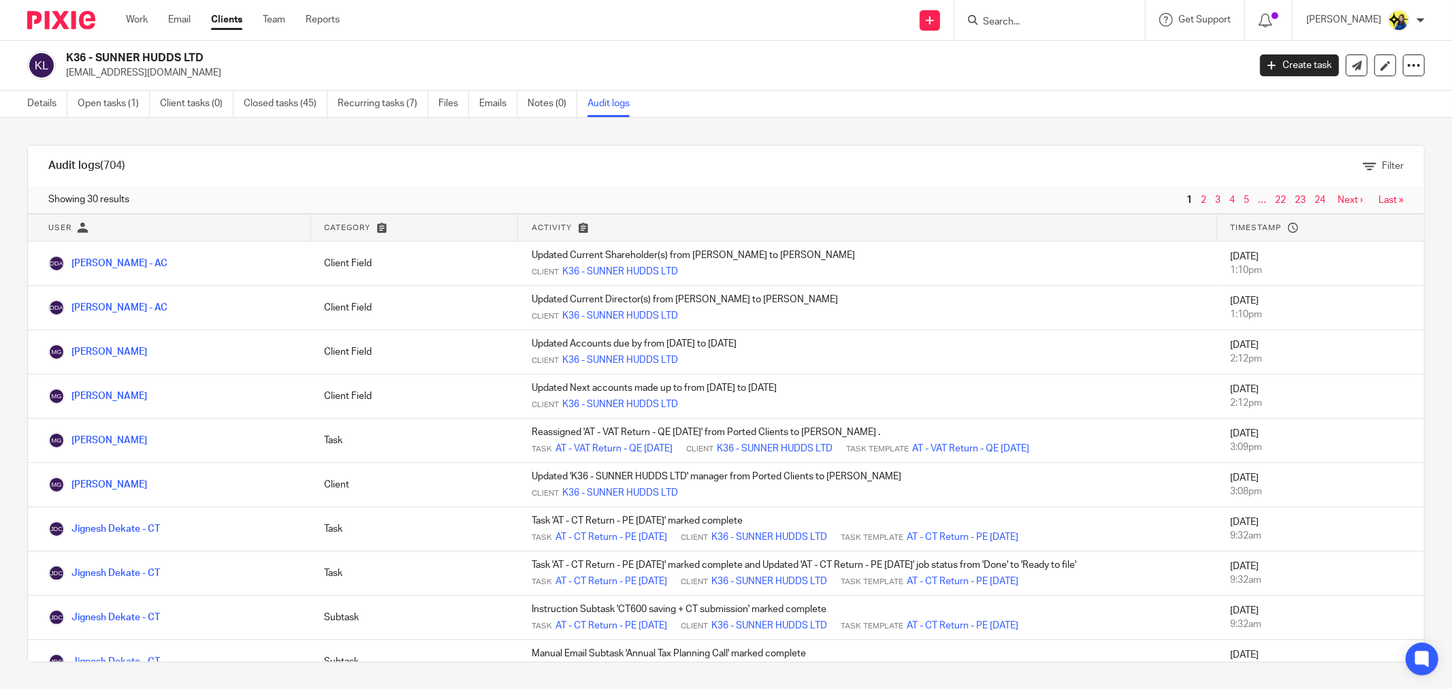
drag, startPoint x: 218, startPoint y: 56, endPoint x: 61, endPoint y: 56, distance: 156.5
click at [61, 56] on div "K36 - SUNNER HUDDS LTD ramank94@outlook.com" at bounding box center [633, 65] width 1212 height 29
copy h2 "K36 - SUNNER HUDDS LTD"
click at [45, 97] on link "Details" at bounding box center [47, 104] width 40 height 27
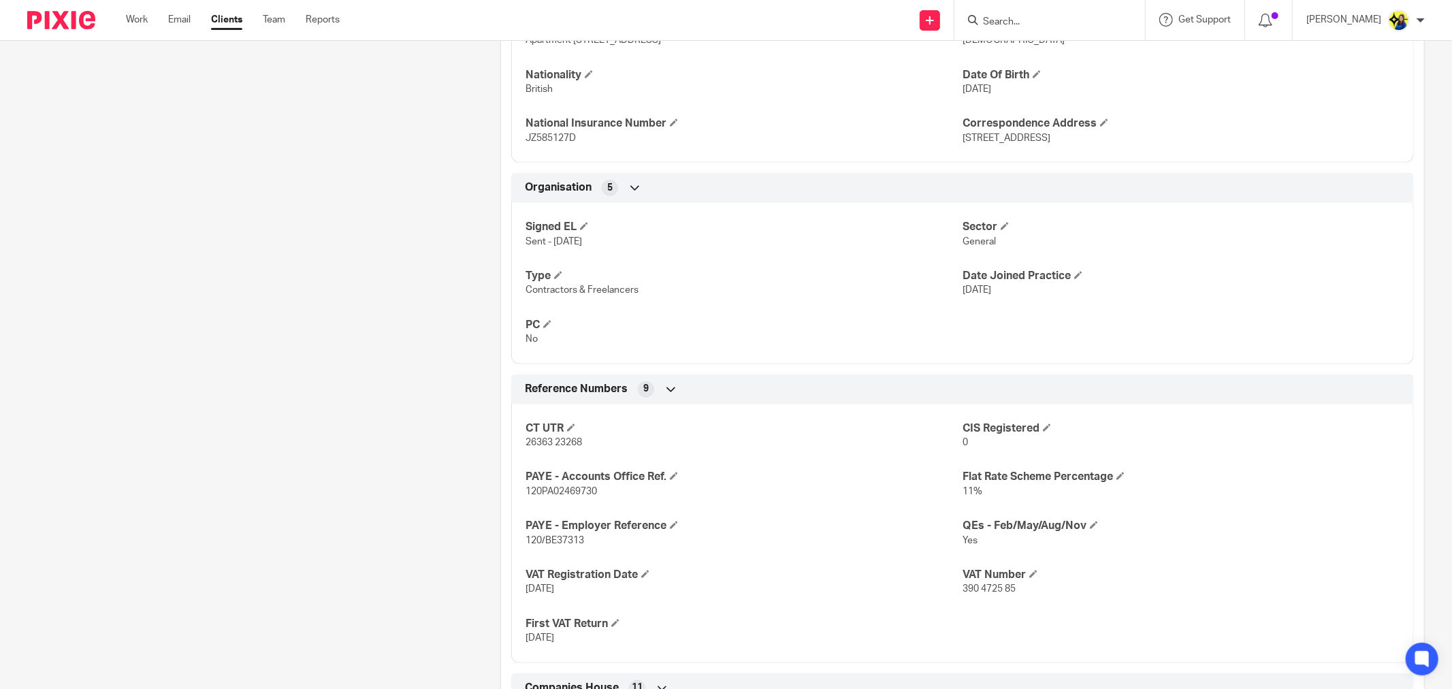
click at [427, 330] on div "Client contacts Ramanjit Kaur (Social Worker) 07923 156 412 ramank94@outlook.co…" at bounding box center [242, 282] width 473 height 1637
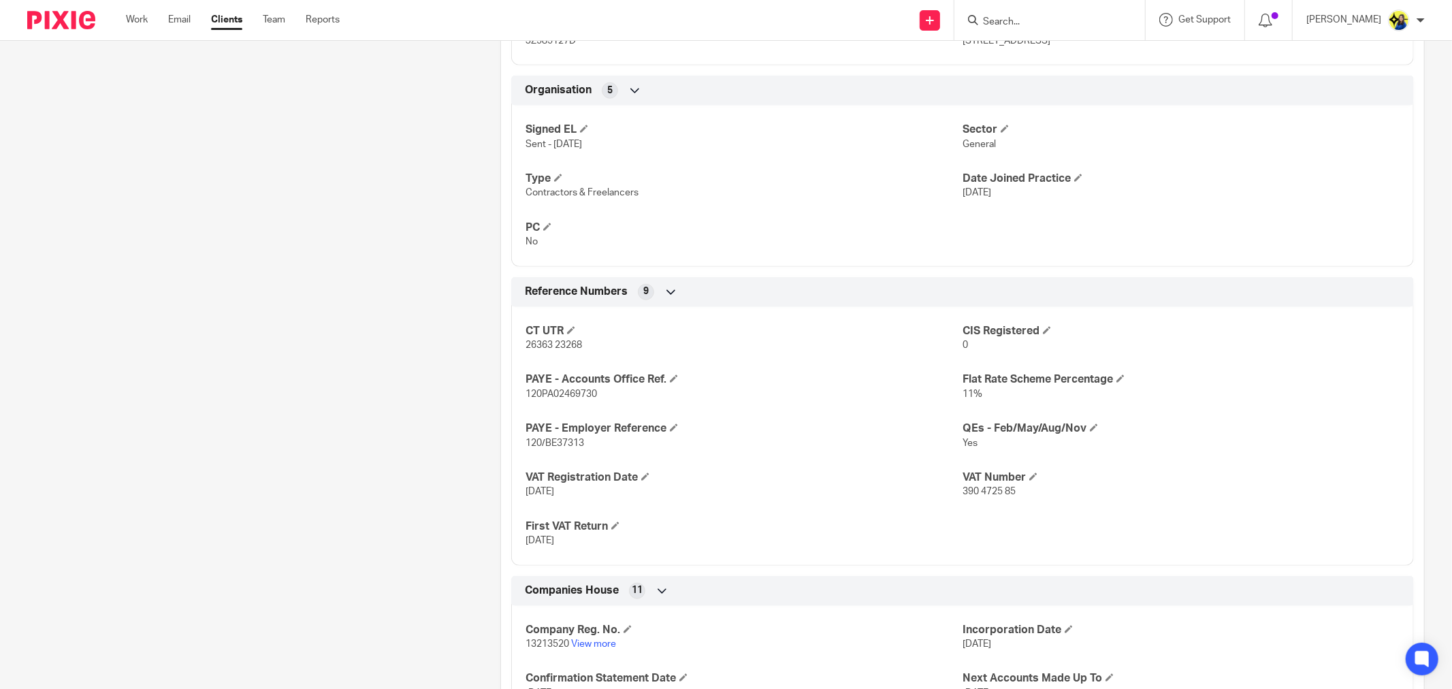
scroll to position [907, 0]
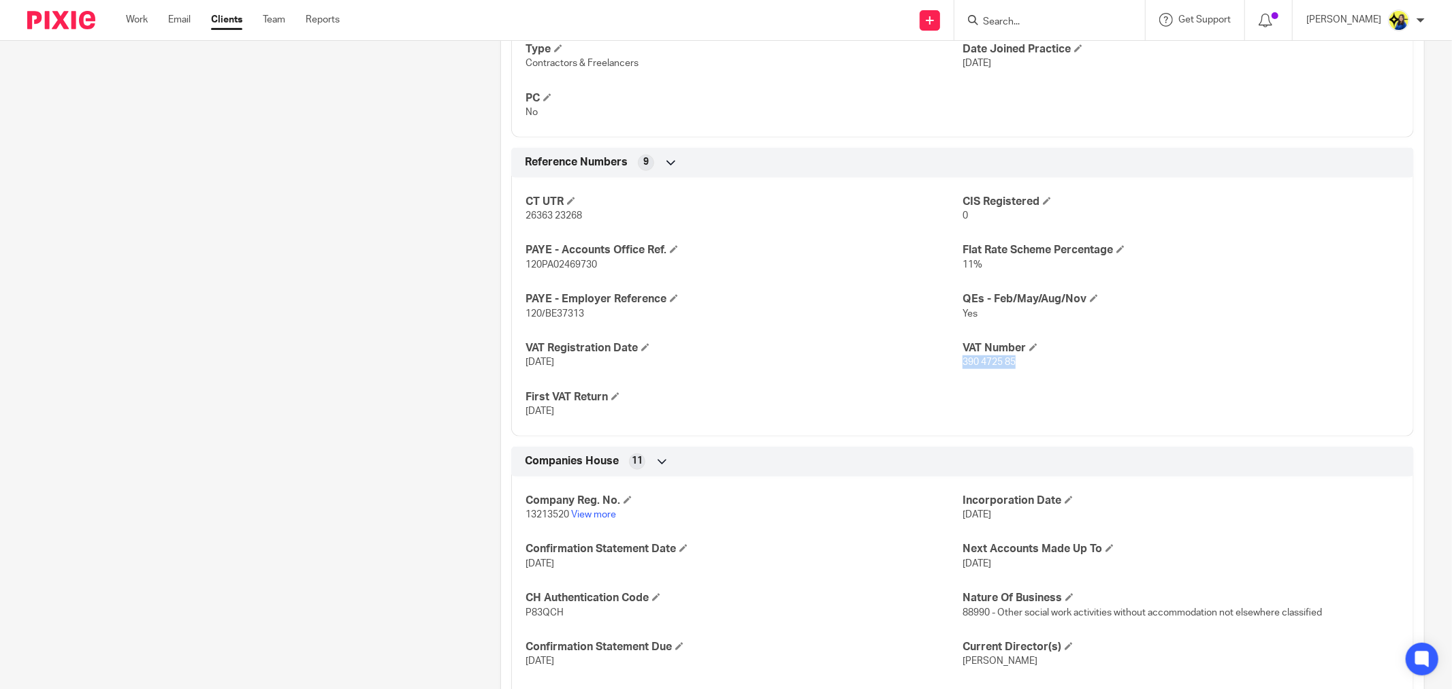
drag, startPoint x: 1028, startPoint y: 363, endPoint x: 956, endPoint y: 369, distance: 72.4
click at [962, 369] on p "390 4725 85" at bounding box center [1180, 362] width 437 height 14
copy span "390 4725 85"
click at [257, 142] on div "Client contacts Ramanjit Kaur (Social Worker) 07923 156 412 ramank94@outlook.co…" at bounding box center [242, 56] width 473 height 1637
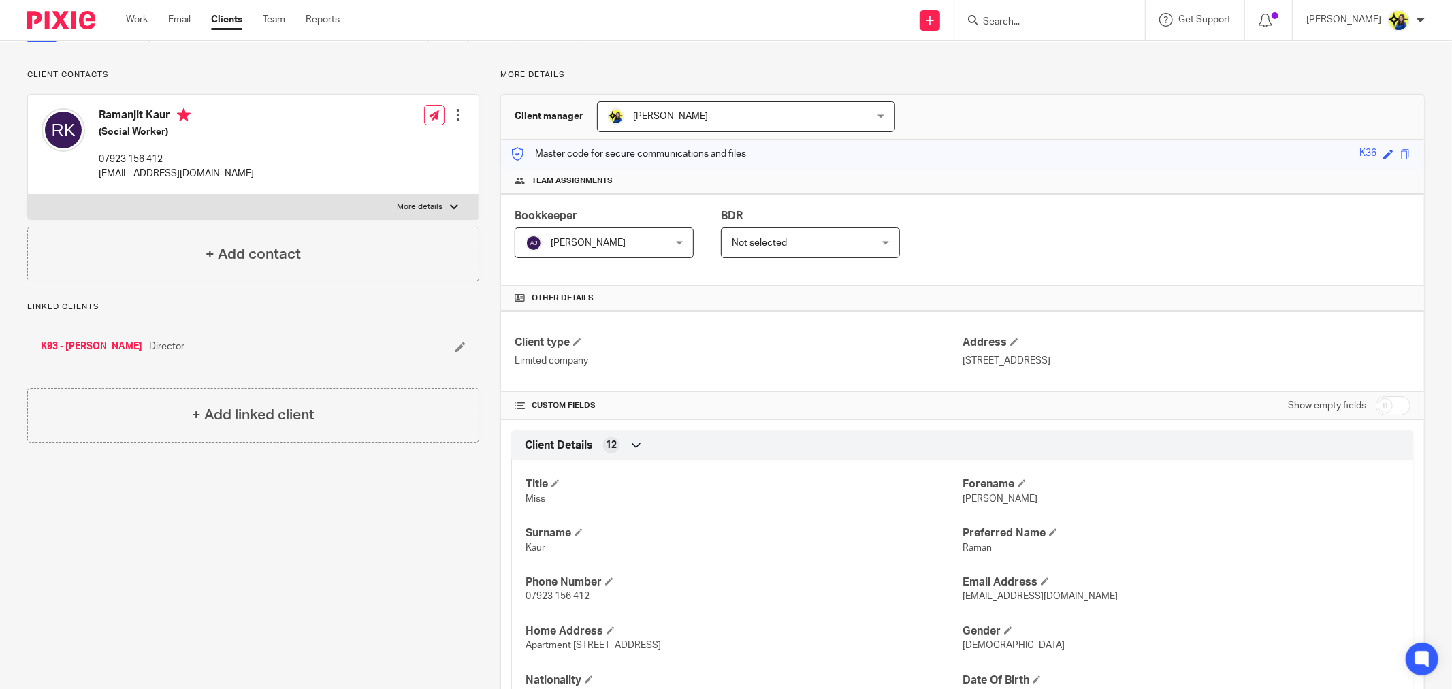
scroll to position [0, 0]
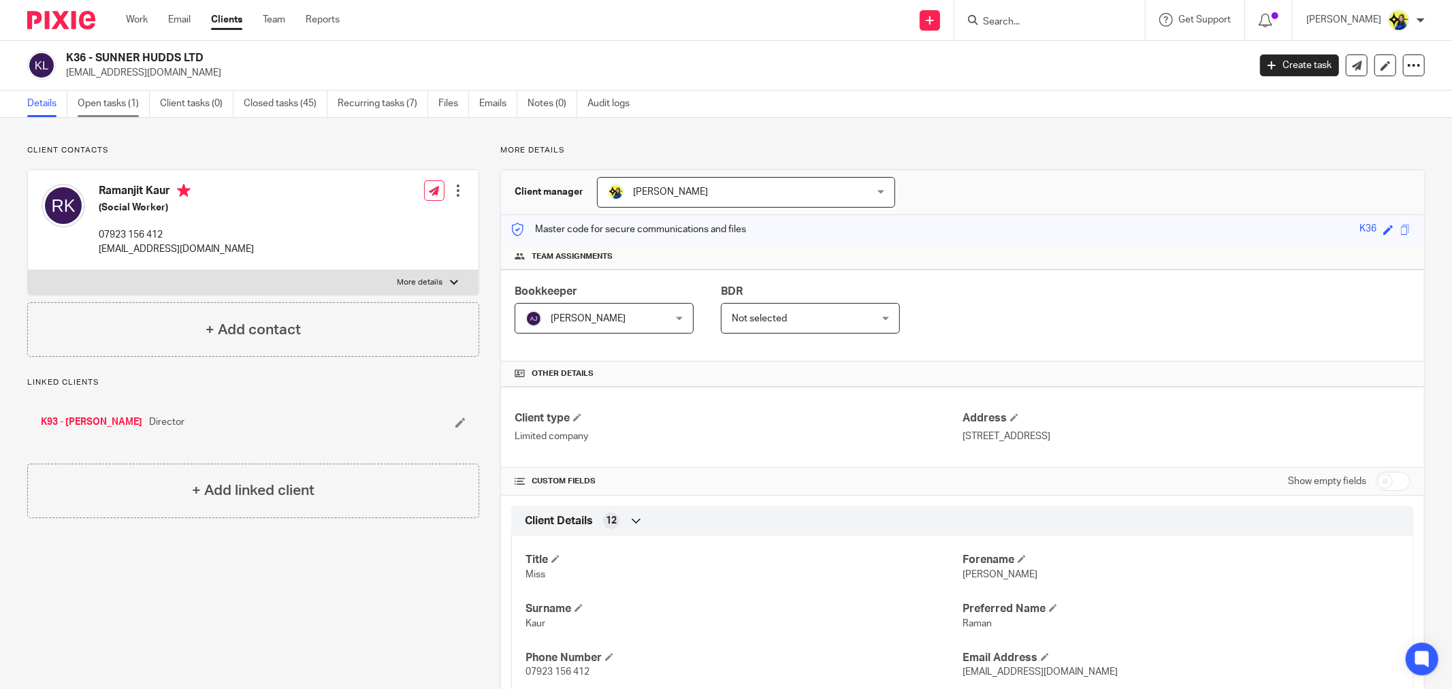
click at [104, 101] on link "Open tasks (1)" at bounding box center [114, 104] width 72 height 27
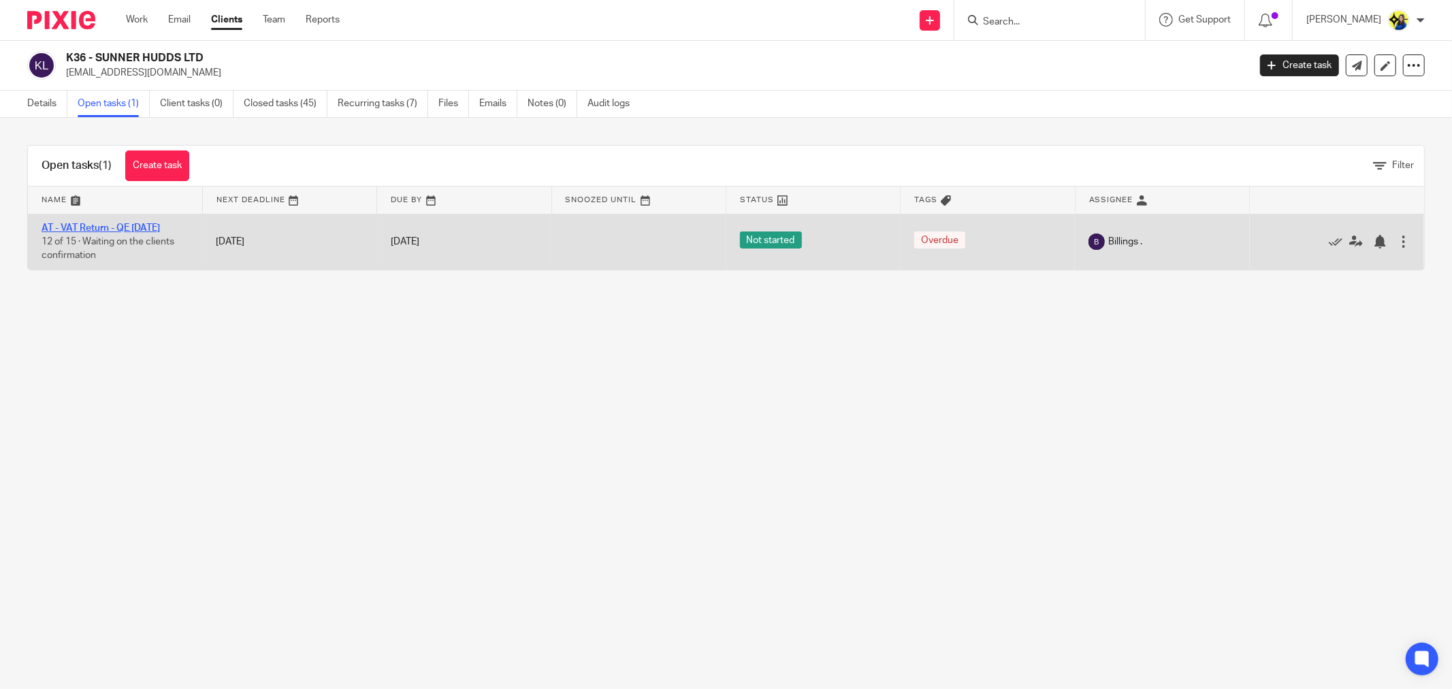
click at [160, 228] on link "AT - VAT Return - QE [DATE]" at bounding box center [101, 228] width 118 height 10
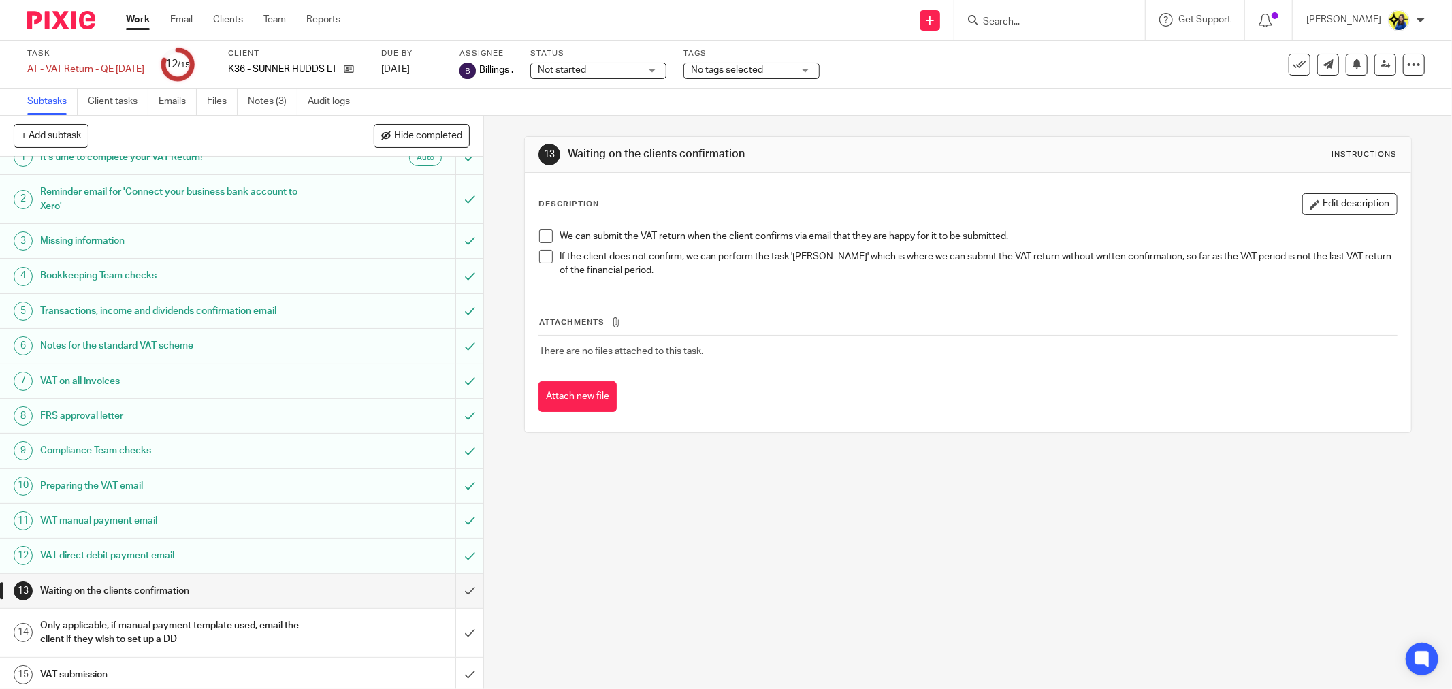
scroll to position [21, 0]
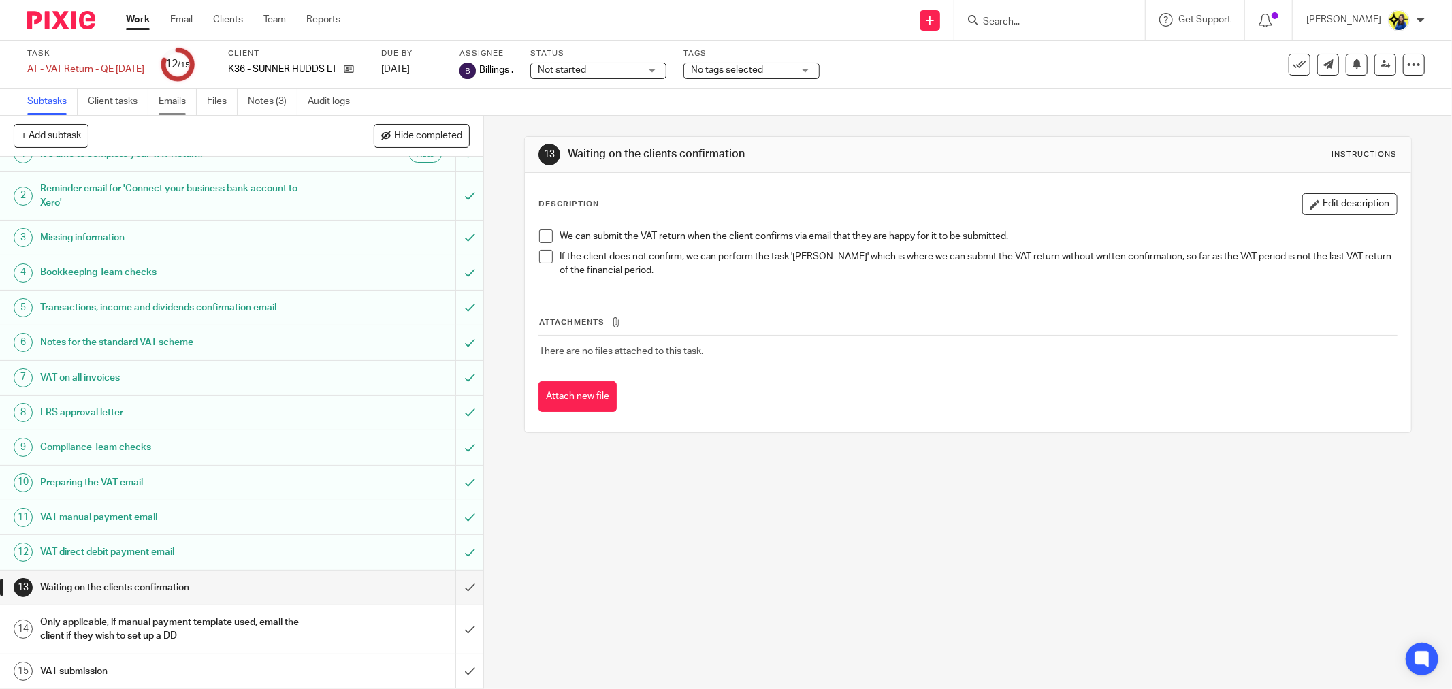
click at [177, 104] on link "Emails" at bounding box center [178, 101] width 38 height 27
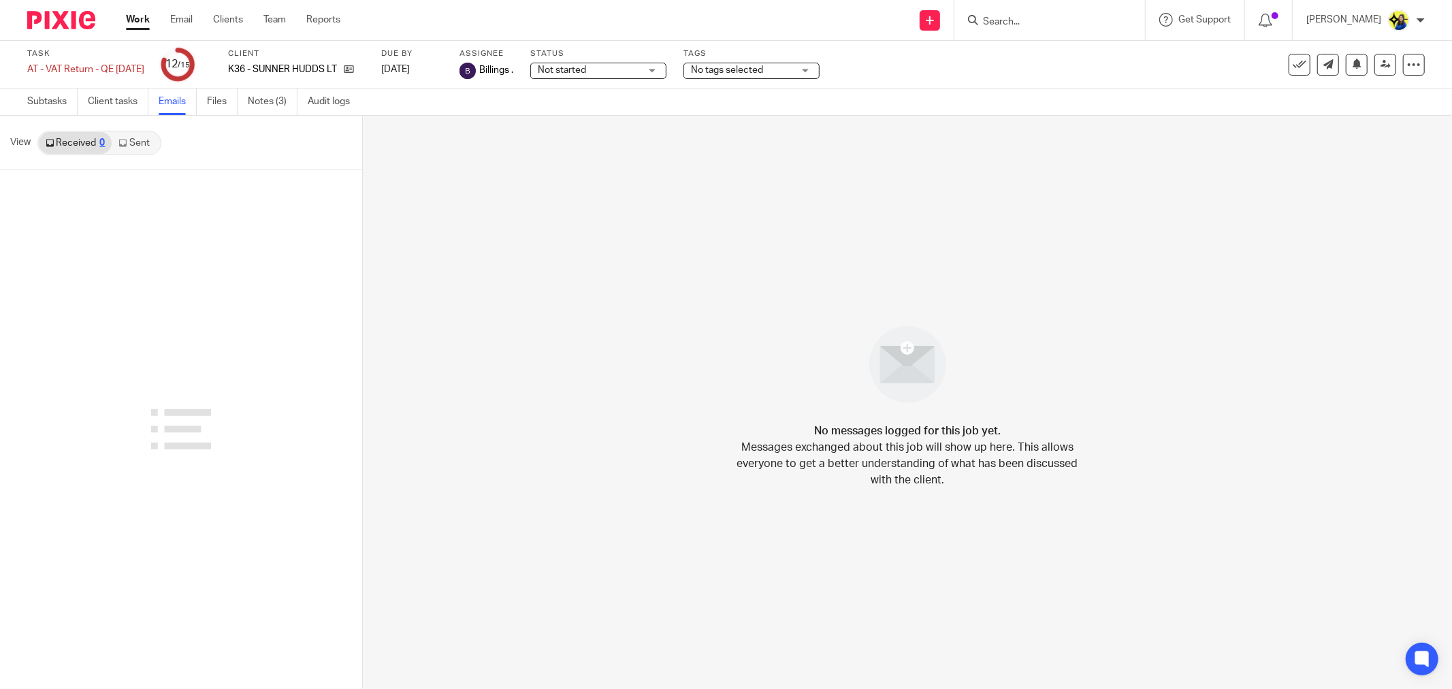
click at [134, 132] on link "Sent" at bounding box center [136, 143] width 48 height 22
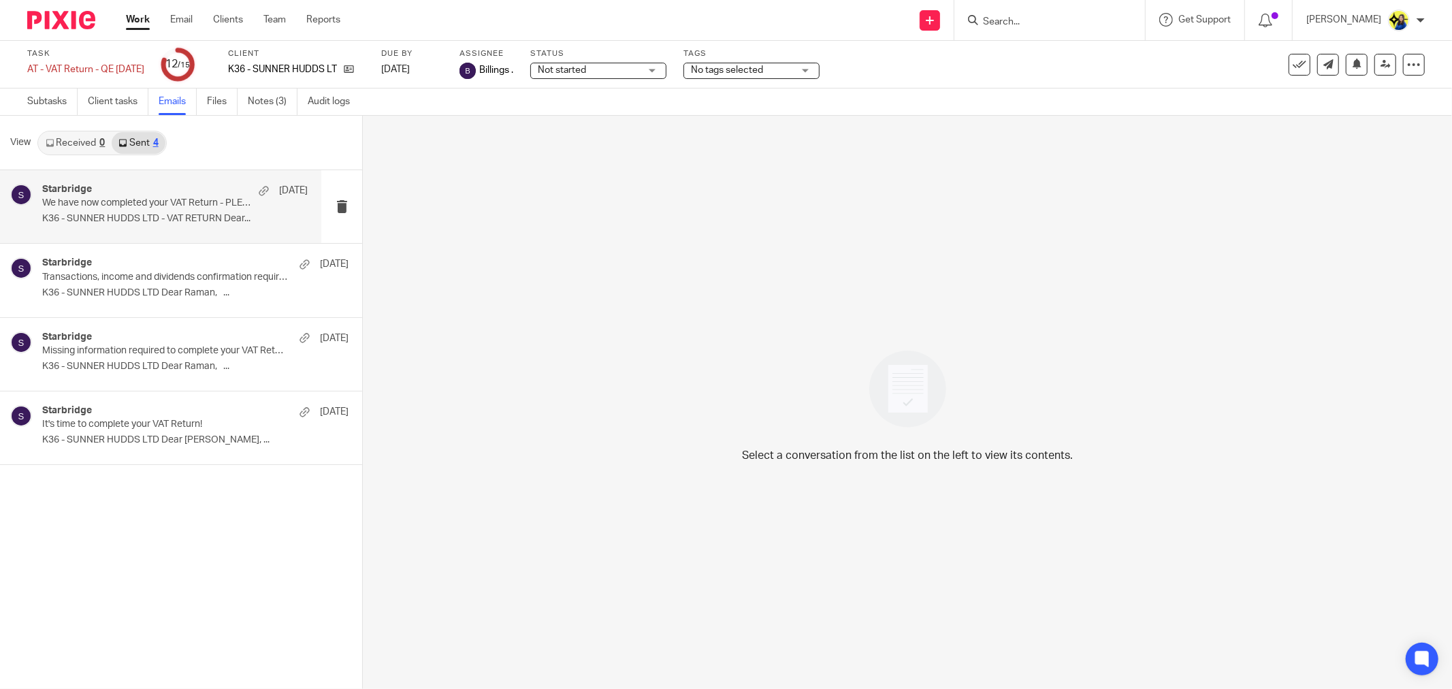
click at [158, 204] on p "We have now completed your VAT Return - PLEASE CONFIRM!" at bounding box center [148, 203] width 212 height 12
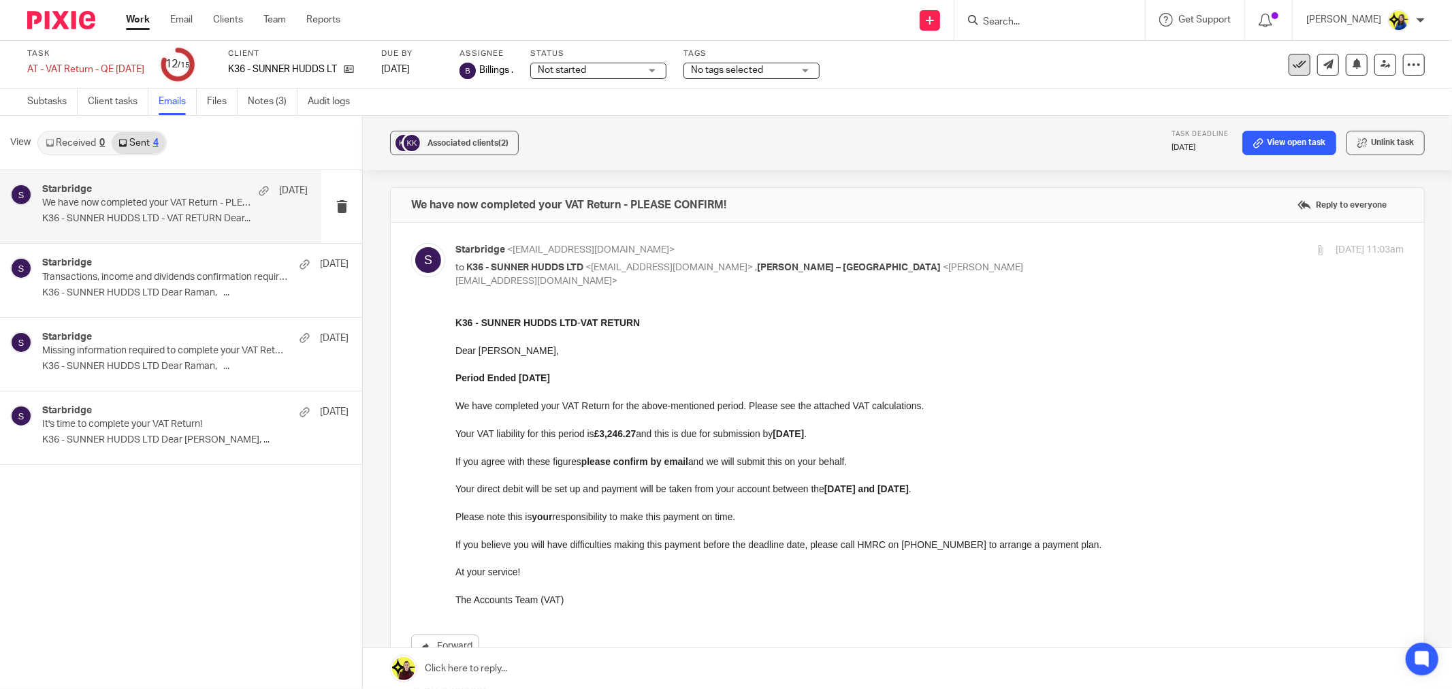
click at [1292, 63] on icon at bounding box center [1299, 65] width 14 height 14
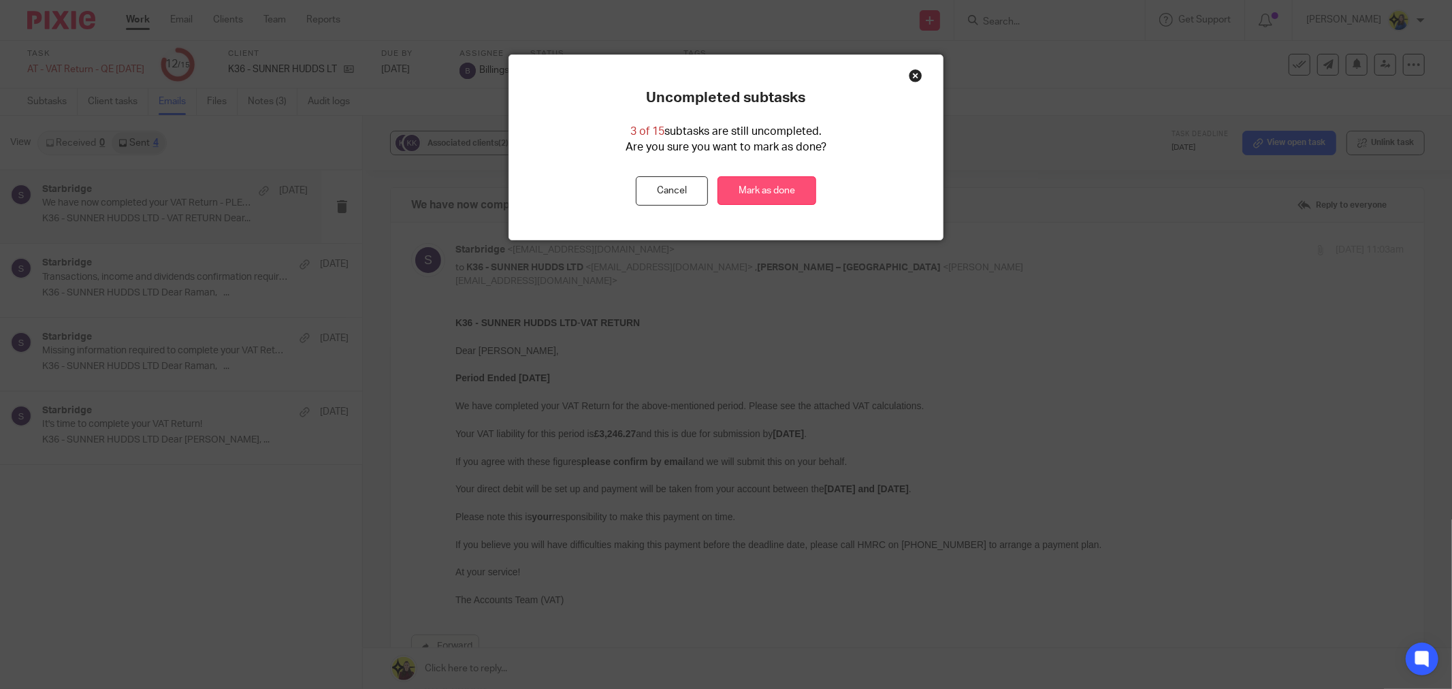
click at [762, 196] on link "Mark as done" at bounding box center [766, 190] width 99 height 29
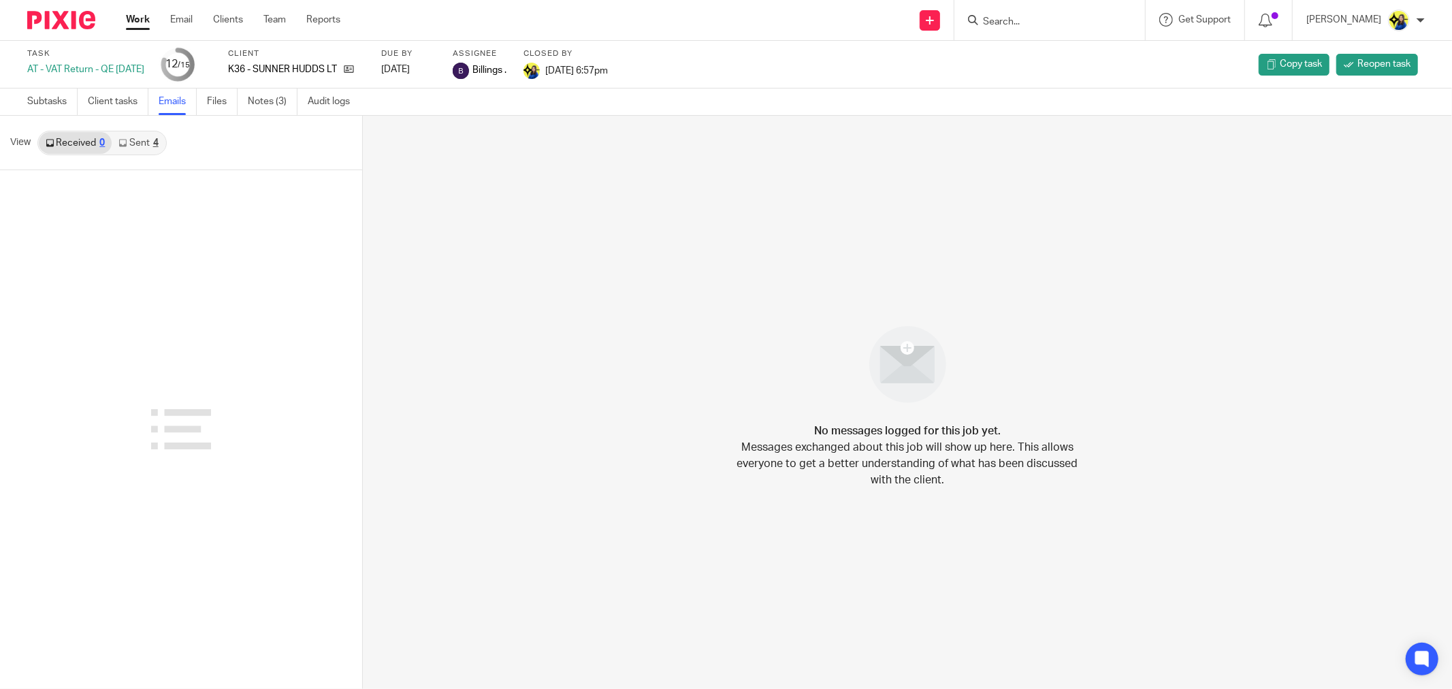
click at [1042, 23] on input "Search" at bounding box center [1042, 22] width 123 height 12
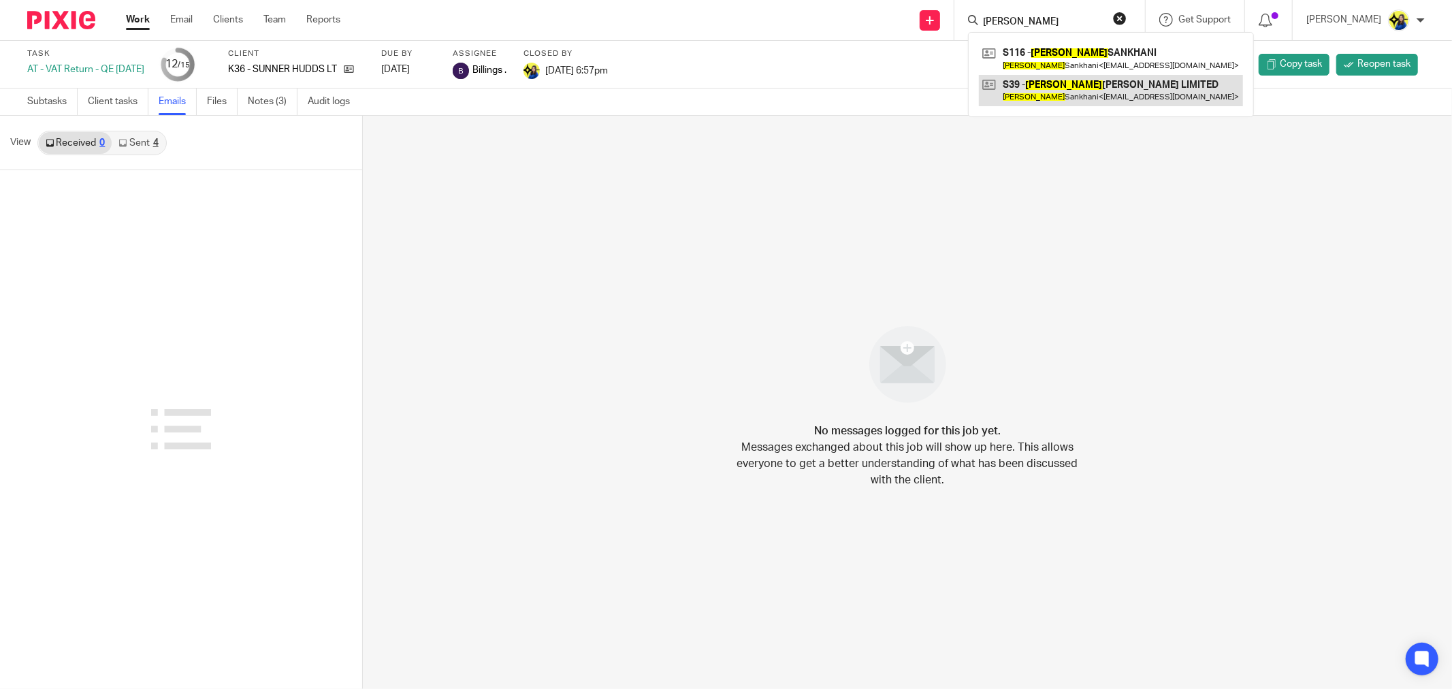
type input "jeanine"
click at [1098, 82] on link at bounding box center [1111, 90] width 264 height 31
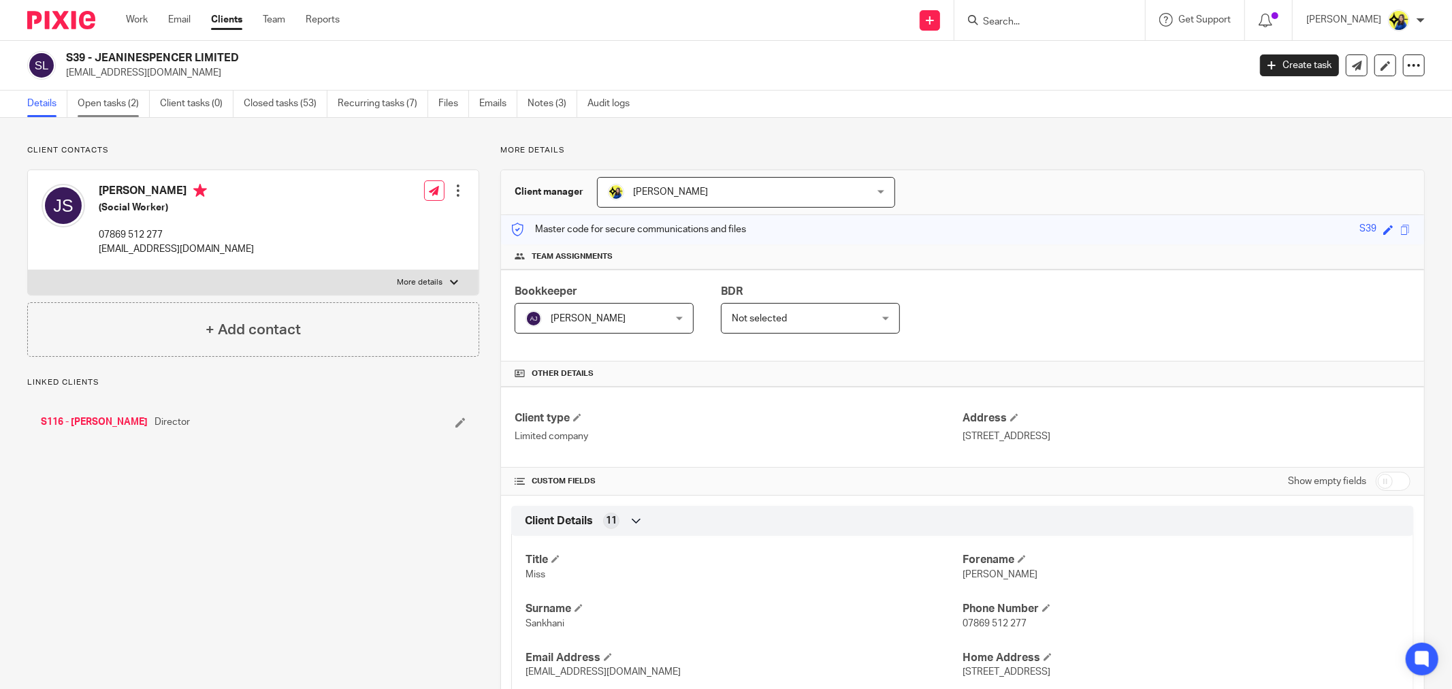
click at [99, 97] on link "Open tasks (2)" at bounding box center [114, 104] width 72 height 27
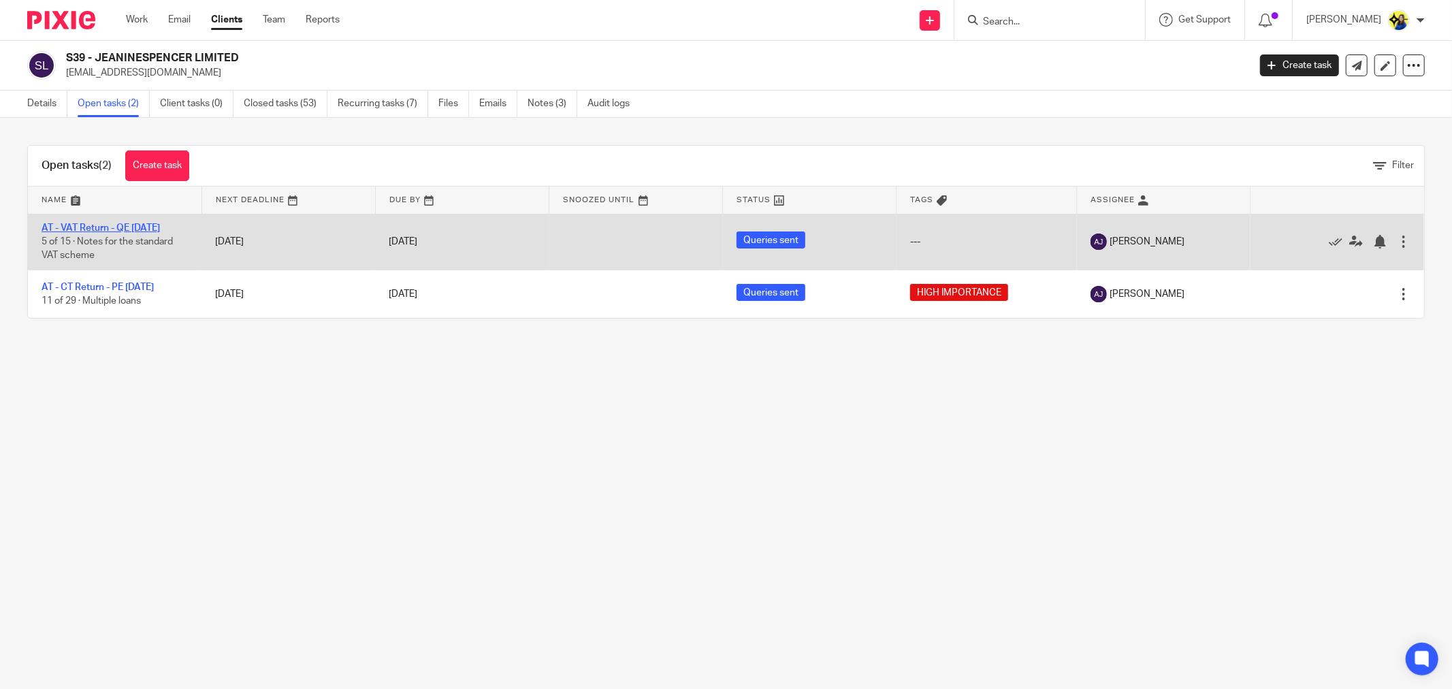
click at [135, 228] on link "AT - VAT Return - QE [DATE]" at bounding box center [101, 228] width 118 height 10
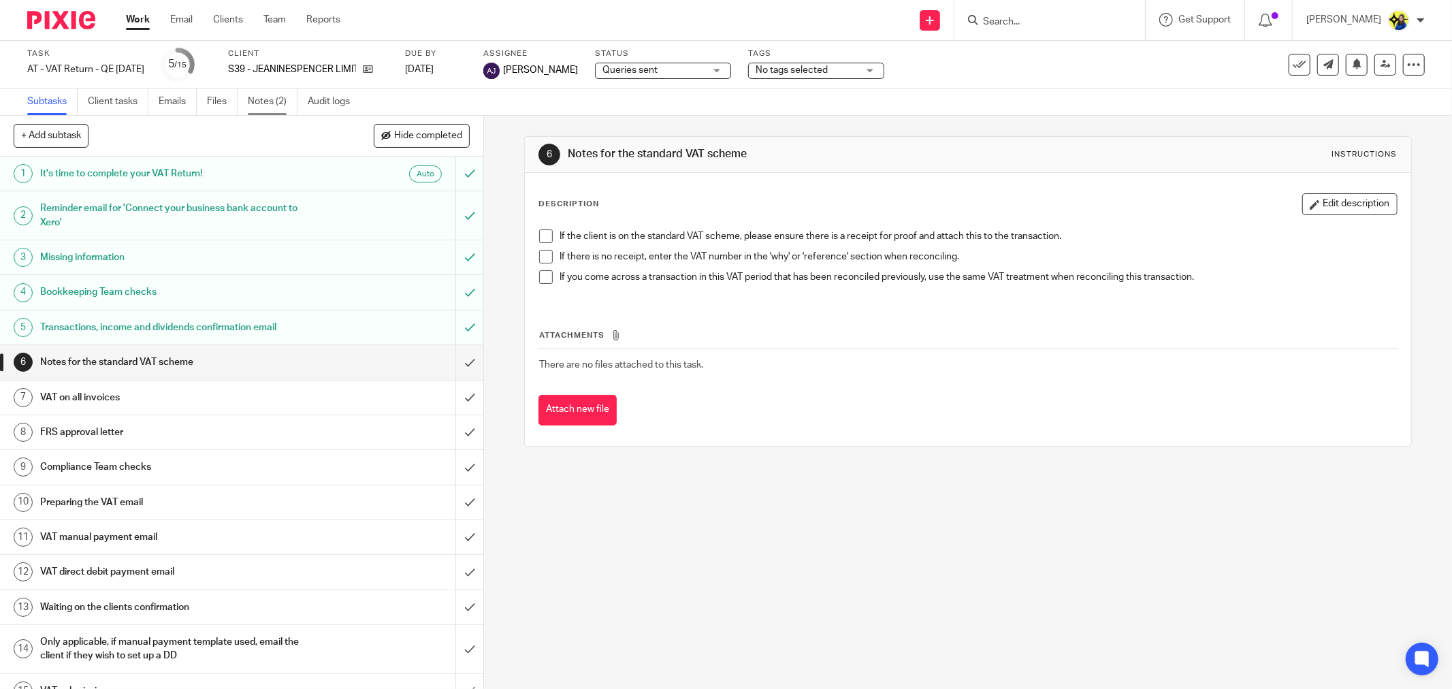
click at [262, 101] on link "Notes (2)" at bounding box center [273, 101] width 50 height 27
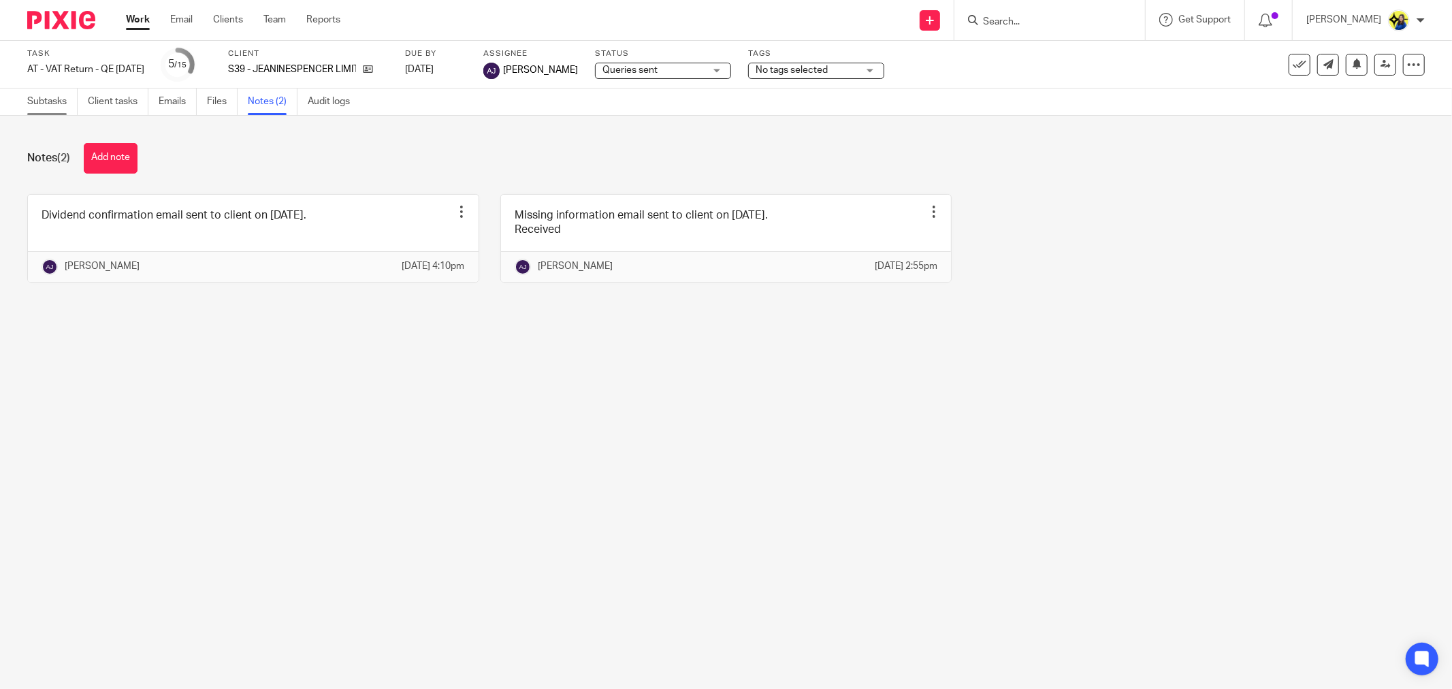
click at [42, 98] on link "Subtasks" at bounding box center [52, 101] width 50 height 27
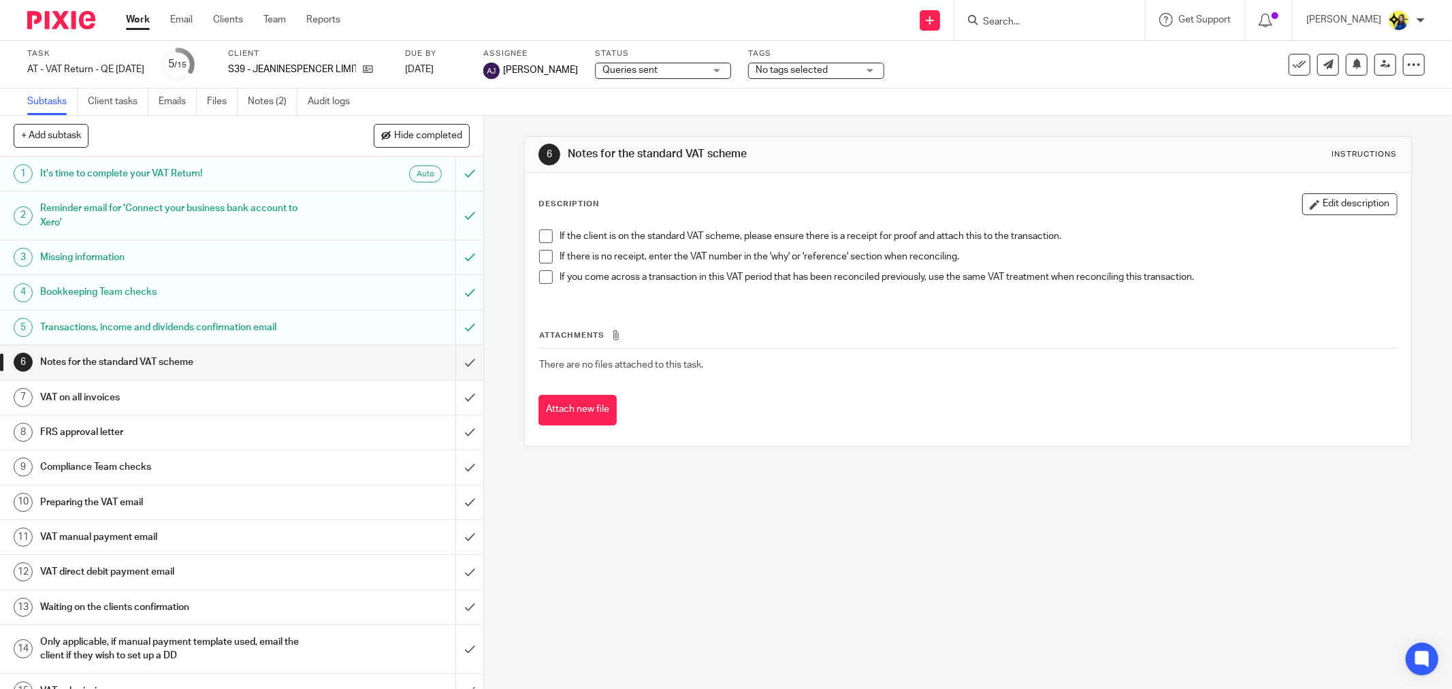
click at [763, 596] on div "6 Notes for the standard VAT scheme Instructions Description Edit description I…" at bounding box center [968, 402] width 968 height 573
click at [702, 486] on div "6 Notes for the standard VAT scheme Instructions Description Edit description I…" at bounding box center [968, 402] width 968 height 573
click at [280, 105] on link "Notes (2)" at bounding box center [273, 101] width 50 height 27
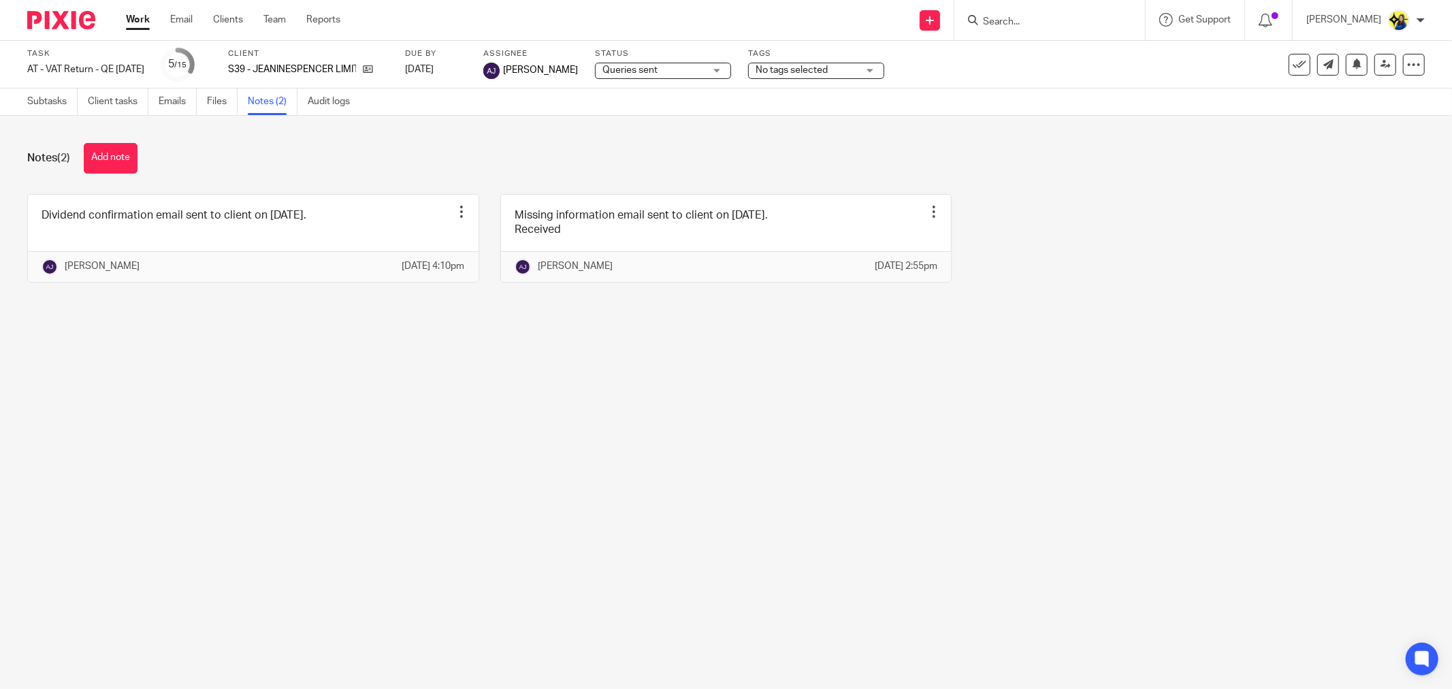
click at [206, 166] on div "Notes (2) Add note" at bounding box center [725, 158] width 1397 height 31
click at [114, 165] on button "Add note" at bounding box center [111, 158] width 54 height 31
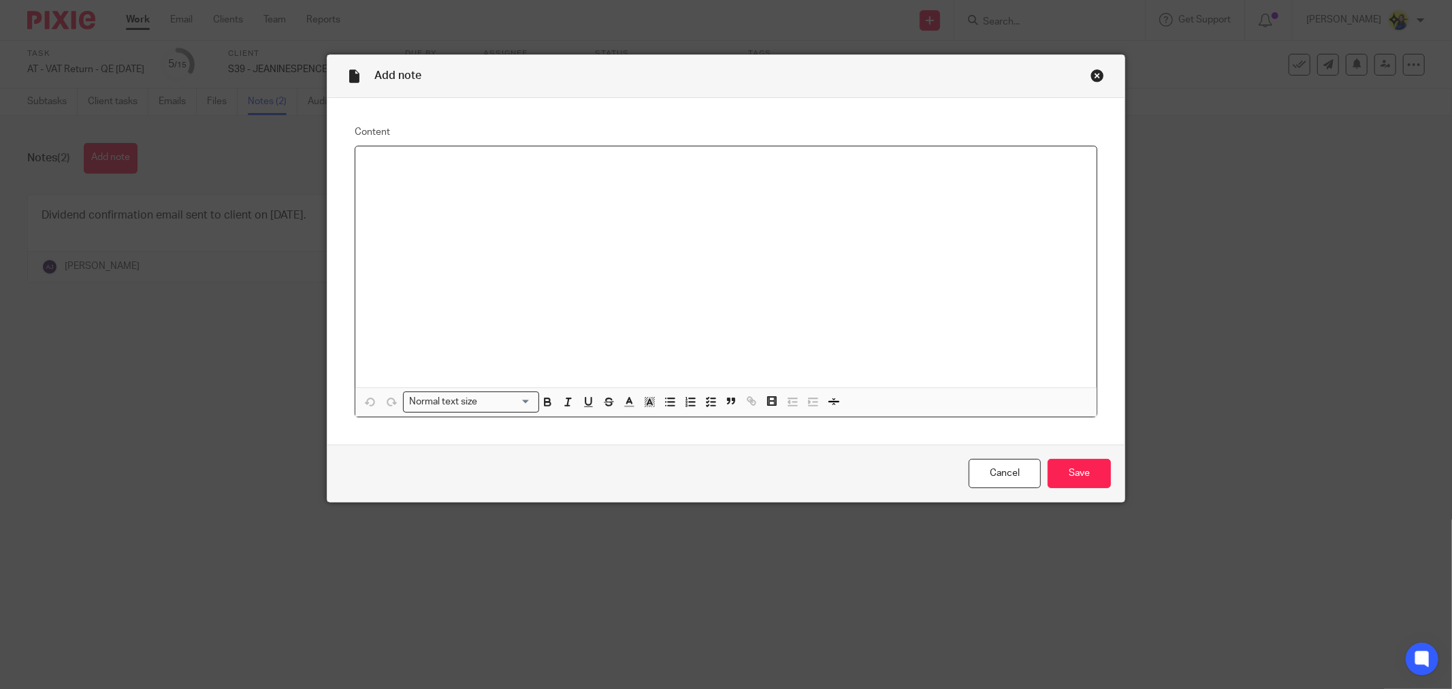
click at [479, 182] on div at bounding box center [725, 266] width 741 height 241
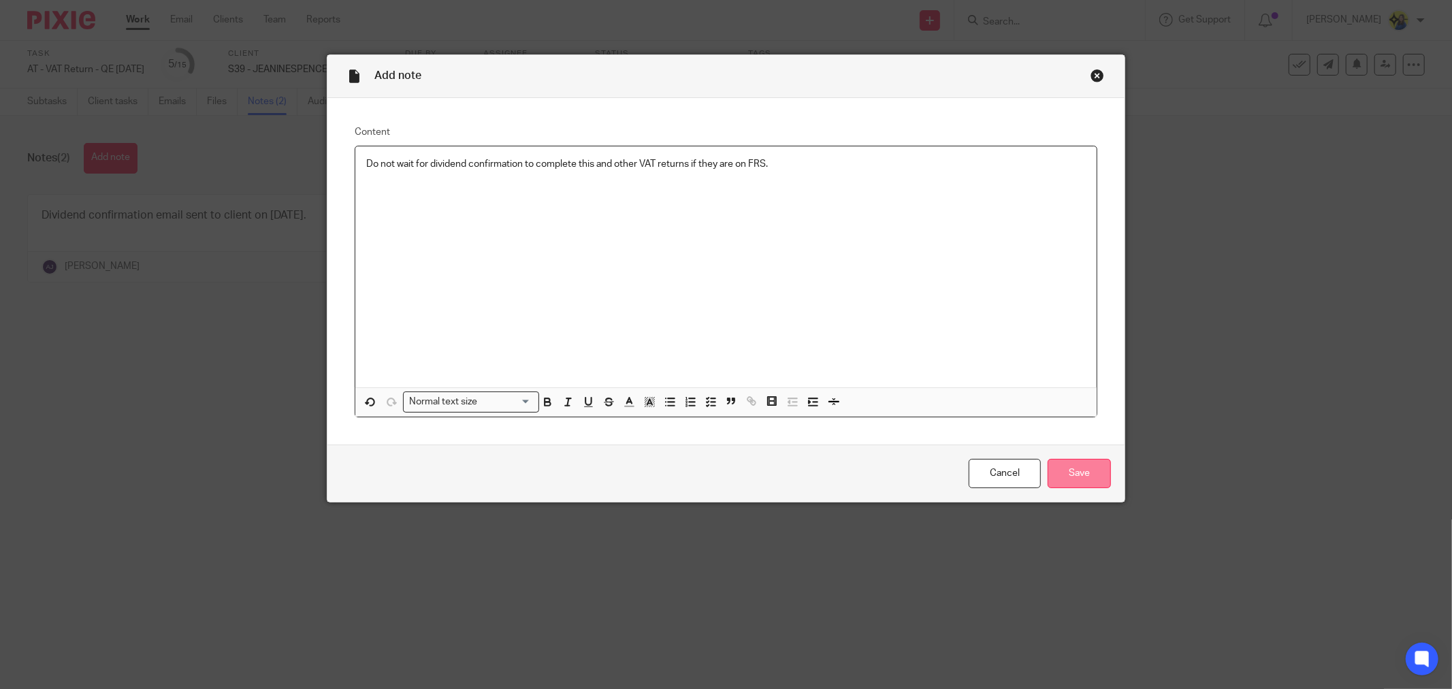
drag, startPoint x: 1071, startPoint y: 476, endPoint x: 1071, endPoint y: 468, distance: 8.2
click at [1071, 476] on input "Save" at bounding box center [1078, 473] width 63 height 29
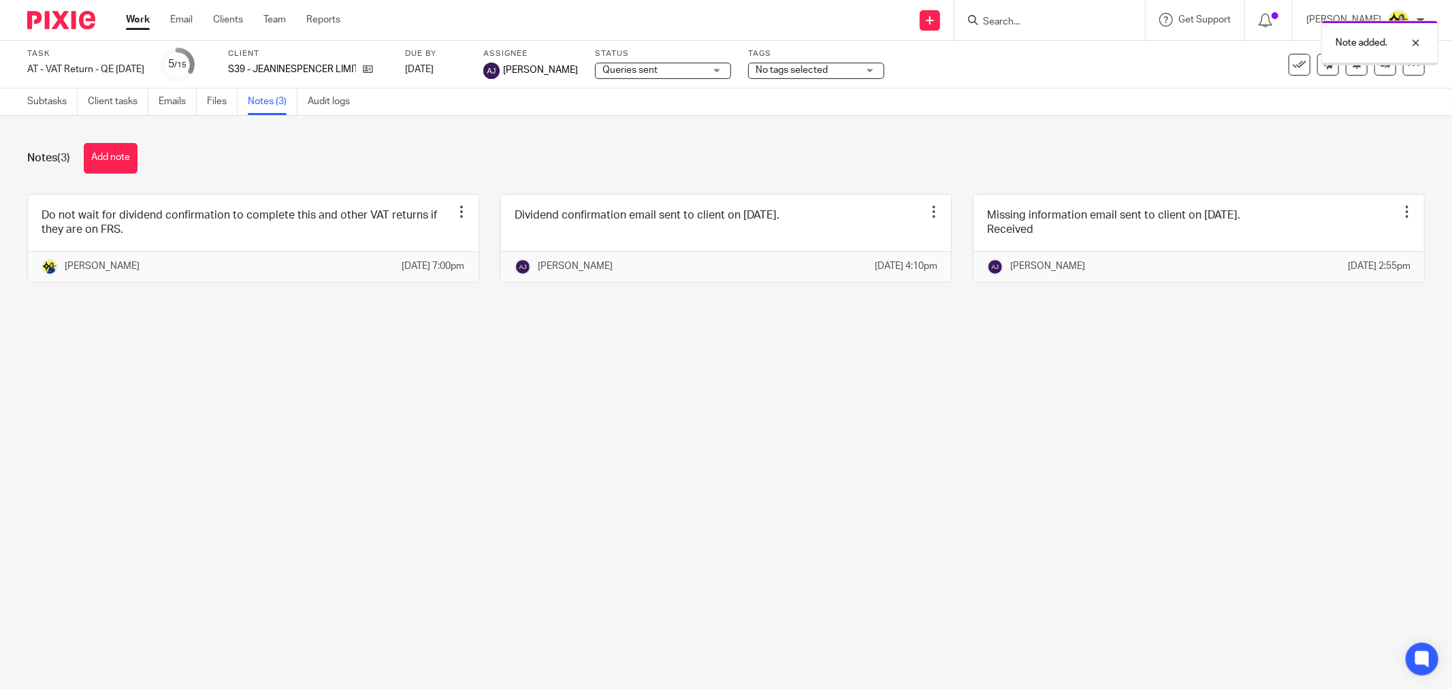
click at [727, 525] on main "Task AT - VAT Return - QE 31-07-2025 Save AT - VAT Return - QE 31-07-2025 5 /15…" at bounding box center [726, 344] width 1452 height 689
click at [659, 155] on div "Notes (3) Add note" at bounding box center [725, 158] width 1397 height 31
click at [820, 164] on div "Notes (3) Add note" at bounding box center [725, 158] width 1397 height 31
click at [279, 25] on link "Team" at bounding box center [274, 20] width 22 height 14
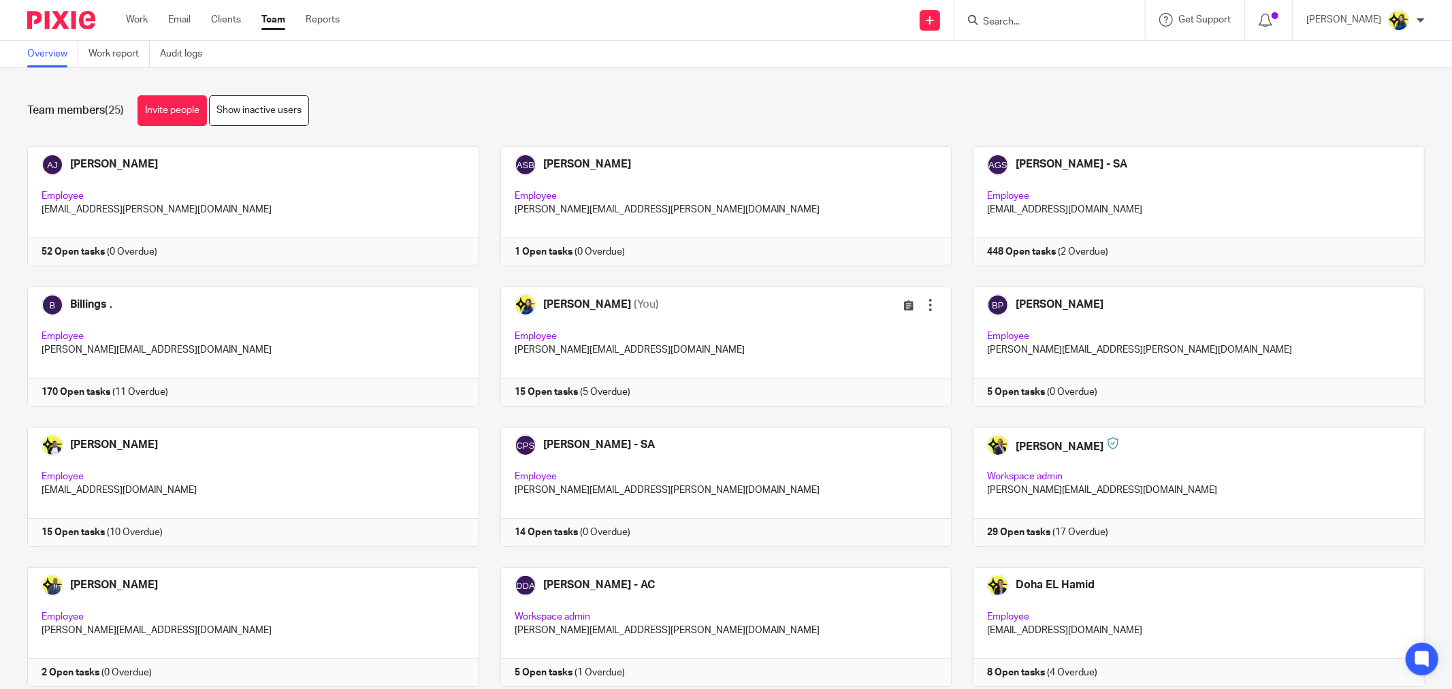
click at [1045, 18] on input "Search" at bounding box center [1042, 22] width 123 height 12
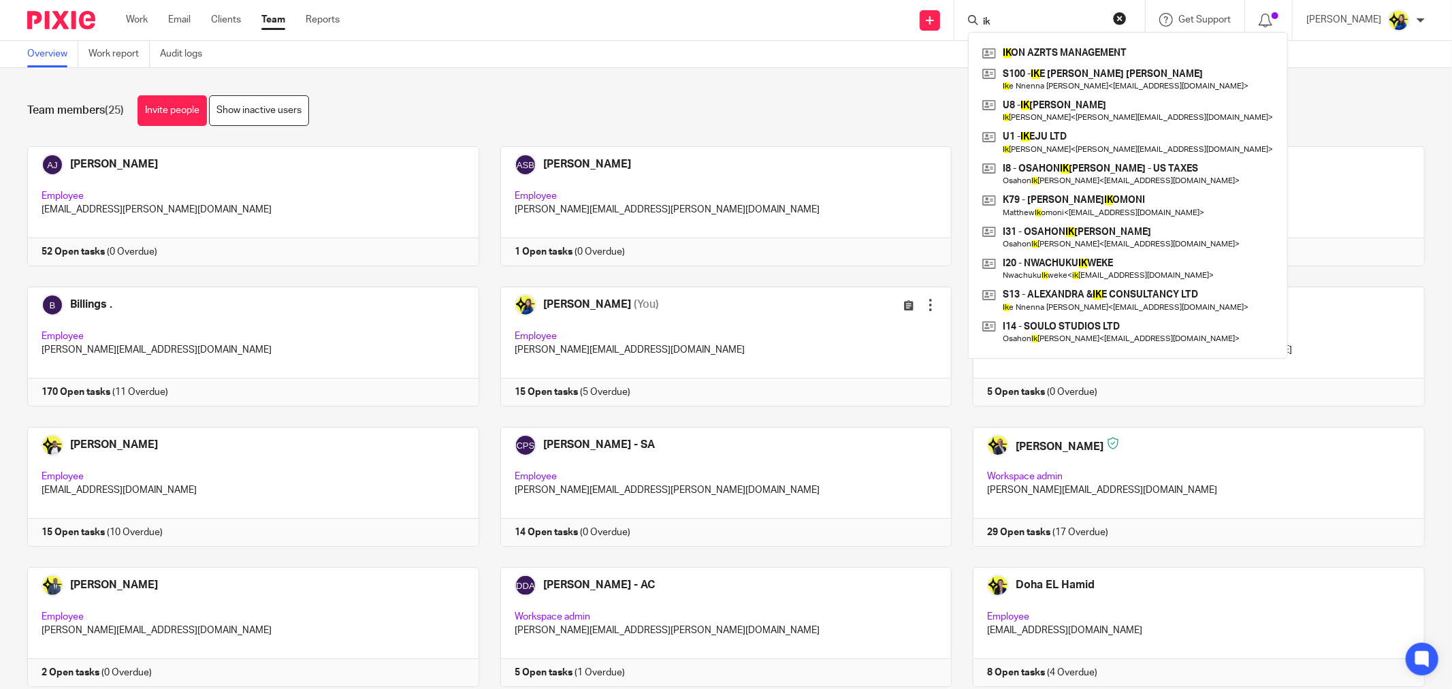
type input "ike"
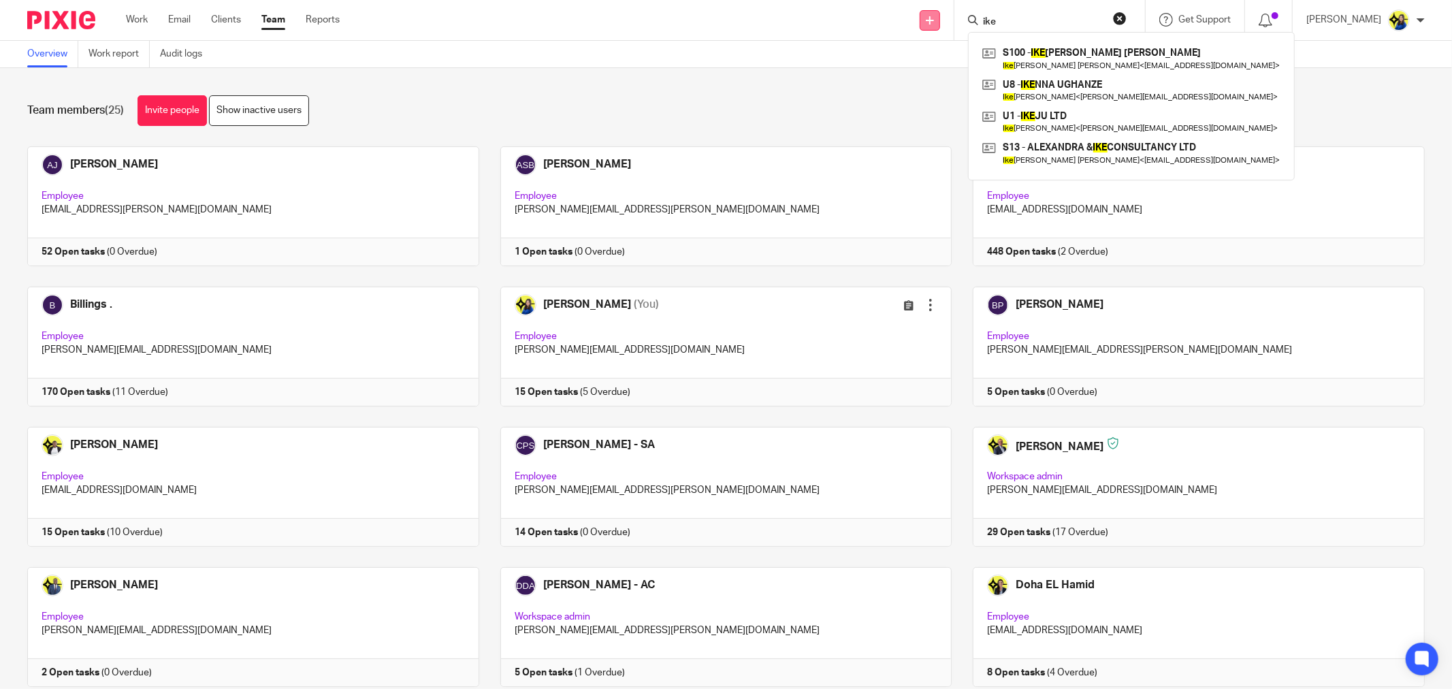
drag, startPoint x: 1055, startPoint y: 24, endPoint x: 966, endPoint y: 22, distance: 88.5
click at [966, 22] on div "Send new email Create task Add client Request signature ike S100 - [PERSON_NAME…" at bounding box center [906, 20] width 1092 height 40
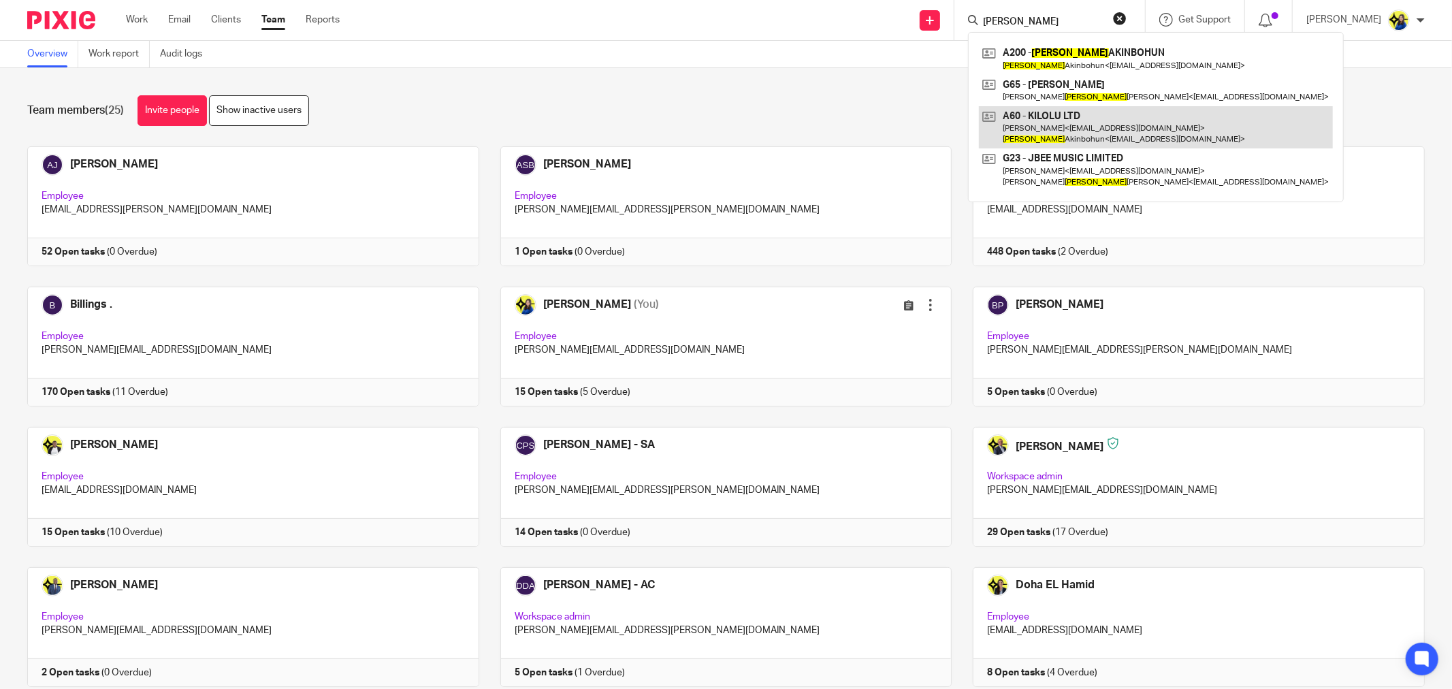
type input "[PERSON_NAME]"
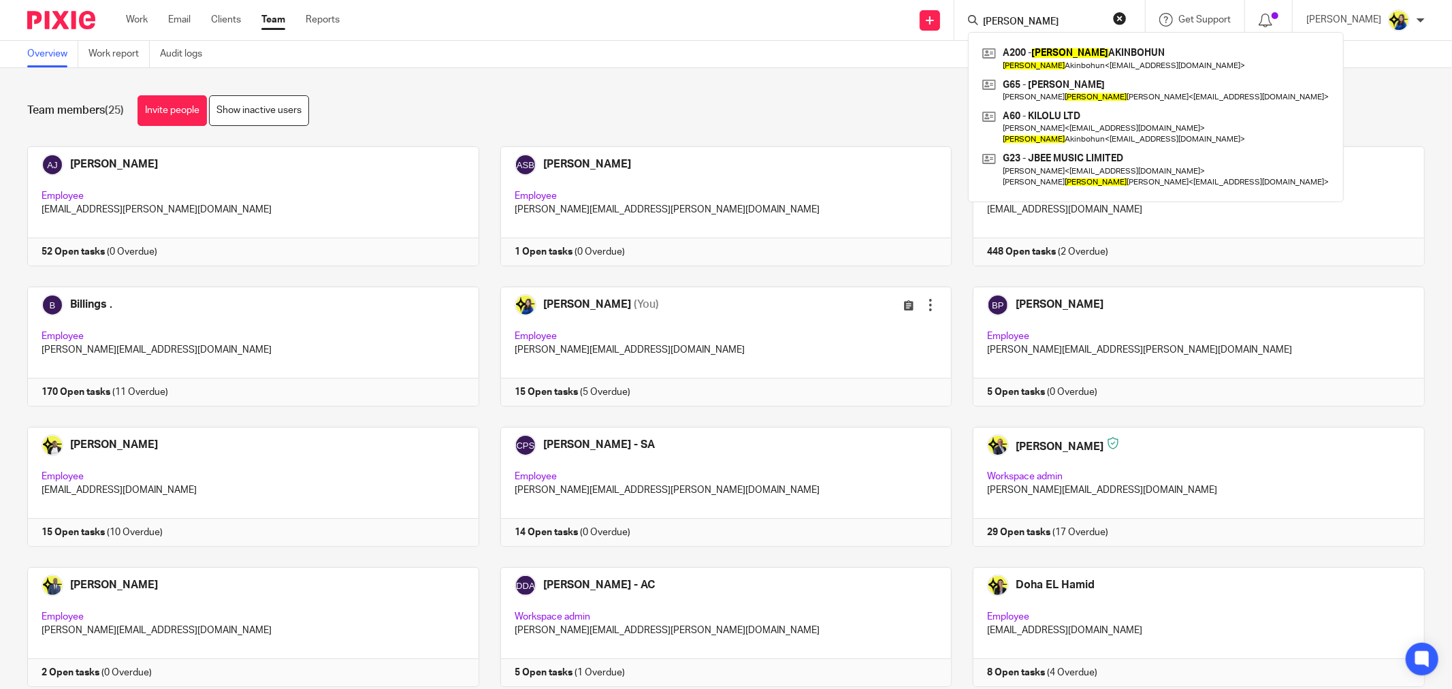
click at [865, 99] on div "Team members (25) Invite people Show inactive users" at bounding box center [725, 110] width 1397 height 31
